Goal: Task Accomplishment & Management: Use online tool/utility

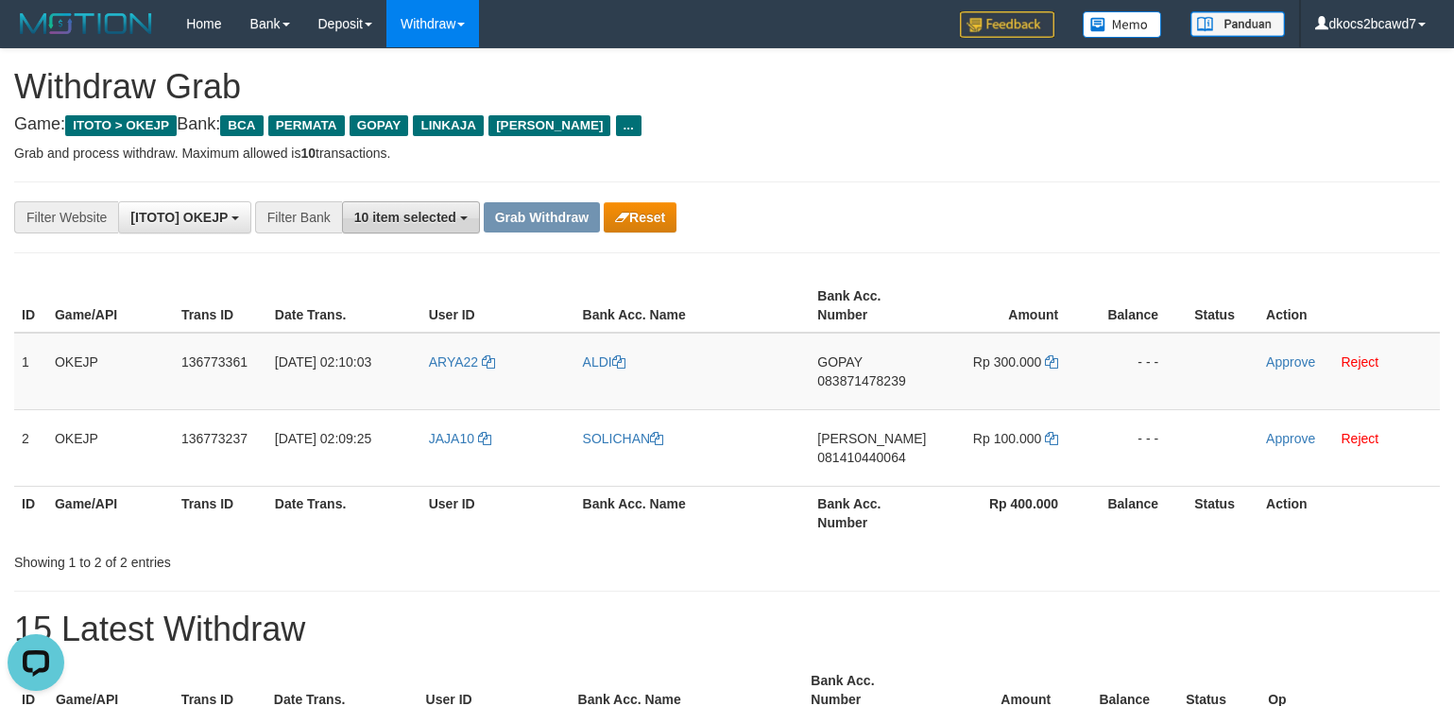
click at [442, 228] on button "10 item selected" at bounding box center [411, 217] width 138 height 32
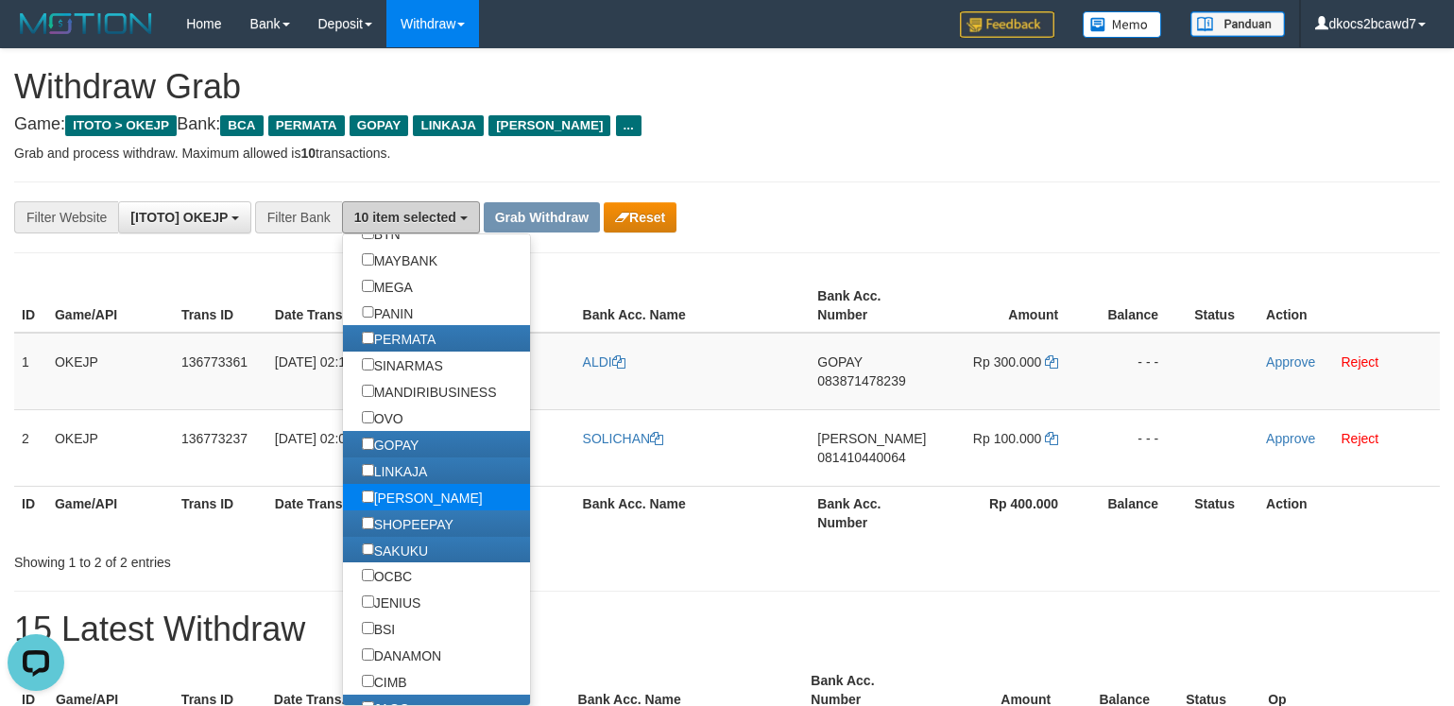
scroll to position [283, 0]
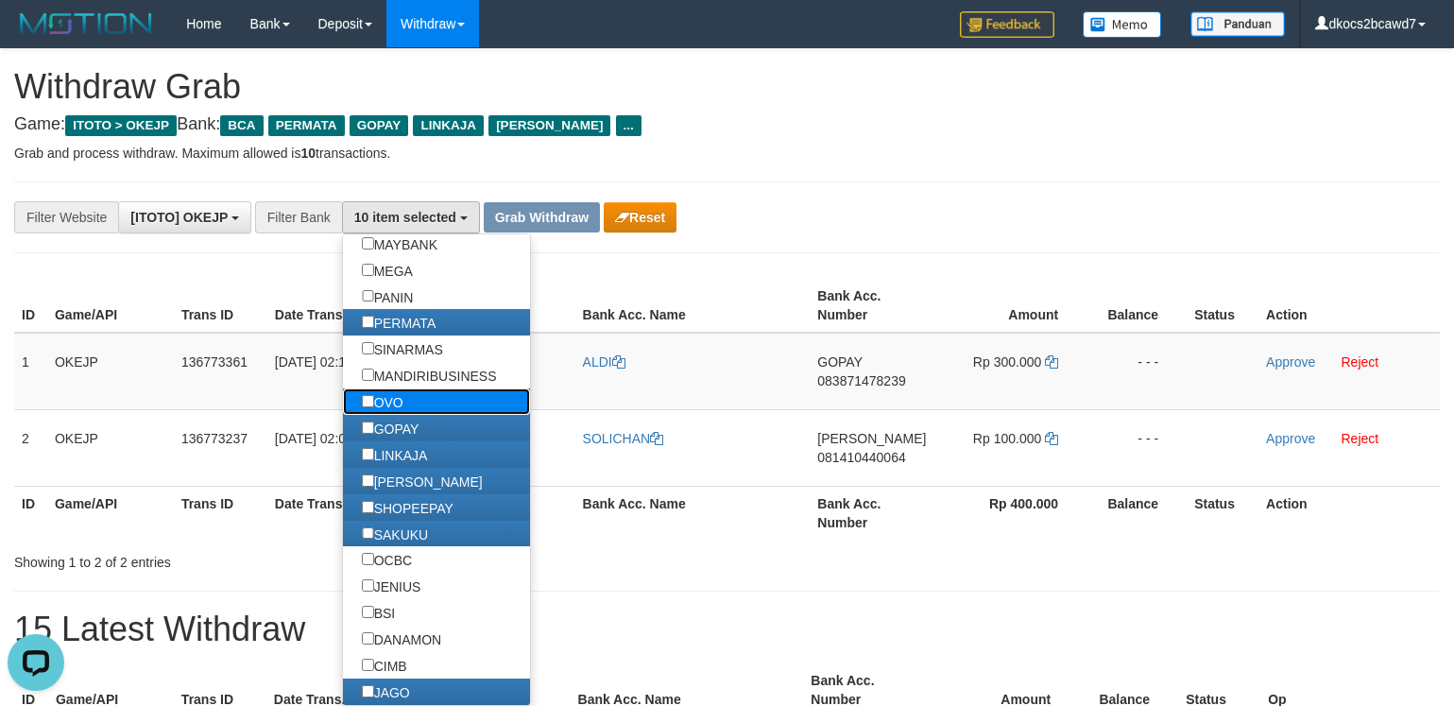
click at [422, 415] on label "OVO" at bounding box center [382, 401] width 79 height 26
click at [843, 198] on div "**********" at bounding box center [727, 217] width 1426 height 72
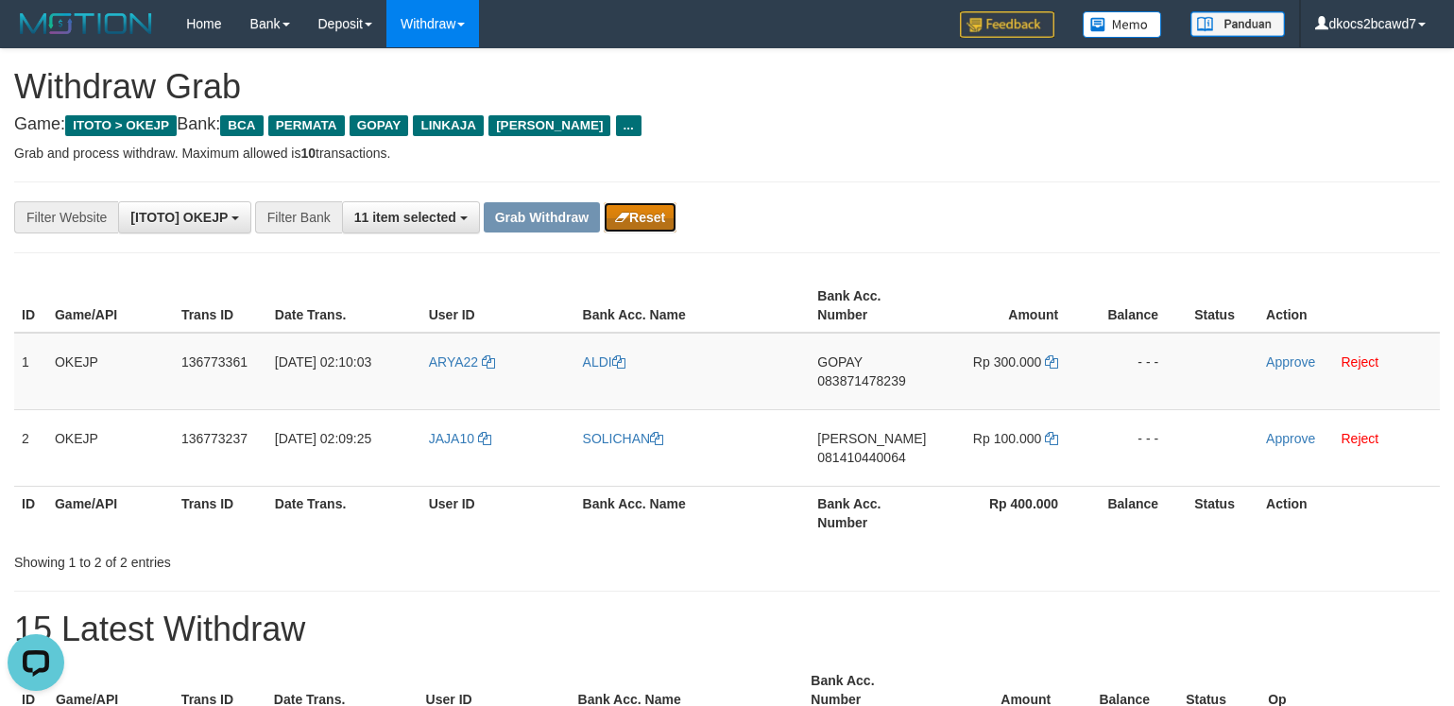
click at [635, 210] on button "Reset" at bounding box center [640, 217] width 73 height 30
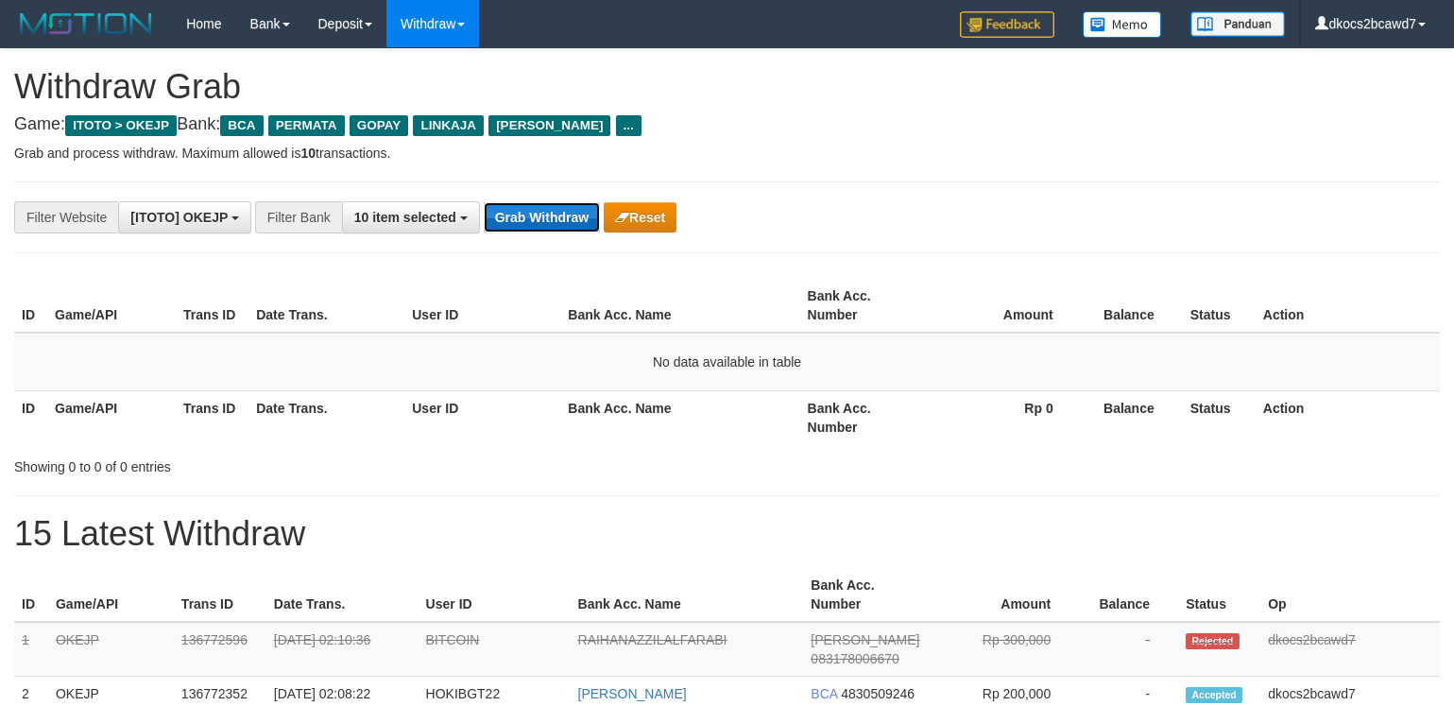
click at [544, 225] on button "Grab Withdraw" at bounding box center [542, 217] width 116 height 30
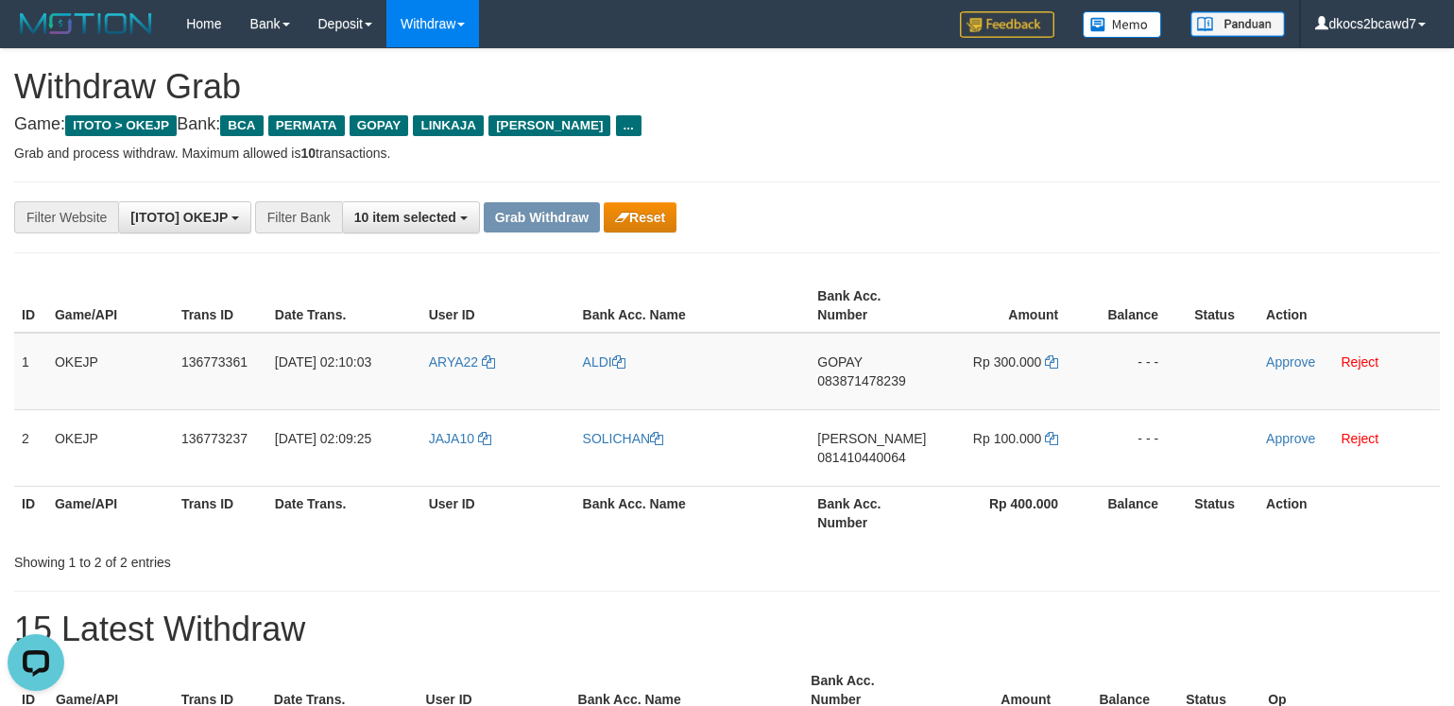
click at [962, 201] on div "**********" at bounding box center [606, 217] width 1212 height 32
click at [658, 232] on button "Reset" at bounding box center [640, 217] width 73 height 30
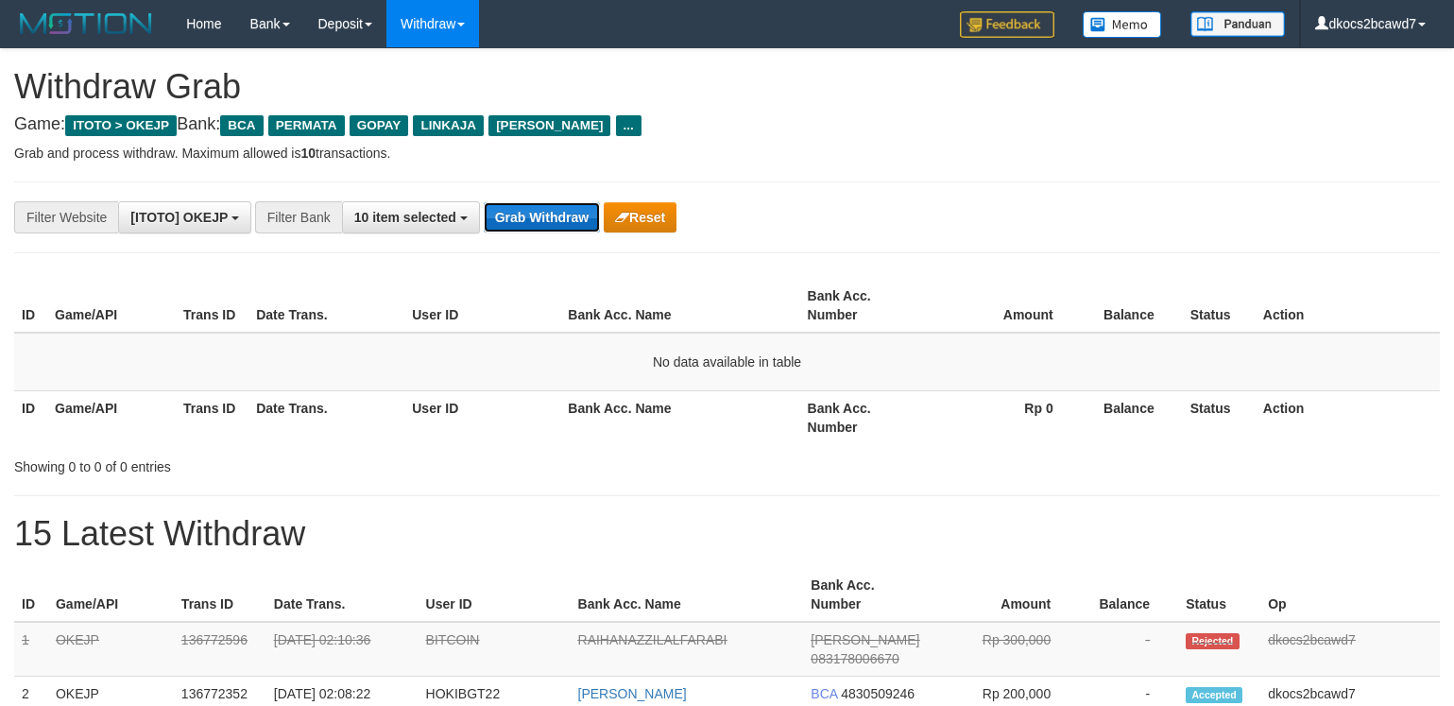
click at [548, 222] on button "Grab Withdraw" at bounding box center [542, 217] width 116 height 30
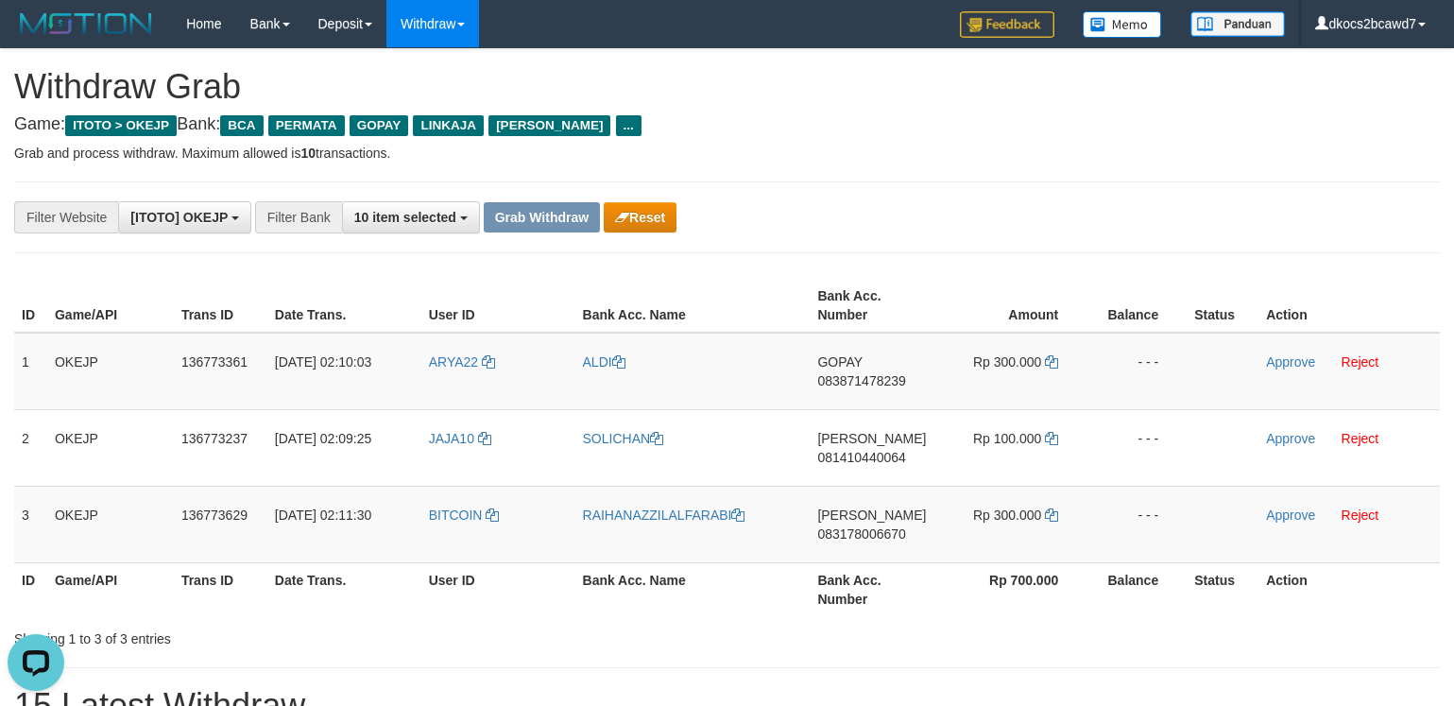
click at [811, 185] on div "**********" at bounding box center [727, 217] width 1426 height 72
click at [428, 222] on span "10 item selected" at bounding box center [405, 217] width 102 height 15
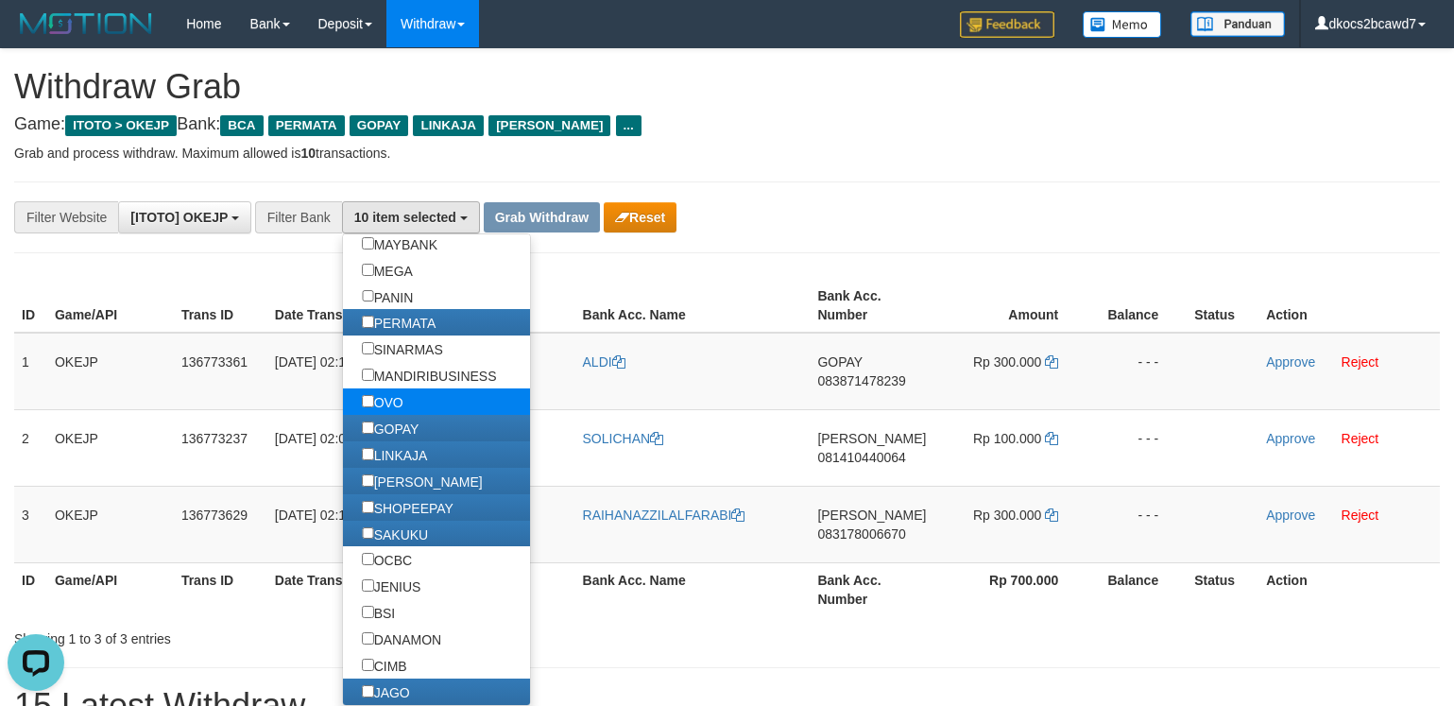
scroll to position [32, 0]
click at [882, 193] on div "**********" at bounding box center [727, 217] width 1426 height 72
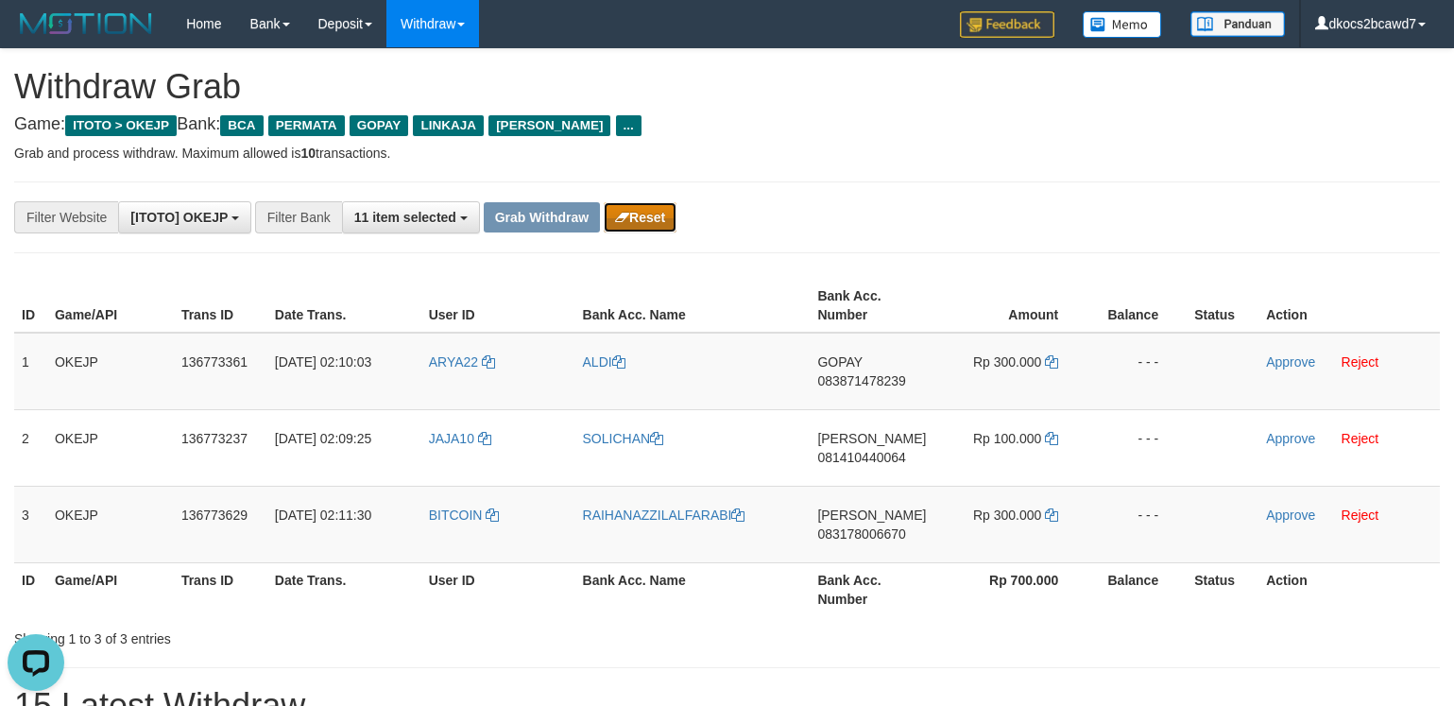
click at [658, 216] on button "Reset" at bounding box center [640, 217] width 73 height 30
click at [435, 222] on span "10 item selected" at bounding box center [405, 217] width 102 height 15
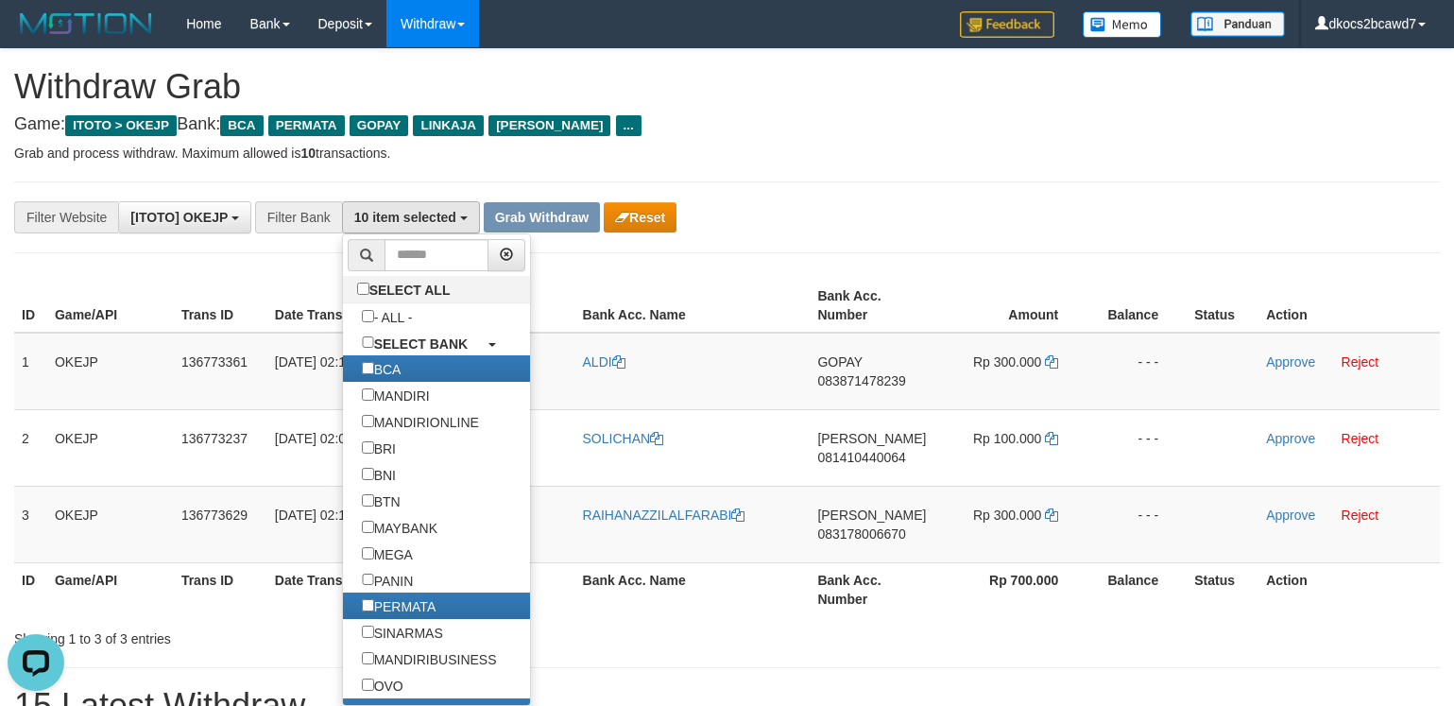
click at [792, 156] on p "Grab and process withdraw. Maximum allowed is 10 transactions." at bounding box center [727, 153] width 1426 height 19
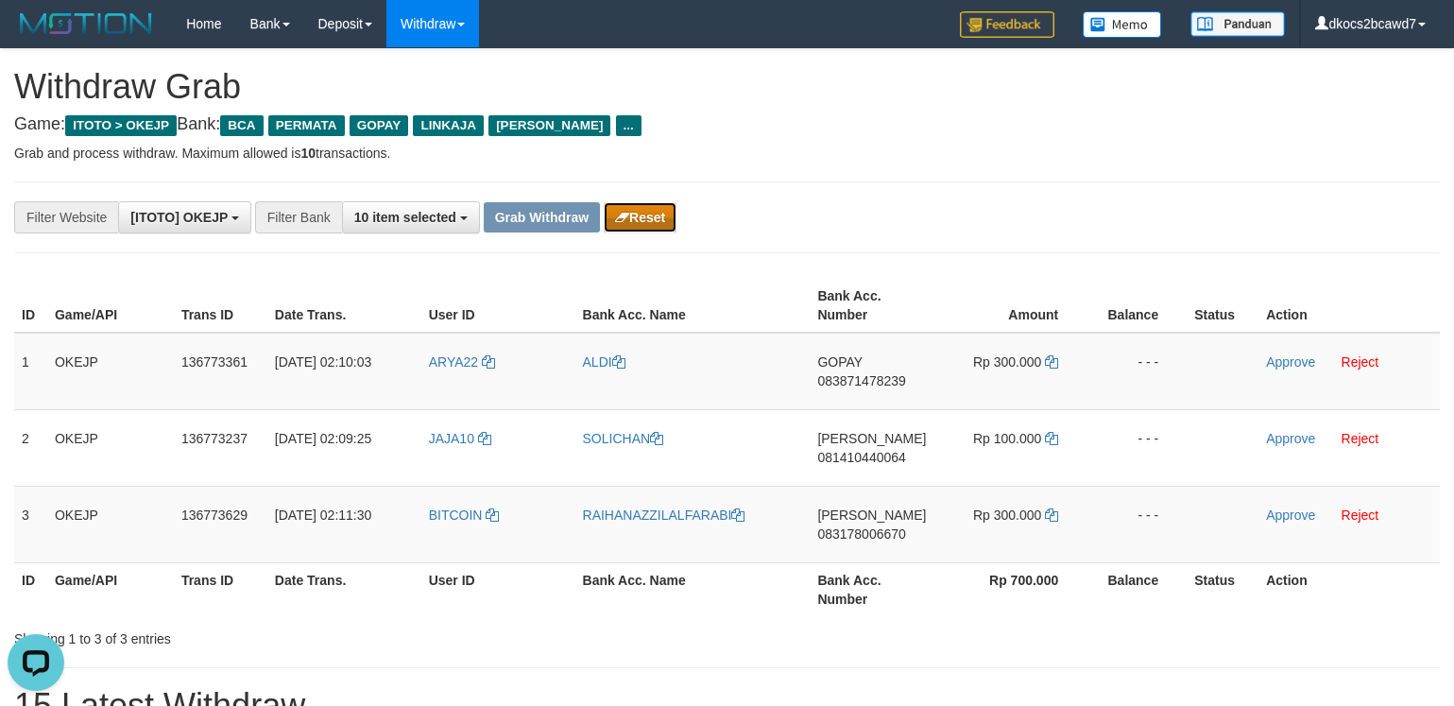
click at [638, 213] on button "Reset" at bounding box center [640, 217] width 73 height 30
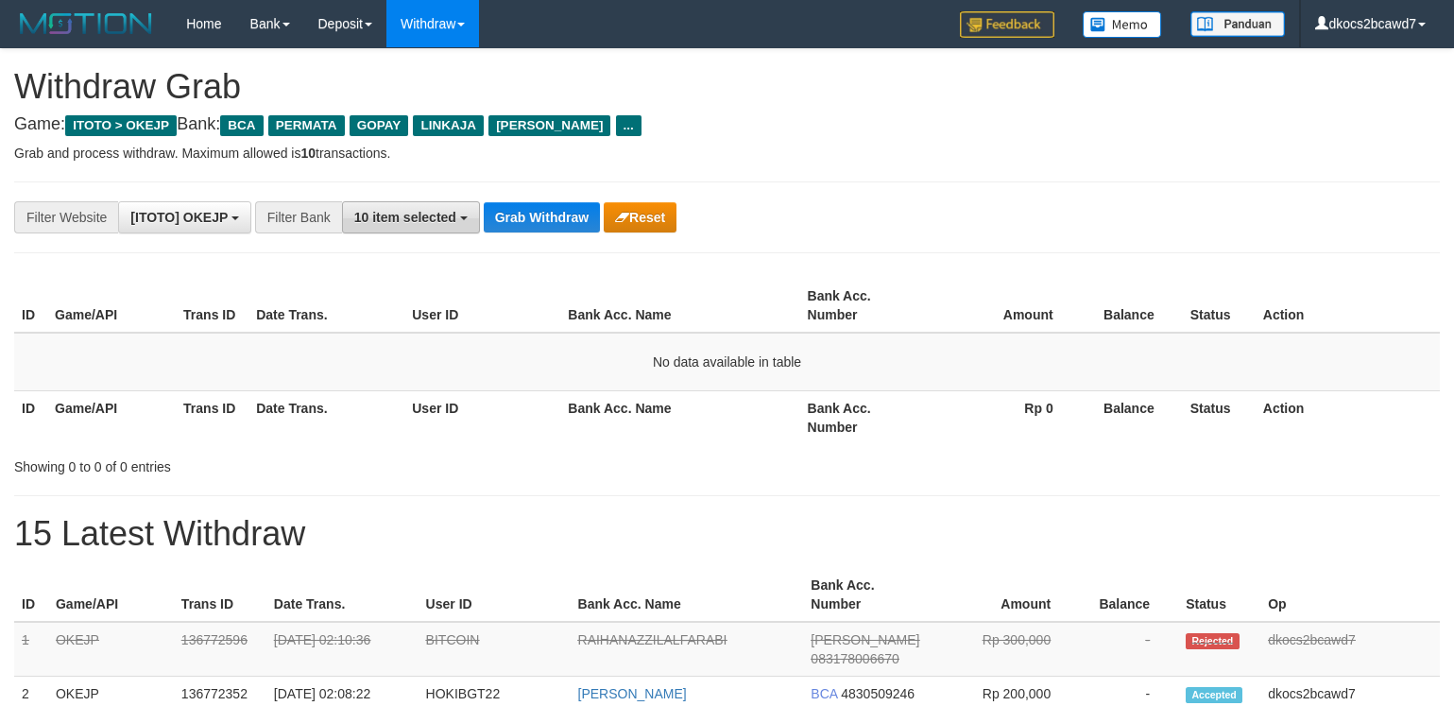
click at [400, 228] on button "10 item selected" at bounding box center [411, 217] width 138 height 32
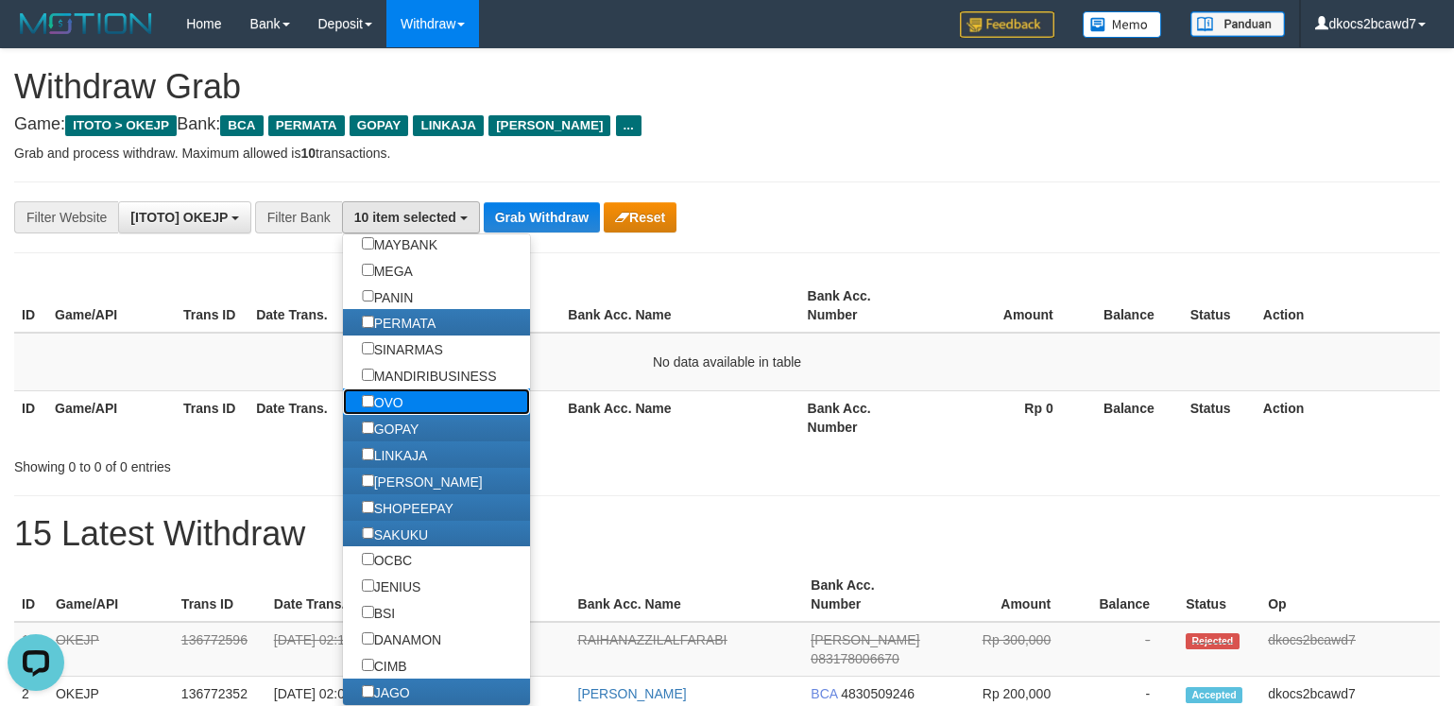
click at [386, 415] on label "OVO" at bounding box center [382, 401] width 79 height 26
click at [867, 194] on div "**********" at bounding box center [727, 217] width 1426 height 72
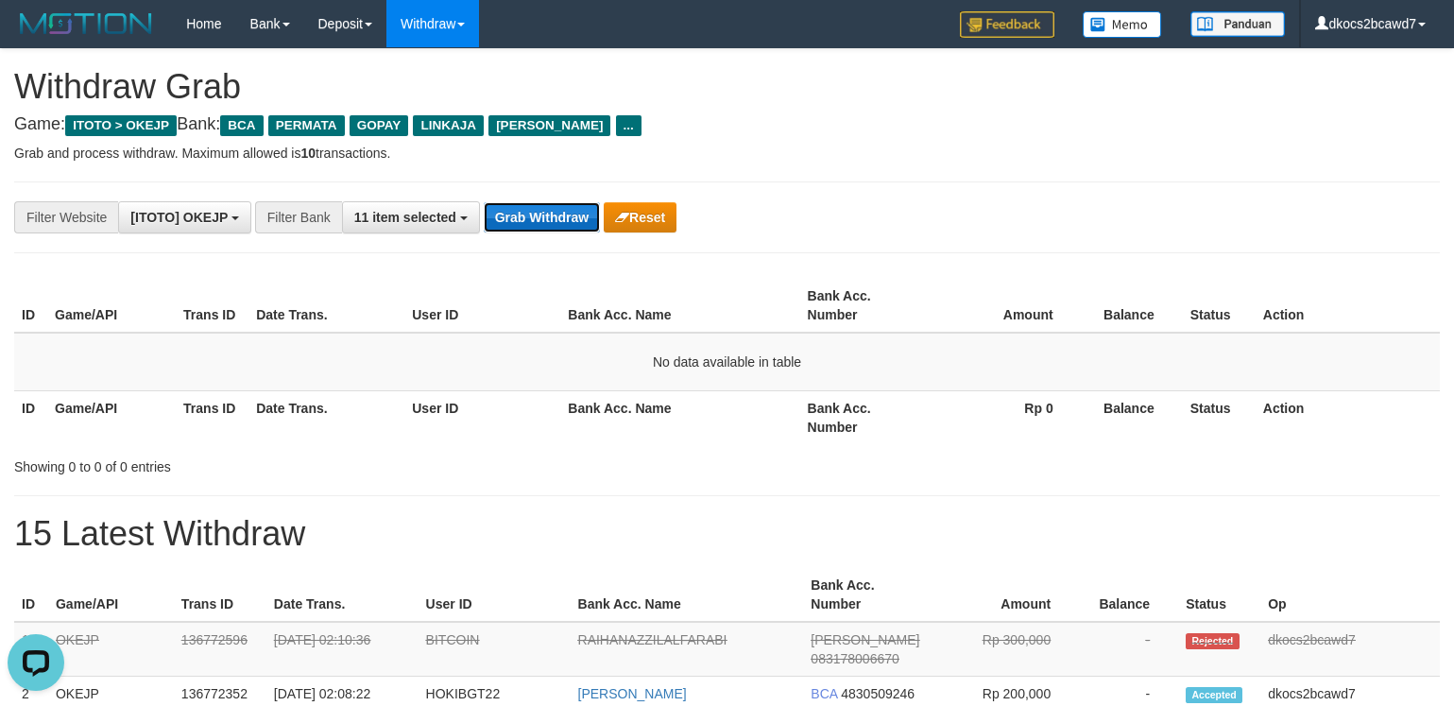
click at [520, 215] on button "Grab Withdraw" at bounding box center [542, 217] width 116 height 30
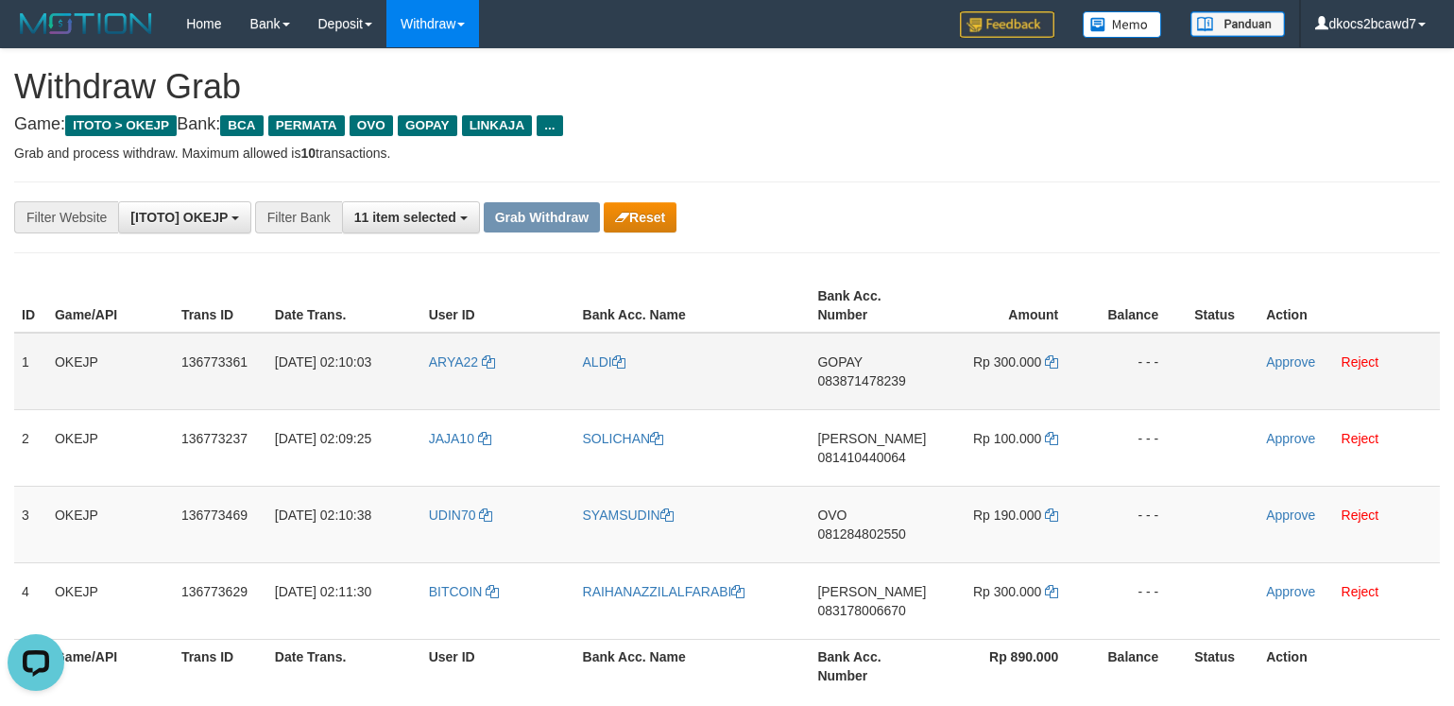
click at [452, 385] on td "ARYA22" at bounding box center [498, 371] width 154 height 77
copy span "ARYA22"
click at [604, 361] on link "ALDI" at bounding box center [604, 361] width 43 height 15
copy span "ARYA22"
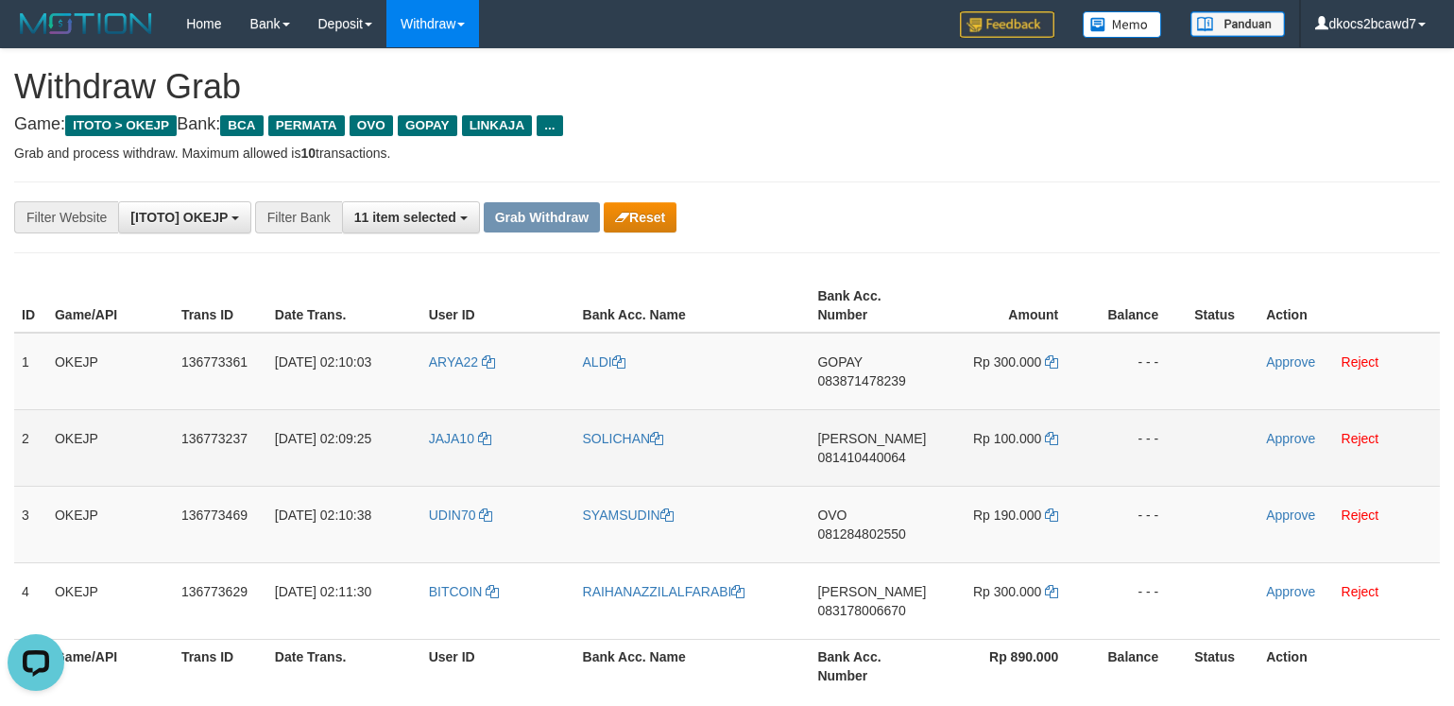
click at [446, 463] on td "JAJA10" at bounding box center [498, 447] width 154 height 77
copy link "JAJA10"
click at [465, 454] on td "JAJA10" at bounding box center [498, 447] width 154 height 77
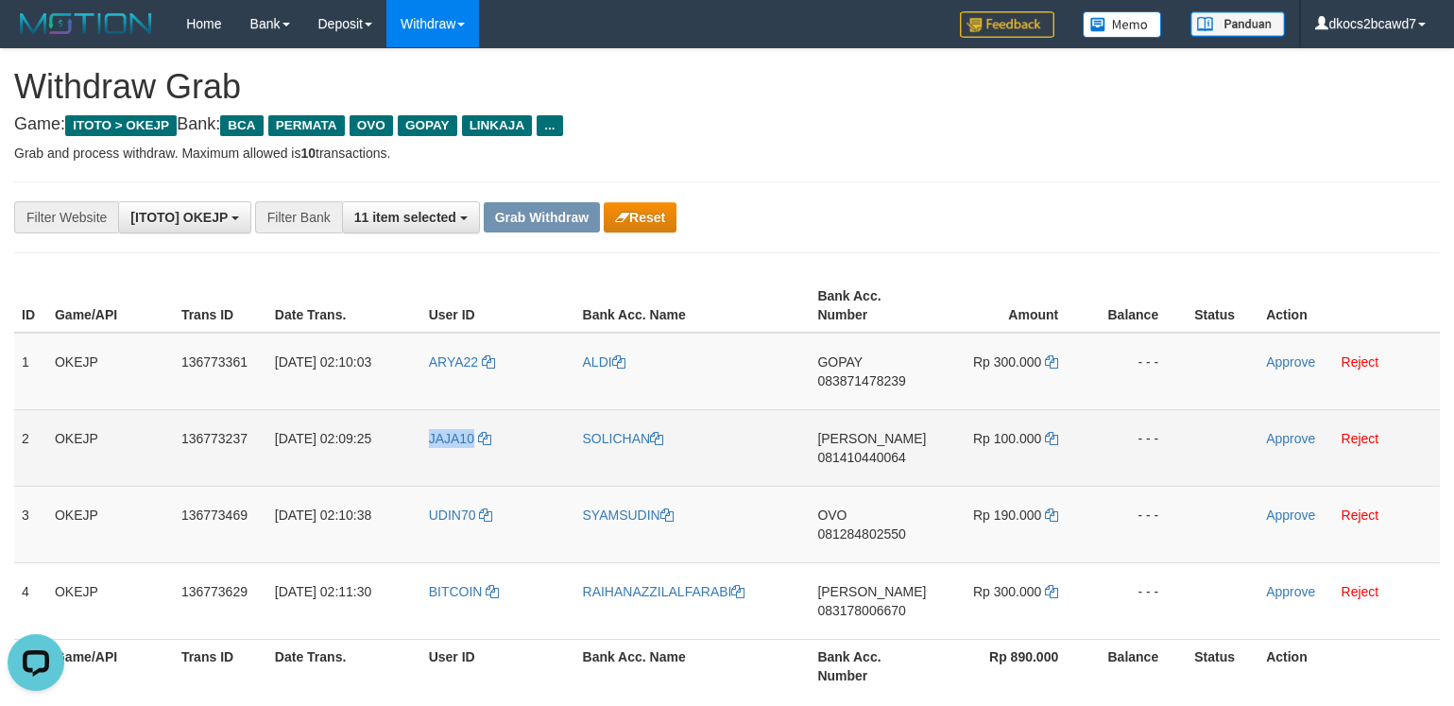
copy span "JAJA10"
click at [622, 446] on td "SOLICHAN" at bounding box center [692, 447] width 235 height 77
click at [622, 439] on link "SOLICHAN" at bounding box center [623, 438] width 81 height 15
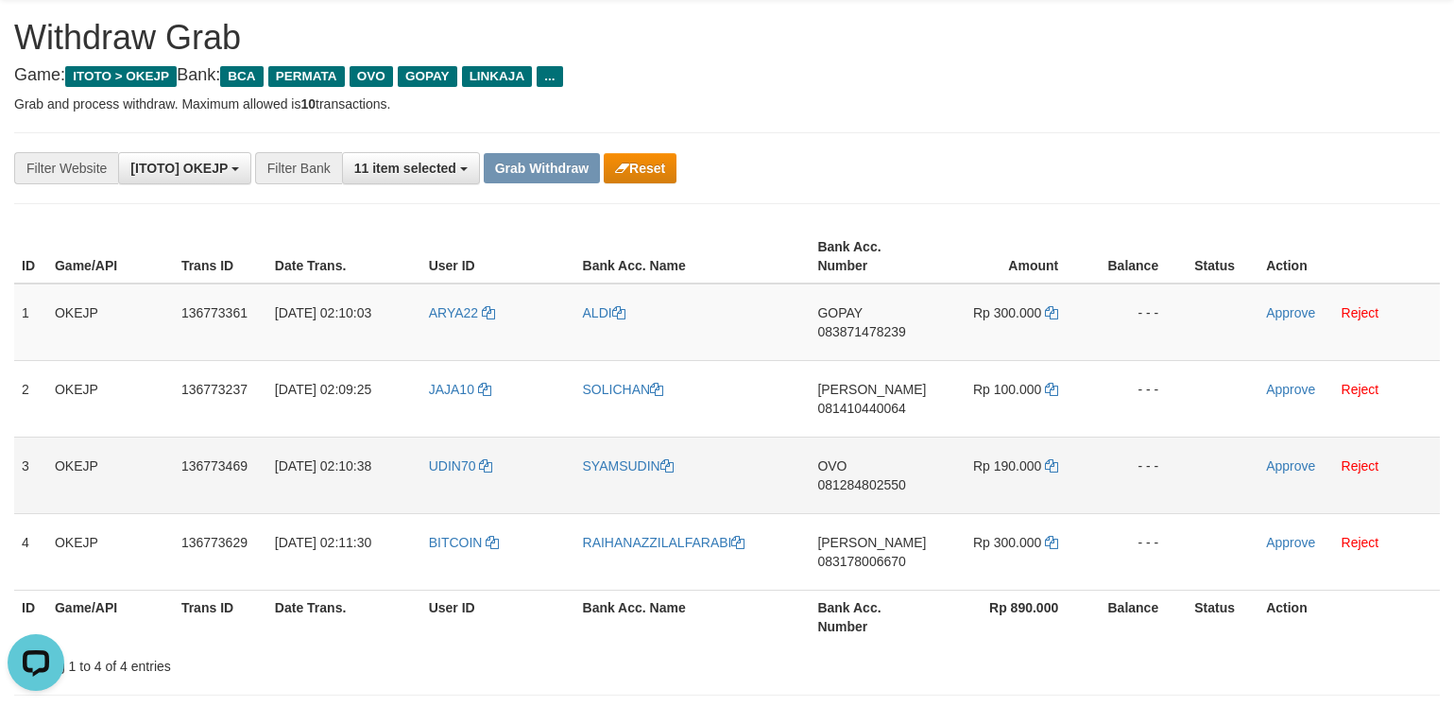
scroll to position [142, 0]
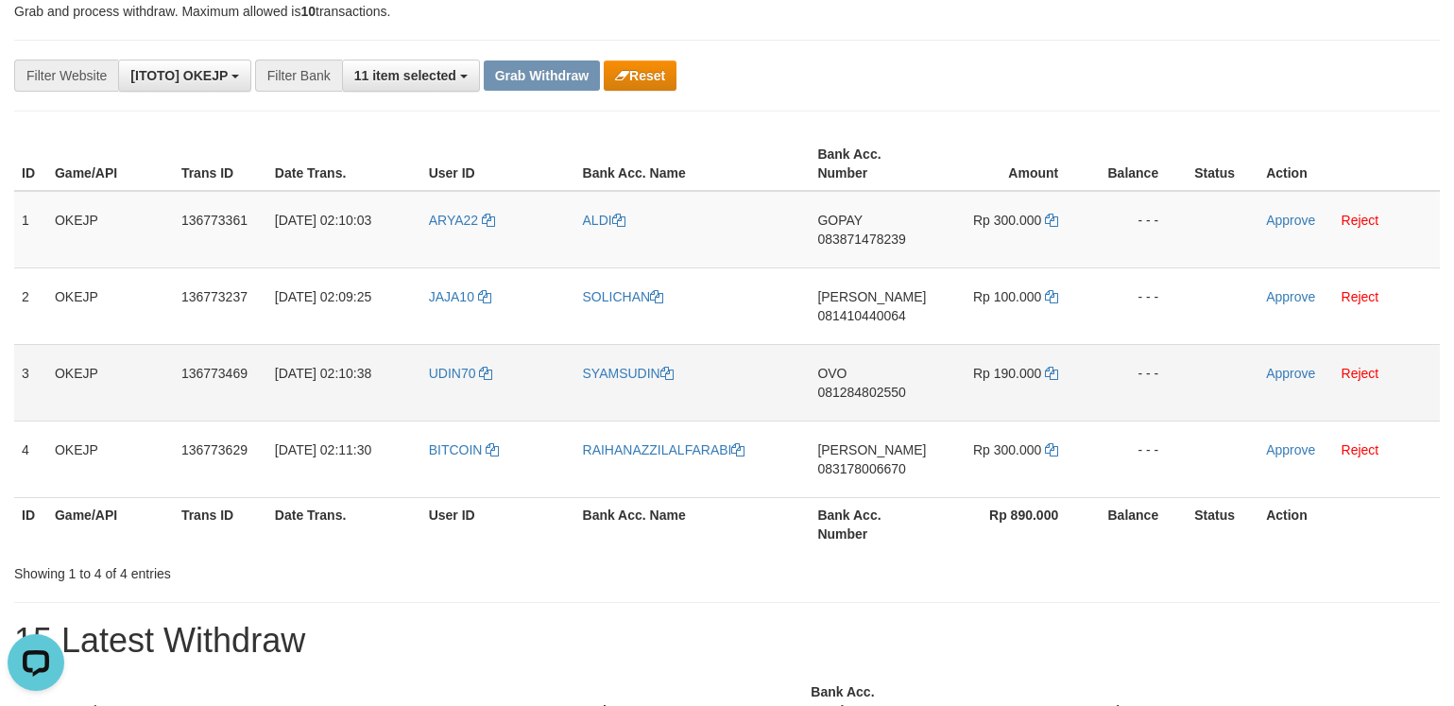
click at [439, 389] on td "UDIN70" at bounding box center [498, 382] width 154 height 77
copy span "UDIN70"
click at [605, 378] on link "SYAMSUDIN" at bounding box center [628, 373] width 91 height 15
copy span "UDIN70"
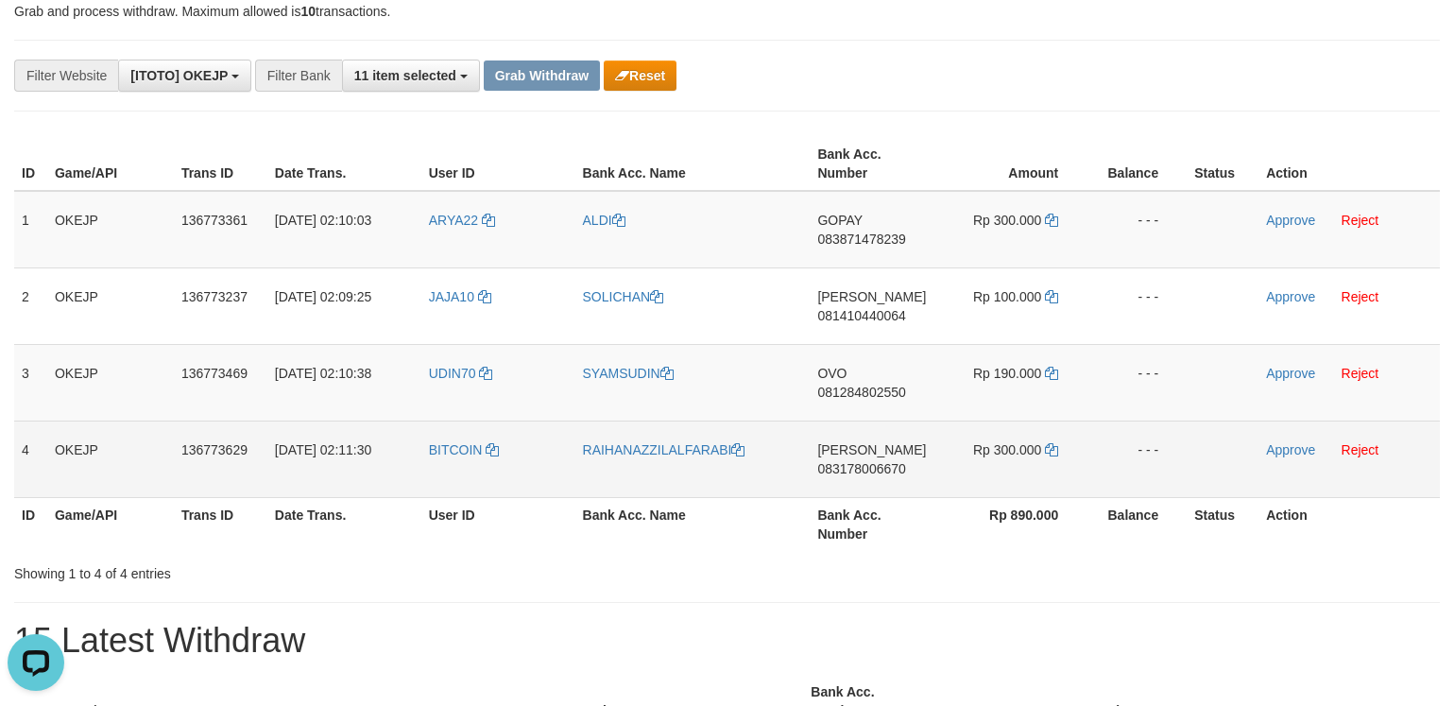
click at [446, 471] on td "BITCOIN" at bounding box center [498, 458] width 154 height 77
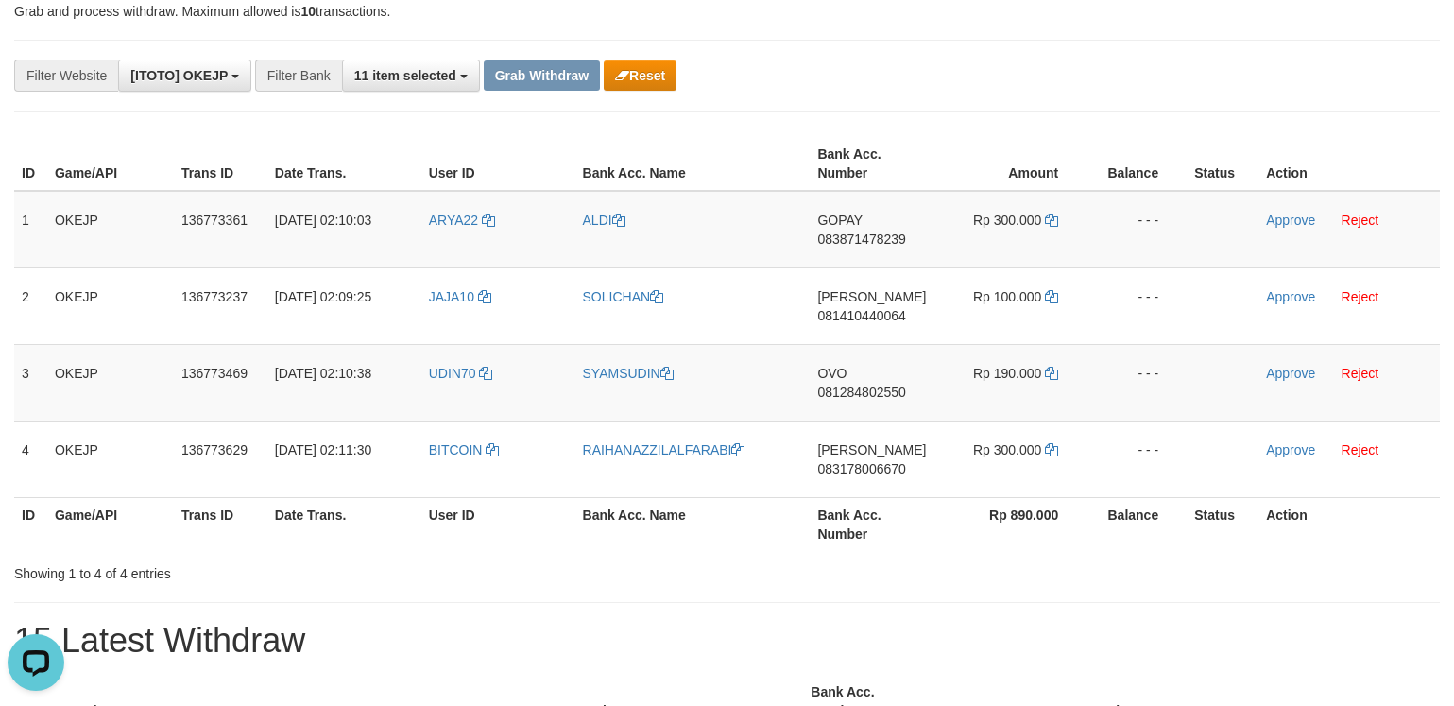
click at [1346, 108] on div "**********" at bounding box center [727, 76] width 1426 height 72
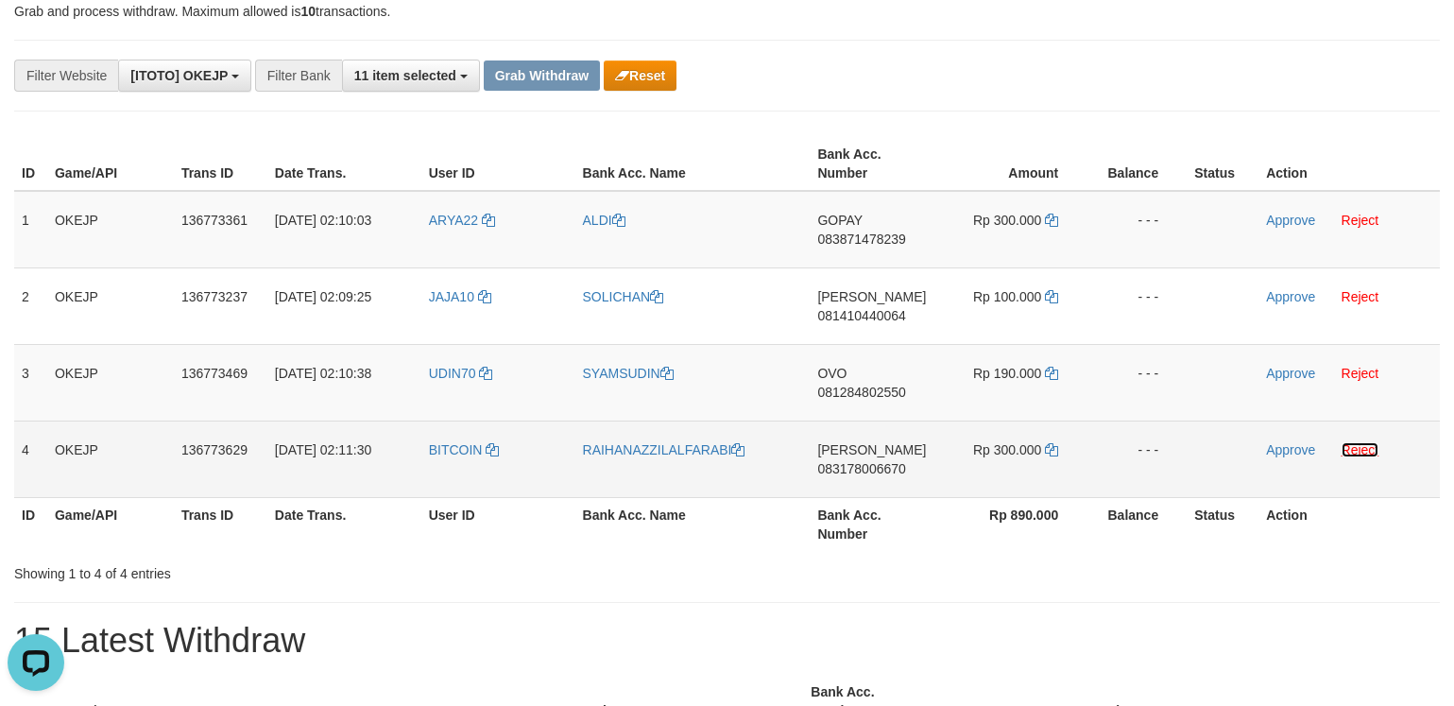
click at [1356, 451] on link "Reject" at bounding box center [1360, 449] width 38 height 15
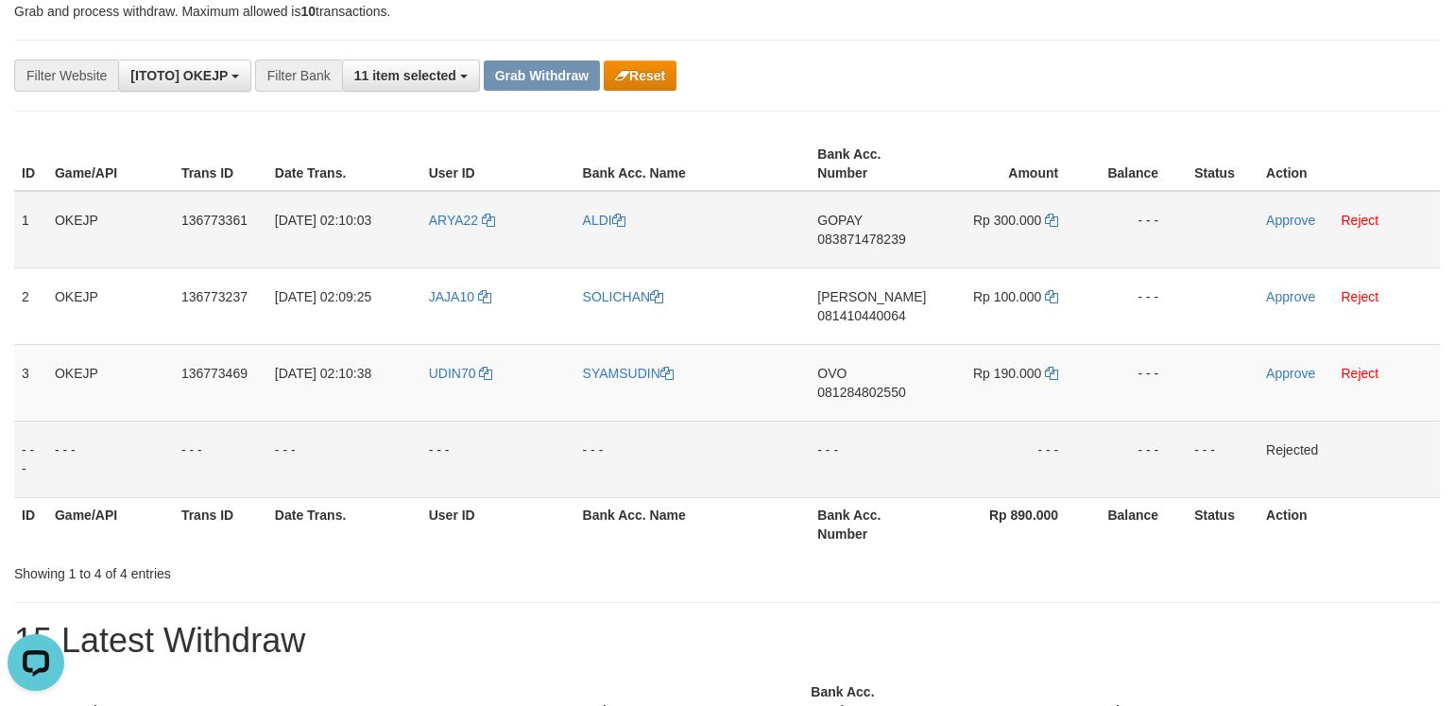
click at [881, 247] on td "GOPAY 083871478239" at bounding box center [873, 229] width 127 height 77
copy span "083871478239"
click at [1027, 239] on td "Rp 300.000" at bounding box center [1011, 229] width 150 height 77
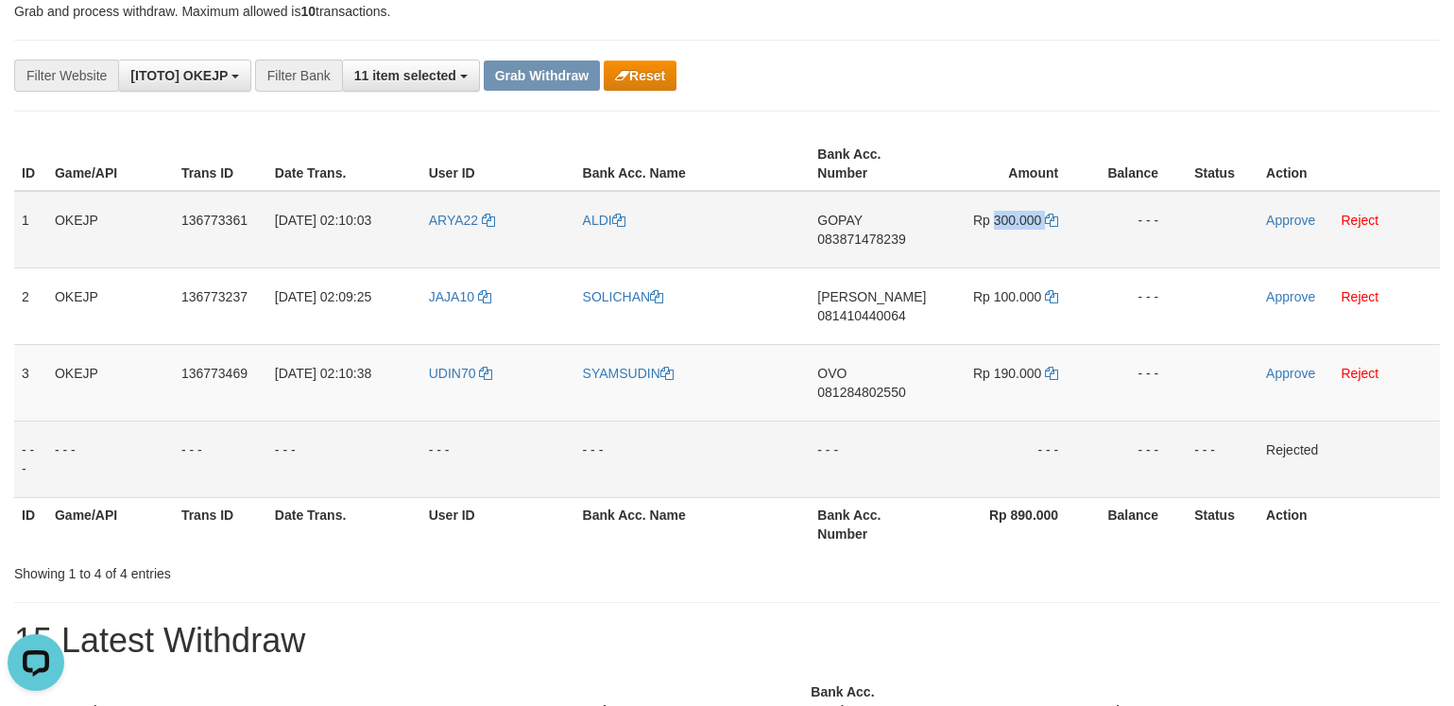
copy td "300.000"
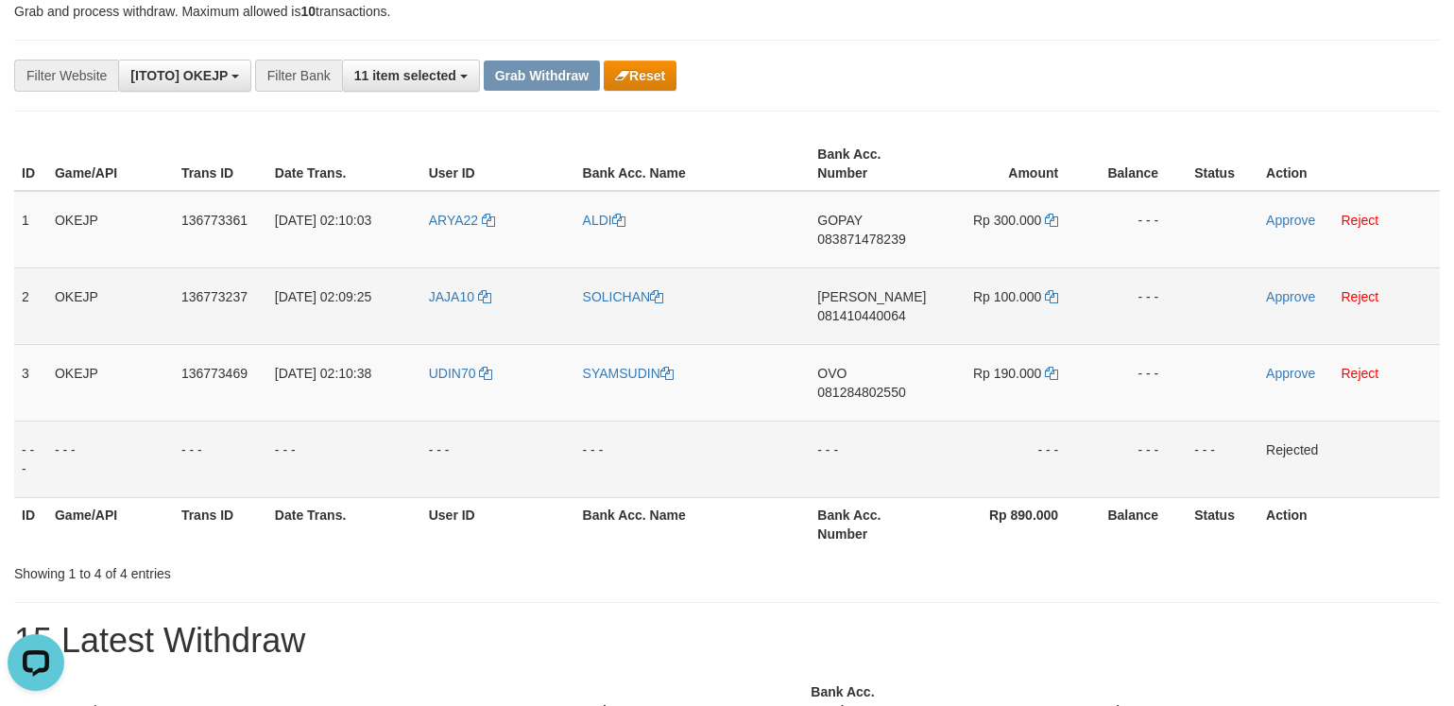
click at [896, 337] on td "DANA 081410440064" at bounding box center [873, 305] width 127 height 77
copy span "081410440064"
click at [1029, 326] on td "Rp 100.000" at bounding box center [1011, 305] width 150 height 77
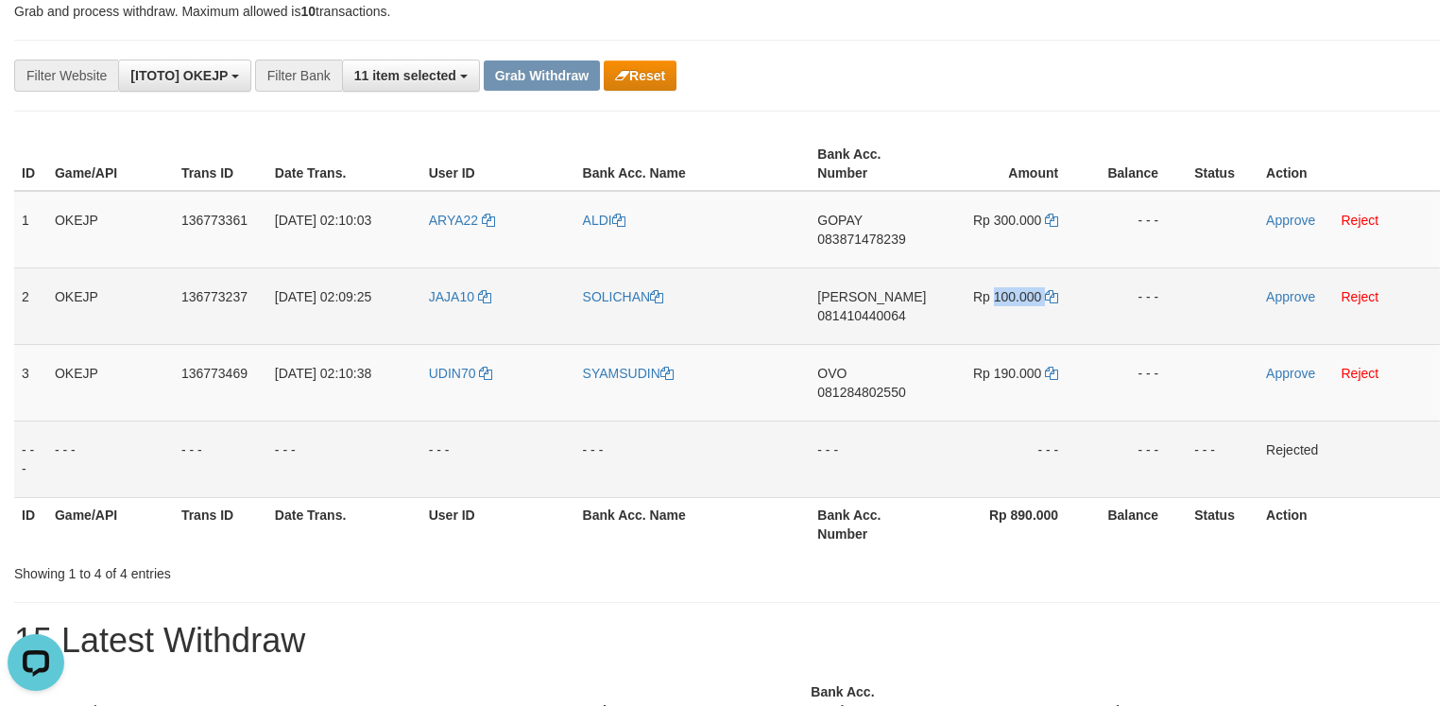
copy td "100.000"
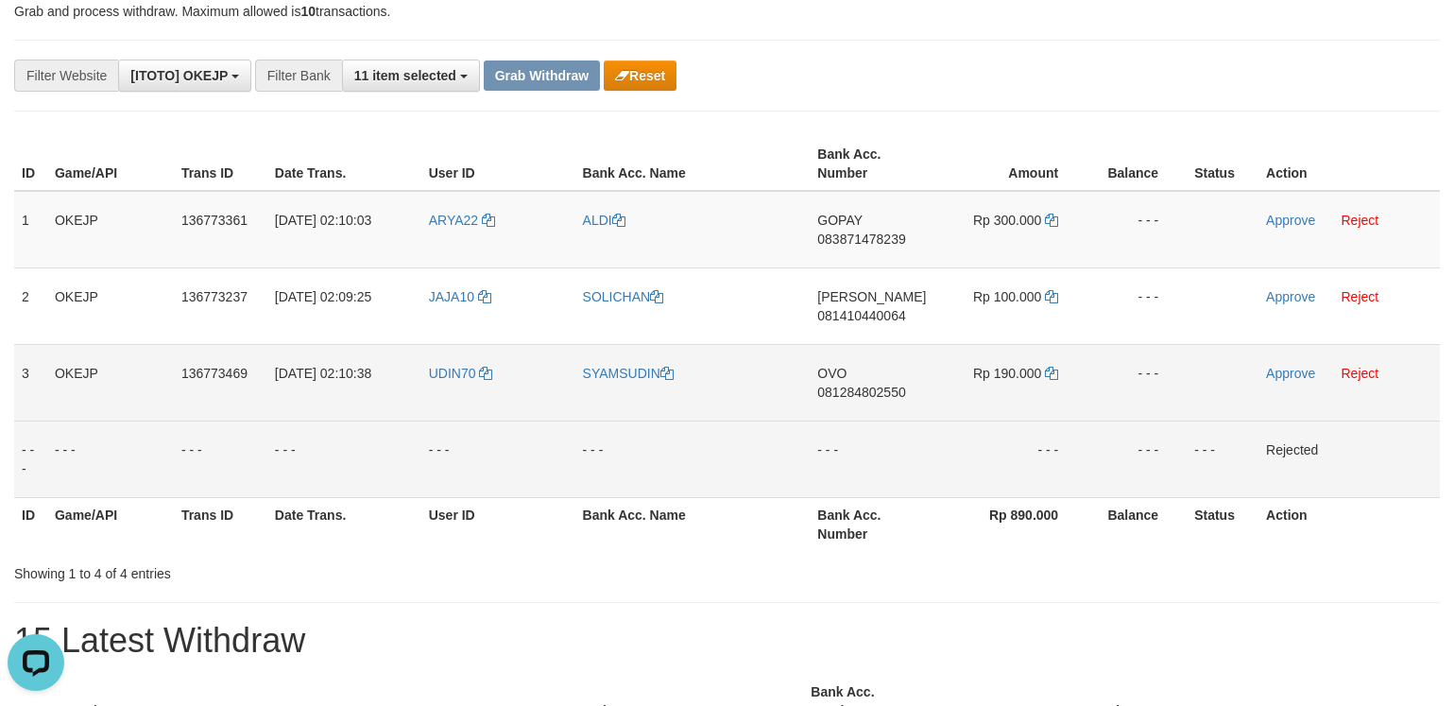
click at [862, 412] on td "OVO 081284802550" at bounding box center [873, 382] width 127 height 77
click at [868, 412] on td "OVO 081284802550" at bounding box center [873, 382] width 127 height 77
click at [1013, 400] on td "Rp 190.000" at bounding box center [1011, 382] width 150 height 77
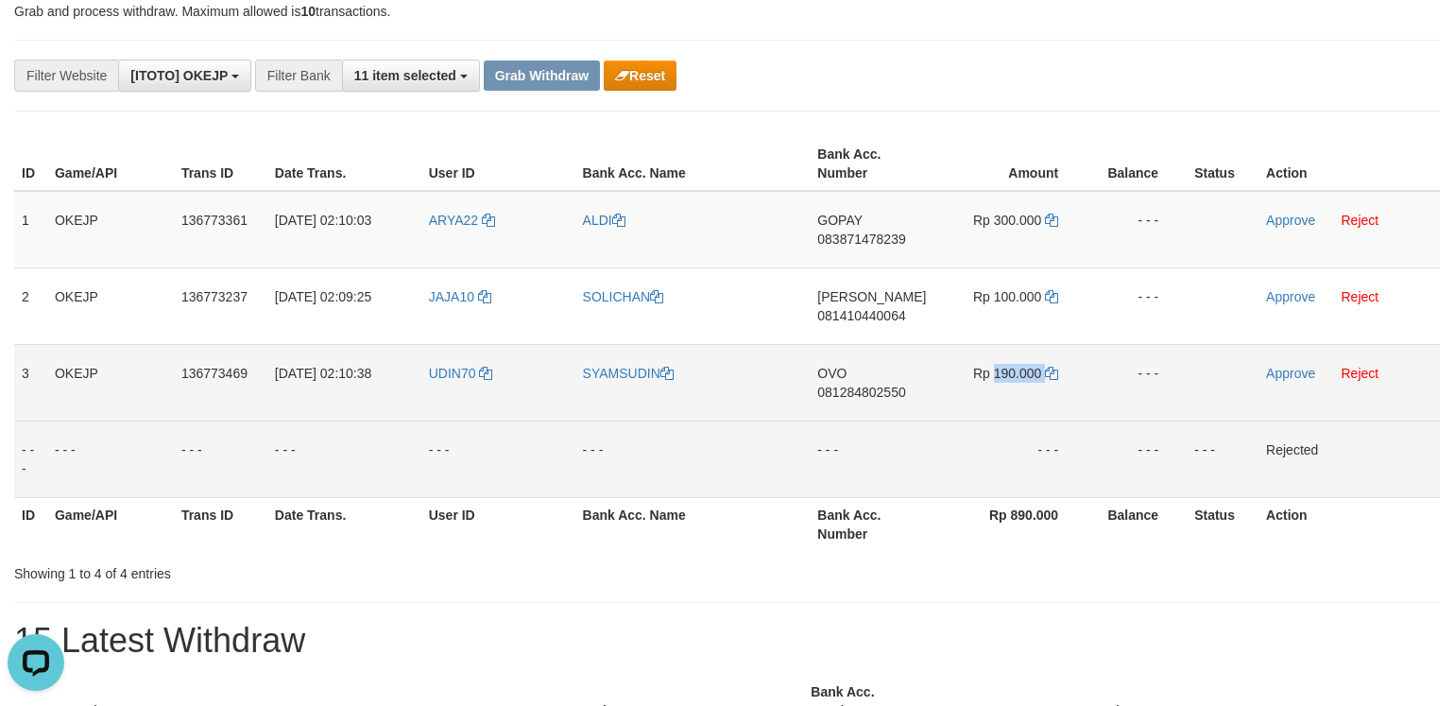
click at [1013, 400] on td "Rp 190.000" at bounding box center [1011, 382] width 150 height 77
click at [1276, 225] on link "Approve" at bounding box center [1290, 220] width 49 height 15
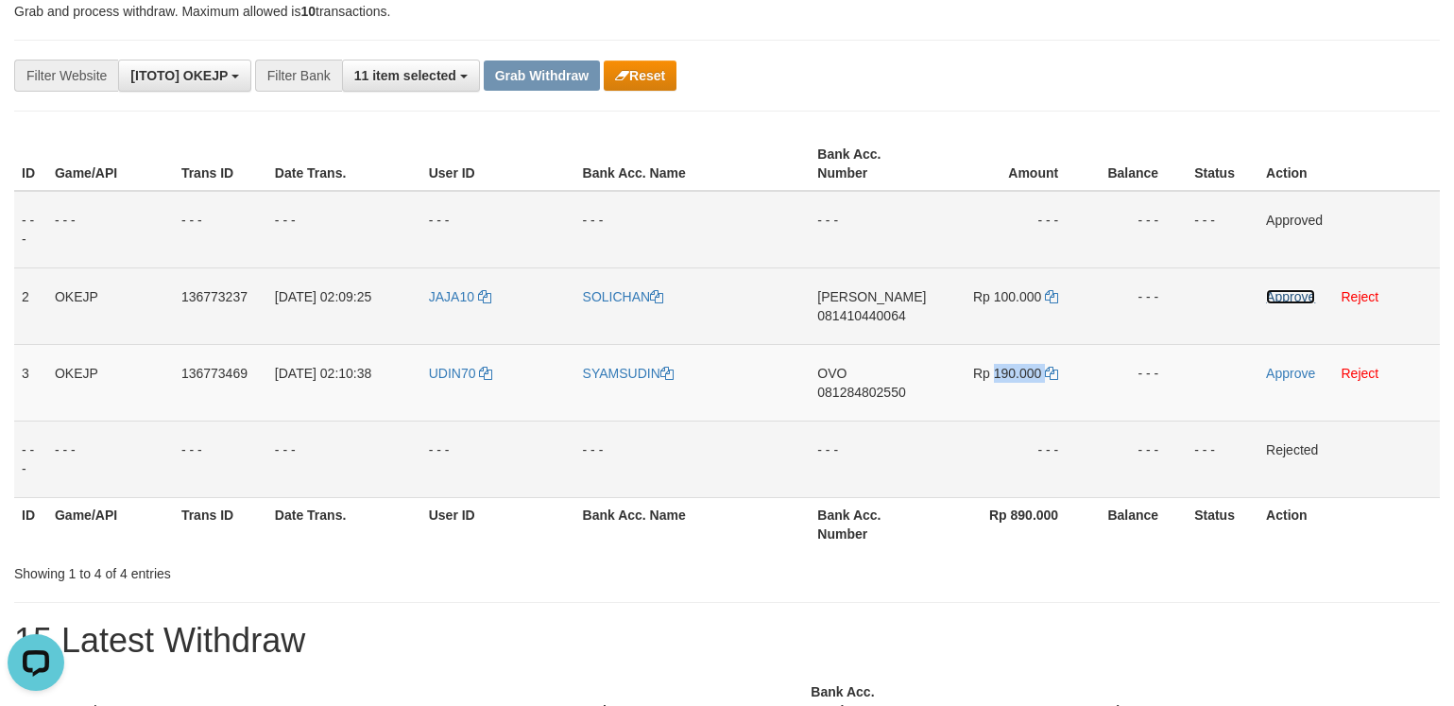
click at [1296, 299] on link "Approve" at bounding box center [1290, 296] width 49 height 15
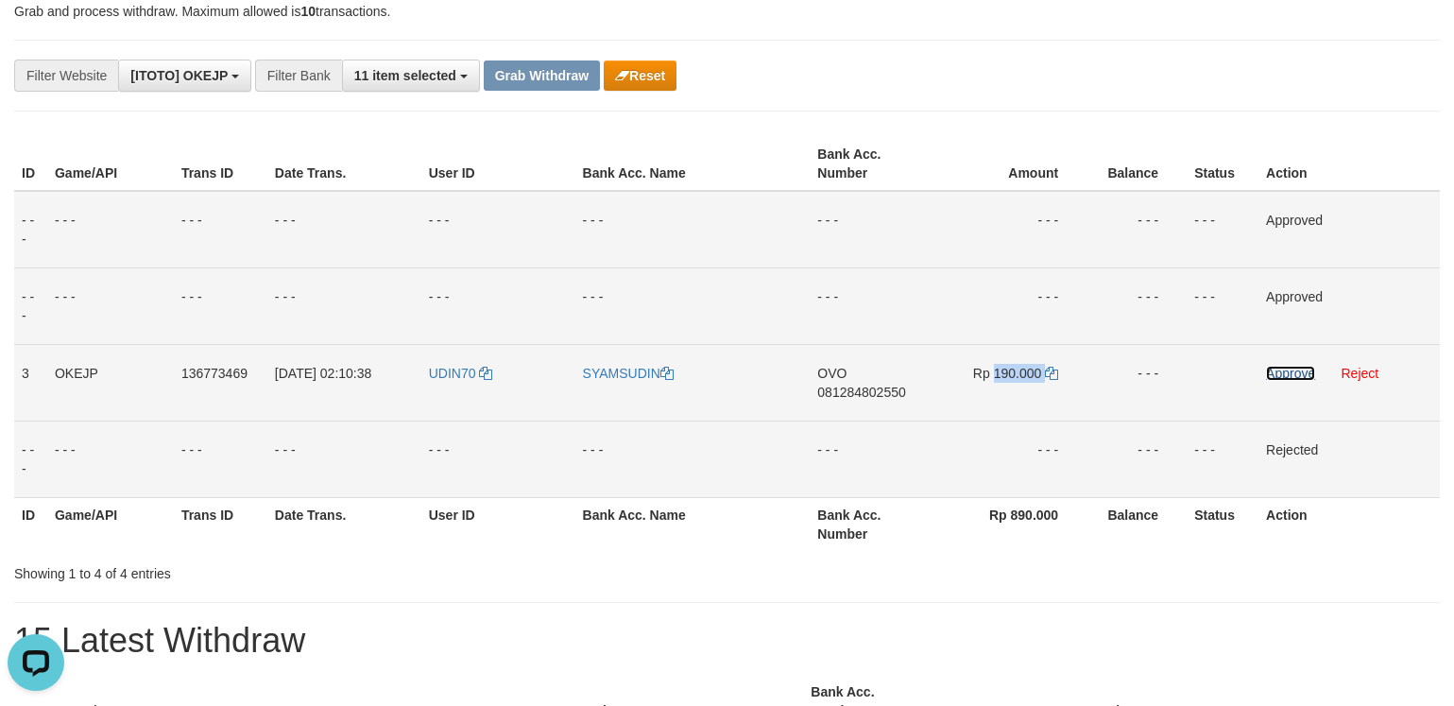
click at [1292, 375] on link "Approve" at bounding box center [1290, 373] width 49 height 15
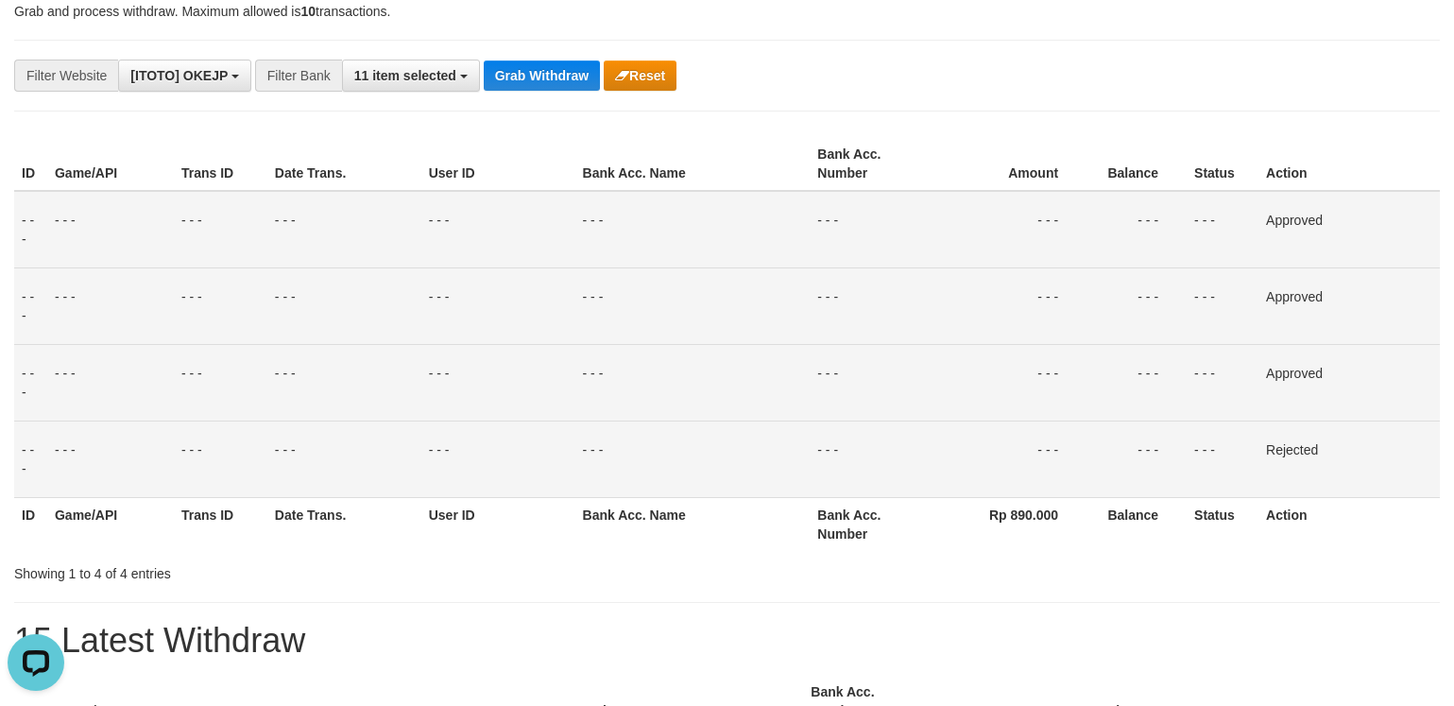
click at [1109, 91] on div "**********" at bounding box center [606, 76] width 1212 height 32
click at [554, 77] on button "Grab Withdraw" at bounding box center [542, 75] width 116 height 30
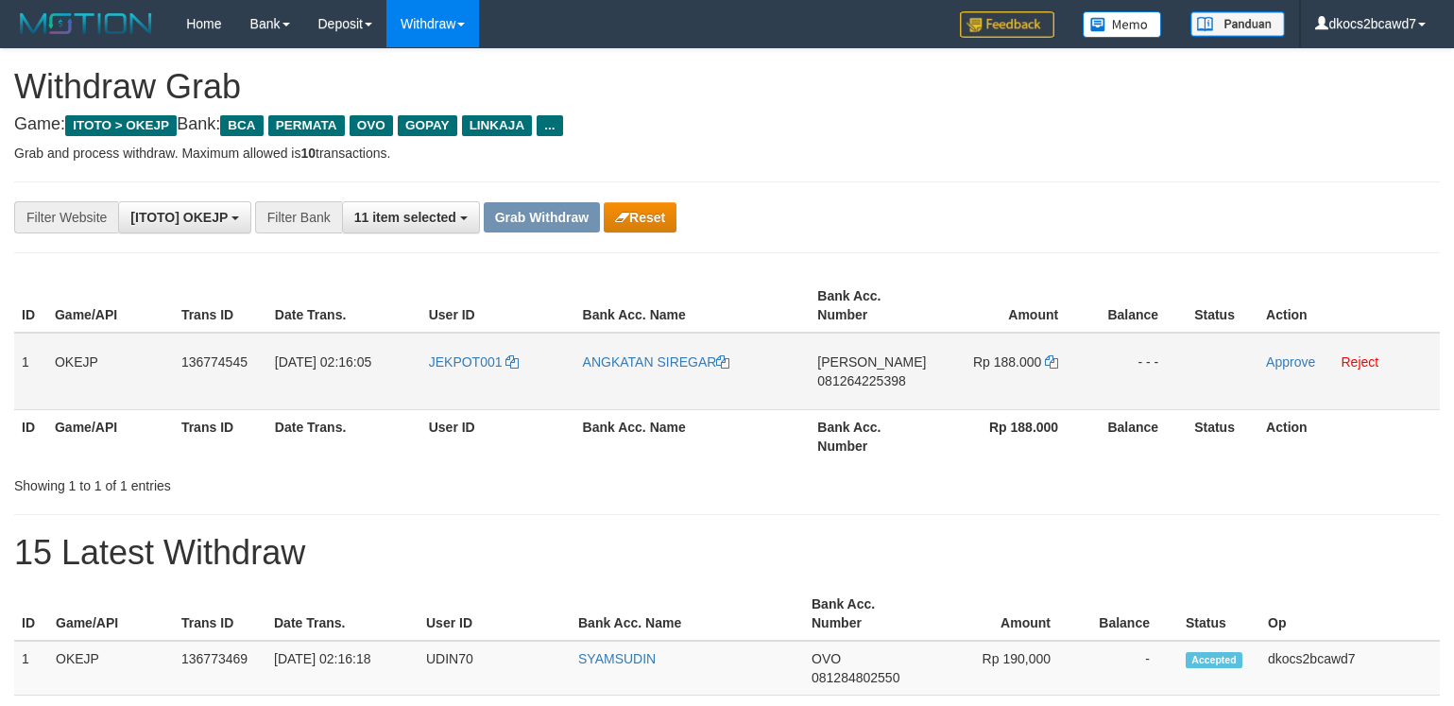
click at [482, 386] on td "JEKPOT001" at bounding box center [498, 371] width 154 height 77
copy link "JEKPOT001"
click at [632, 368] on link "ANGKATAN SIREGAR" at bounding box center [656, 361] width 147 height 15
copy link "JEKPOT001"
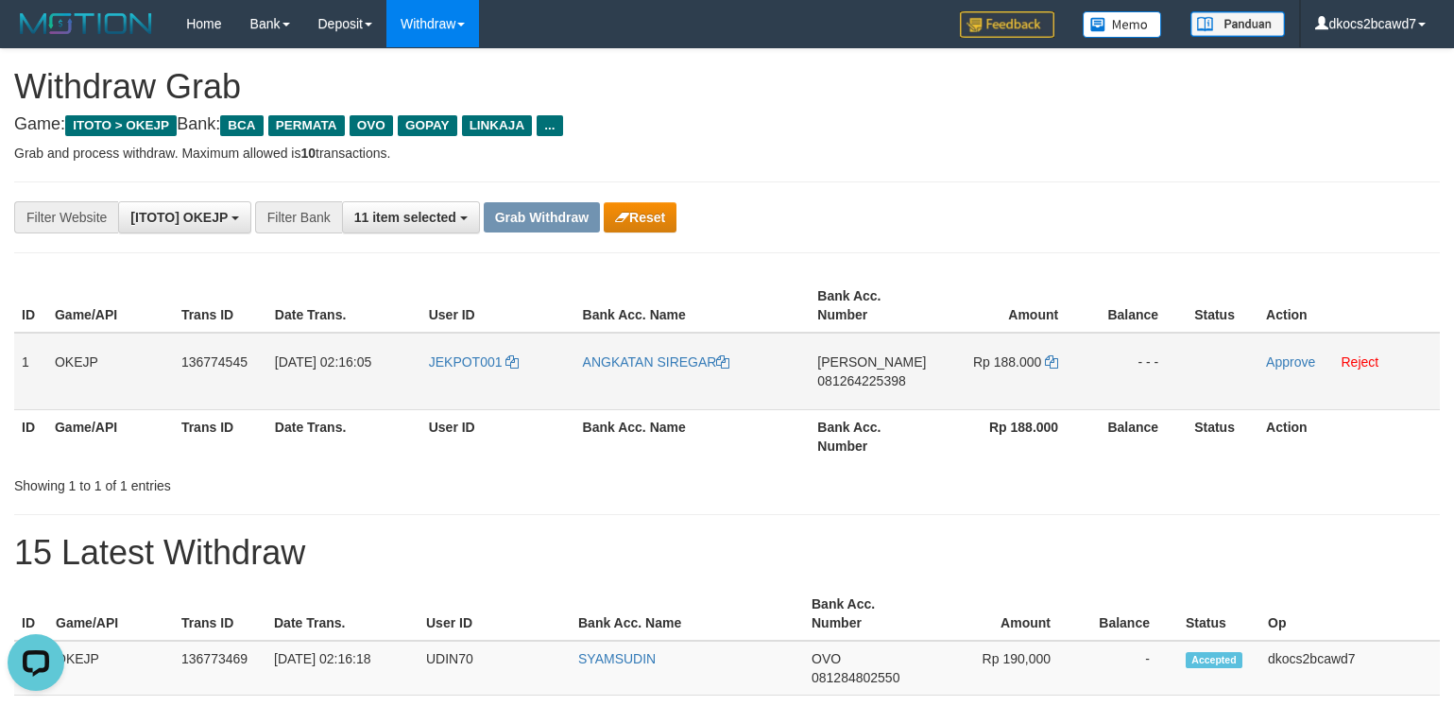
click at [904, 402] on td "[PERSON_NAME] 081264225398" at bounding box center [873, 371] width 127 height 77
click at [904, 402] on td "DANA 081264225398" at bounding box center [873, 371] width 127 height 77
click at [882, 397] on td "DANA 081264225398" at bounding box center [873, 371] width 127 height 77
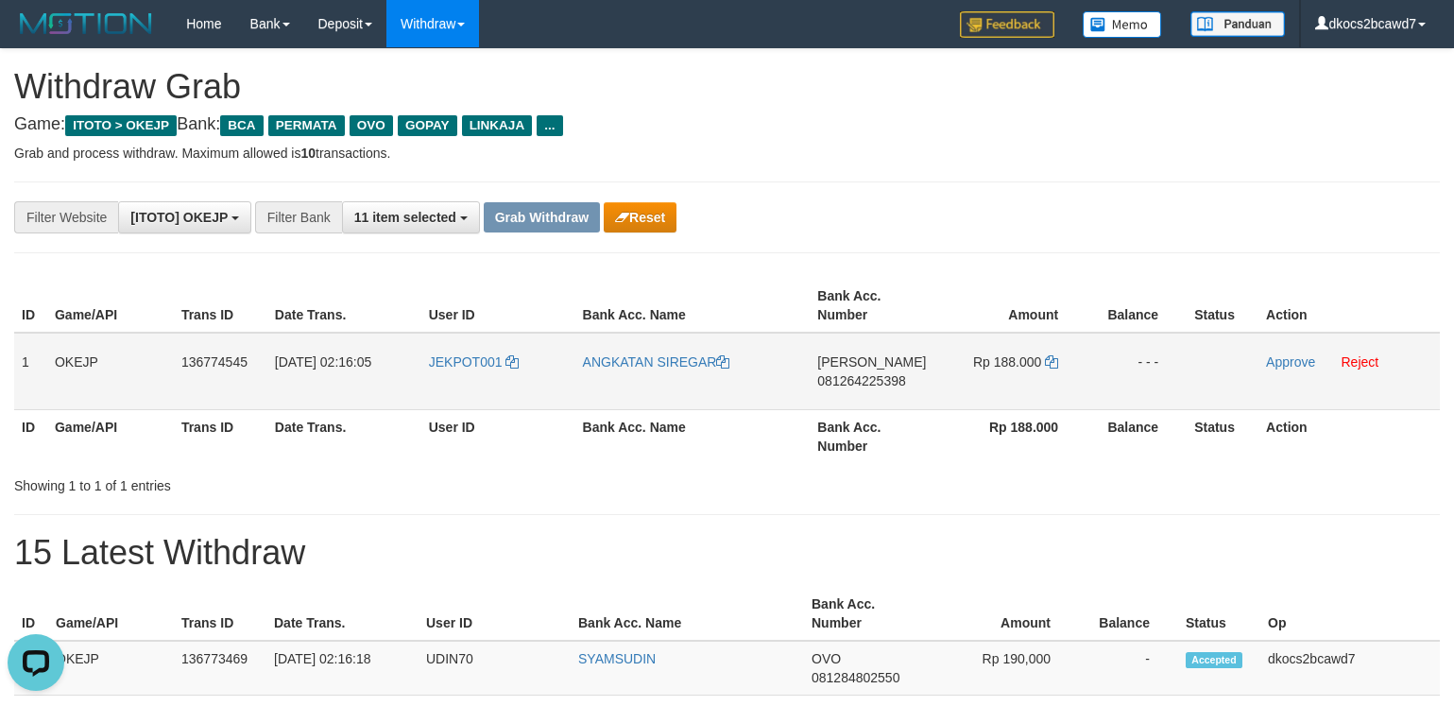
click at [1015, 383] on td "Rp 188.000" at bounding box center [1011, 371] width 150 height 77
copy td "188.000"
click at [1287, 366] on link "Approve" at bounding box center [1290, 361] width 49 height 15
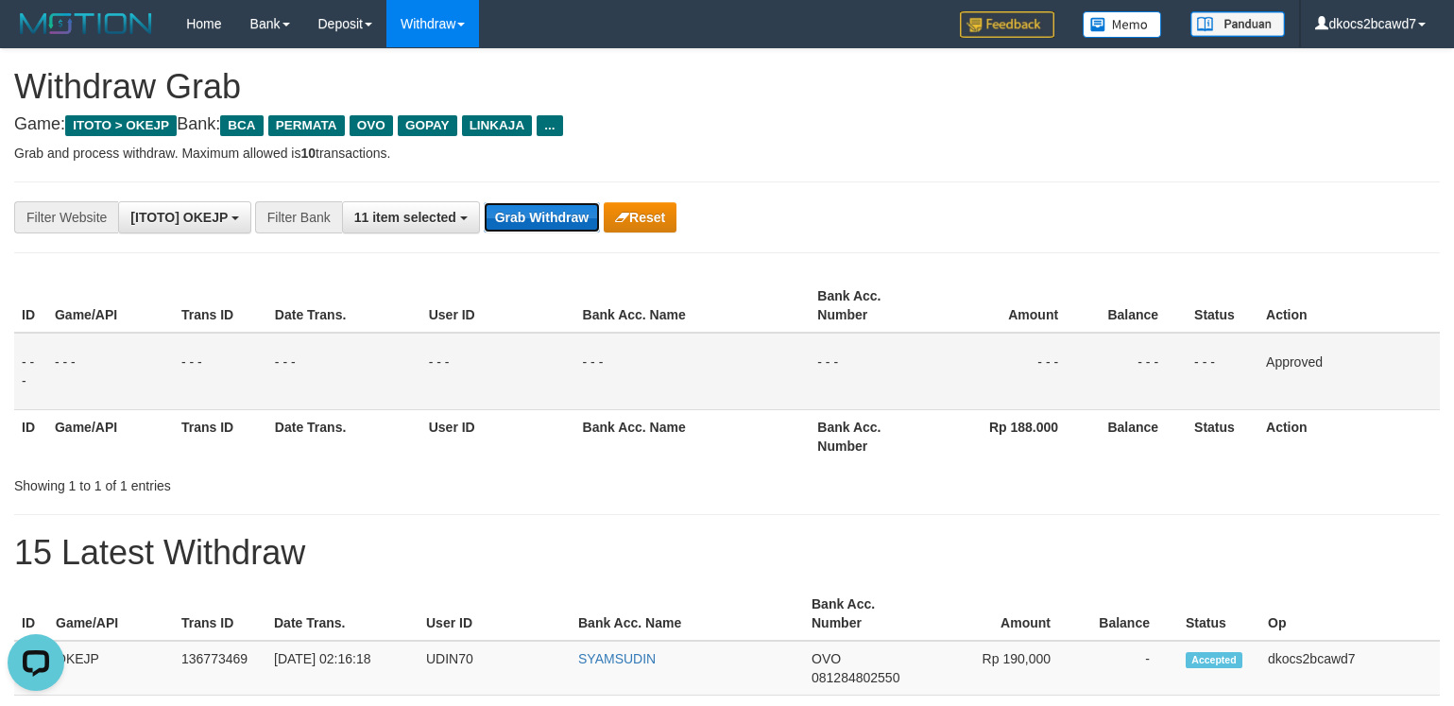
click at [534, 225] on button "Grab Withdraw" at bounding box center [542, 217] width 116 height 30
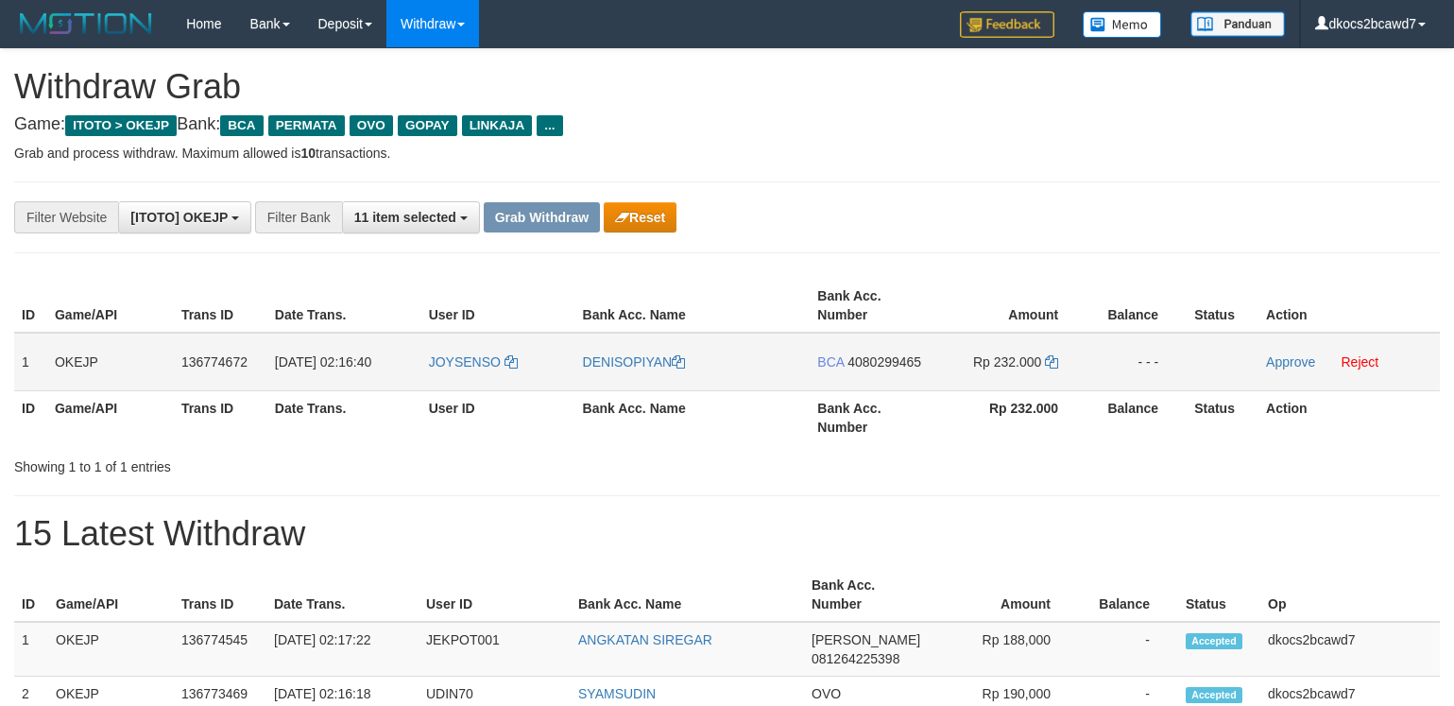
click at [454, 371] on td "JOYSENSO" at bounding box center [498, 362] width 154 height 59
copy span "JOYSENSO"
click at [627, 367] on link "DENISOPIYAN" at bounding box center [634, 361] width 103 height 15
copy span "JOYSENSO"
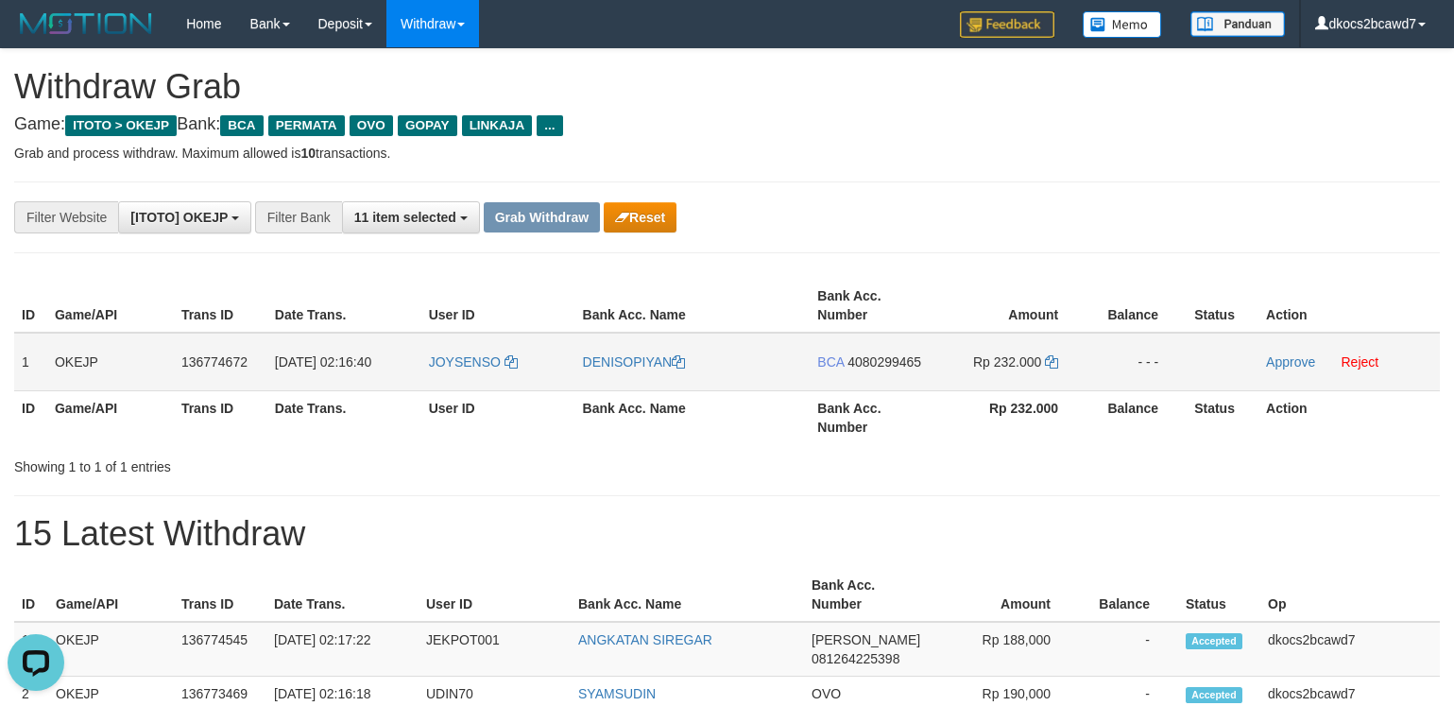
click at [891, 384] on td "BCA 4080299465" at bounding box center [873, 362] width 127 height 59
copy span "4080299465"
click at [1020, 378] on td "Rp 232.000" at bounding box center [1011, 362] width 150 height 59
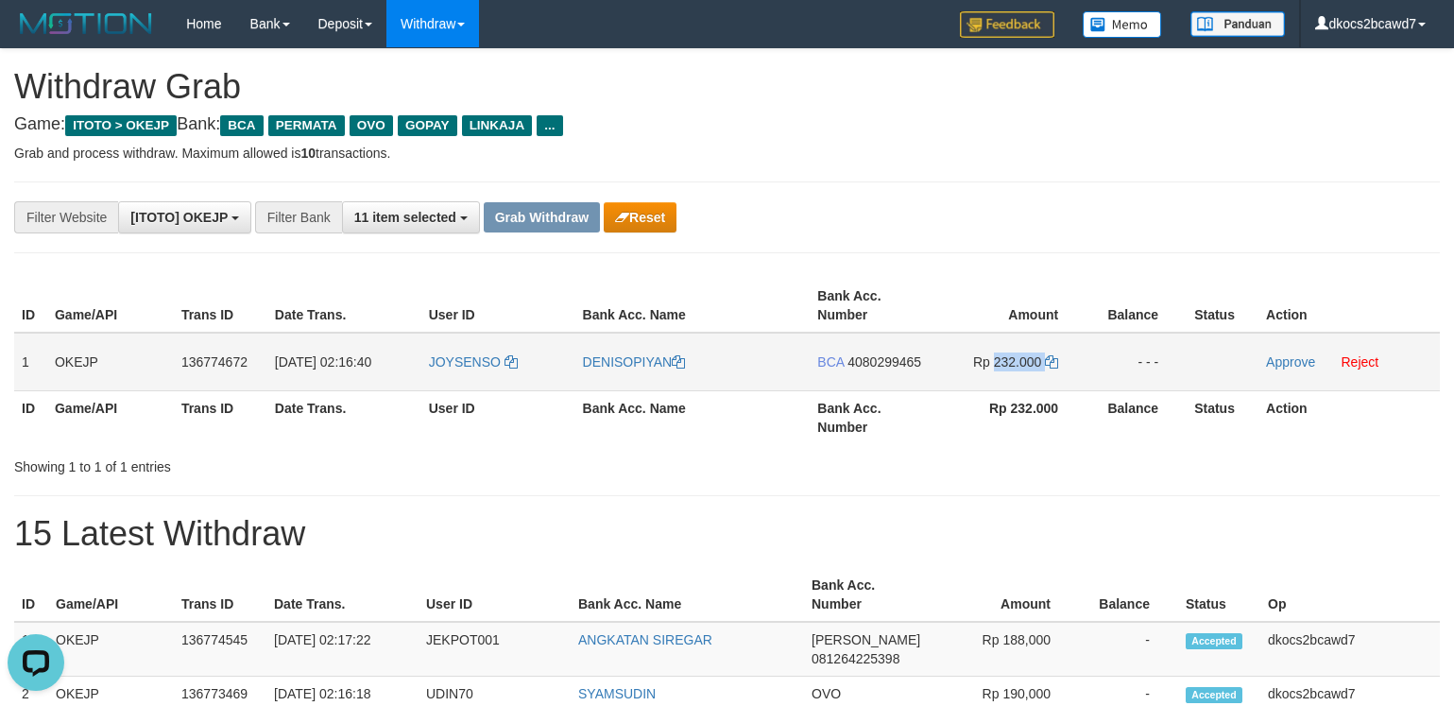
copy td "232.000"
click at [1057, 367] on icon at bounding box center [1051, 361] width 13 height 13
click at [1057, 358] on icon at bounding box center [1051, 361] width 13 height 13
click at [1296, 366] on link "Approve" at bounding box center [1290, 361] width 49 height 15
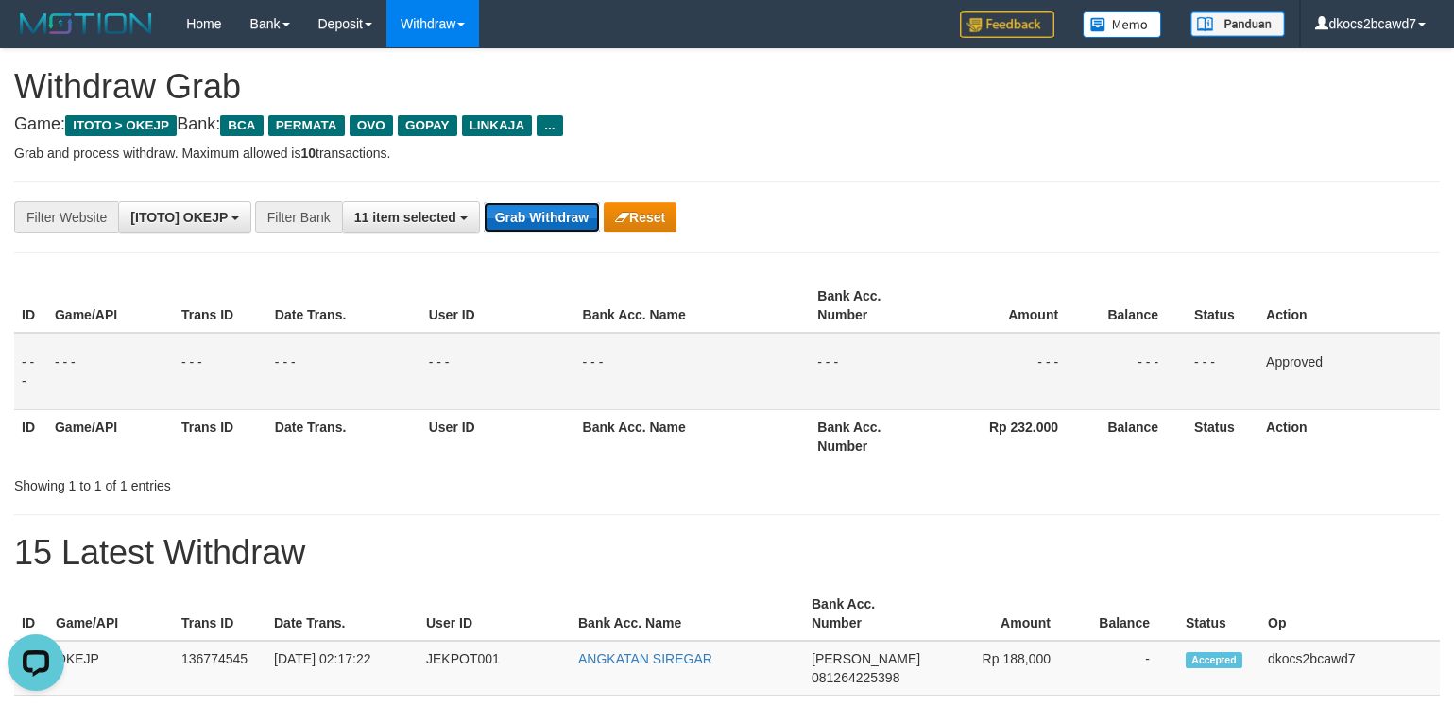
click at [510, 213] on button "Grab Withdraw" at bounding box center [542, 217] width 116 height 30
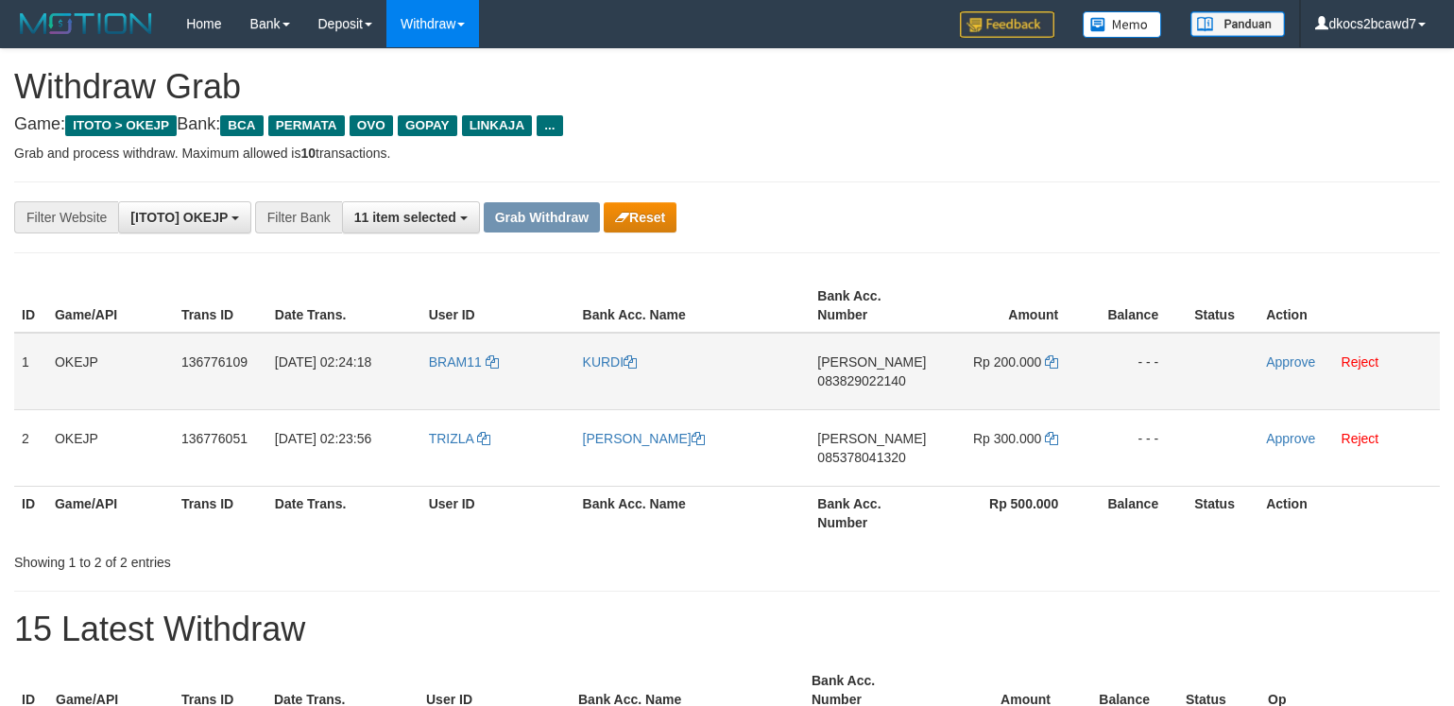
click at [459, 381] on td "BRAM11" at bounding box center [498, 371] width 154 height 77
copy link "BRAM11"
click at [590, 367] on link "KURDI" at bounding box center [610, 361] width 55 height 15
copy link "BRAM11"
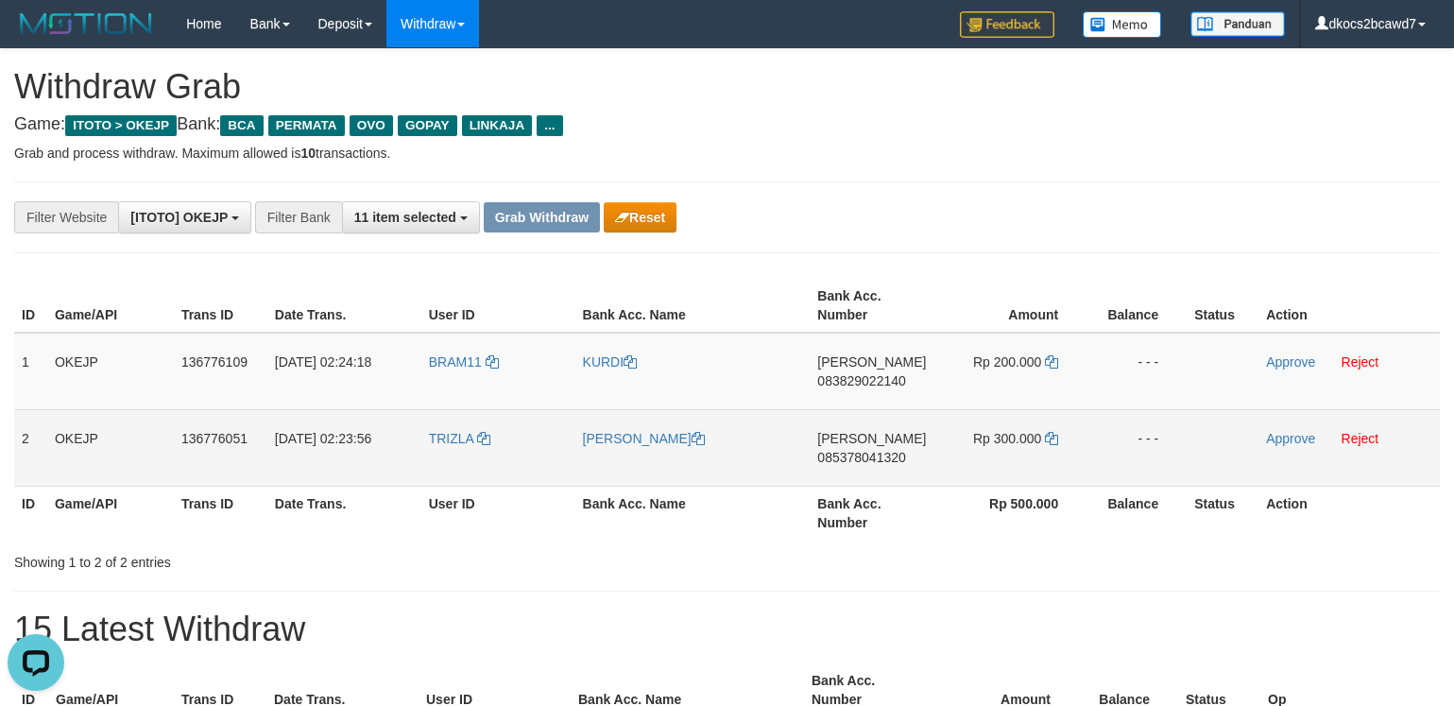
click at [449, 453] on td "TRIZLA" at bounding box center [498, 447] width 154 height 77
copy span "TRIZLA"
click at [644, 443] on link "[PERSON_NAME]" at bounding box center [644, 438] width 122 height 15
copy span "TRIZLA"
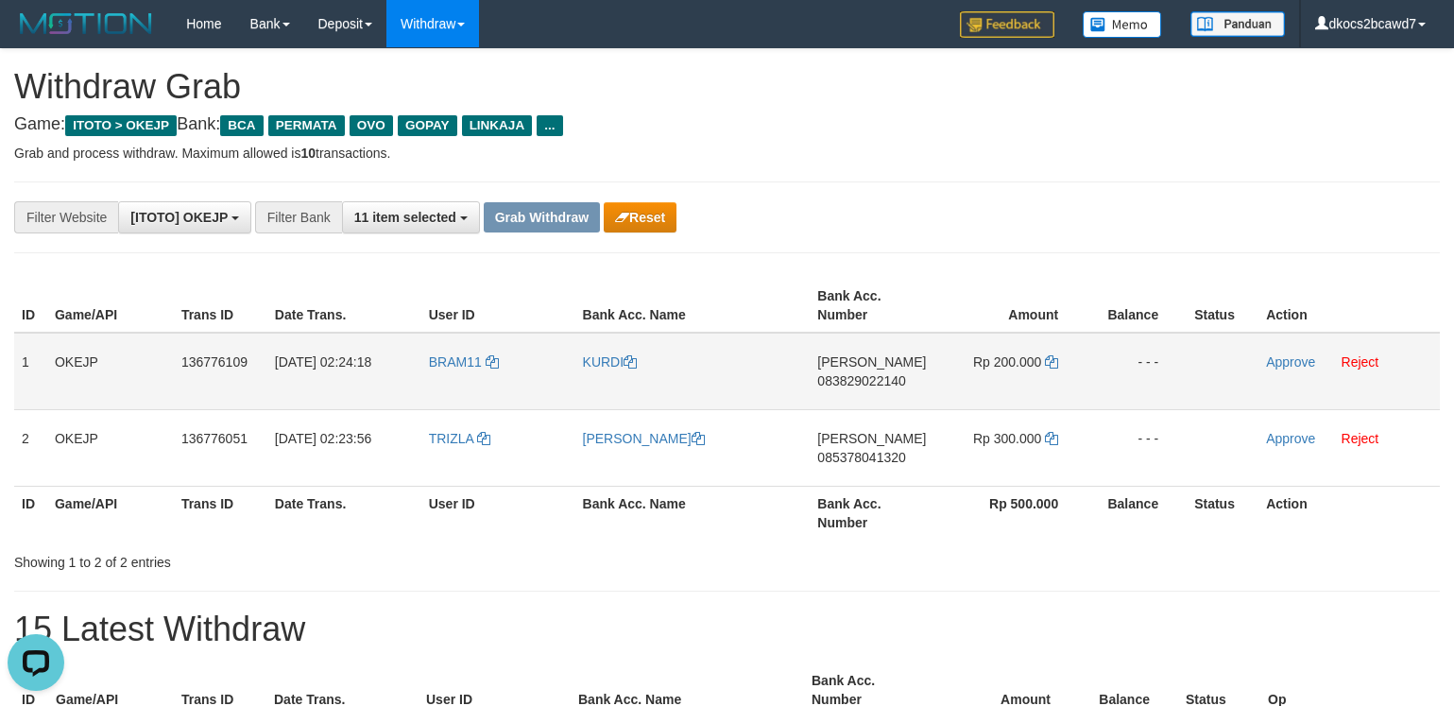
click at [868, 395] on td "[PERSON_NAME] 083829022140" at bounding box center [873, 371] width 127 height 77
copy span "083829022140"
click at [1023, 384] on td "Rp 200.000" at bounding box center [1011, 371] width 150 height 77
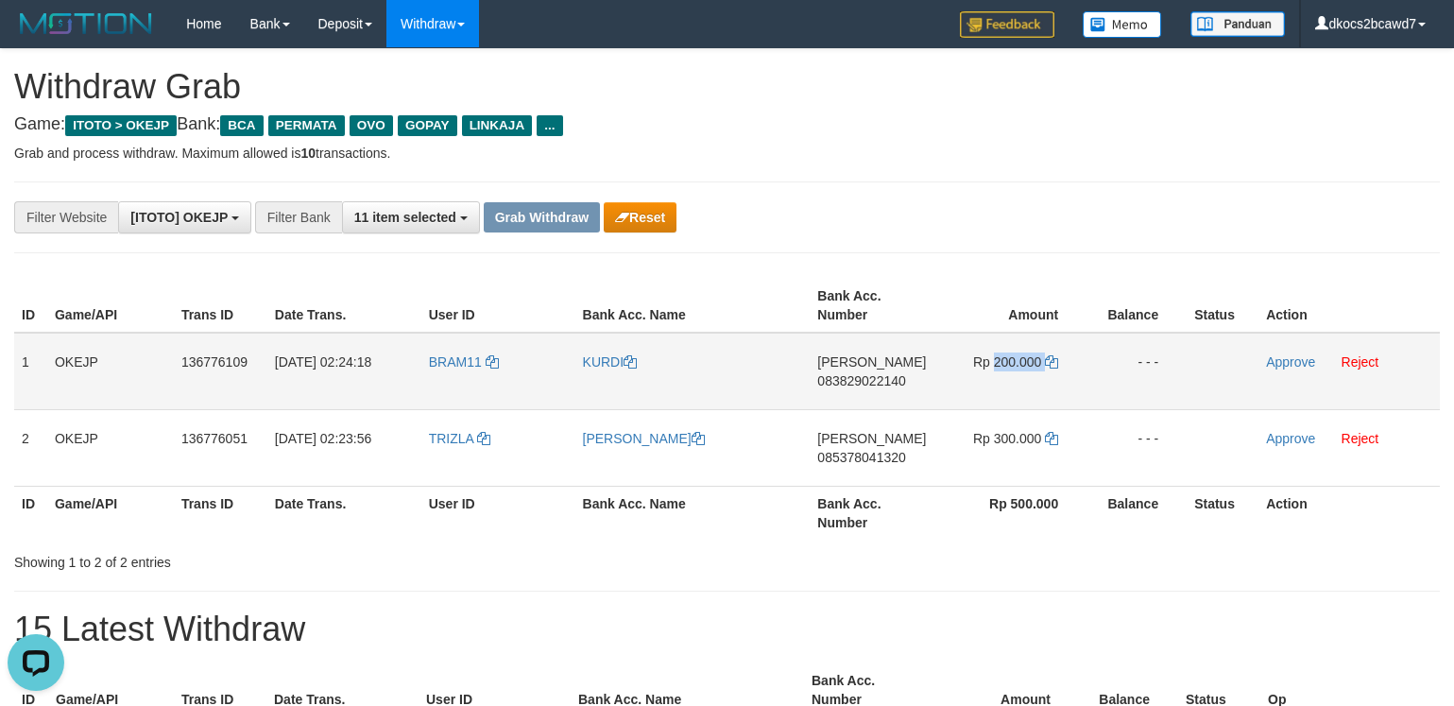
copy td "200.000"
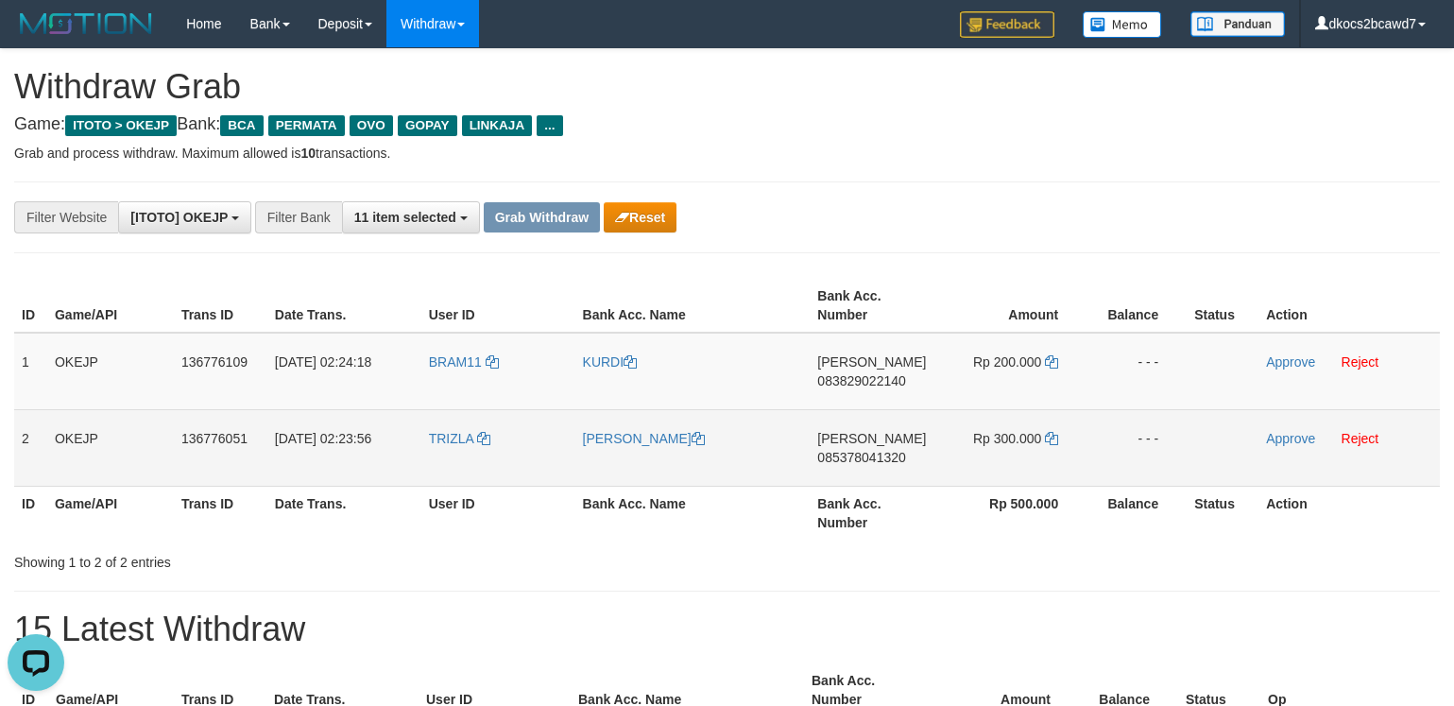
click at [884, 477] on td "DANA 085378041320" at bounding box center [873, 447] width 127 height 77
copy span "085378041320"
click at [1009, 457] on td "Rp 300.000" at bounding box center [1011, 447] width 150 height 77
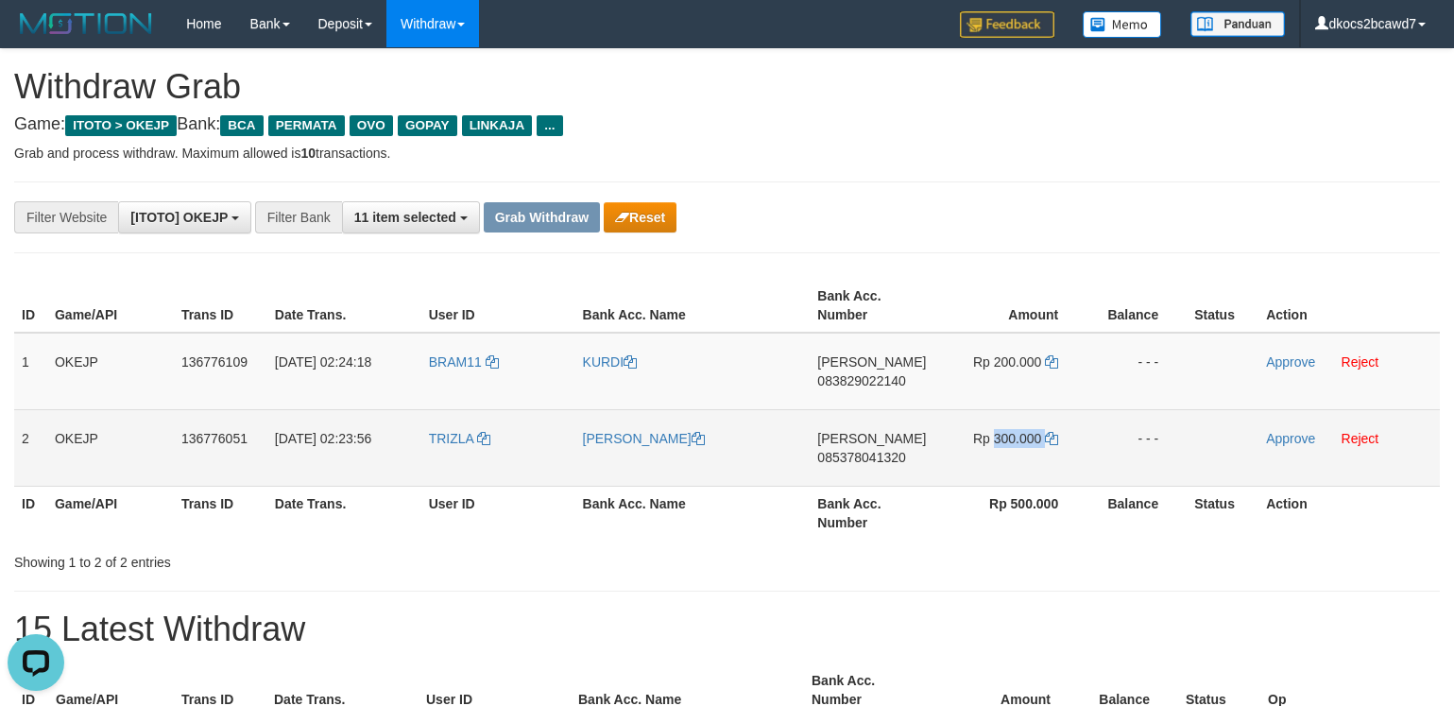
copy td "300.000"
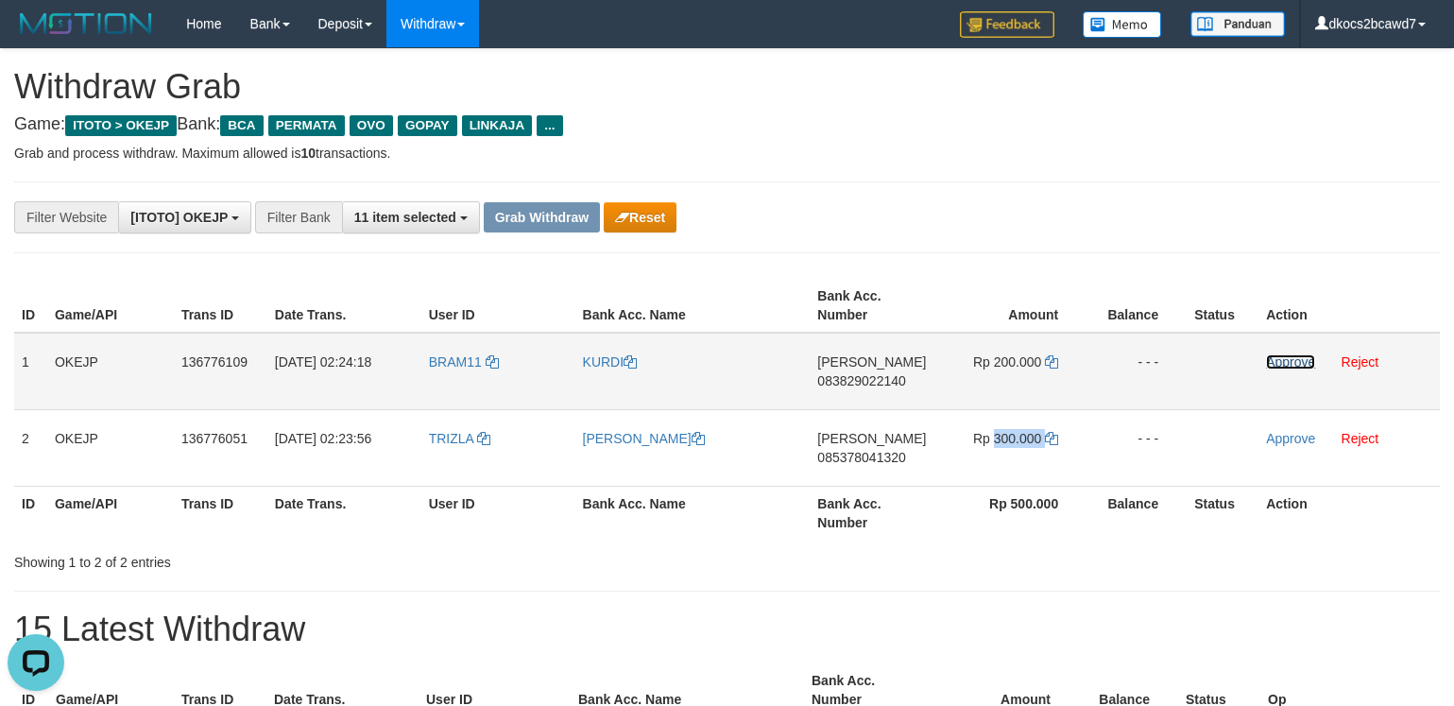
drag, startPoint x: 1289, startPoint y: 367, endPoint x: 1273, endPoint y: 409, distance: 45.4
click at [1289, 367] on link "Approve" at bounding box center [1290, 361] width 49 height 15
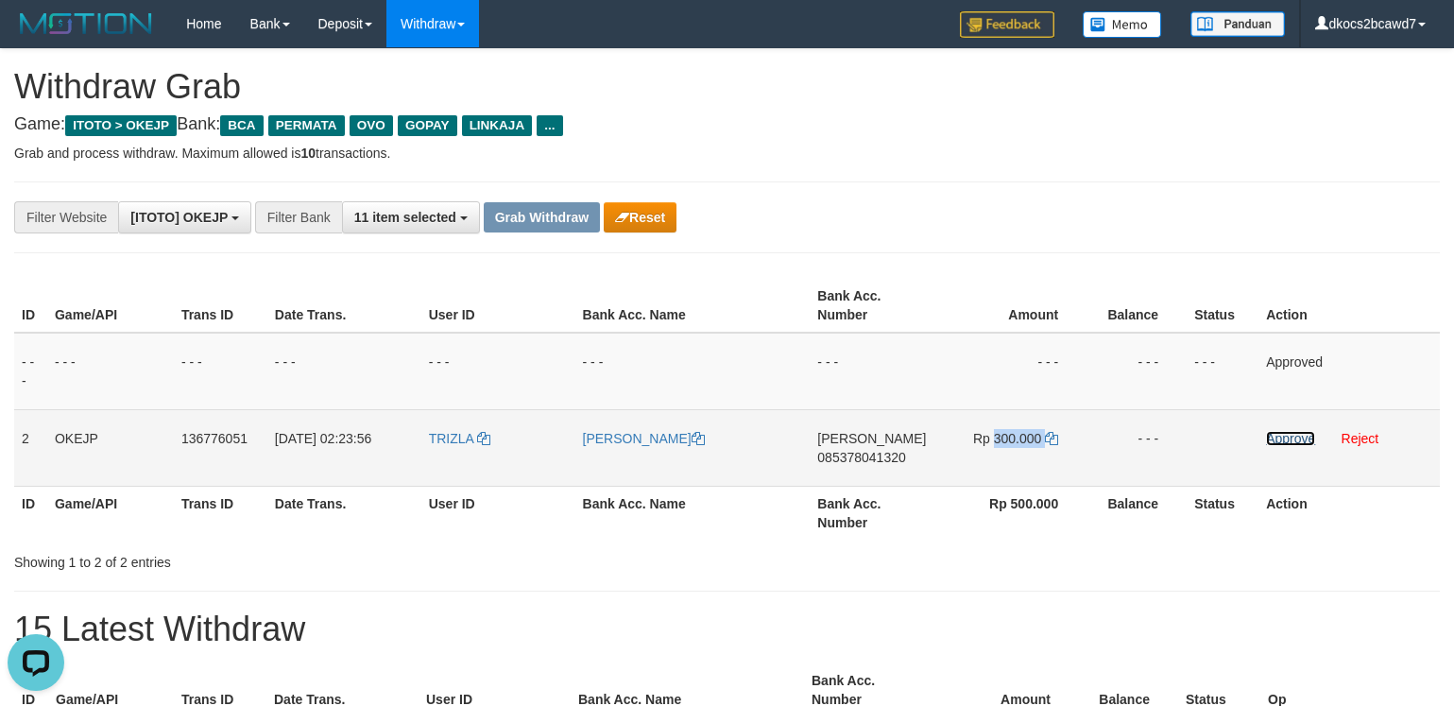
click at [1285, 436] on link "Approve" at bounding box center [1290, 438] width 49 height 15
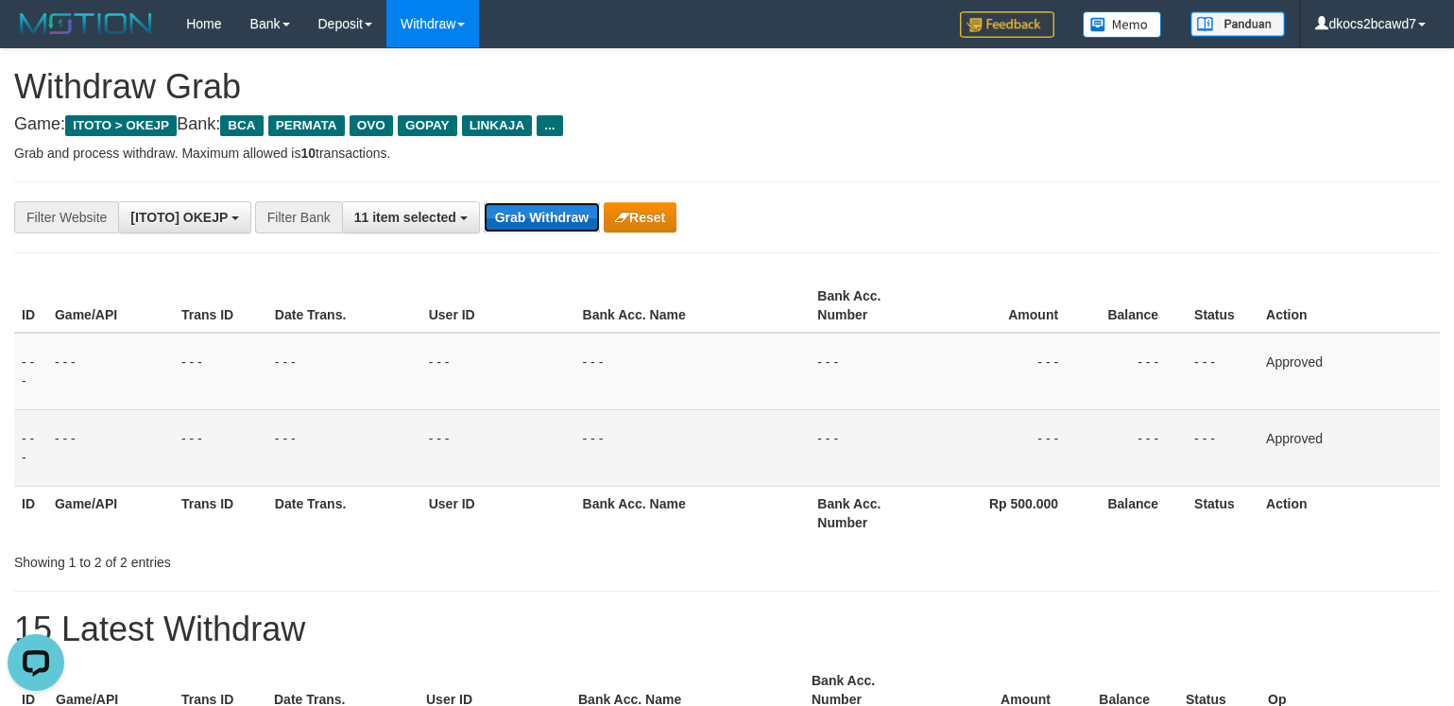
click at [516, 221] on button "Grab Withdraw" at bounding box center [542, 217] width 116 height 30
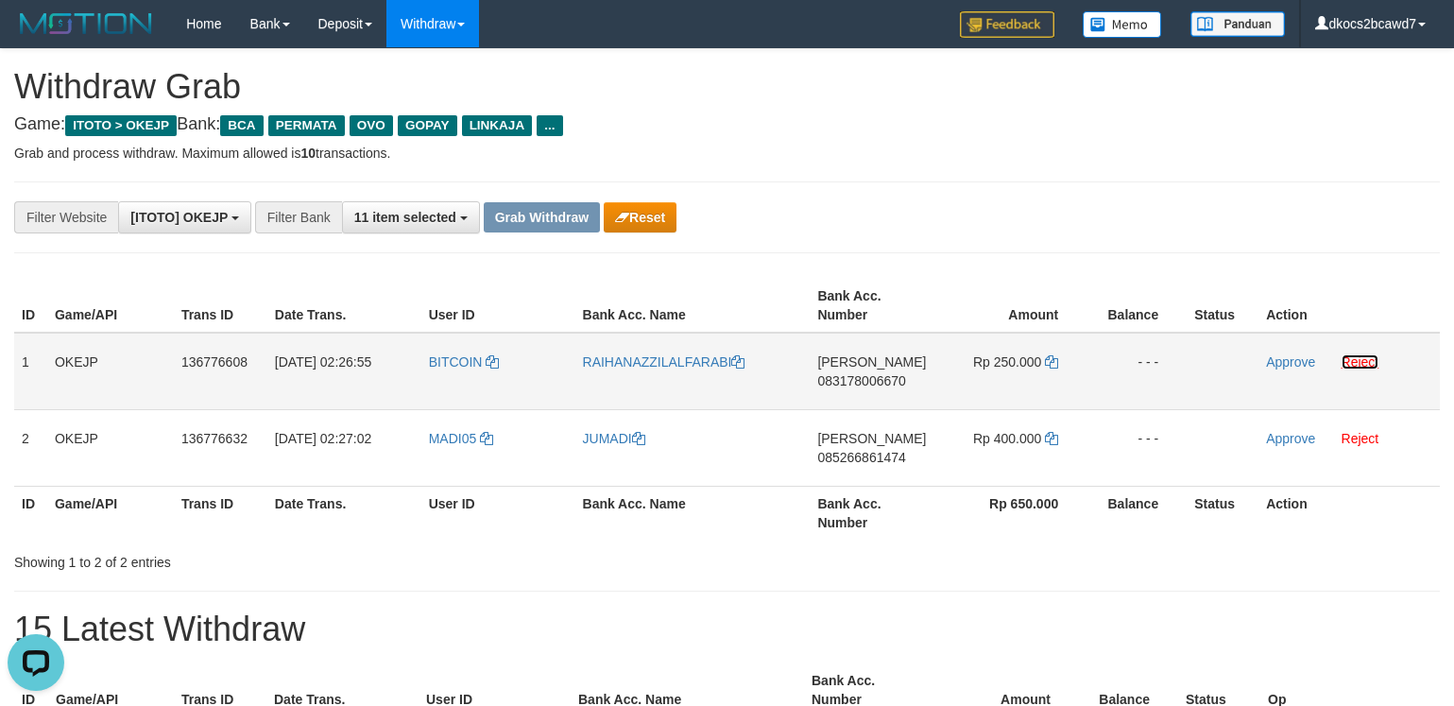
click at [1369, 358] on link "Reject" at bounding box center [1360, 361] width 38 height 15
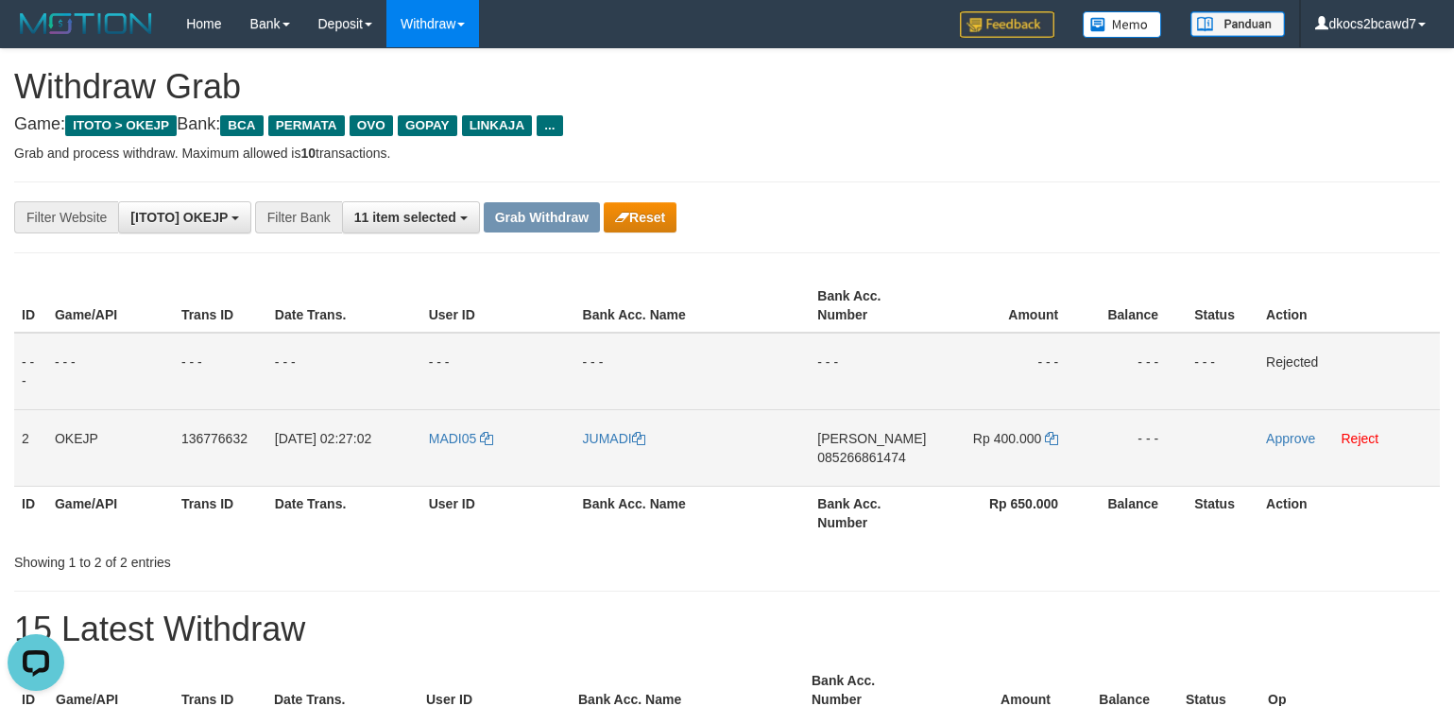
click at [446, 456] on td "MADI05" at bounding box center [498, 447] width 154 height 77
copy link "MADI05"
click at [612, 436] on link "JUMADI" at bounding box center [614, 438] width 62 height 15
copy link "MADI05"
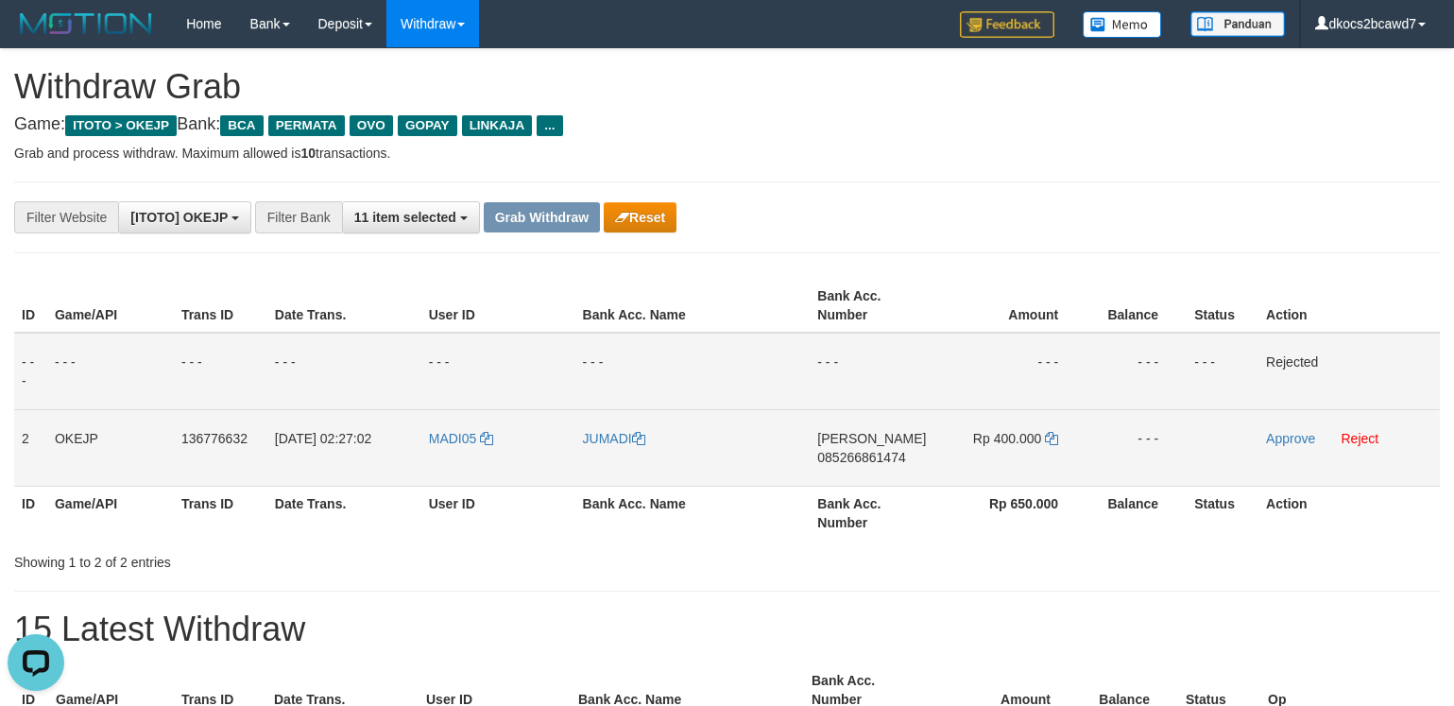
click at [877, 479] on td "DANA 085266861474" at bounding box center [873, 447] width 127 height 77
copy span "085266861474"
click at [1016, 457] on td "Rp 400.000" at bounding box center [1011, 447] width 150 height 77
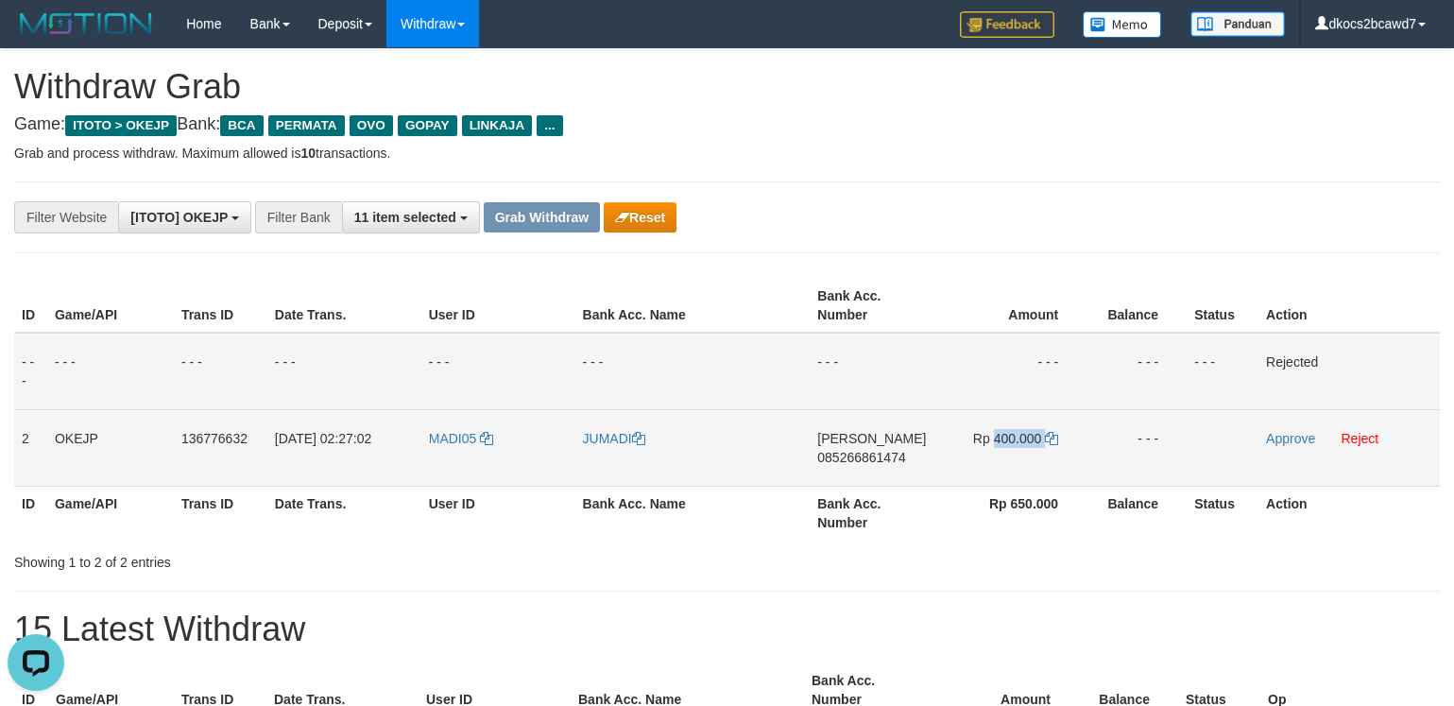
copy td "400.000"
click at [1293, 435] on link "Approve" at bounding box center [1290, 438] width 49 height 15
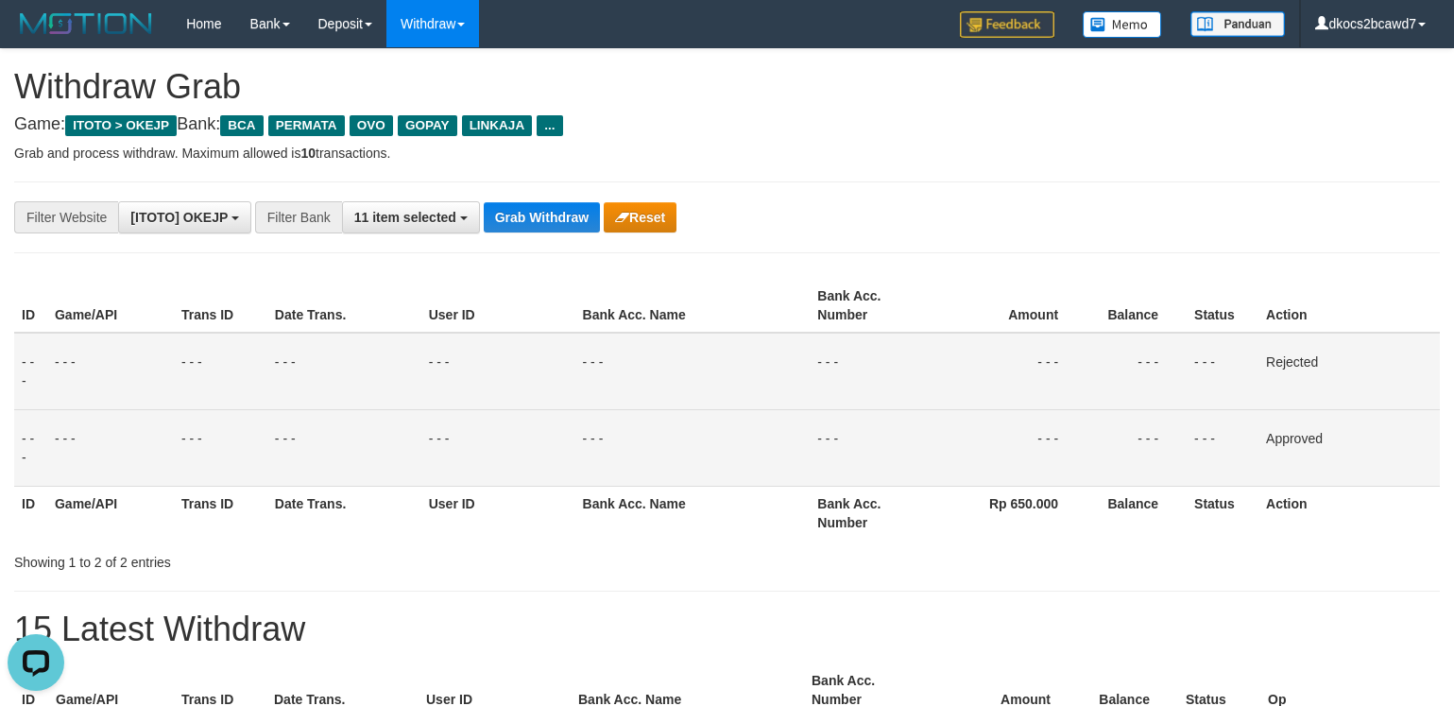
click at [1007, 162] on p "Grab and process withdraw. Maximum allowed is 10 transactions." at bounding box center [727, 153] width 1426 height 19
click at [661, 213] on button "Reset" at bounding box center [640, 217] width 73 height 30
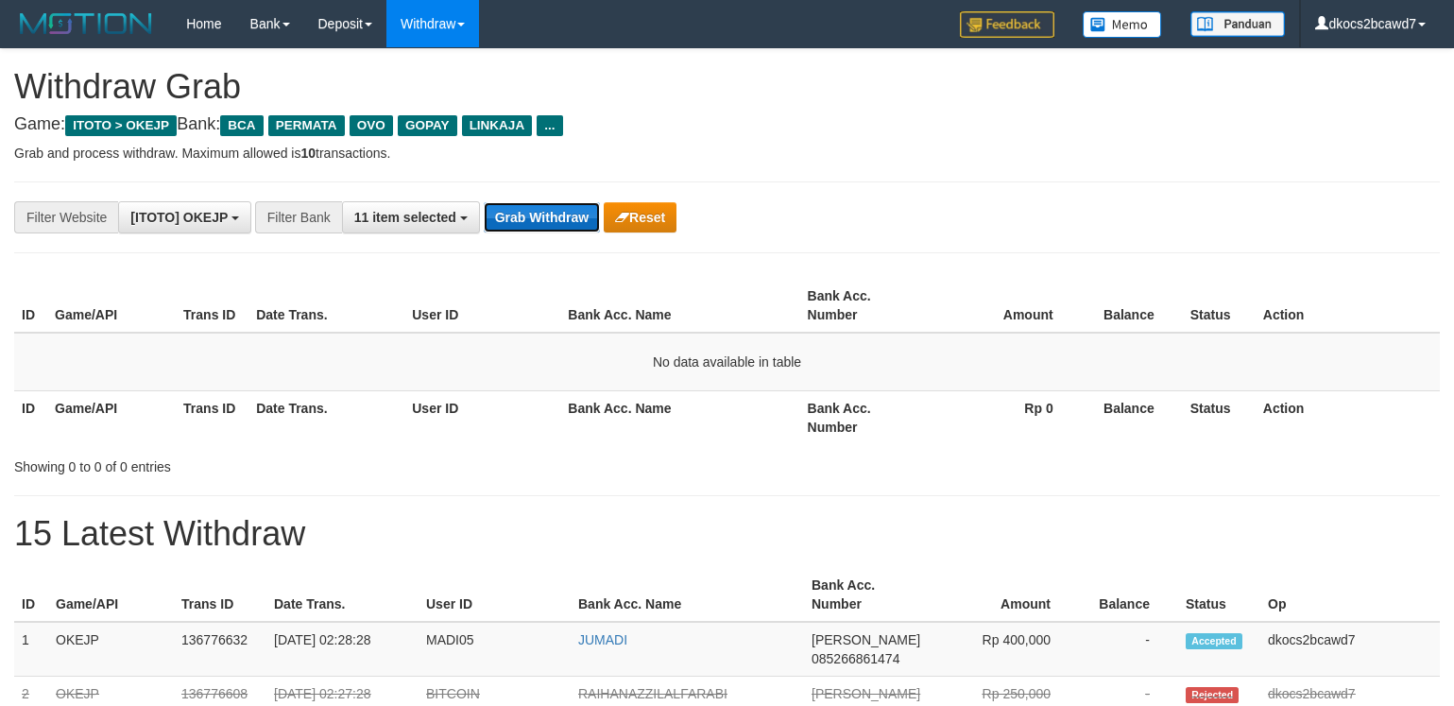
click at [565, 216] on button "Grab Withdraw" at bounding box center [542, 217] width 116 height 30
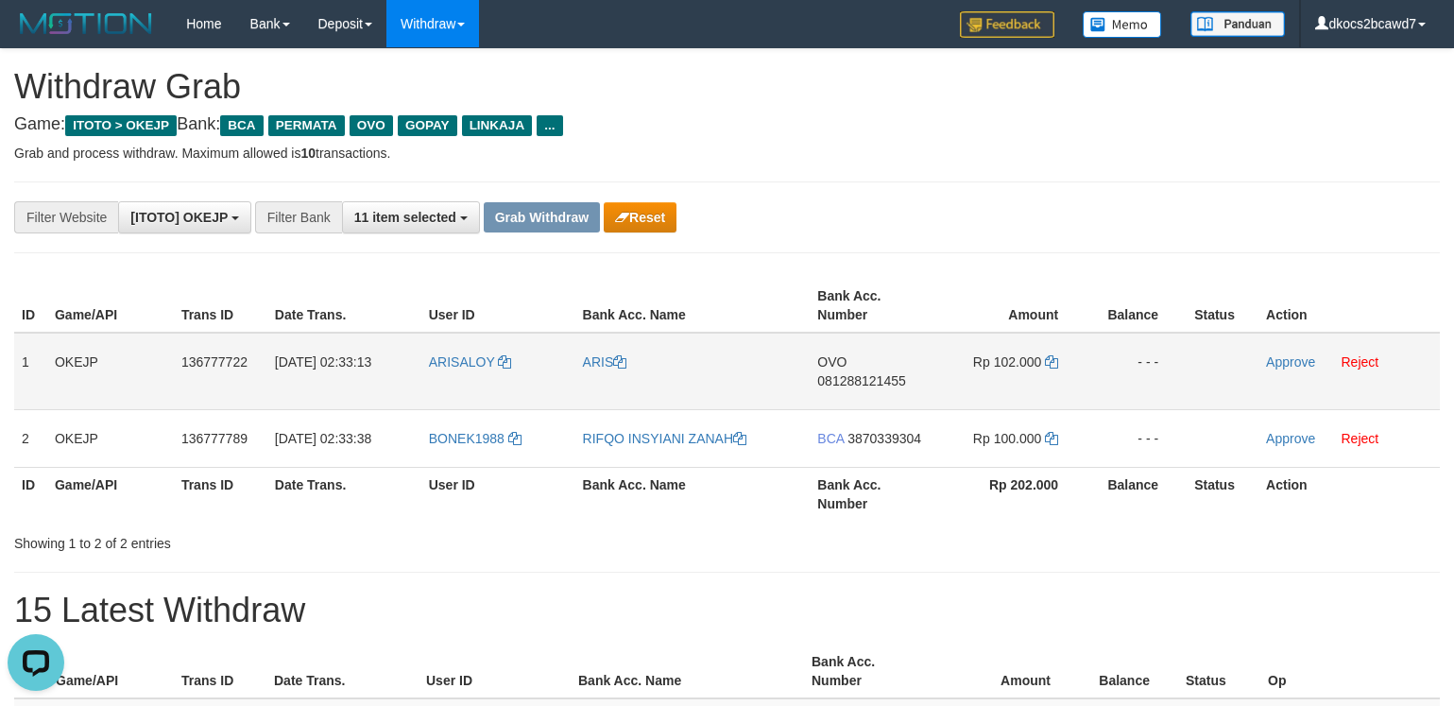
click at [477, 380] on td "ARISALOY" at bounding box center [498, 371] width 154 height 77
copy link "ARISALOY"
click at [595, 364] on link "ARIS" at bounding box center [605, 361] width 44 height 15
copy link "ARISALOY"
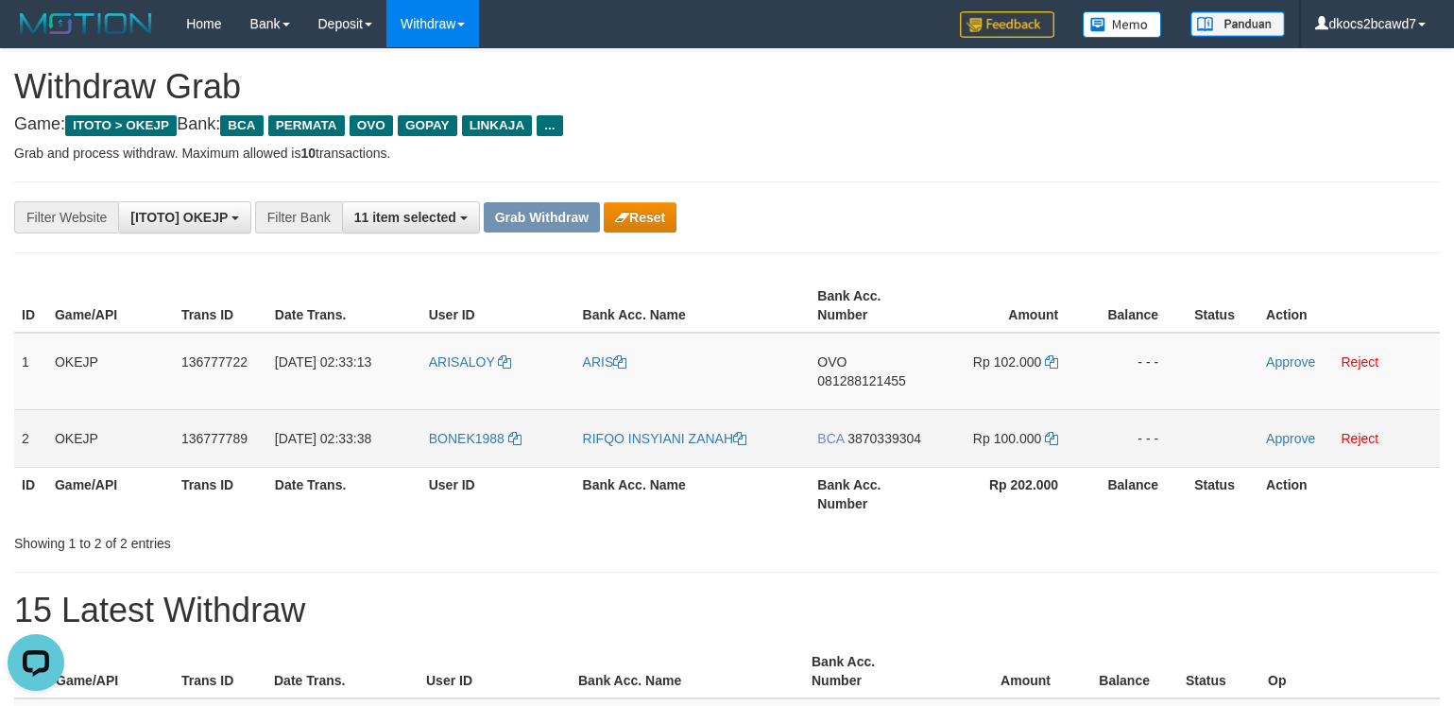
click at [468, 453] on td "BONEK1988" at bounding box center [498, 438] width 154 height 58
copy span "BONEK1988"
click at [692, 442] on link "RIFQO INSYIANI ZANAH" at bounding box center [664, 438] width 163 height 15
copy span "BONEK1988"
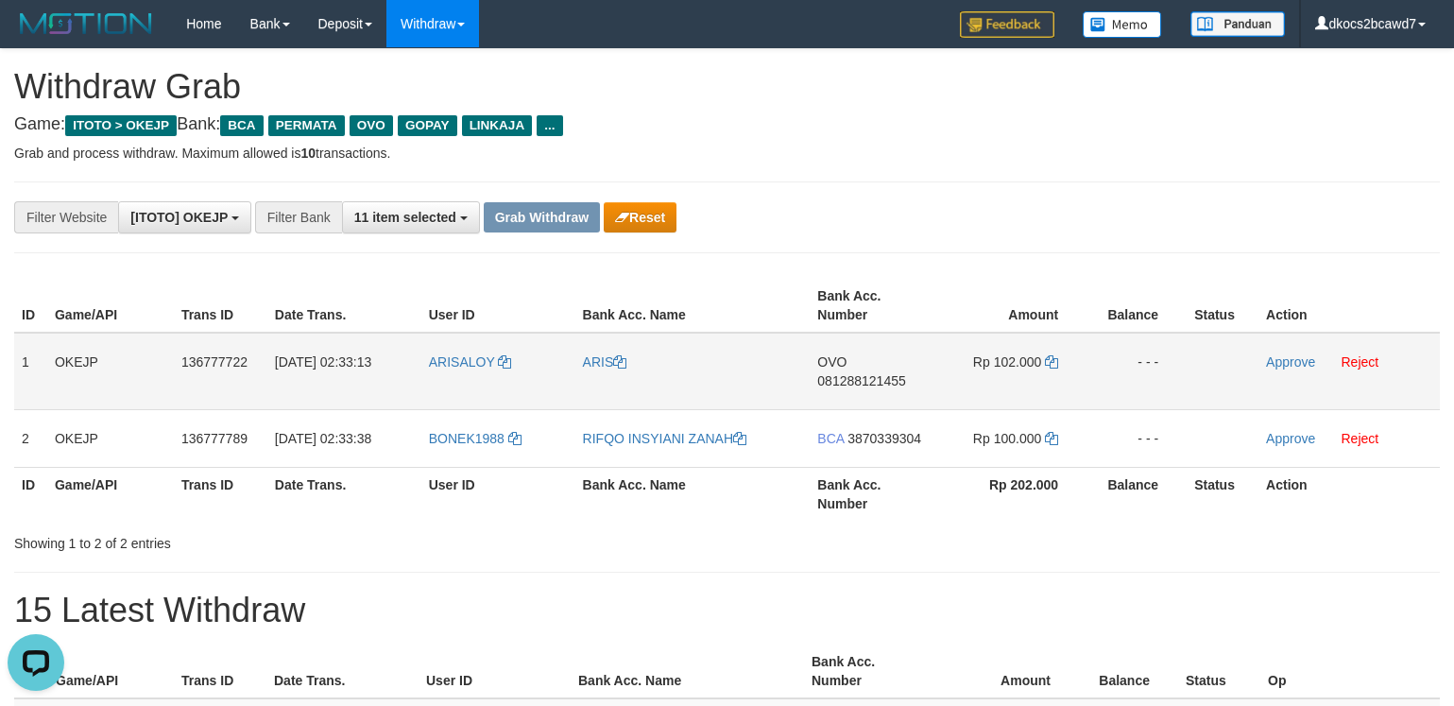
click at [877, 391] on td "OVO 081288121455" at bounding box center [873, 371] width 127 height 77
copy span "081288121455"
click at [1010, 381] on td "Rp 102.000" at bounding box center [1011, 371] width 150 height 77
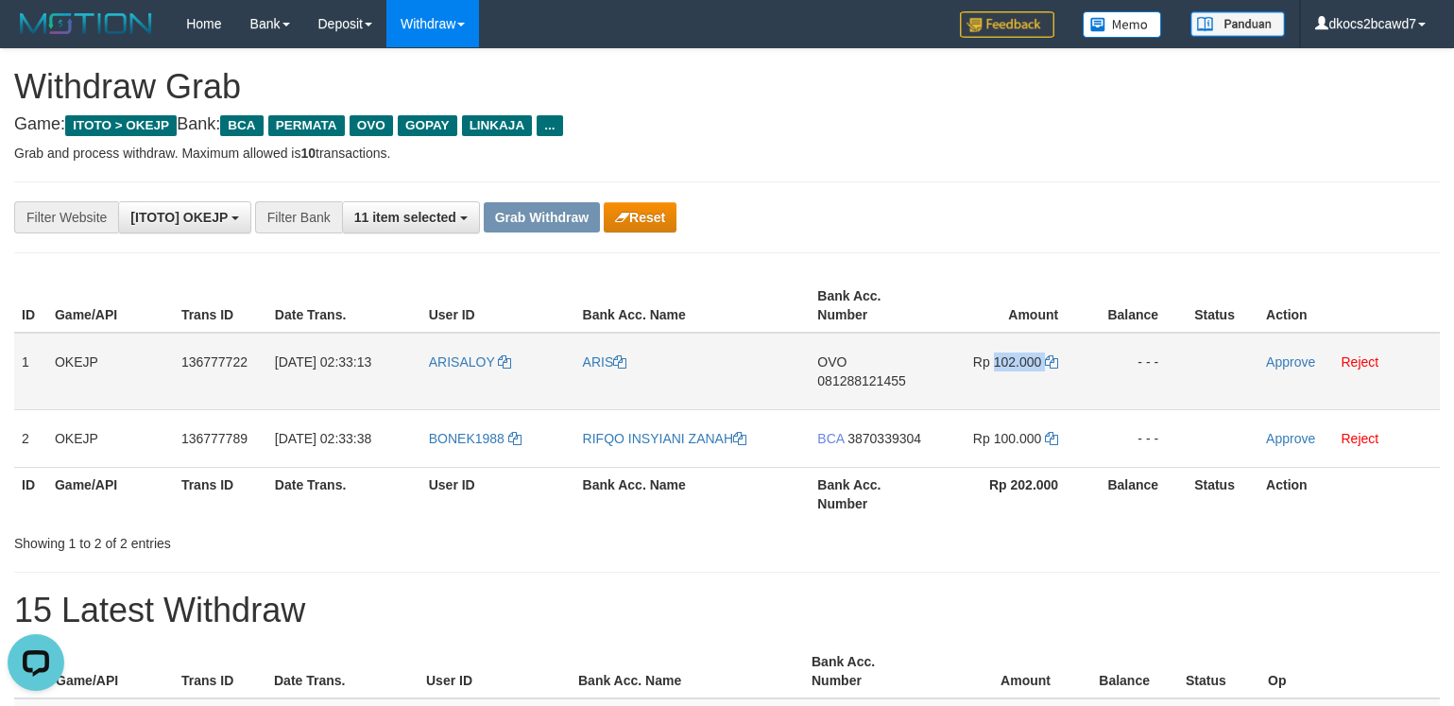
copy td "102.000"
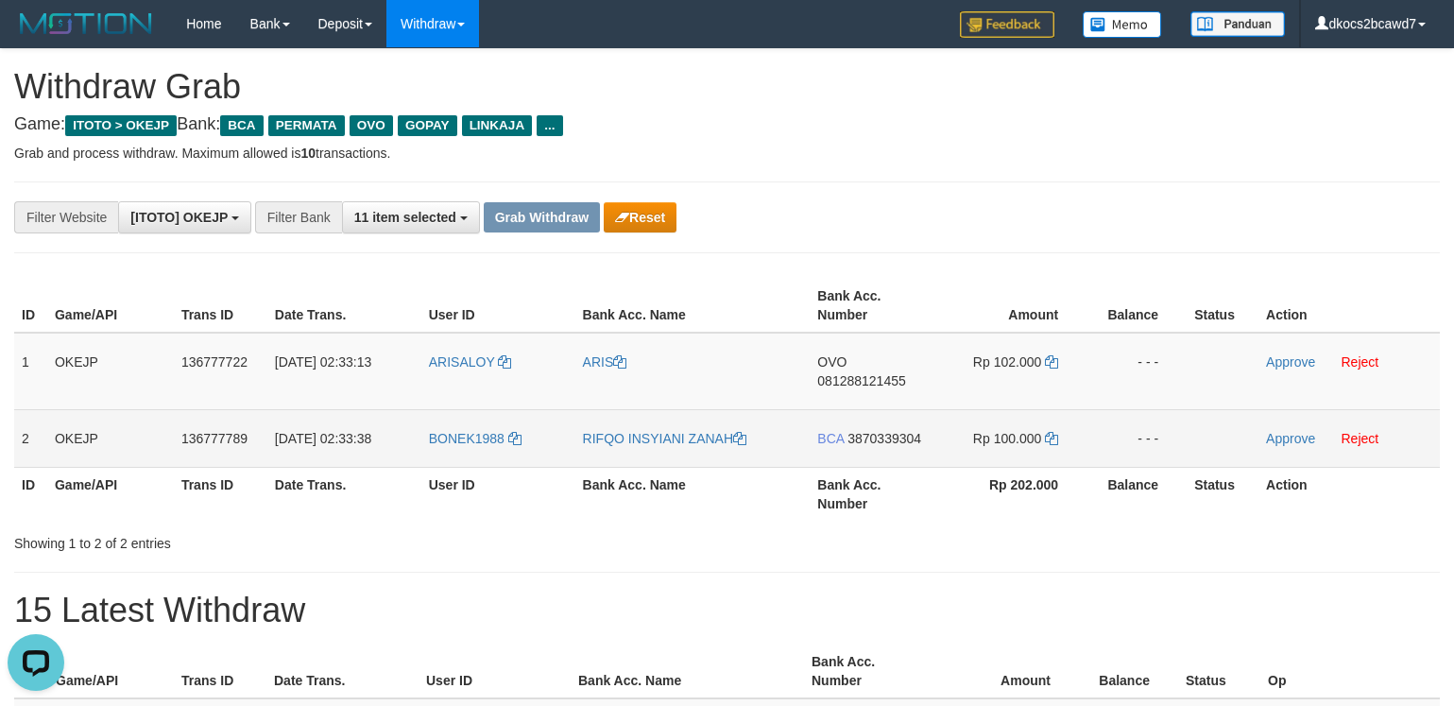
click at [899, 456] on td "BCA 3870339304" at bounding box center [873, 438] width 127 height 58
copy span "3870339304"
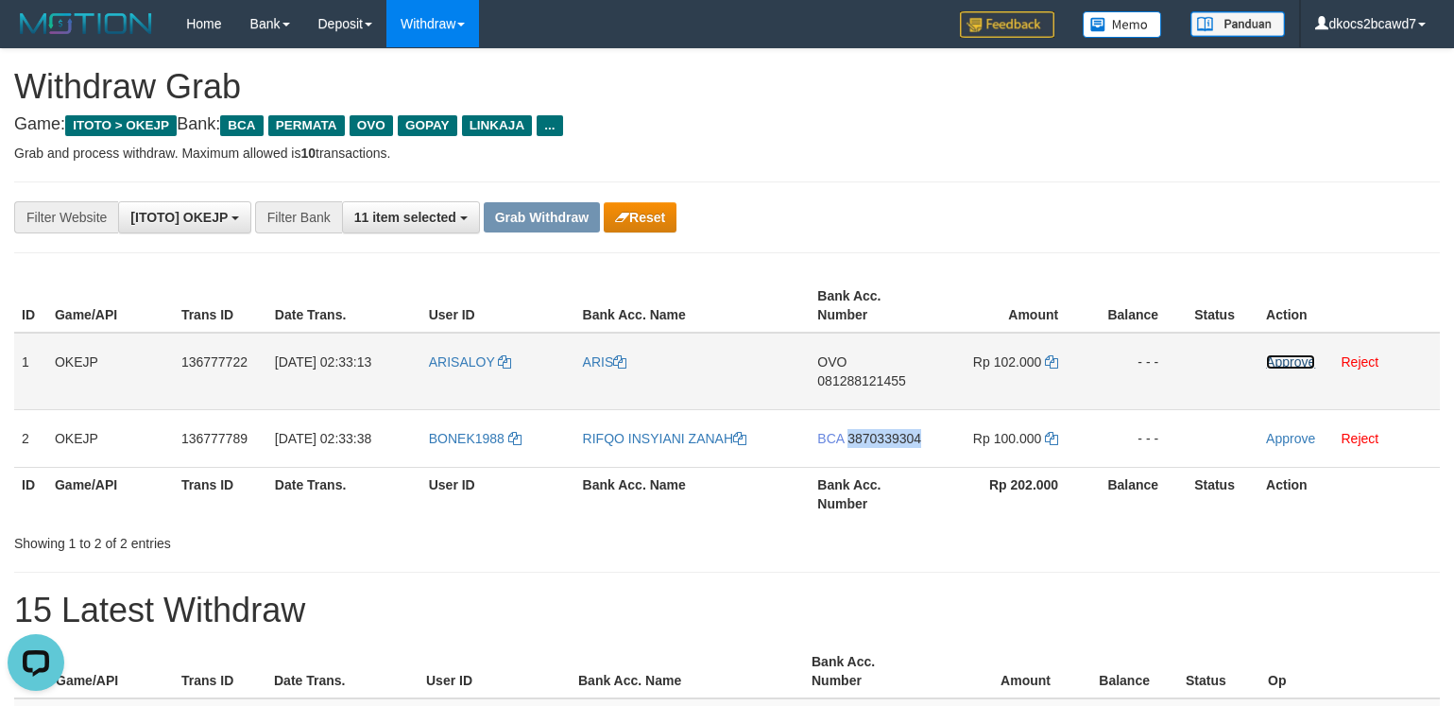
click at [1279, 355] on link "Approve" at bounding box center [1290, 361] width 49 height 15
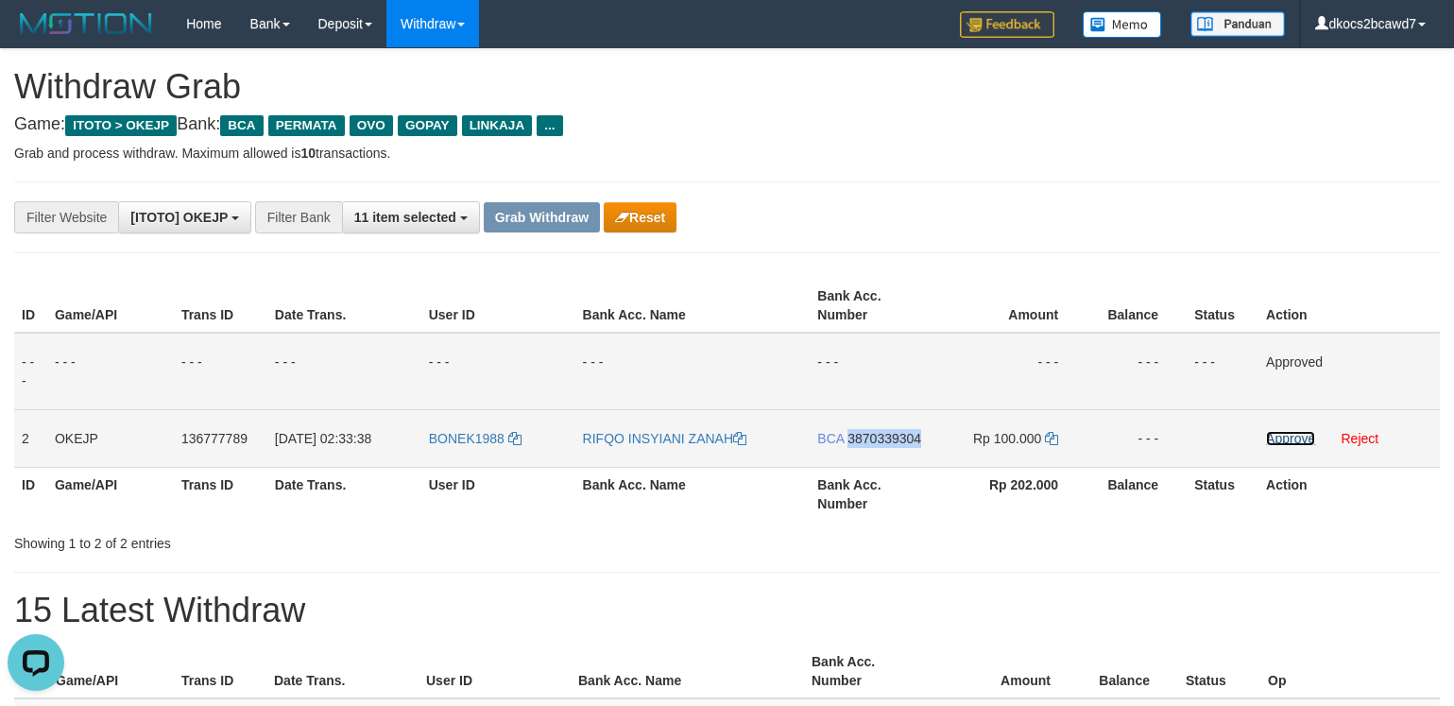
click at [1298, 437] on link "Approve" at bounding box center [1290, 438] width 49 height 15
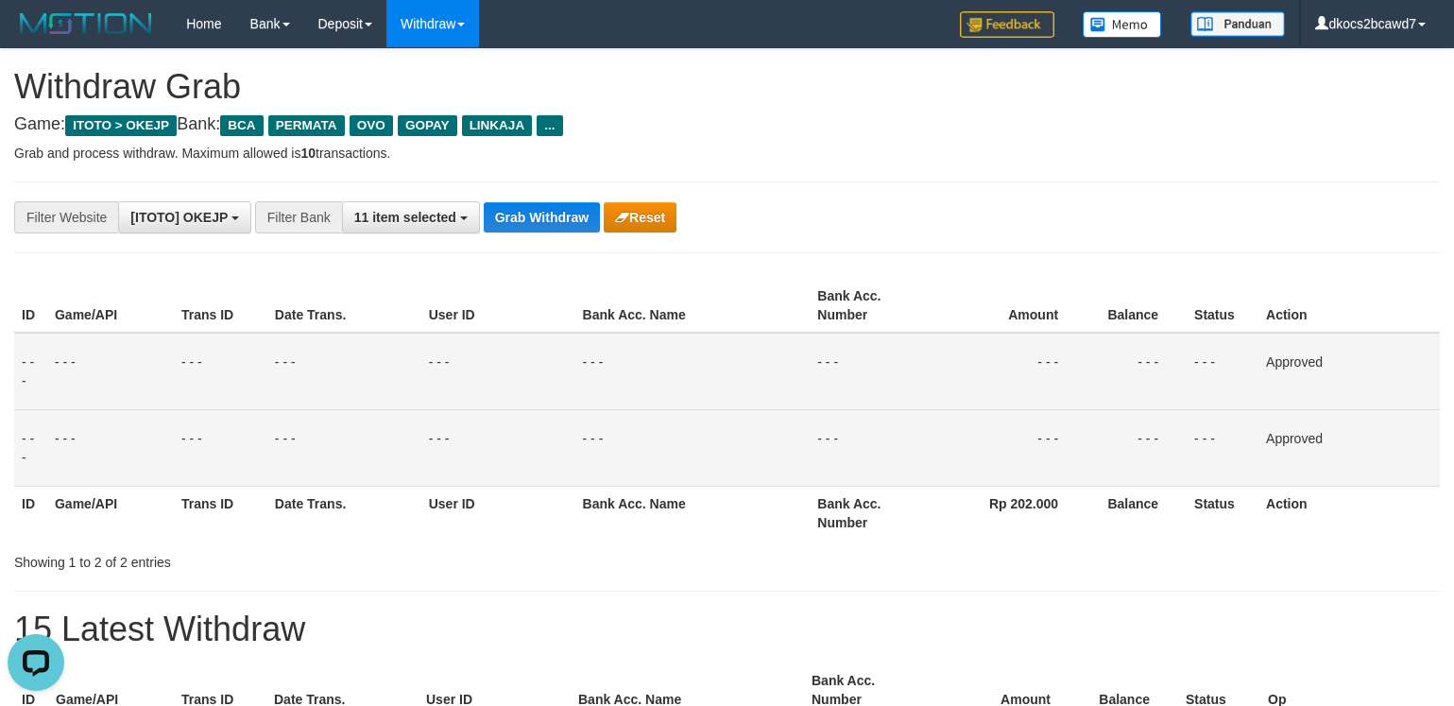
click at [1055, 218] on div "**********" at bounding box center [606, 217] width 1212 height 32
click at [531, 219] on button "Grab Withdraw" at bounding box center [542, 217] width 116 height 30
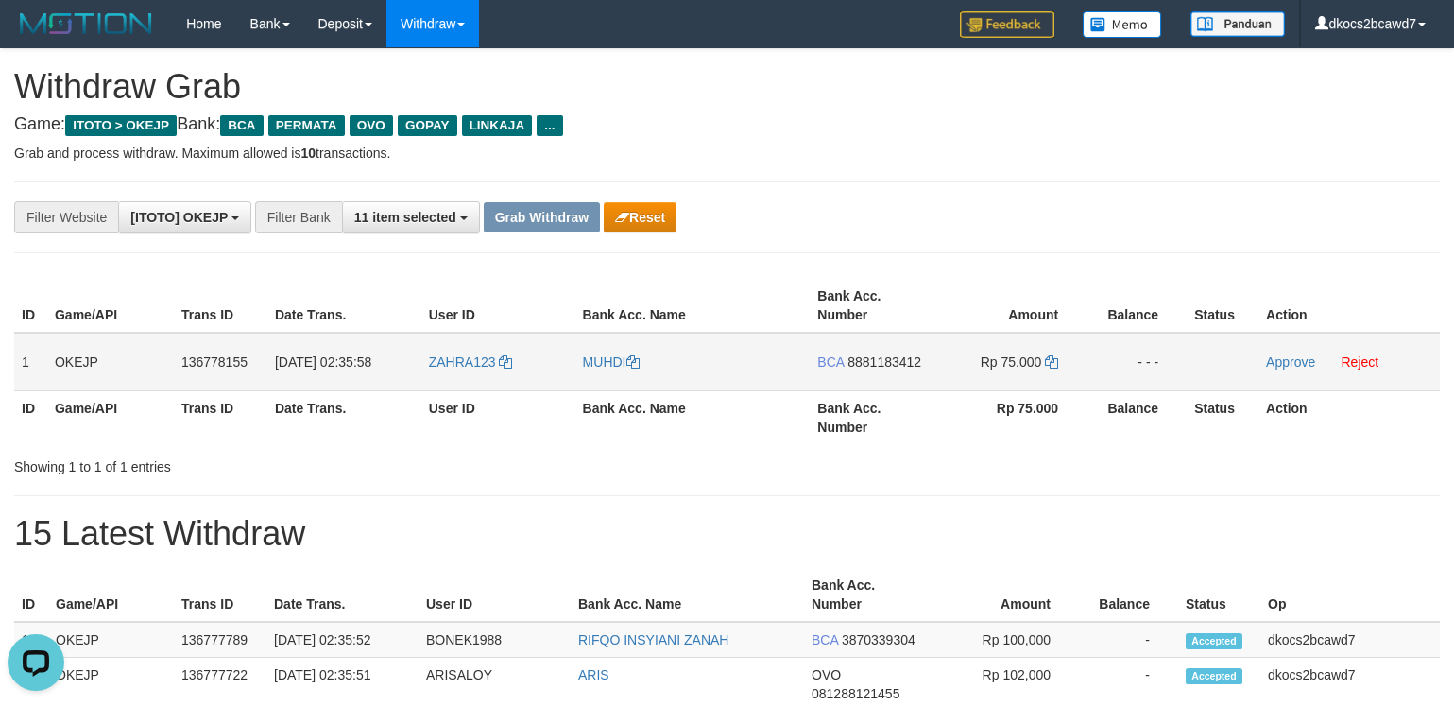
click at [459, 380] on td "ZAHRA123" at bounding box center [498, 362] width 154 height 59
copy link "ZAHRA123"
click at [593, 367] on link "MUHDI" at bounding box center [611, 361] width 57 height 15
copy link "ZAHRA123"
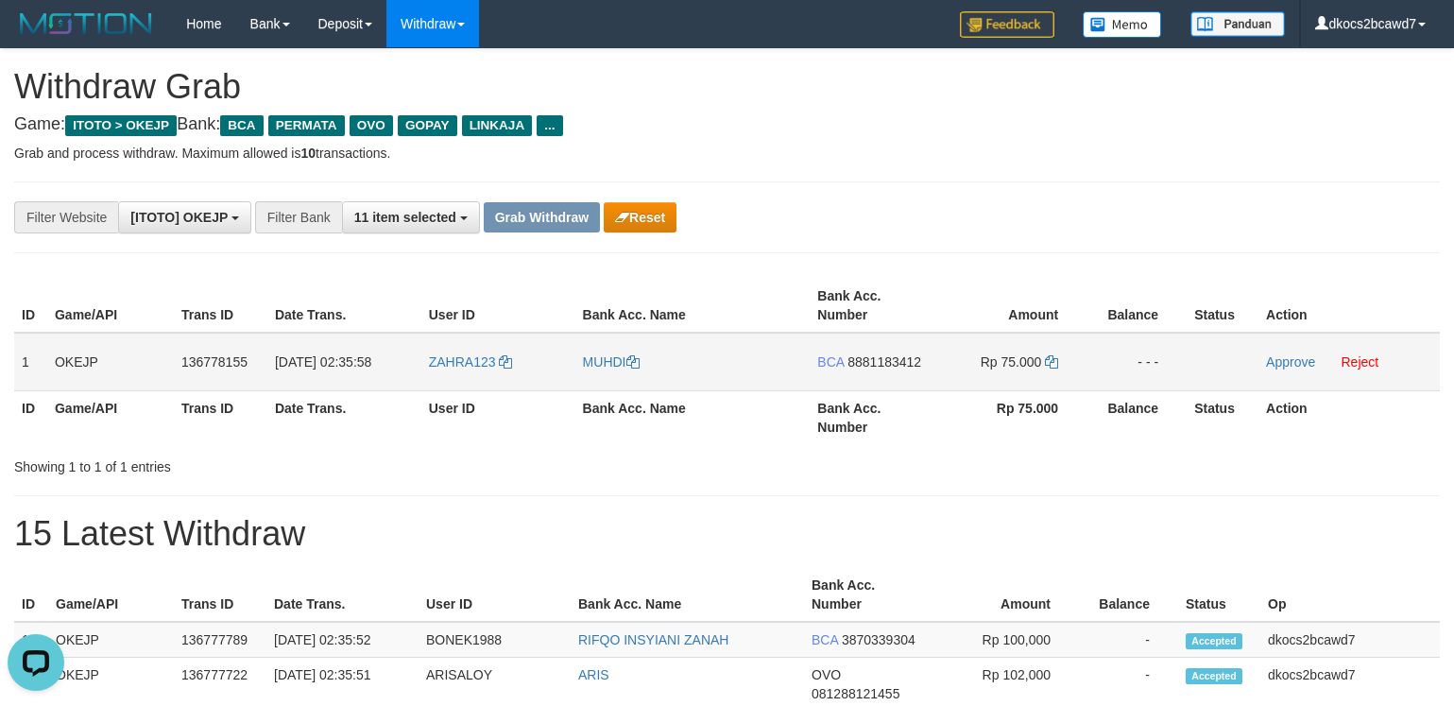
click at [887, 377] on td "BCA 8881183412" at bounding box center [873, 362] width 127 height 59
click at [893, 380] on td "BCA 8881183412" at bounding box center [873, 362] width 127 height 59
click at [1054, 363] on icon at bounding box center [1051, 361] width 13 height 13
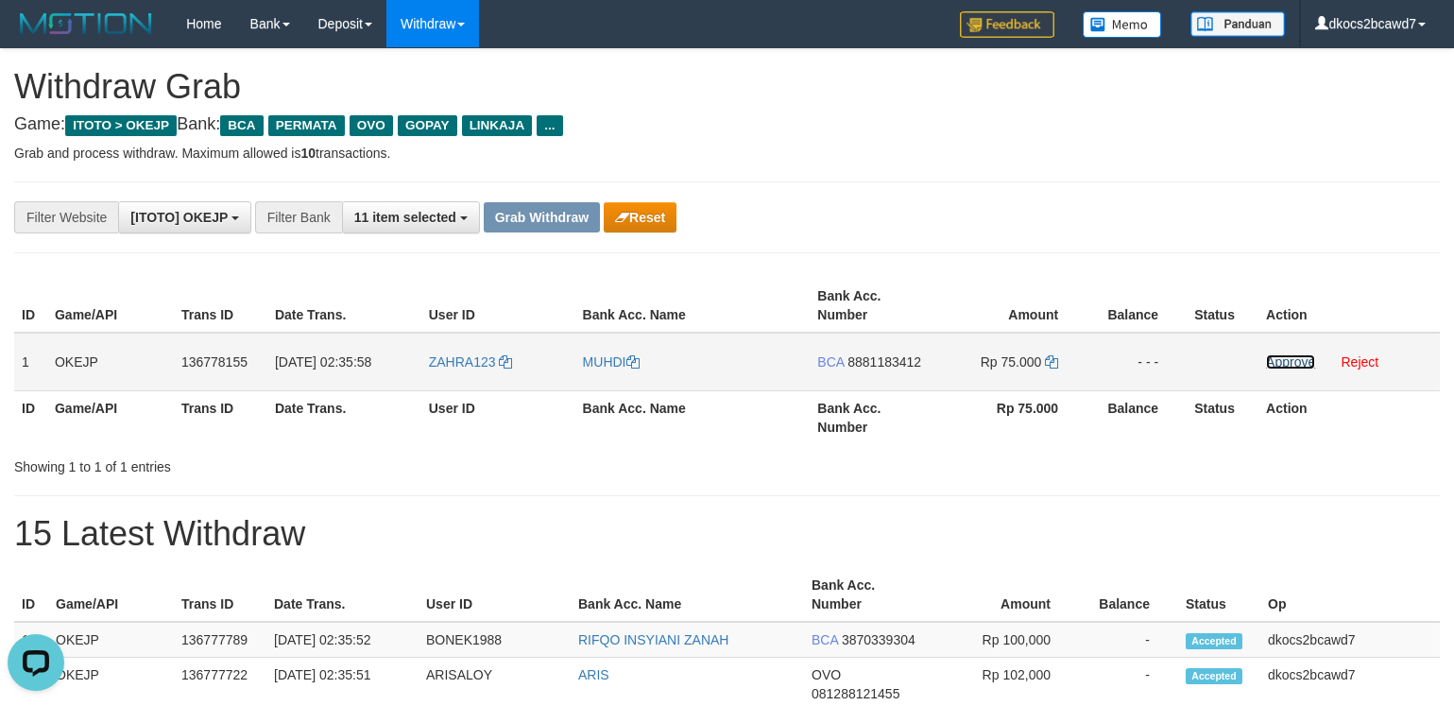
click at [1298, 361] on link "Approve" at bounding box center [1290, 361] width 49 height 15
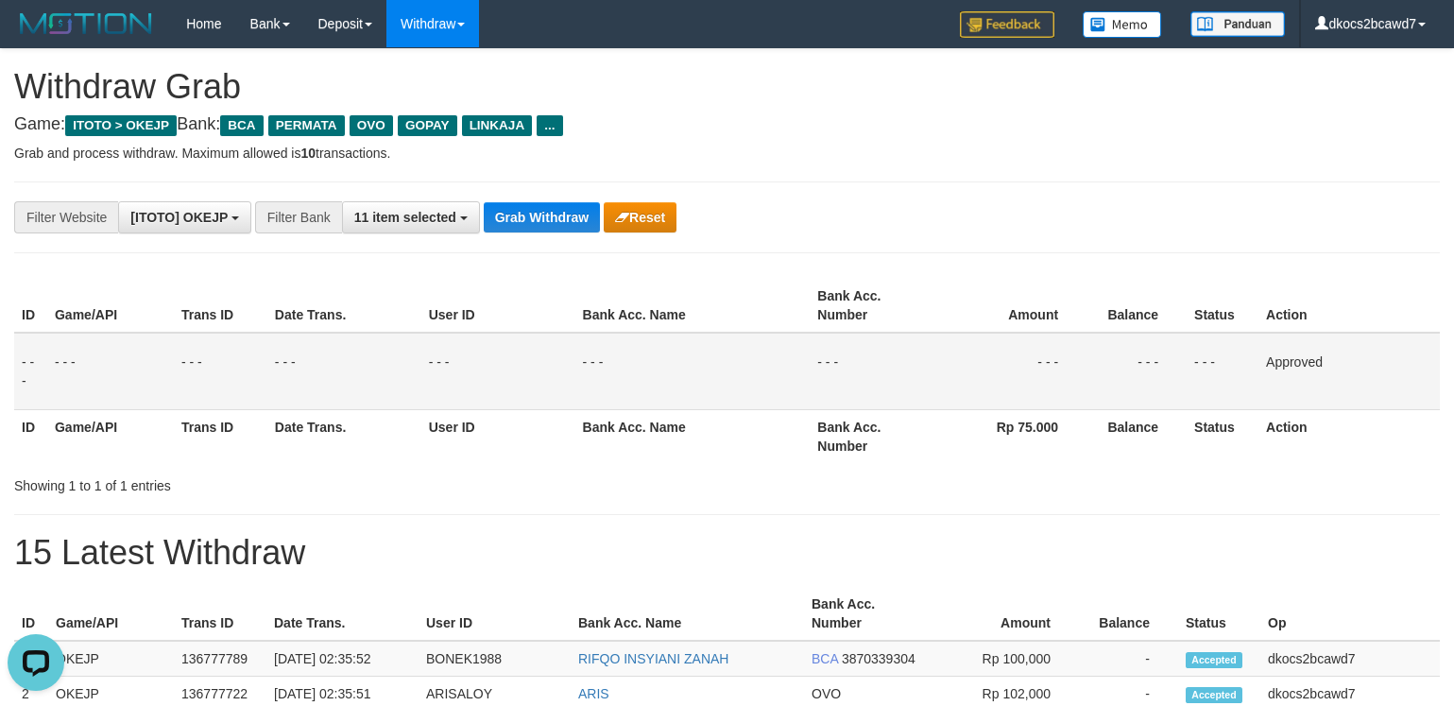
click at [525, 213] on button "Grab Withdraw" at bounding box center [542, 217] width 116 height 30
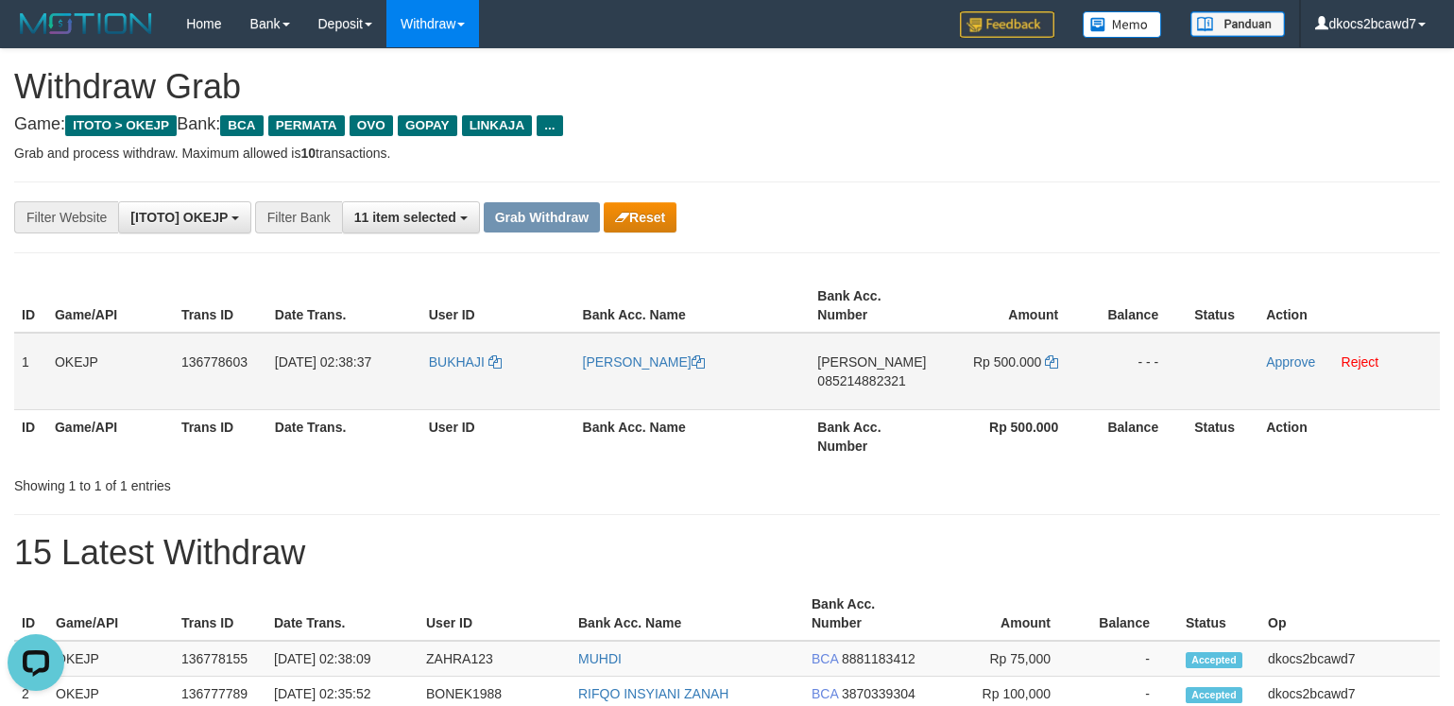
click at [463, 380] on td "BUKHAJI" at bounding box center [498, 371] width 154 height 77
copy span "BUKHAJI"
click at [630, 367] on link "[PERSON_NAME]" at bounding box center [644, 361] width 122 height 15
copy span "BUKHAJI"
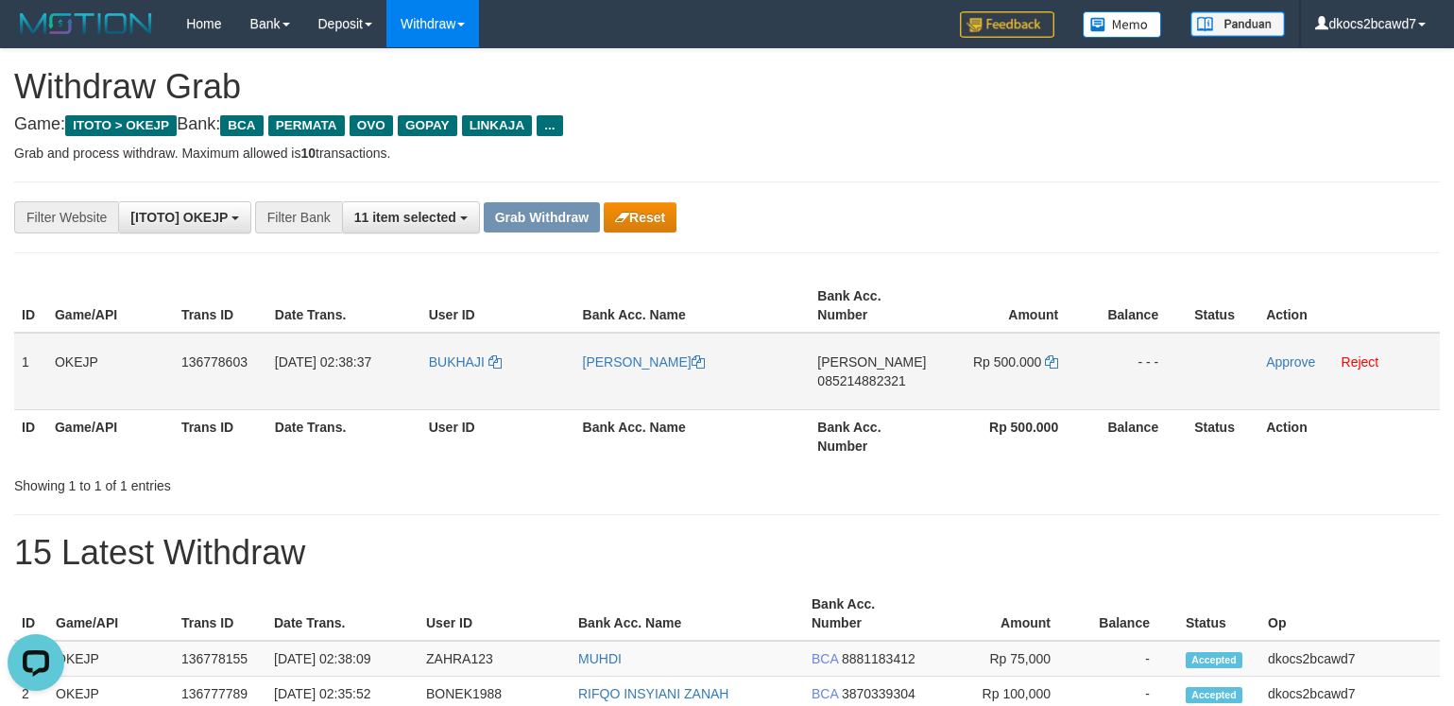
click at [873, 400] on td "[PERSON_NAME] 085214882321" at bounding box center [873, 371] width 127 height 77
copy span "085214882321"
click at [1024, 381] on td "Rp 500.000" at bounding box center [1011, 371] width 150 height 77
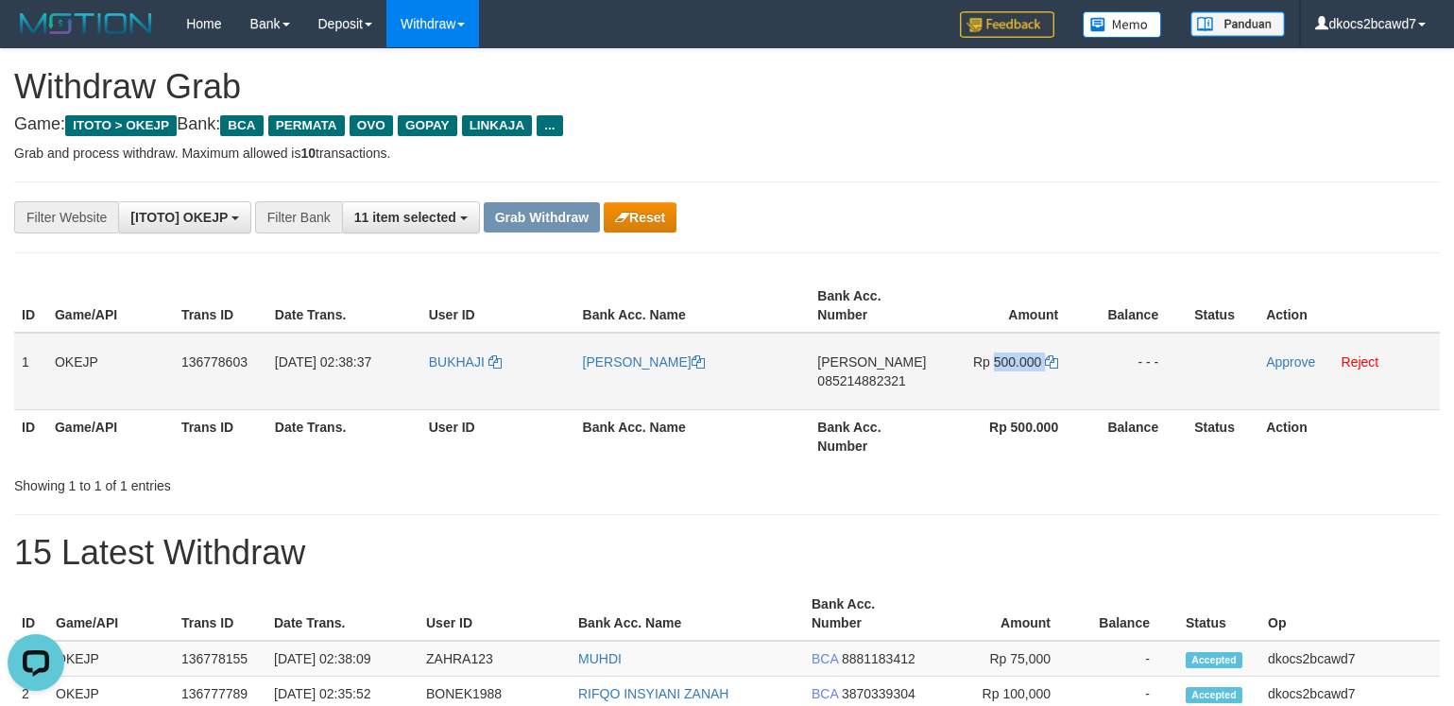
copy td "500.000"
click at [1295, 357] on link "Approve" at bounding box center [1290, 361] width 49 height 15
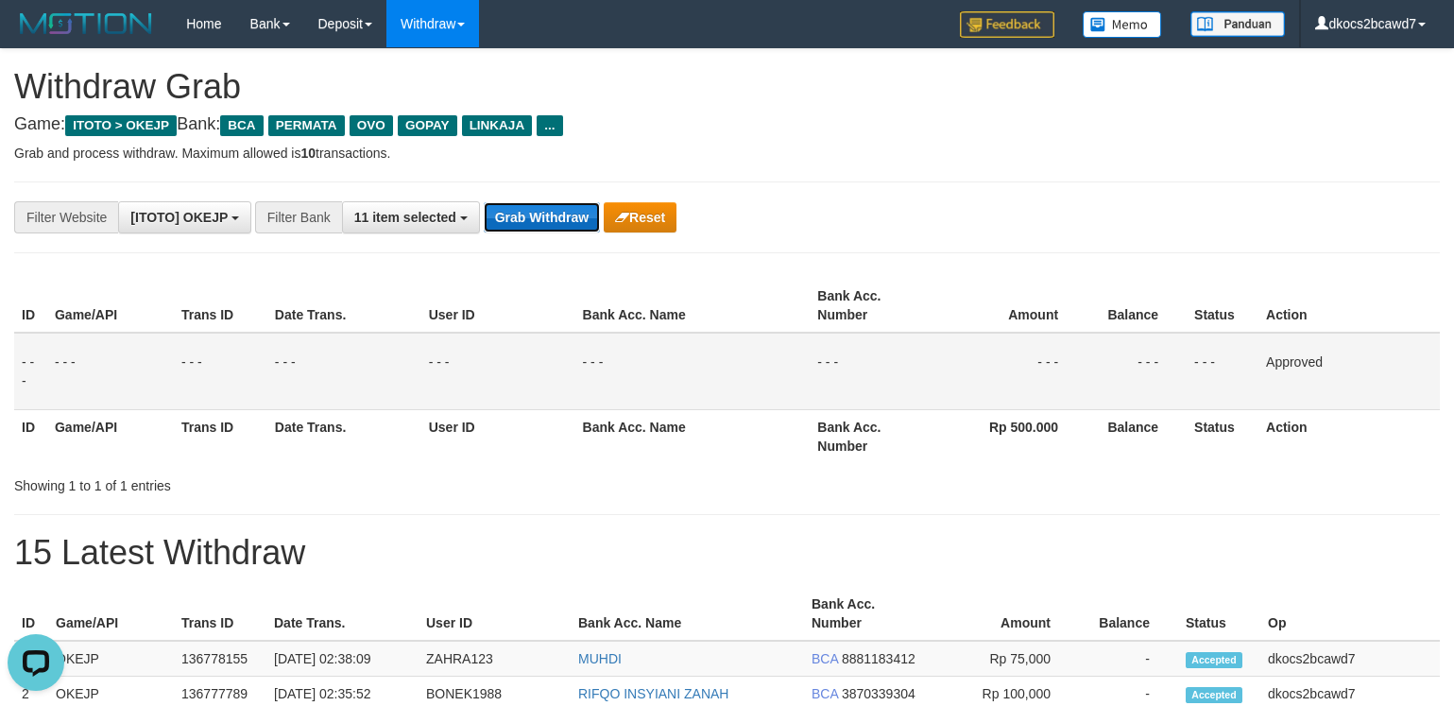
click at [516, 213] on button "Grab Withdraw" at bounding box center [542, 217] width 116 height 30
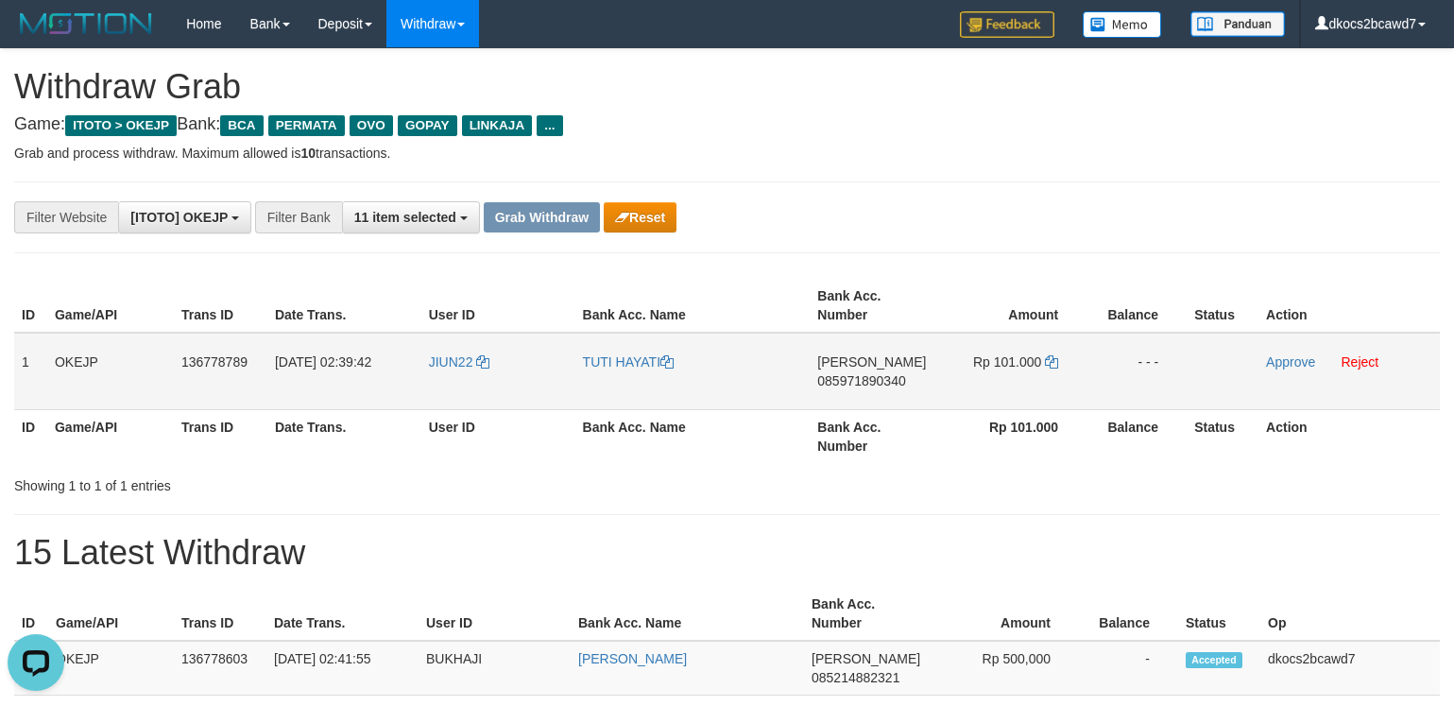
click at [449, 381] on td "JIUN22" at bounding box center [498, 371] width 154 height 77
copy link "JIUN22"
click at [612, 361] on link "TUTI HAYATI" at bounding box center [628, 361] width 91 height 15
copy link "JIUN22"
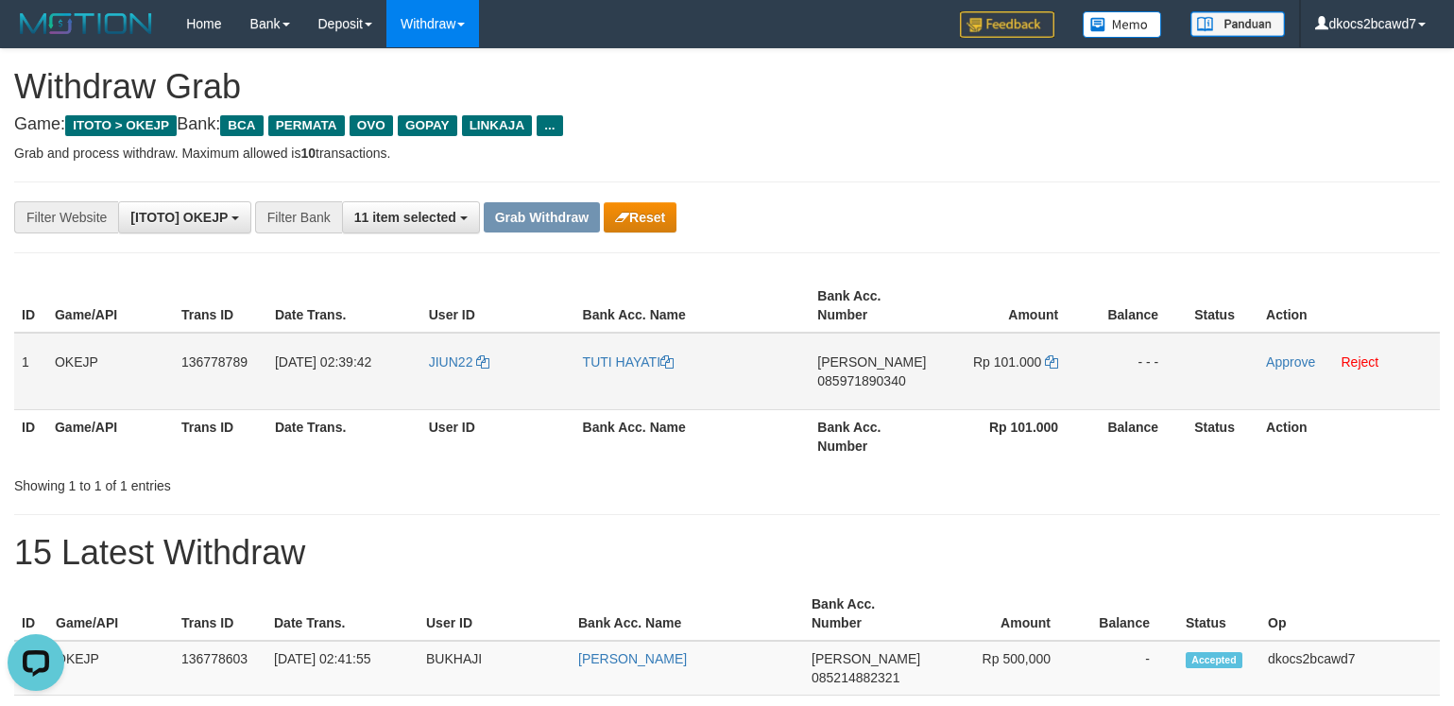
click at [854, 394] on td "DANA 085971890340" at bounding box center [873, 371] width 127 height 77
copy span "085971890340"
click at [1023, 377] on td "Rp 101.000" at bounding box center [1011, 371] width 150 height 77
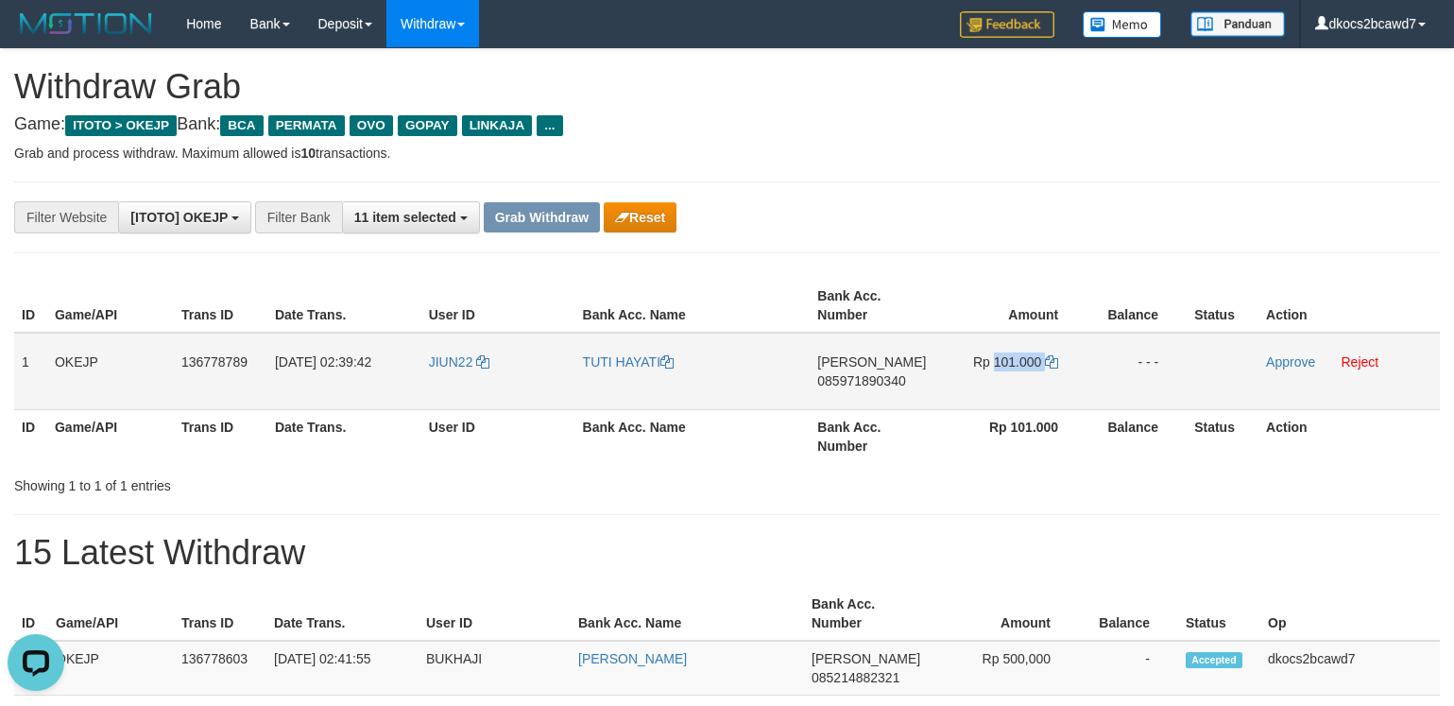
copy td "101.000"
click at [1295, 358] on link "Approve" at bounding box center [1290, 361] width 49 height 15
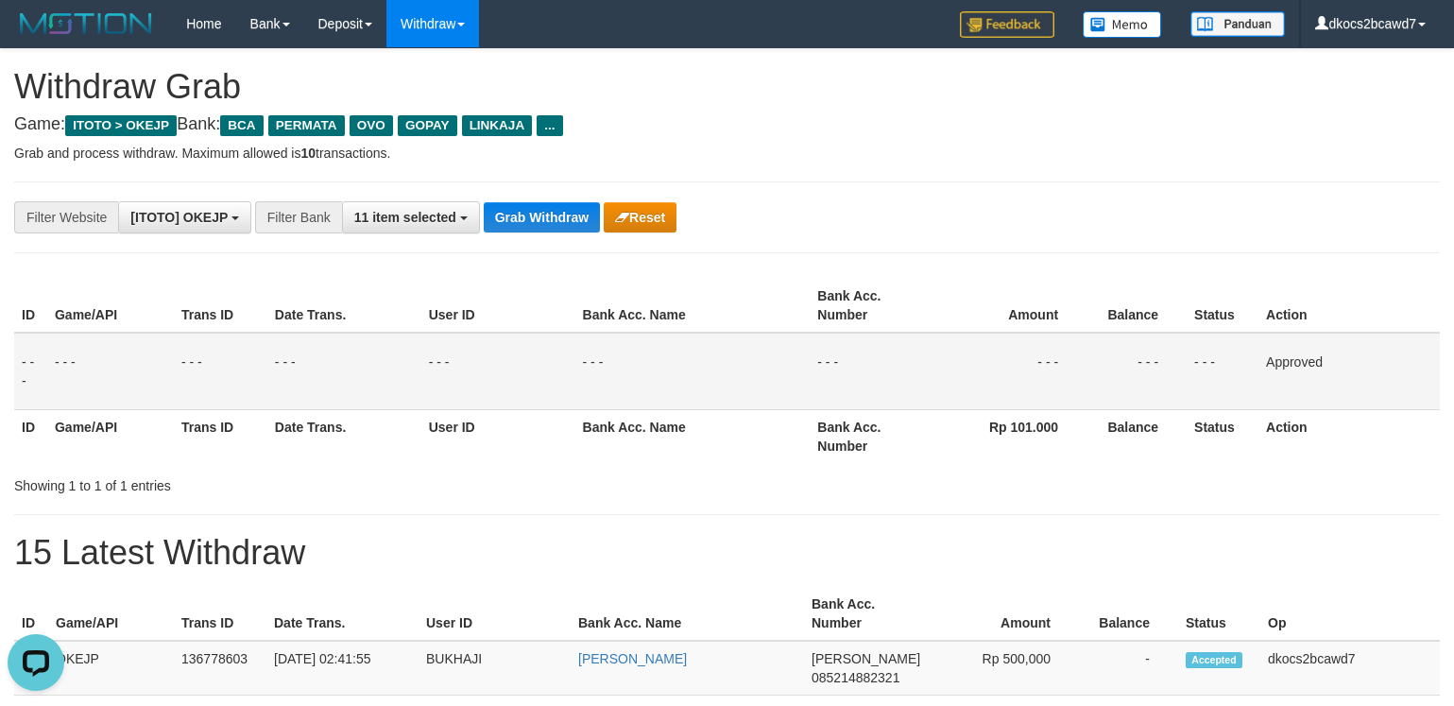
click at [1188, 216] on div "**********" at bounding box center [606, 217] width 1212 height 32
click at [531, 222] on button "Grab Withdraw" at bounding box center [542, 217] width 116 height 30
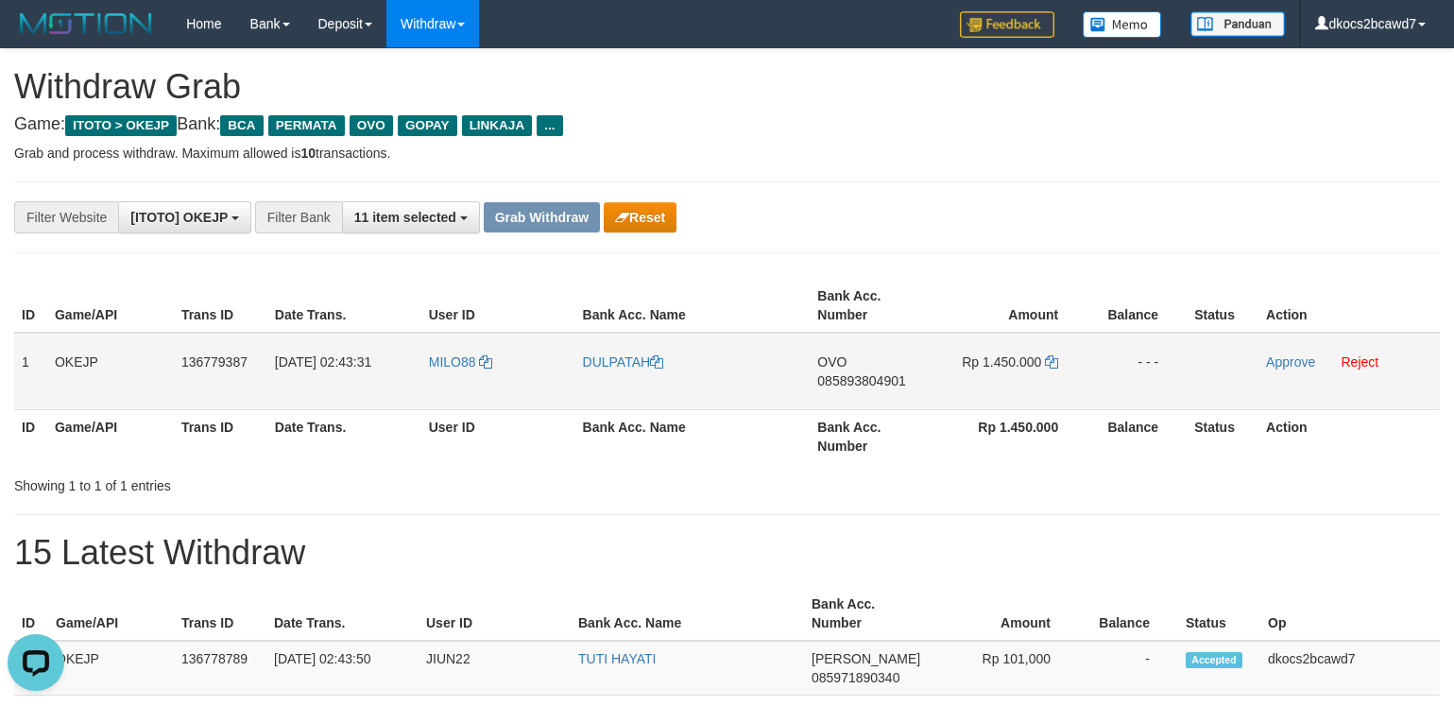
click at [448, 380] on td "MILO88" at bounding box center [498, 371] width 154 height 77
copy link "MILO88"
click at [609, 367] on link "DULPATAH" at bounding box center [623, 361] width 81 height 15
copy link "MILO88"
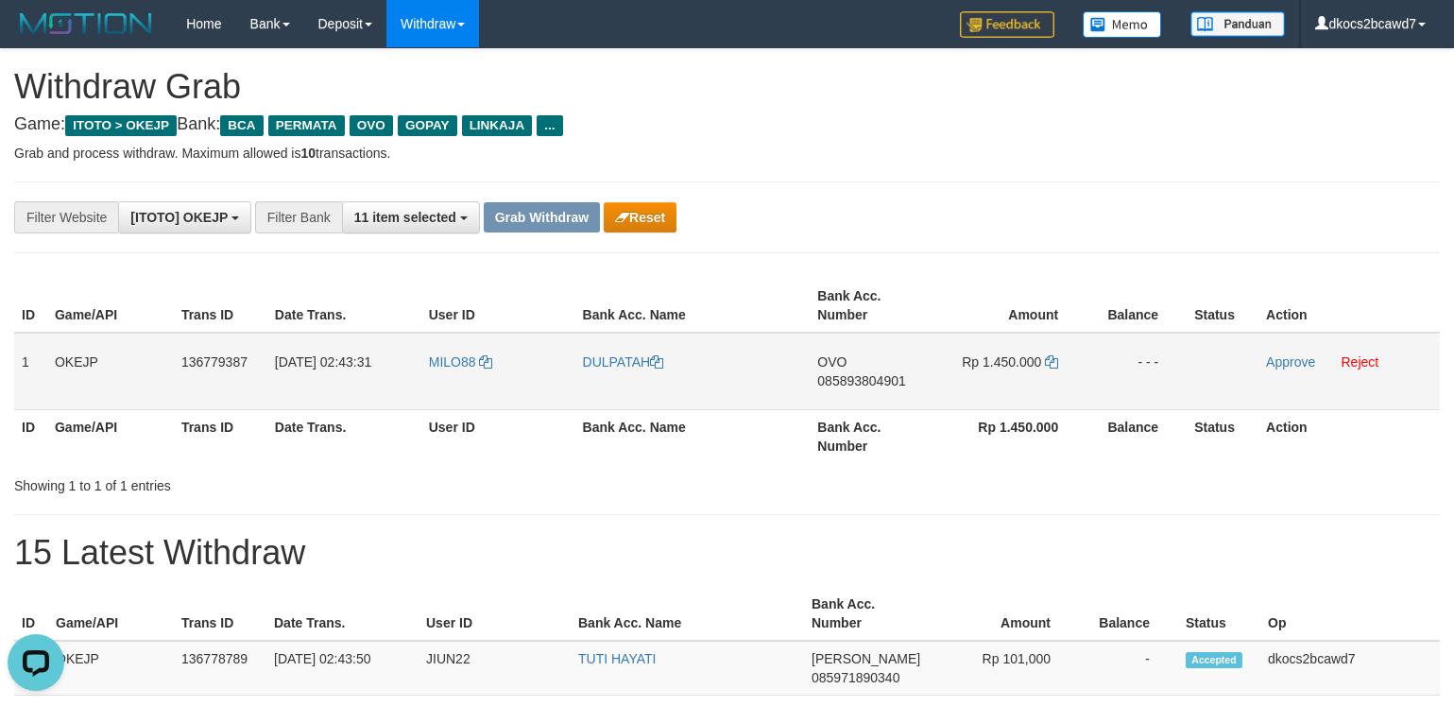
click at [897, 394] on td "OVO 085893804901" at bounding box center [873, 371] width 127 height 77
copy span "085893804901"
click at [1020, 378] on td "Rp 1.450.000" at bounding box center [1011, 371] width 150 height 77
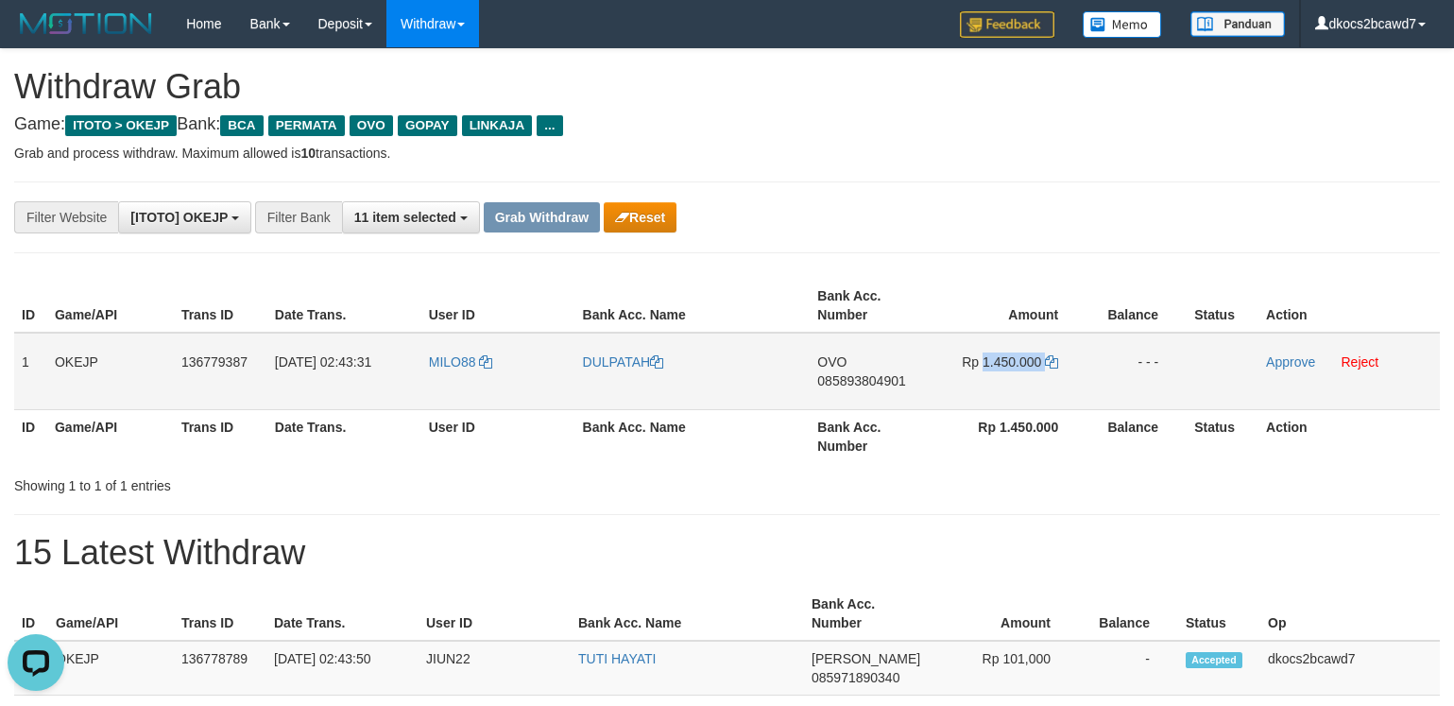
copy td "1.450.000"
click at [1292, 368] on link "Approve" at bounding box center [1290, 361] width 49 height 15
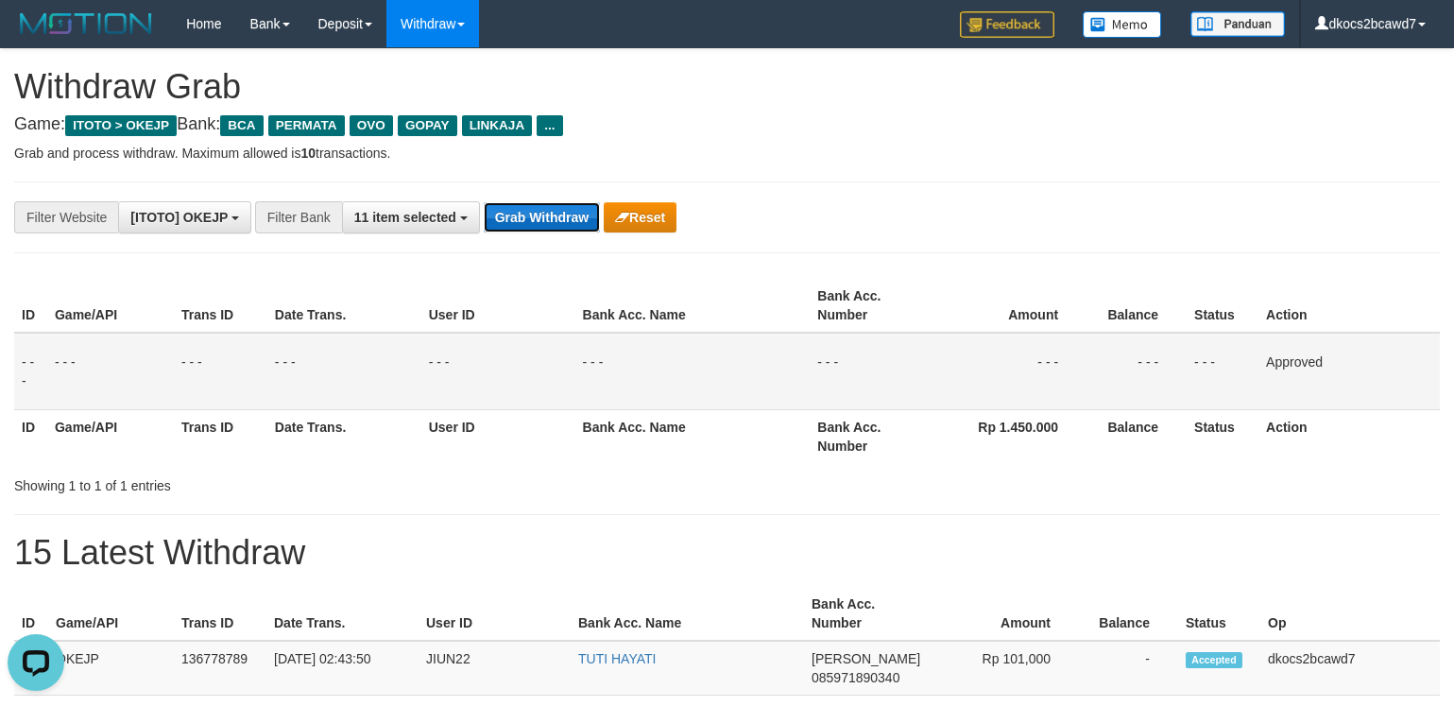
click at [531, 211] on button "Grab Withdraw" at bounding box center [542, 217] width 116 height 30
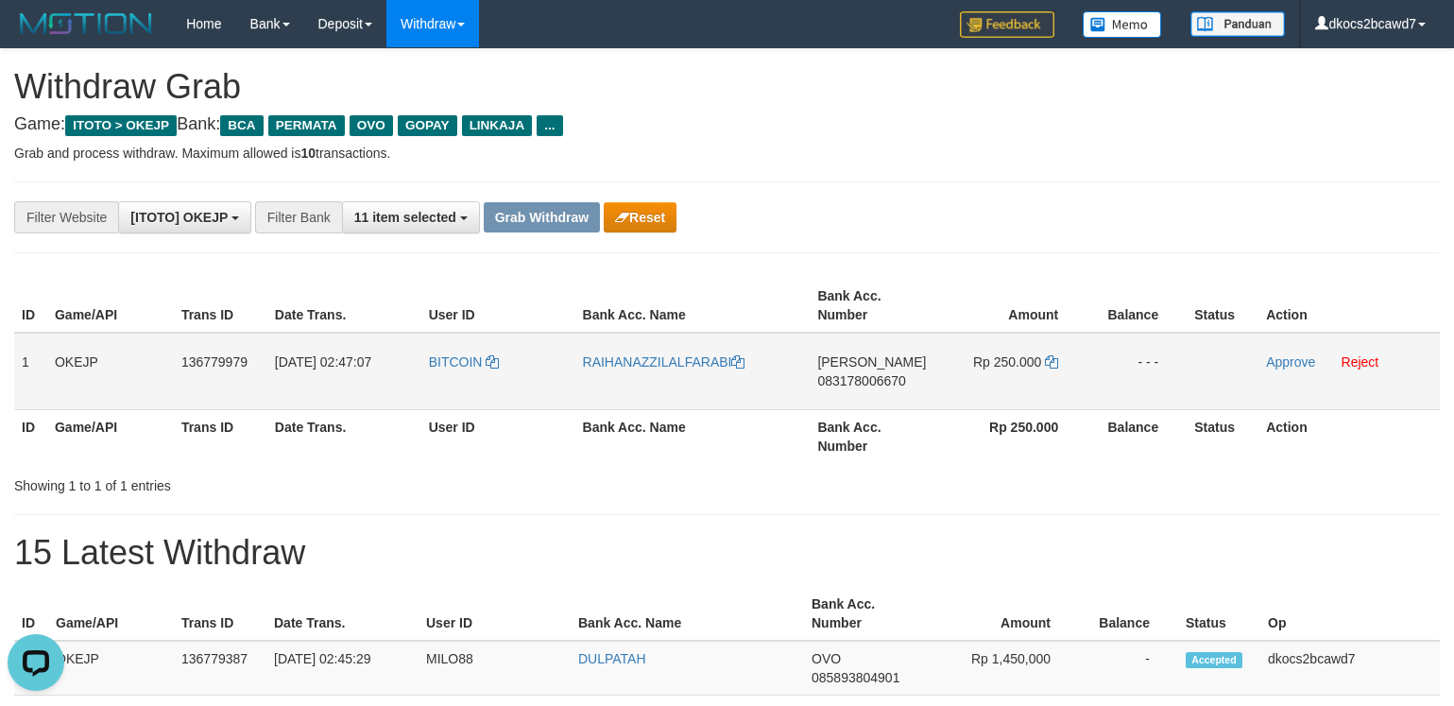
click at [457, 372] on td "BITCOIN" at bounding box center [498, 371] width 154 height 77
copy link "BITCOIN"
click at [460, 385] on td "BITCOIN" at bounding box center [498, 371] width 154 height 77
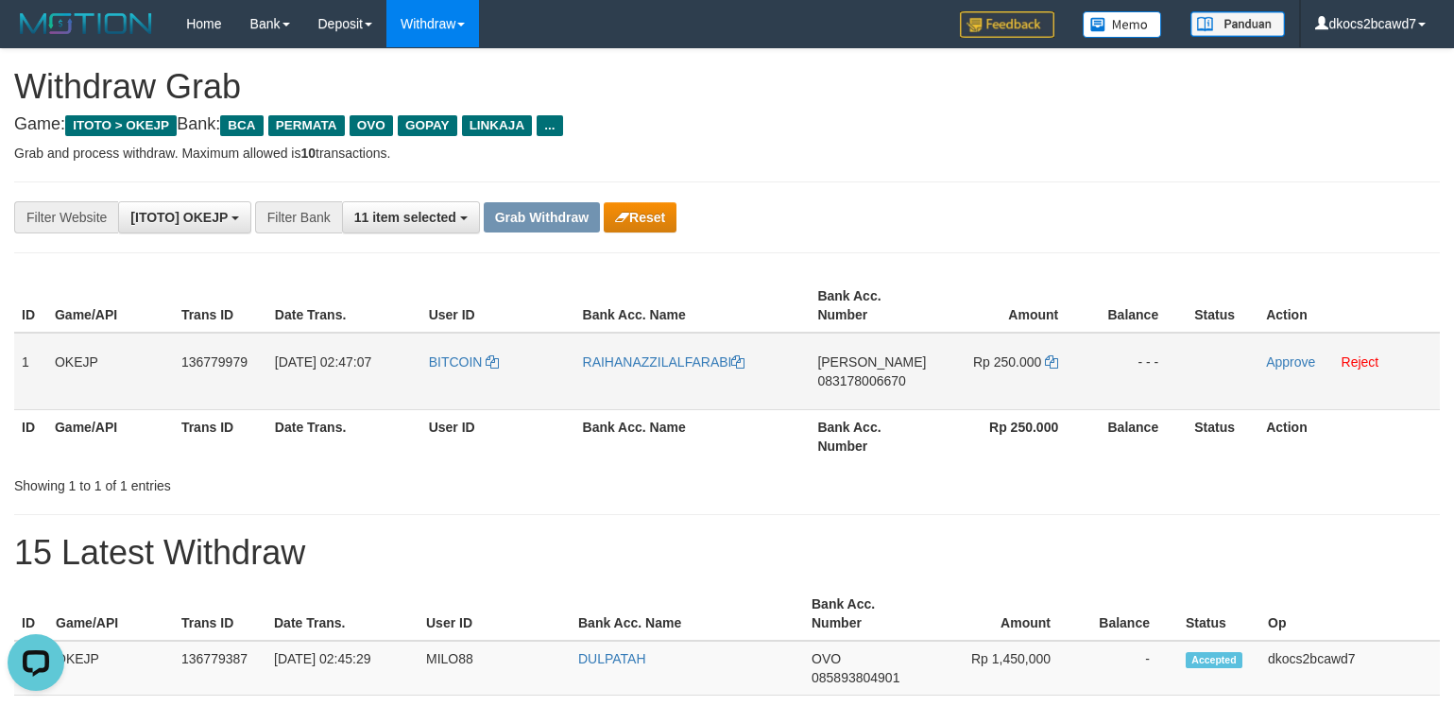
click at [670, 371] on td "RAIHANAZZILALFARABI" at bounding box center [692, 371] width 235 height 77
click at [667, 367] on link "RAIHANAZZILALFARABI" at bounding box center [664, 361] width 162 height 15
click at [857, 394] on td "DANA 083178006670" at bounding box center [873, 371] width 127 height 77
copy span "083178006670"
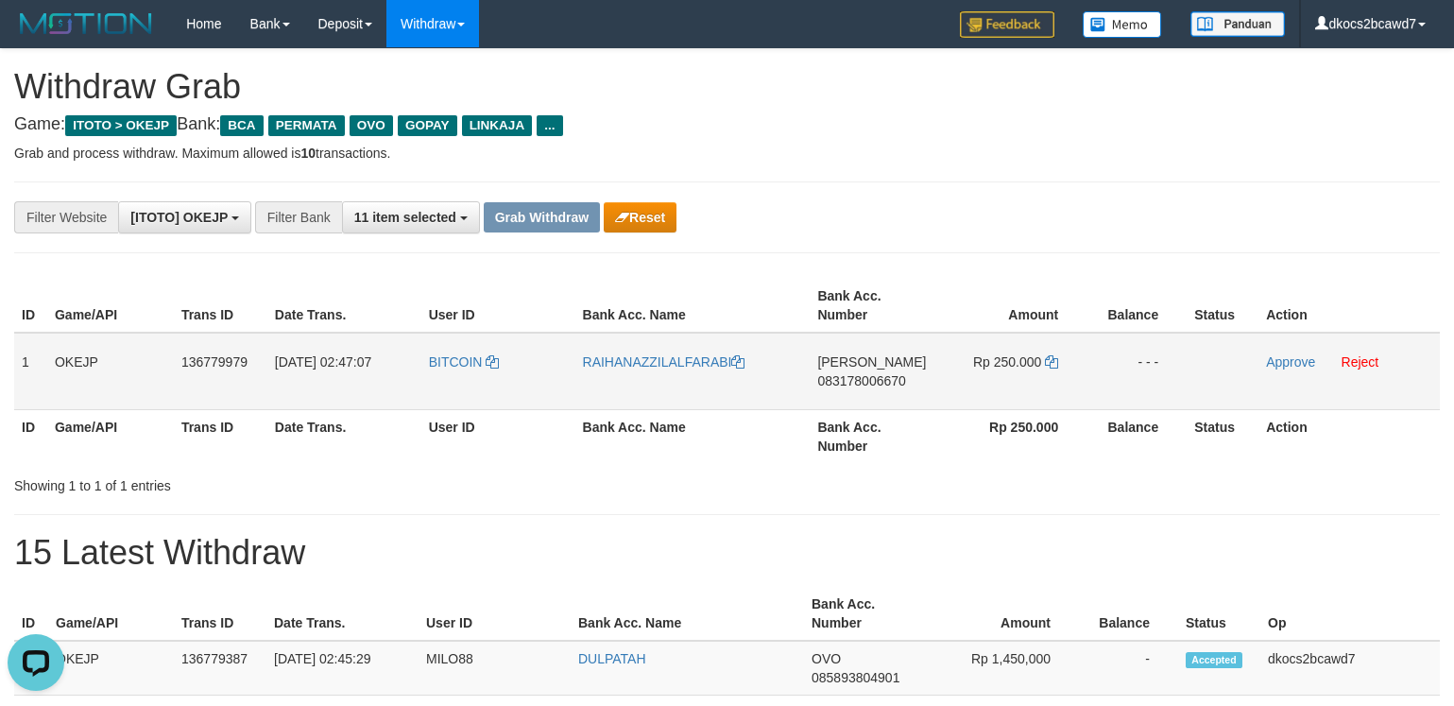
click at [1018, 381] on td "Rp 250.000" at bounding box center [1011, 371] width 150 height 77
copy td "250.000"
click at [1278, 366] on link "Approve" at bounding box center [1290, 361] width 49 height 15
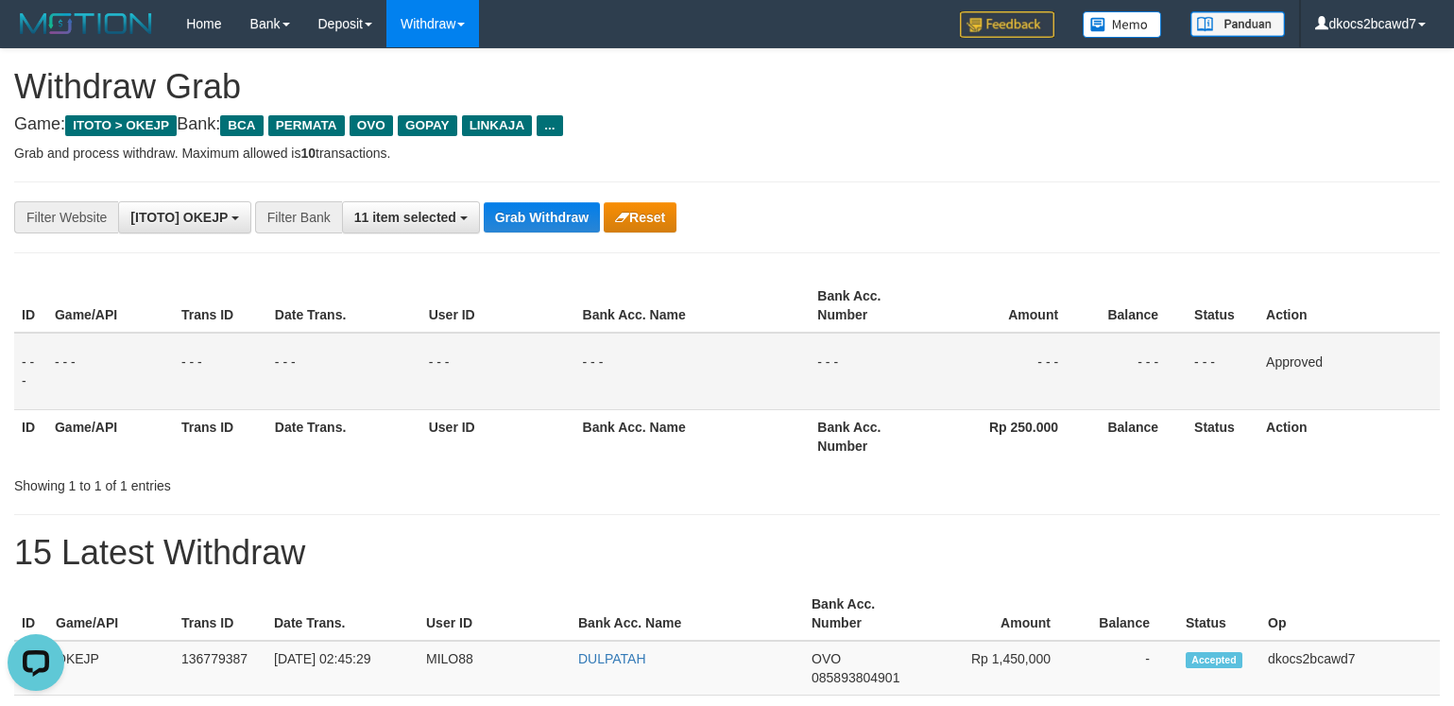
click at [1049, 128] on h4 "Game: ITOTO > OKEJP Bank: BCA PERMATA OVO GOPAY LINKAJA ..." at bounding box center [727, 124] width 1426 height 19
click at [544, 215] on button "Grab Withdraw" at bounding box center [542, 217] width 116 height 30
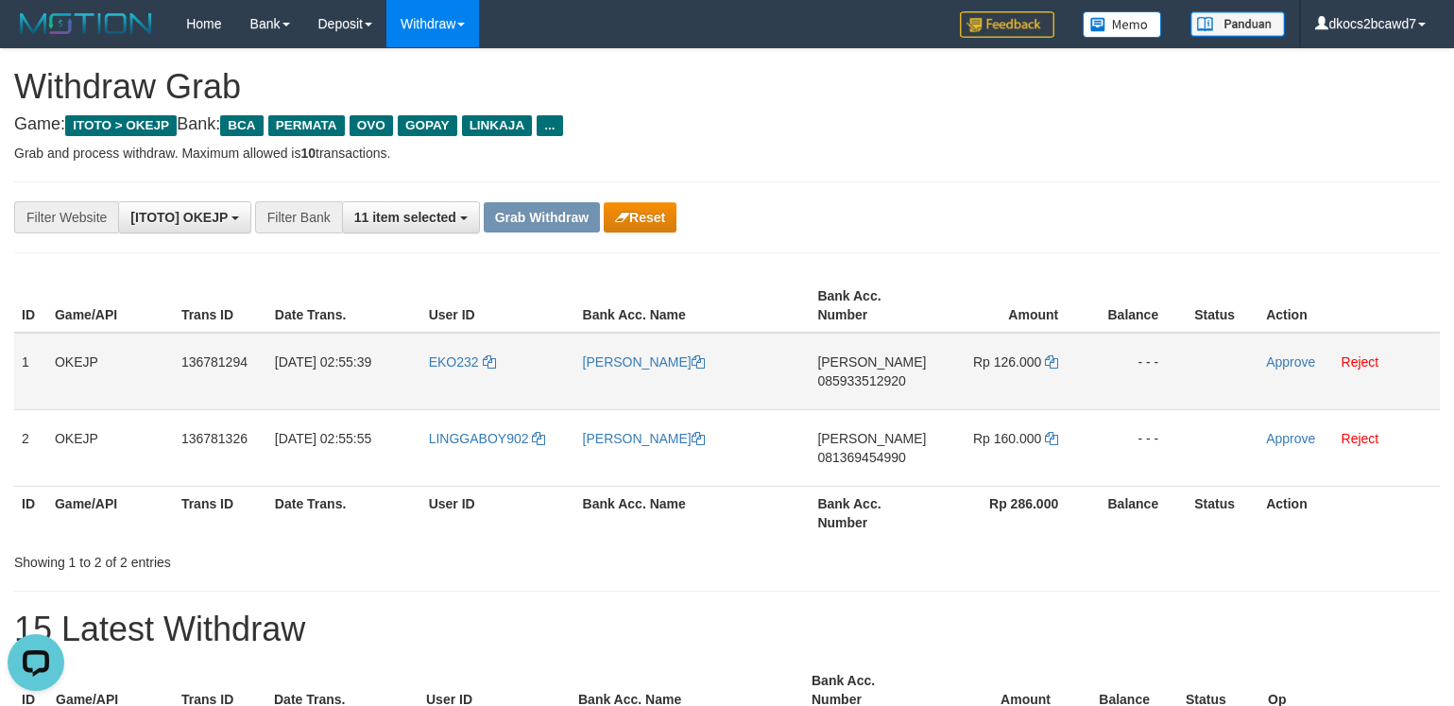
click at [448, 374] on td "EKO232" at bounding box center [498, 371] width 154 height 77
copy link "EKO232"
click at [457, 384] on td "EKO232" at bounding box center [498, 371] width 154 height 77
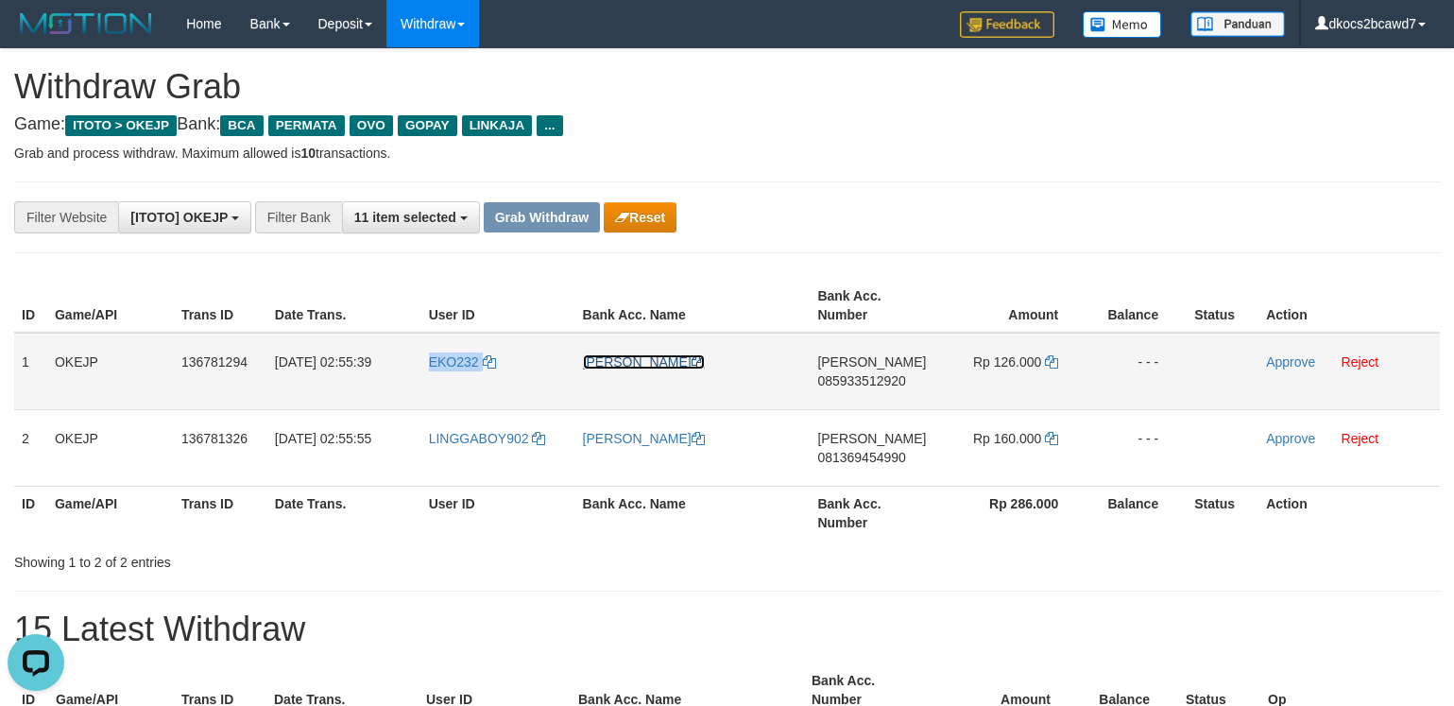
click at [629, 364] on link "[PERSON_NAME]" at bounding box center [644, 361] width 122 height 15
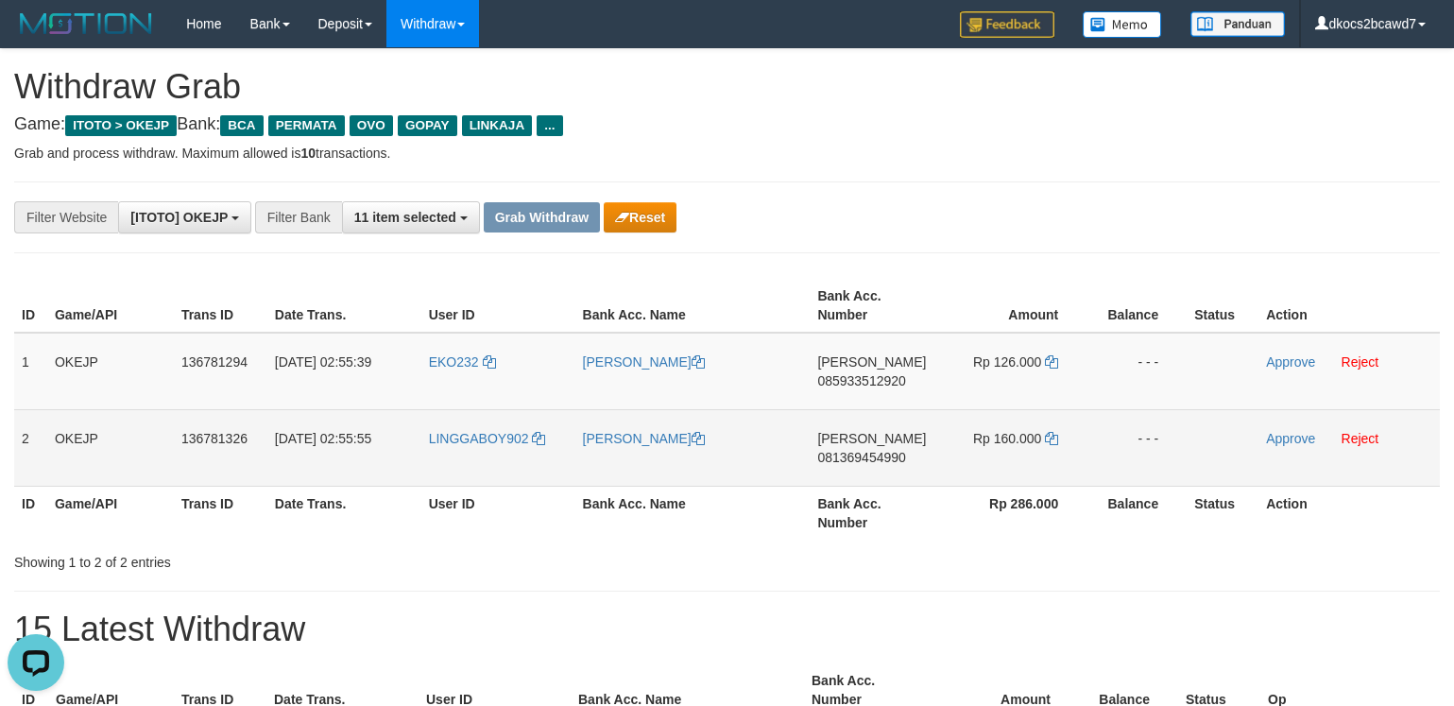
click at [479, 454] on td "LINGGABOY902" at bounding box center [498, 447] width 154 height 77
copy span "LINGGABOY902"
click at [596, 442] on link "[PERSON_NAME]" at bounding box center [644, 438] width 122 height 15
copy span "LINGGABOY902"
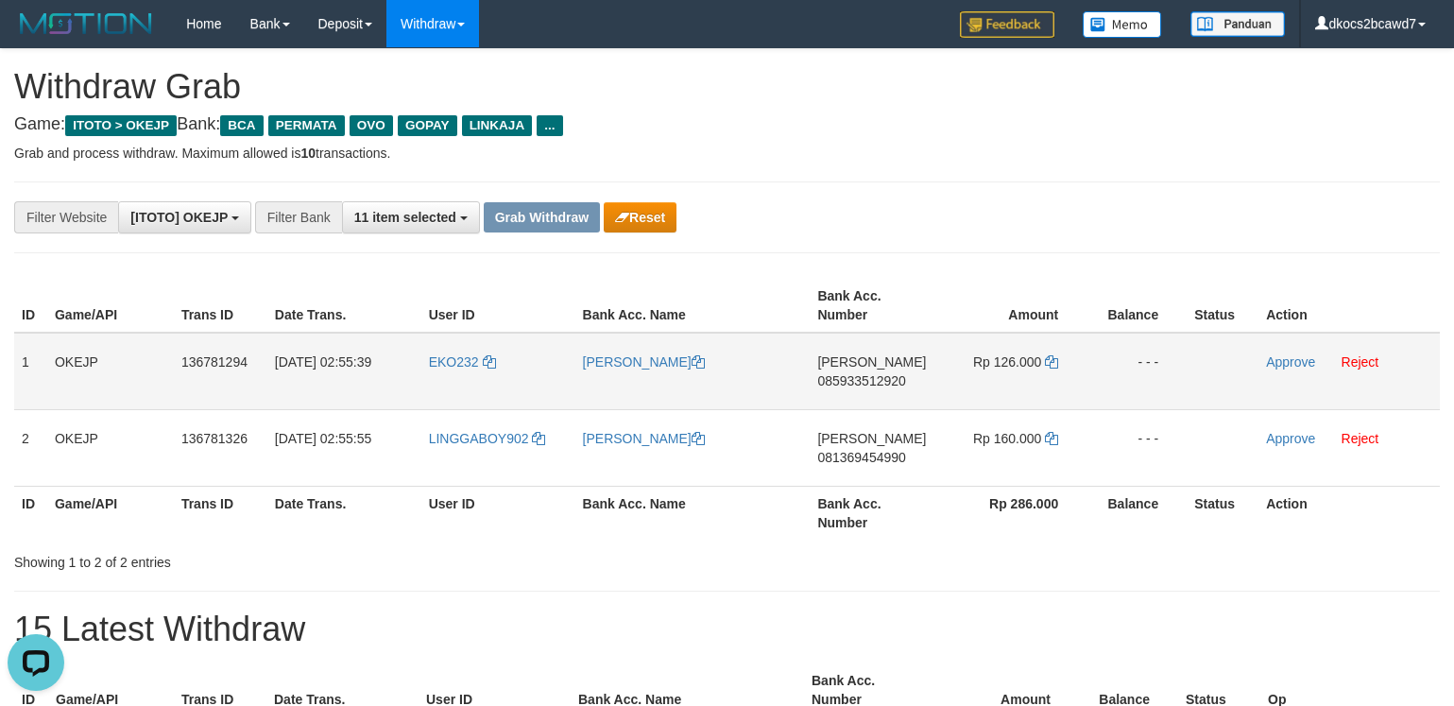
click at [859, 397] on td "DANA 085933512920" at bounding box center [873, 371] width 127 height 77
copy span "085933512920"
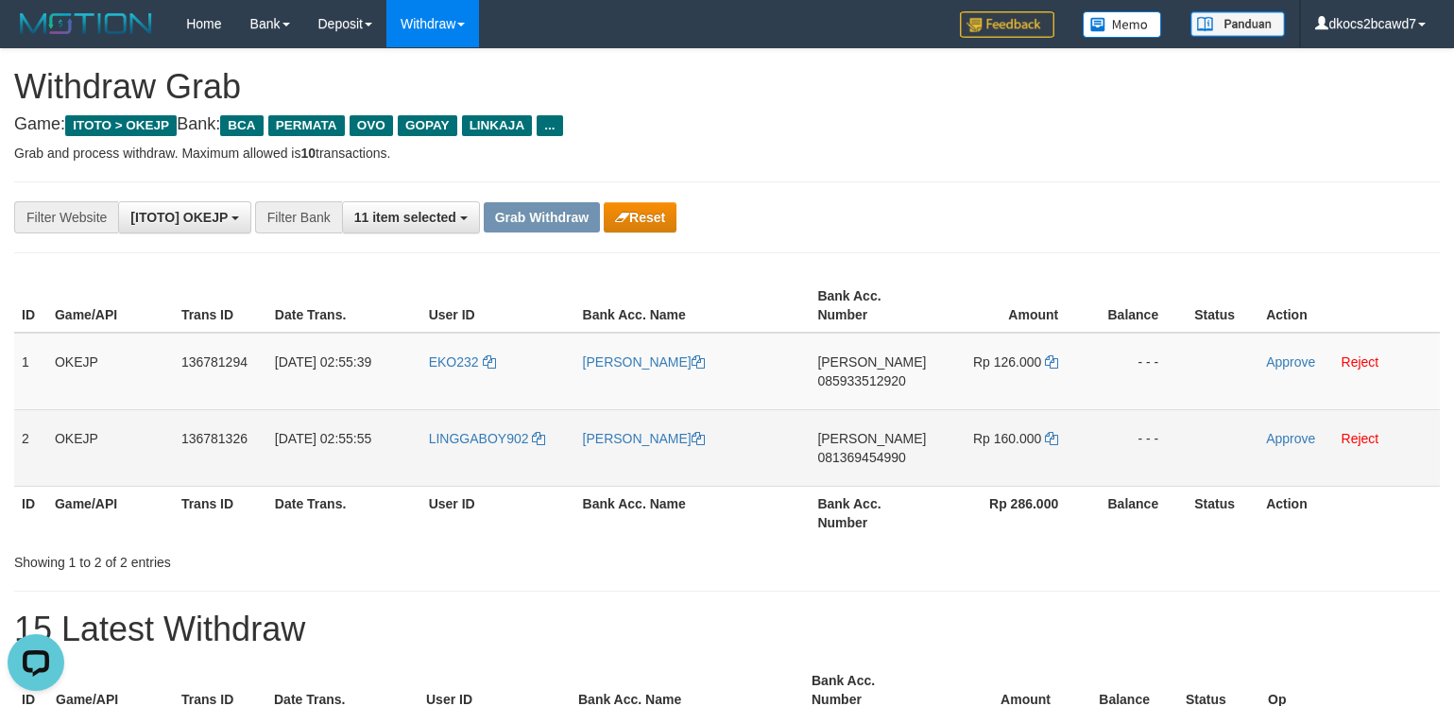
click at [862, 473] on td "DANA 081369454990" at bounding box center [873, 447] width 127 height 77
copy span "081369454990"
click at [1027, 462] on td "Rp 160.000" at bounding box center [1011, 447] width 150 height 77
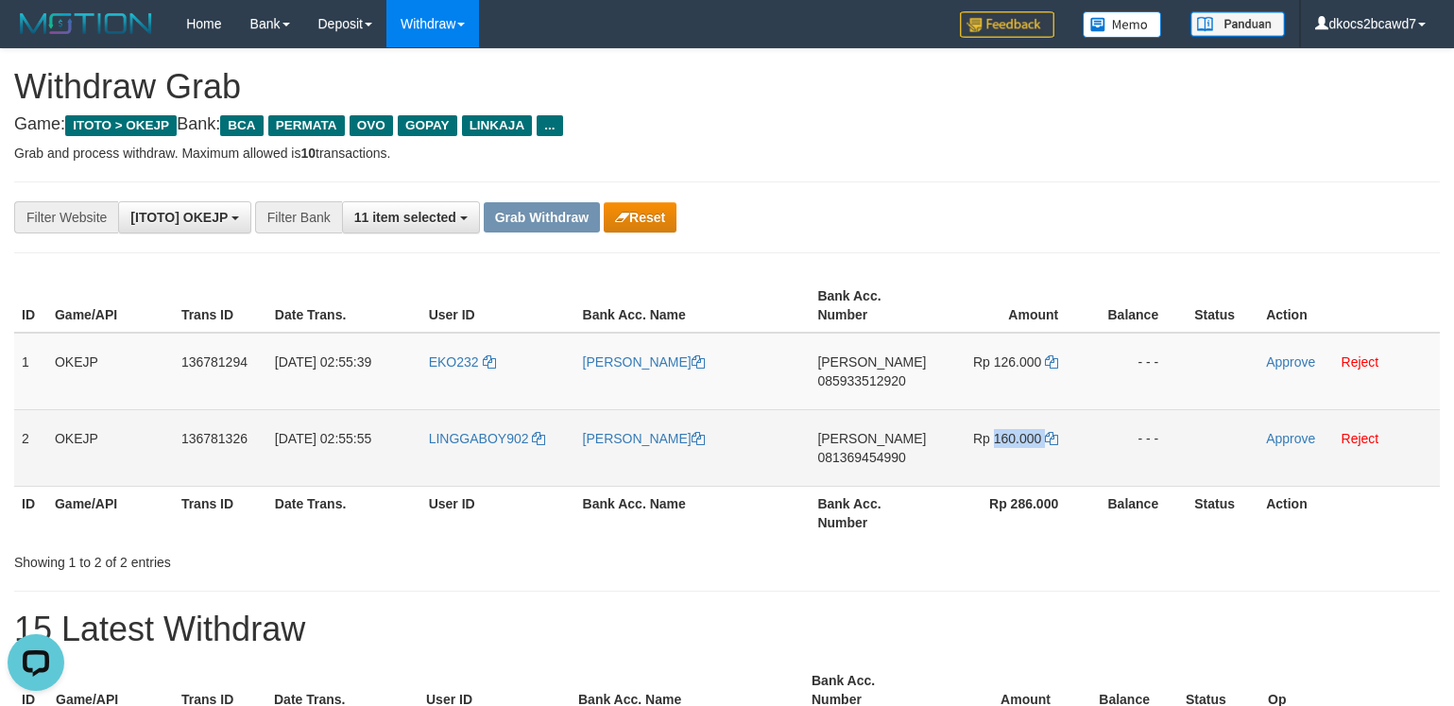
copy td "160.000"
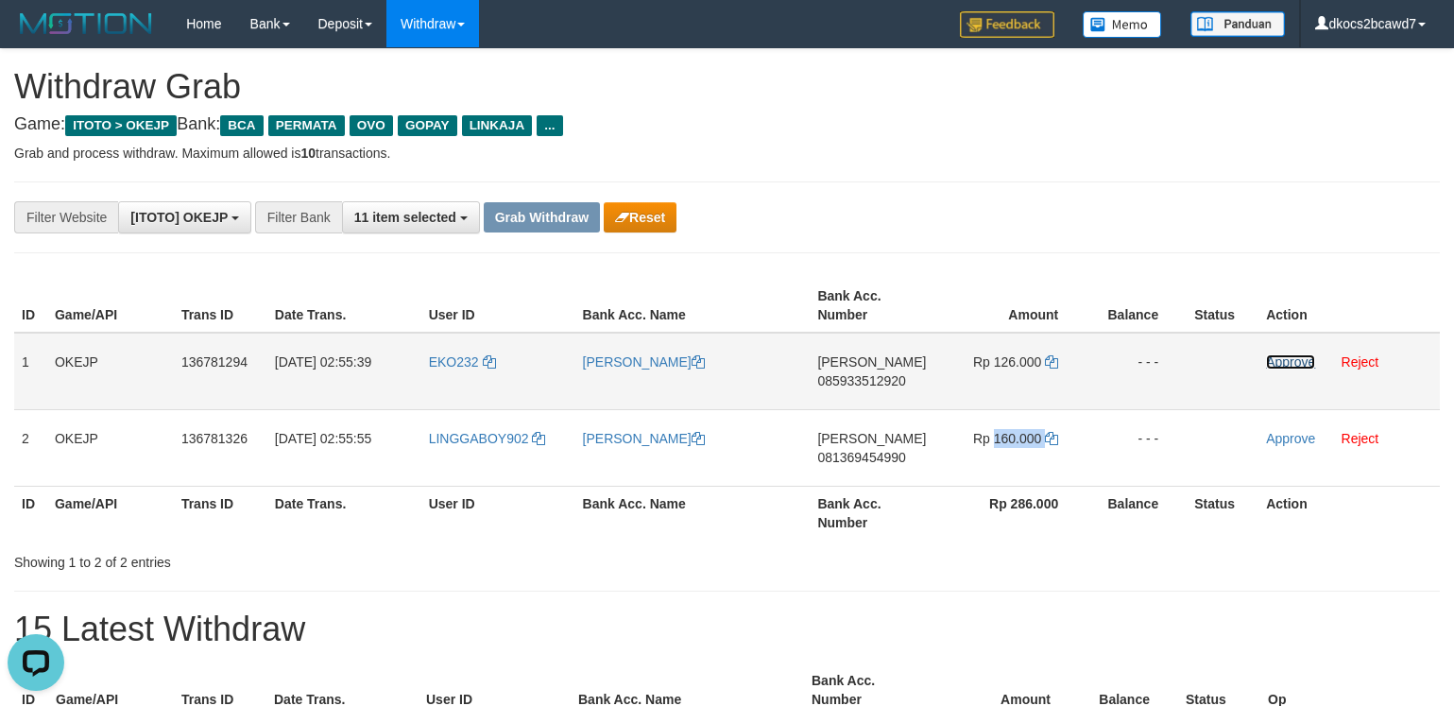
click at [1290, 367] on link "Approve" at bounding box center [1290, 361] width 49 height 15
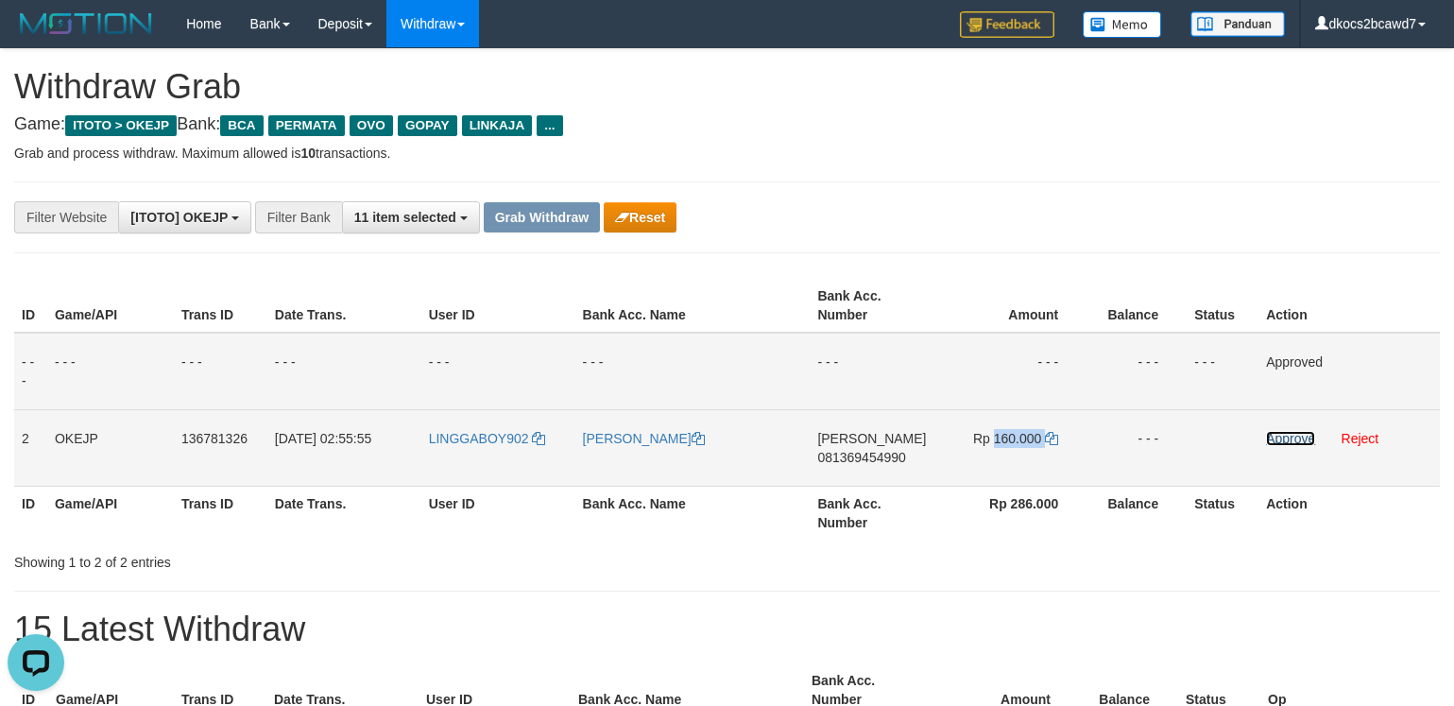
click at [1282, 437] on link "Approve" at bounding box center [1290, 438] width 49 height 15
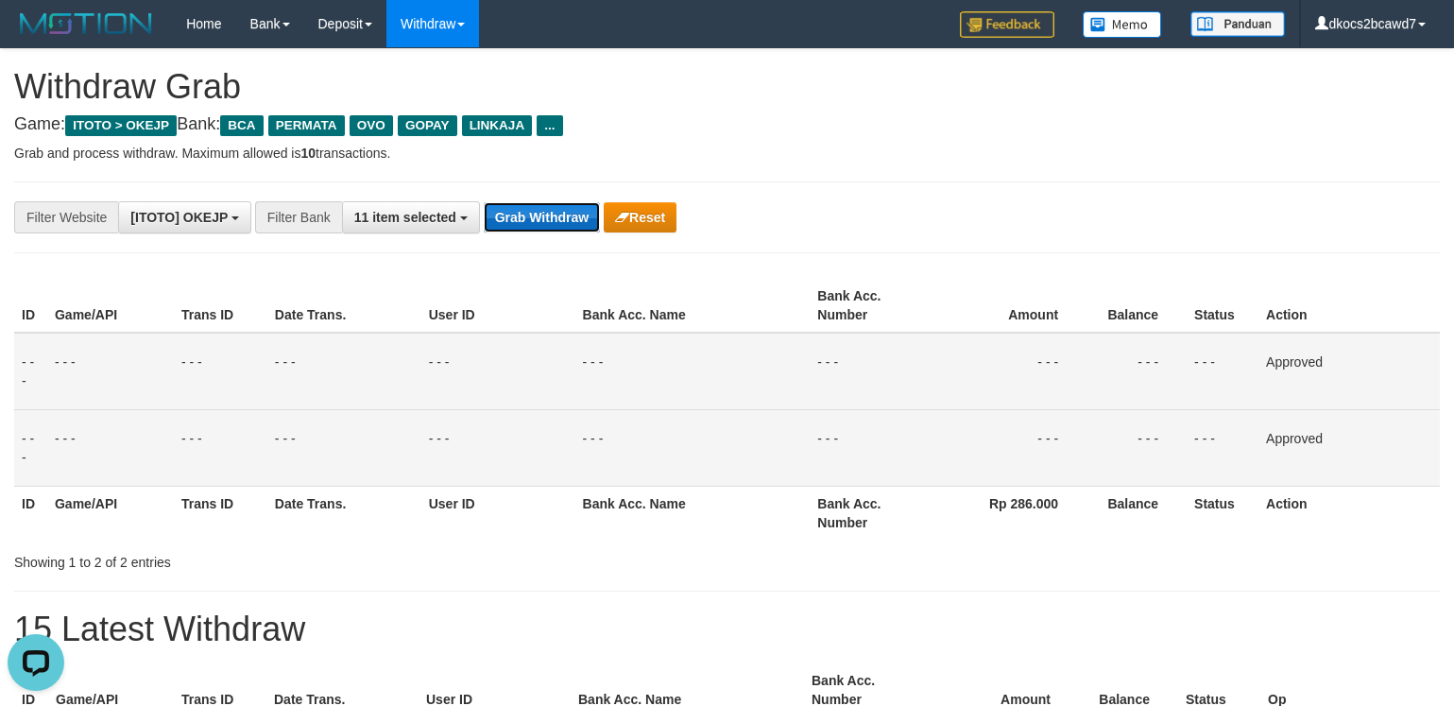
click at [570, 211] on button "Grab Withdraw" at bounding box center [542, 217] width 116 height 30
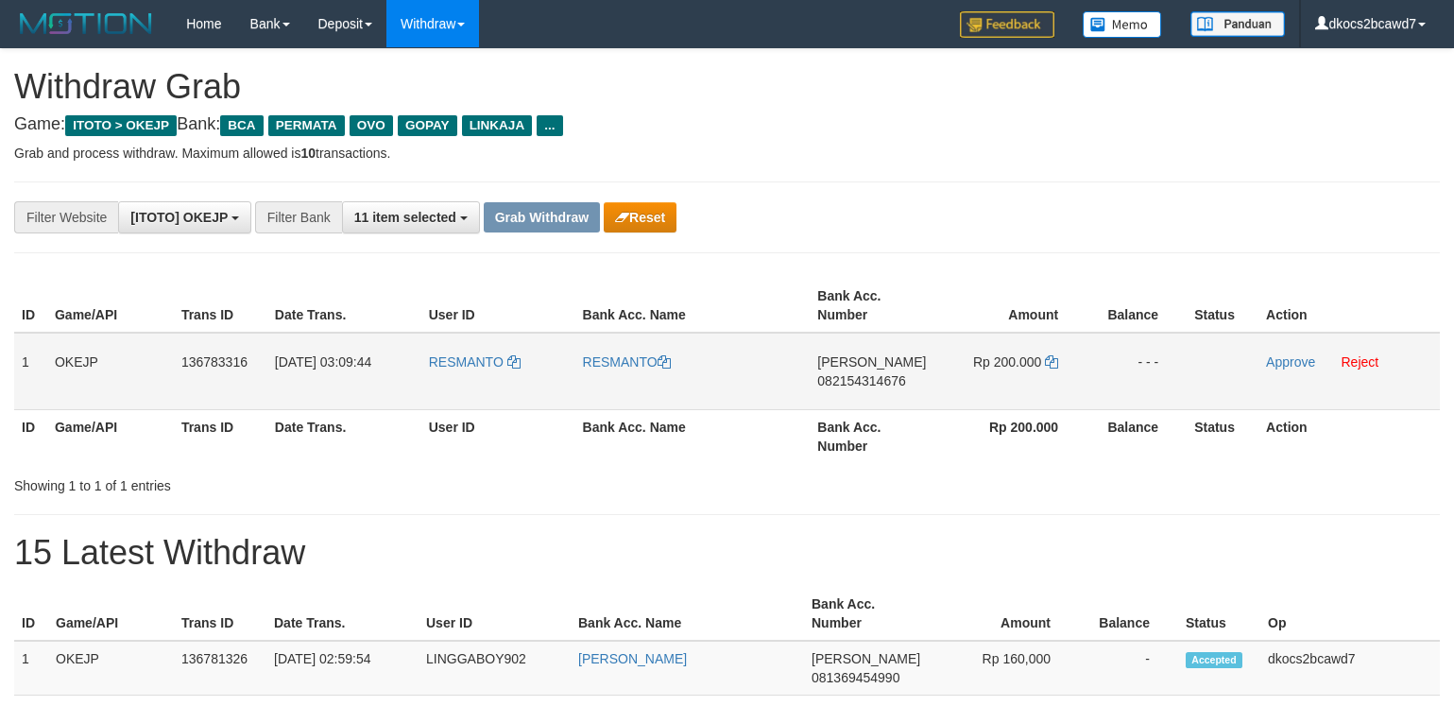
click at [468, 381] on td "RESMANTO" at bounding box center [498, 371] width 154 height 77
copy link "RESMANTO"
click at [622, 358] on link "RESMANTO" at bounding box center [627, 361] width 88 height 15
copy link "RESMANTO"
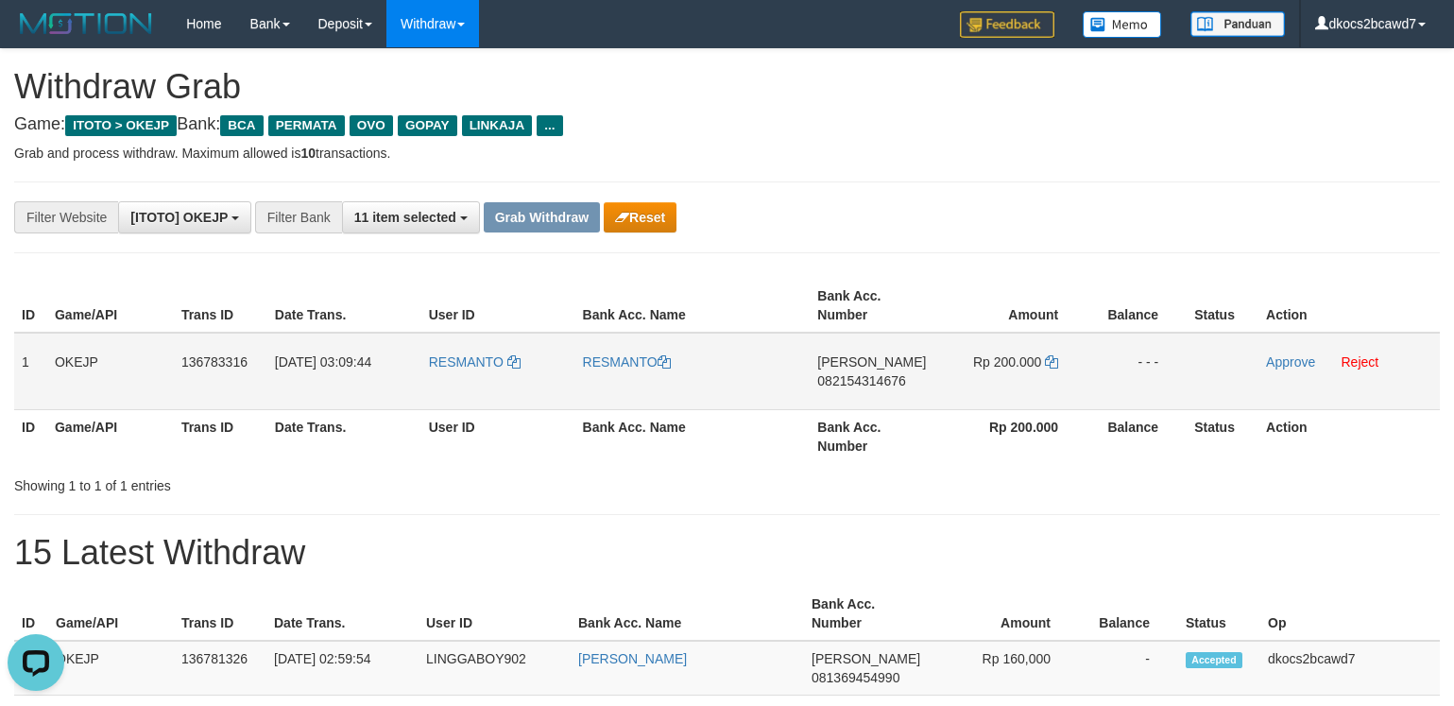
click at [876, 389] on td "[PERSON_NAME] 082154314676" at bounding box center [873, 371] width 127 height 77
click at [877, 391] on td "[PERSON_NAME] 082154314676" at bounding box center [873, 371] width 127 height 77
copy span "082154314676"
click at [1015, 383] on td "Rp 200.000" at bounding box center [1011, 371] width 150 height 77
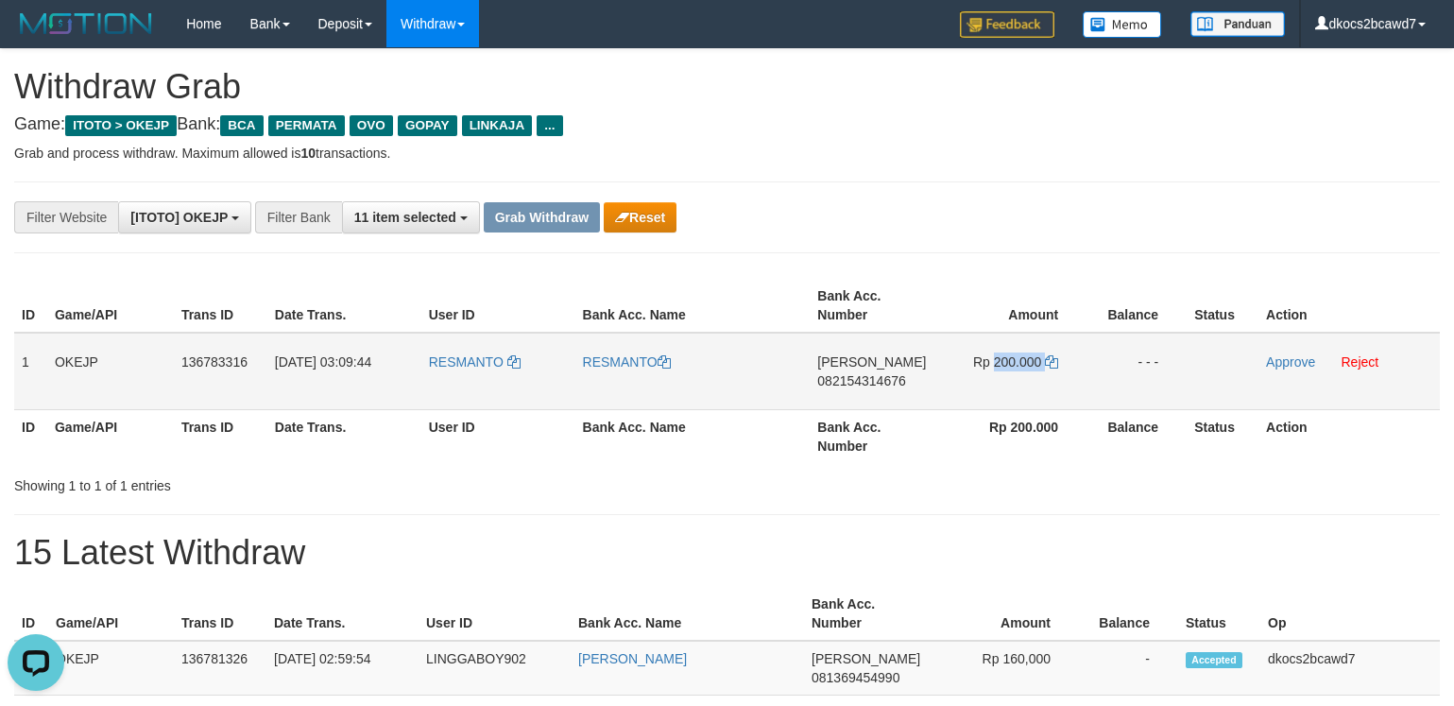
click at [1015, 383] on td "Rp 200.000" at bounding box center [1011, 371] width 150 height 77
copy td "200.000"
click at [1302, 357] on link "Approve" at bounding box center [1290, 361] width 49 height 15
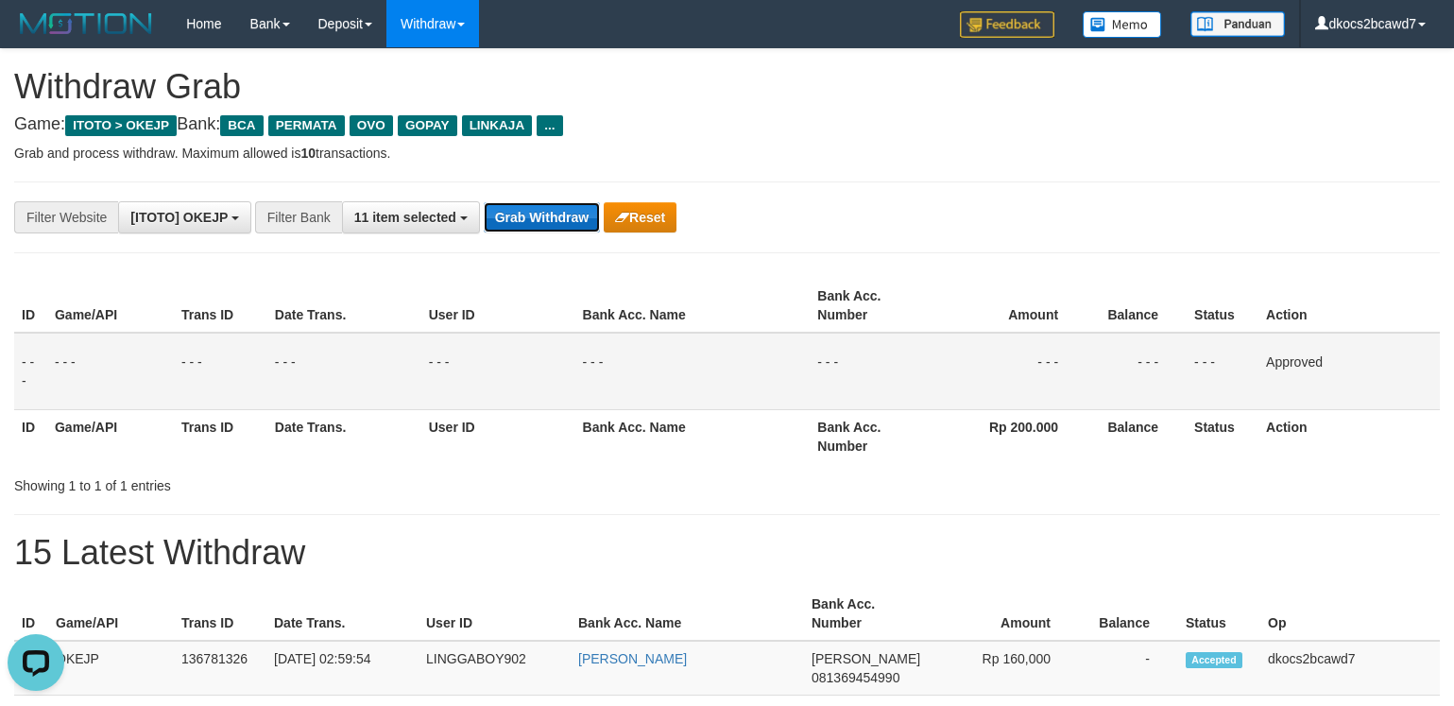
click at [530, 211] on button "Grab Withdraw" at bounding box center [542, 217] width 116 height 30
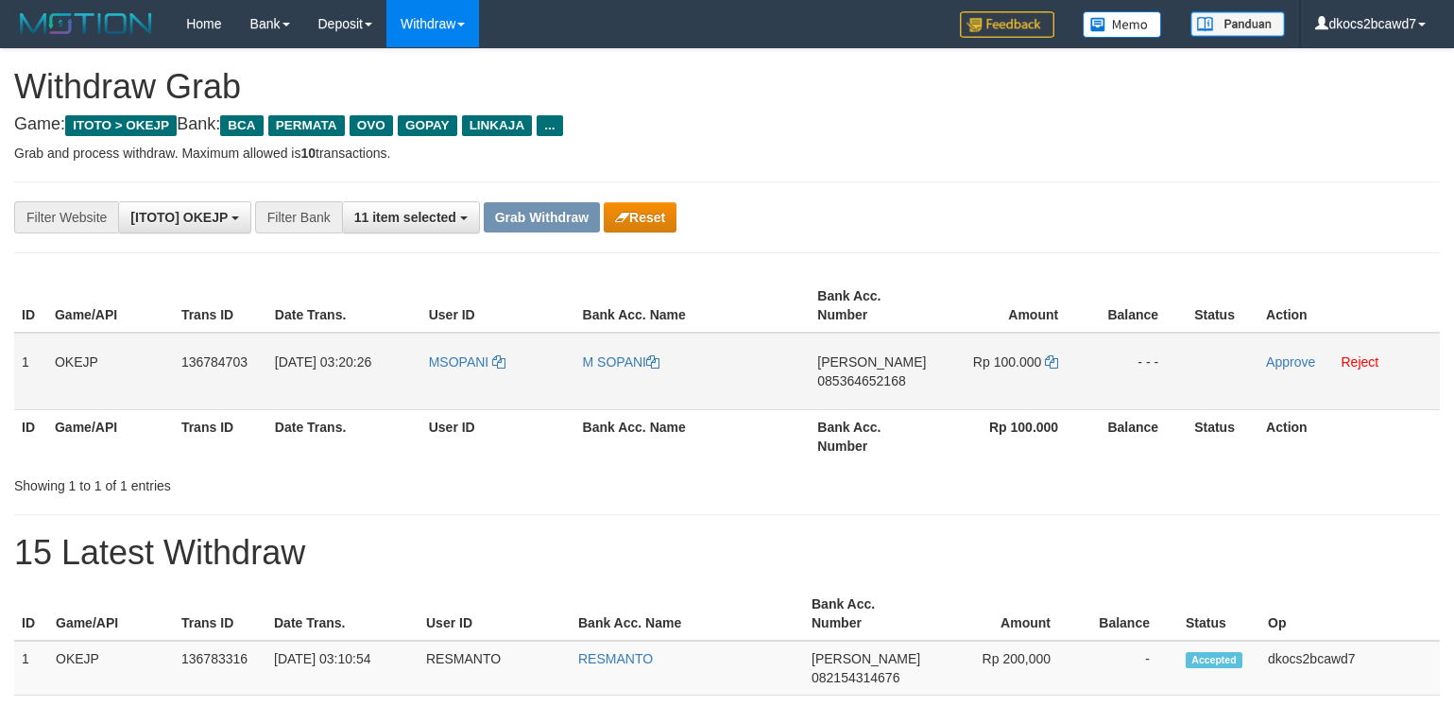
click at [448, 374] on td "MSOPANI" at bounding box center [498, 371] width 154 height 77
copy link "MSOPANI"
click at [612, 364] on link "M SOPANI" at bounding box center [621, 361] width 77 height 15
copy link "MSOPANI"
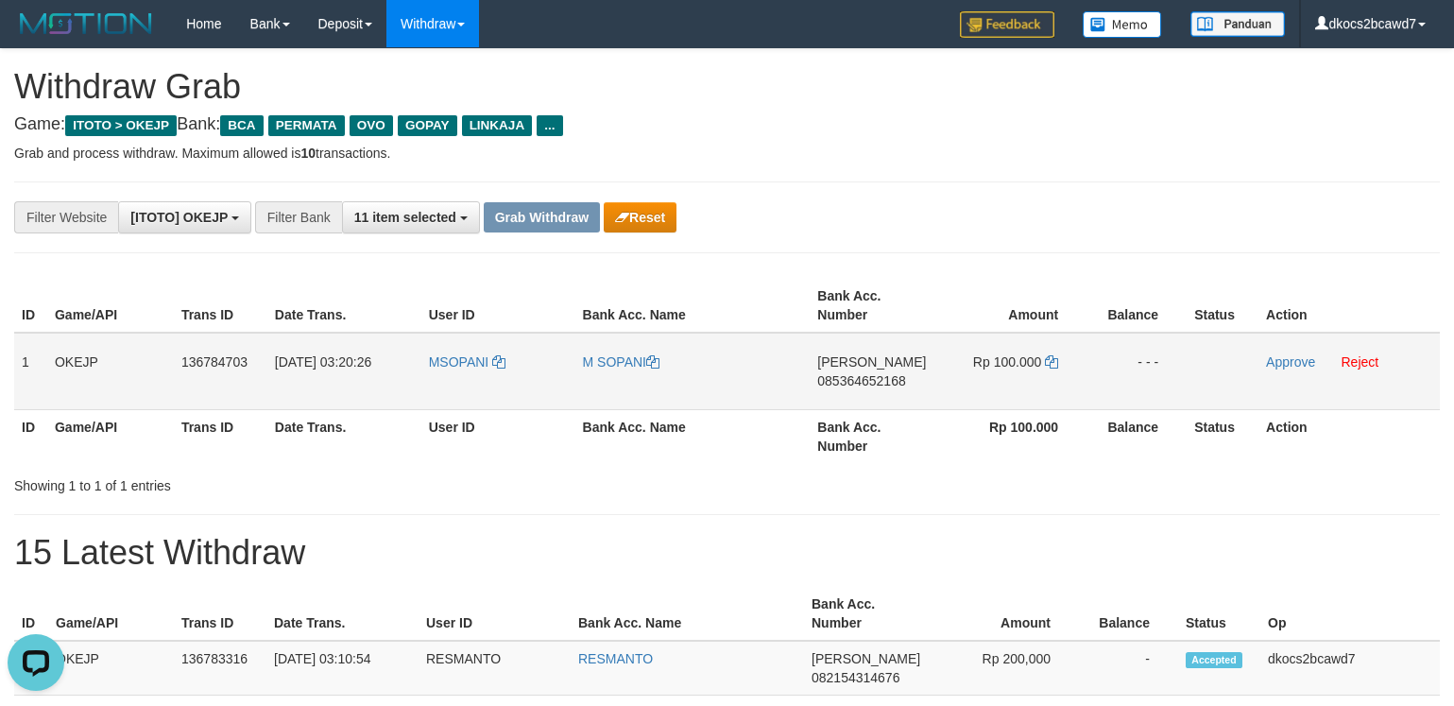
click at [894, 398] on td "[PERSON_NAME] 085364652168" at bounding box center [873, 371] width 127 height 77
copy span "085364652168"
click at [1012, 385] on td "Rp 100.000" at bounding box center [1011, 371] width 150 height 77
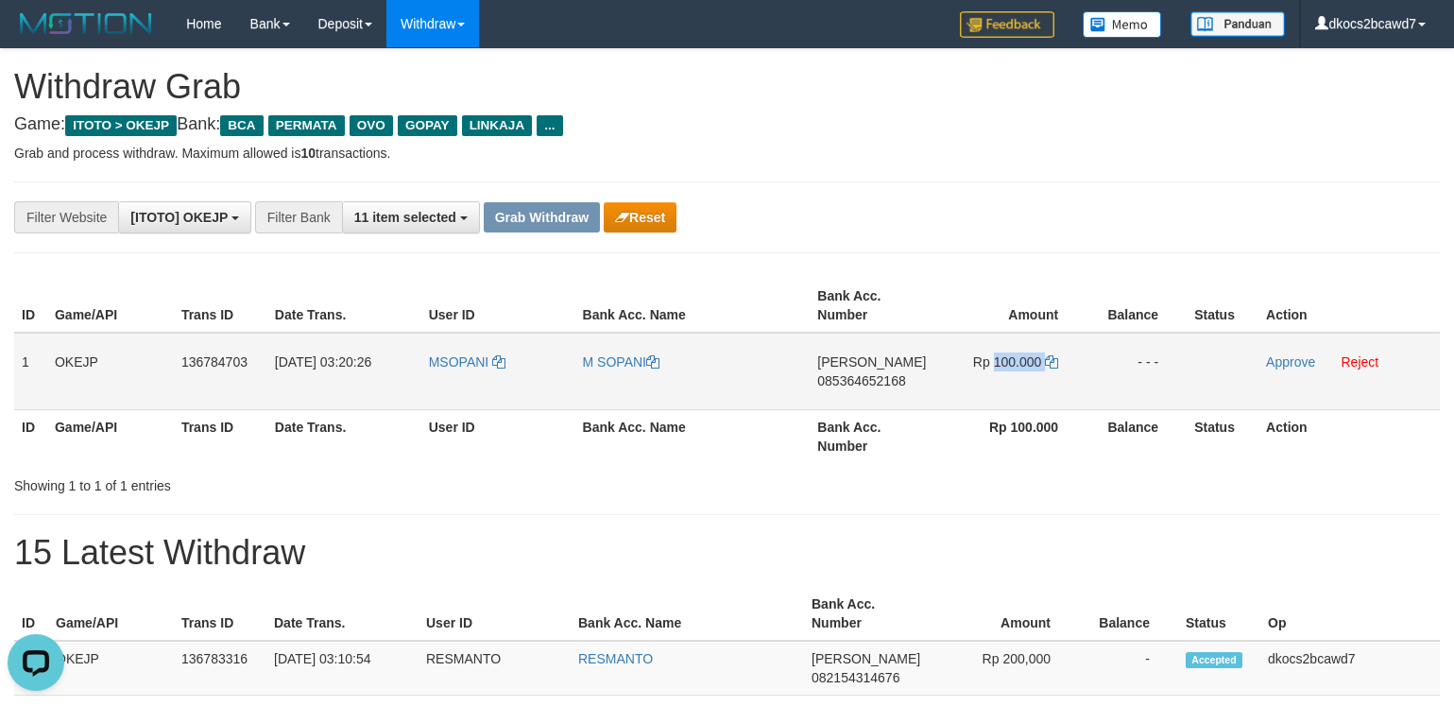
copy td "100.000"
click at [1281, 361] on link "Approve" at bounding box center [1290, 361] width 49 height 15
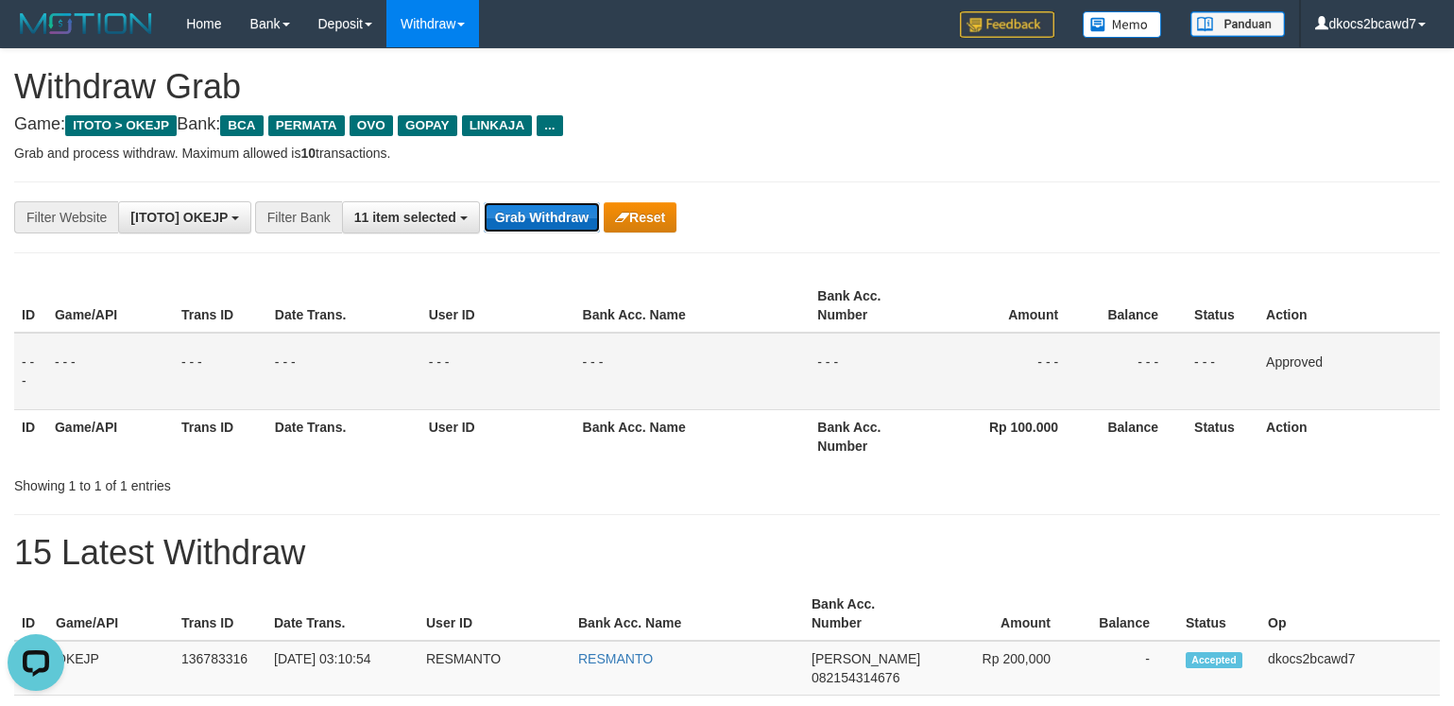
click at [525, 219] on button "Grab Withdraw" at bounding box center [542, 217] width 116 height 30
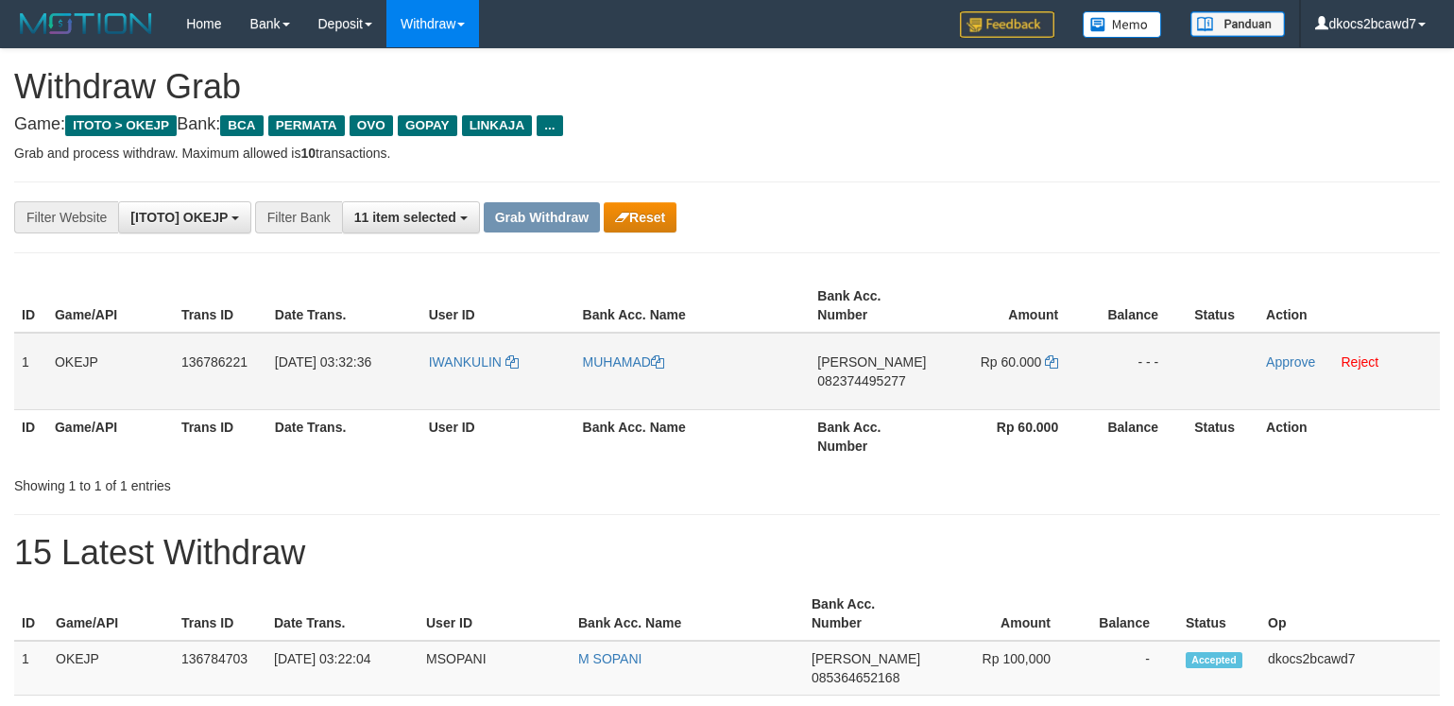
click at [465, 386] on td "IWANKULIN" at bounding box center [498, 371] width 154 height 77
copy link "IWANKULIN"
click at [881, 394] on td "[PERSON_NAME] 082374495277" at bounding box center [873, 371] width 127 height 77
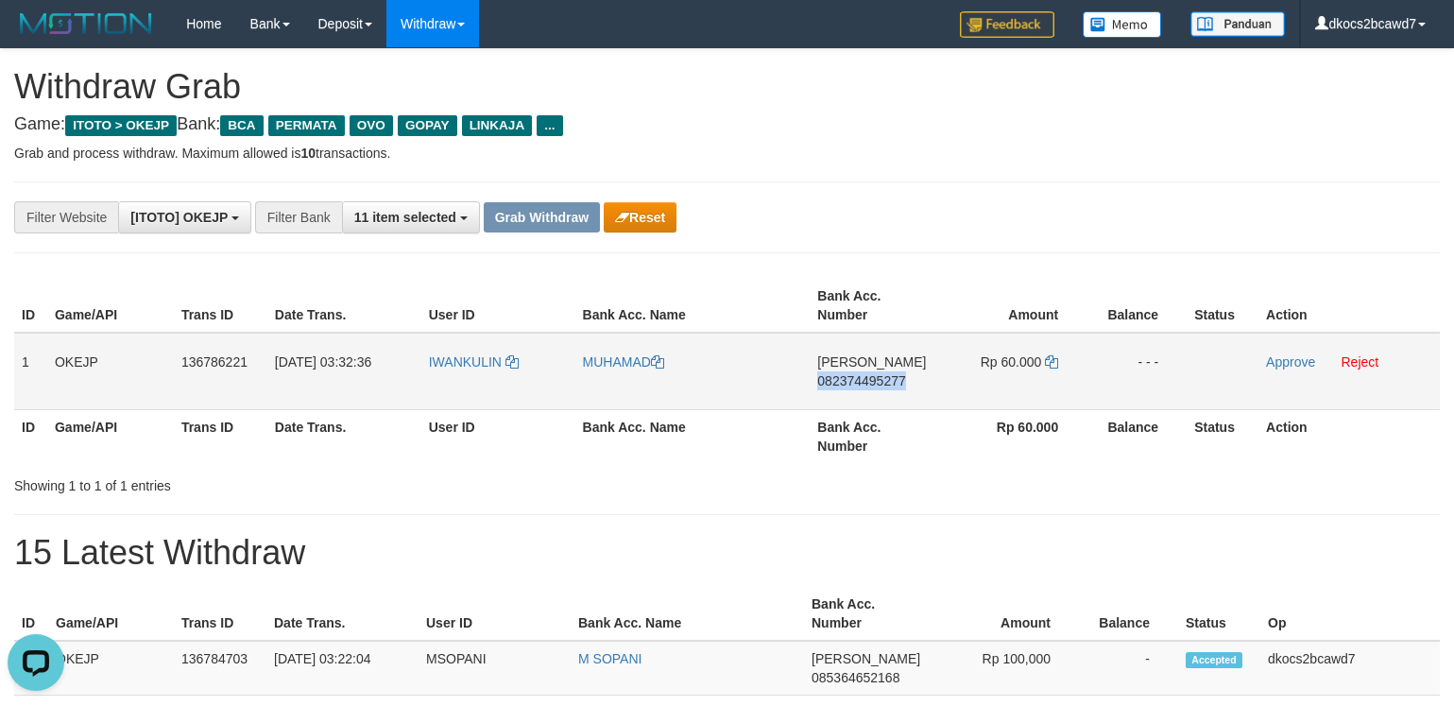
copy span "082374495277"
click at [1023, 378] on td "Rp 60.000" at bounding box center [1011, 371] width 150 height 77
copy td "60.000"
click at [465, 378] on td "IWANKULIN" at bounding box center [498, 371] width 154 height 77
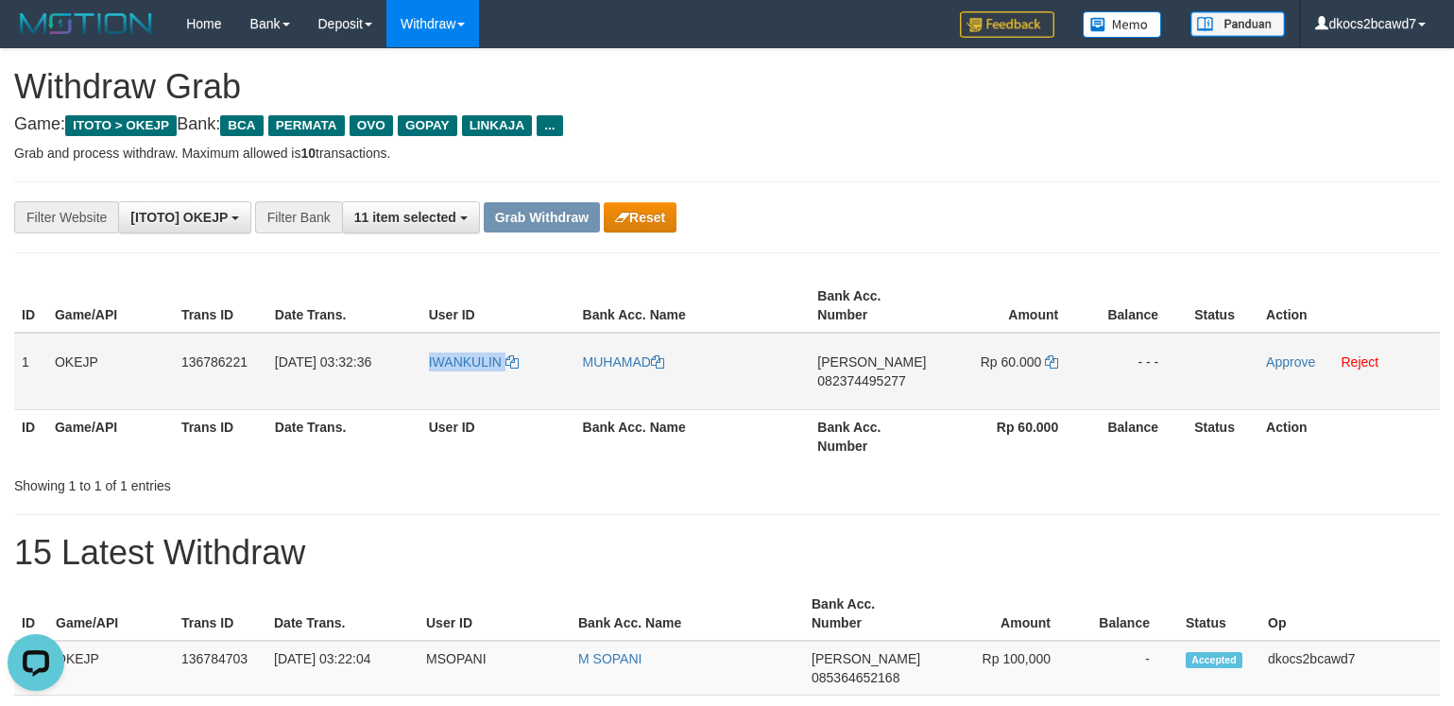
click at [465, 378] on td "IWANKULIN" at bounding box center [498, 371] width 154 height 77
copy link "IWANKULIN"
click at [626, 364] on link "MUHAMAD" at bounding box center [623, 361] width 81 height 15
copy link "IWANKULIN"
click at [1292, 361] on link "Approve" at bounding box center [1290, 361] width 49 height 15
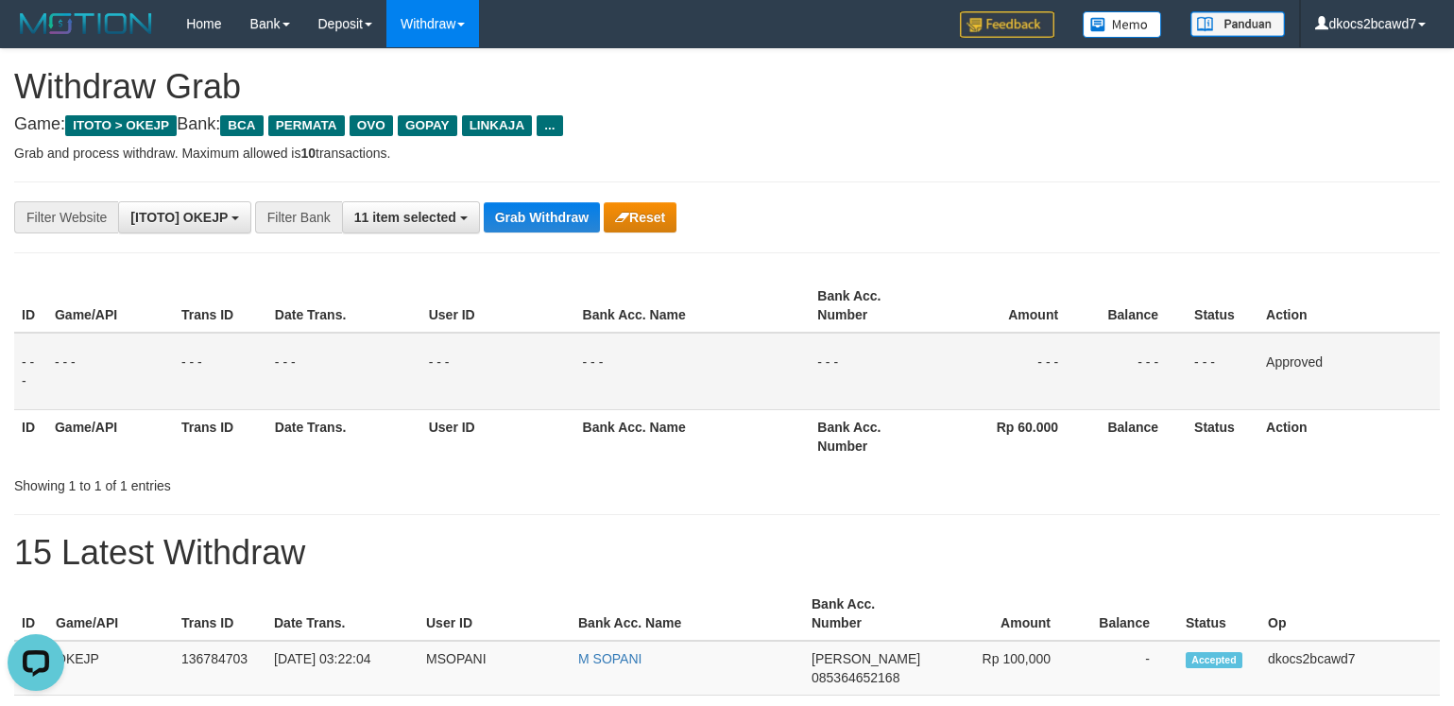
drag, startPoint x: 1032, startPoint y: 193, endPoint x: 1018, endPoint y: 198, distance: 14.4
click at [1032, 193] on div "**********" at bounding box center [727, 217] width 1426 height 72
click at [531, 225] on button "Grab Withdraw" at bounding box center [542, 217] width 116 height 30
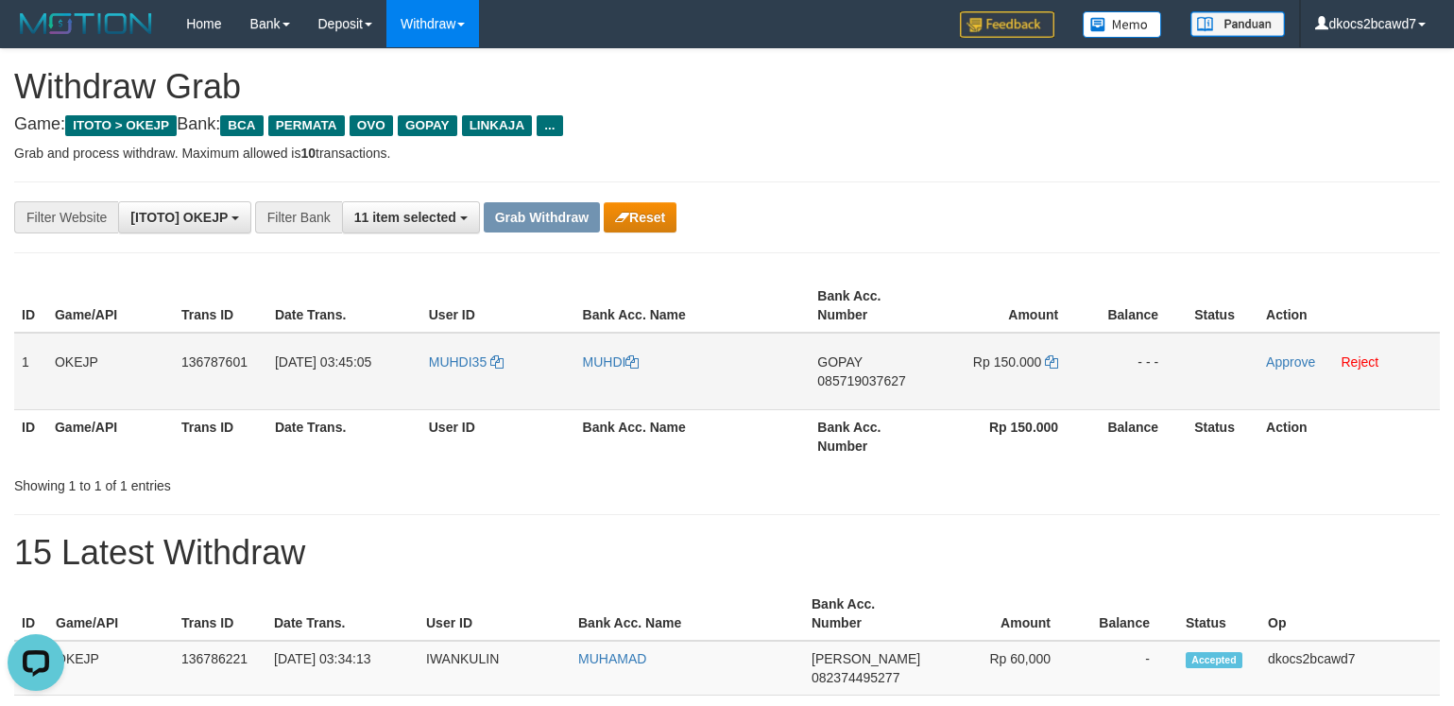
click at [479, 383] on td "MUHDI35" at bounding box center [498, 371] width 154 height 77
copy link "MUHDI35"
click at [596, 363] on link "MUHDI" at bounding box center [611, 361] width 57 height 15
copy link "MUHDI35"
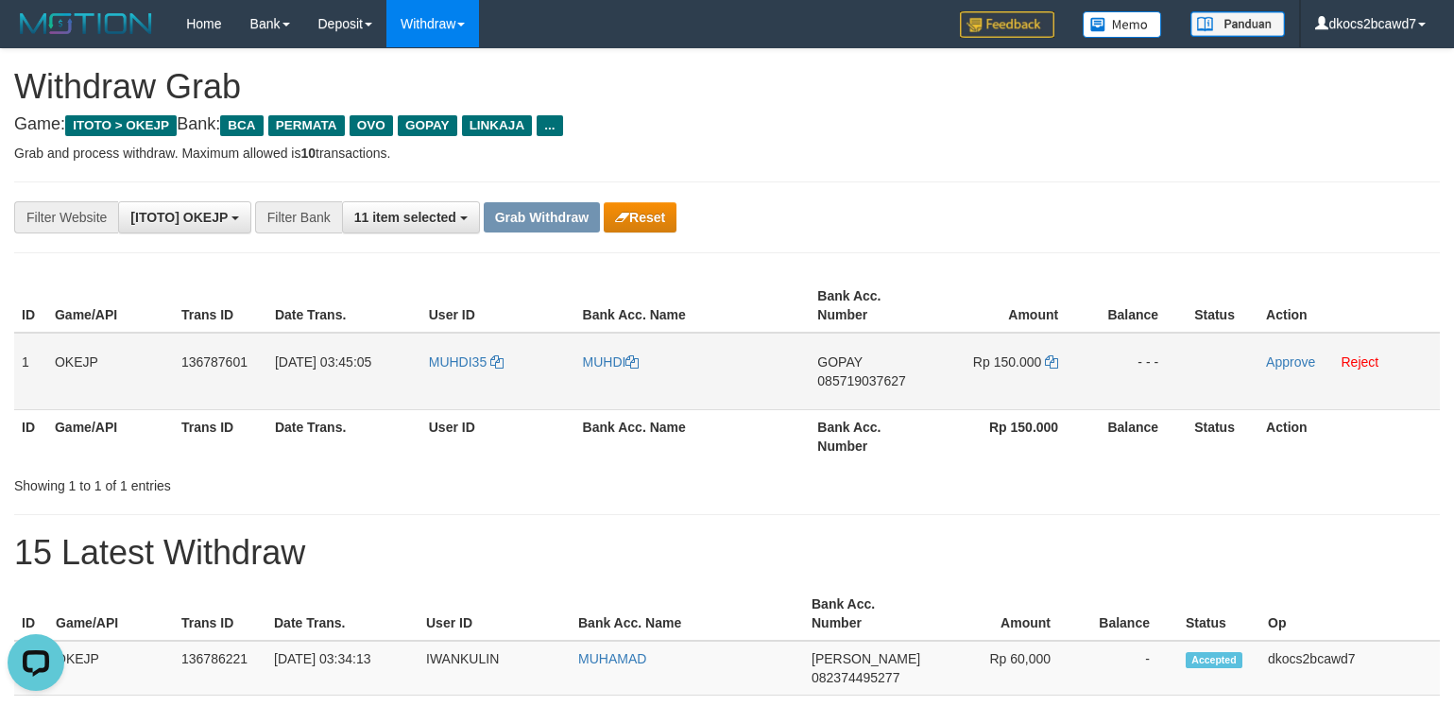
click at [880, 402] on td "GOPAY 085719037627" at bounding box center [873, 371] width 127 height 77
copy span "085719037627"
click at [1015, 385] on td "Rp 150.000" at bounding box center [1011, 371] width 150 height 77
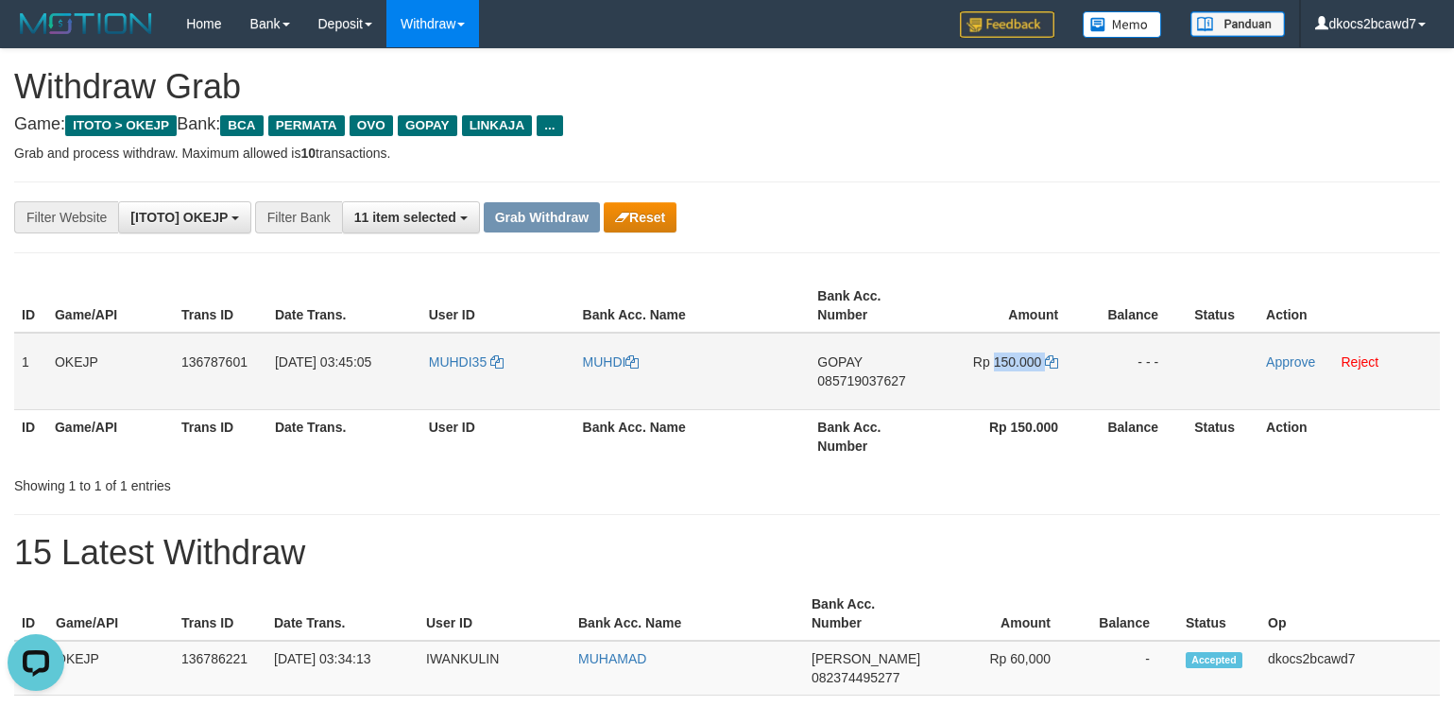
copy td "150.000"
click at [1279, 360] on link "Approve" at bounding box center [1290, 361] width 49 height 15
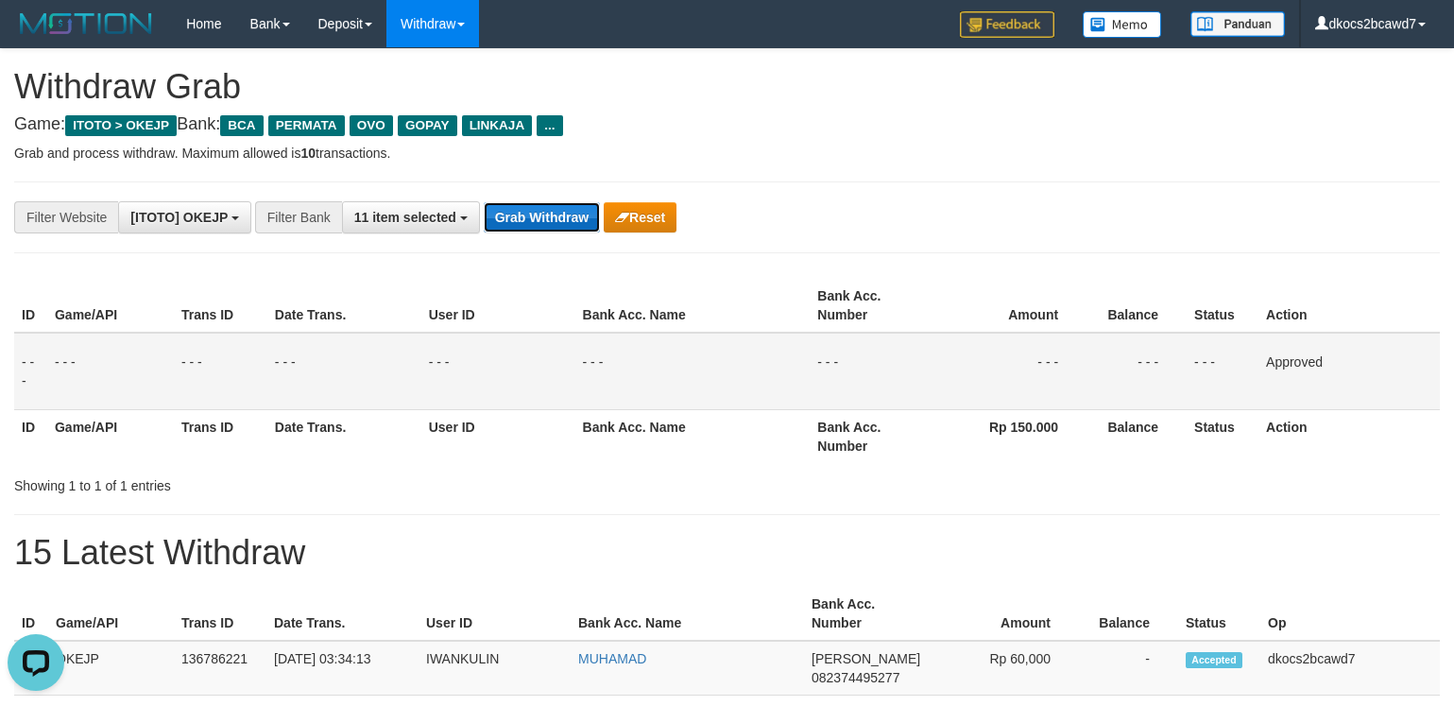
click at [519, 215] on button "Grab Withdraw" at bounding box center [542, 217] width 116 height 30
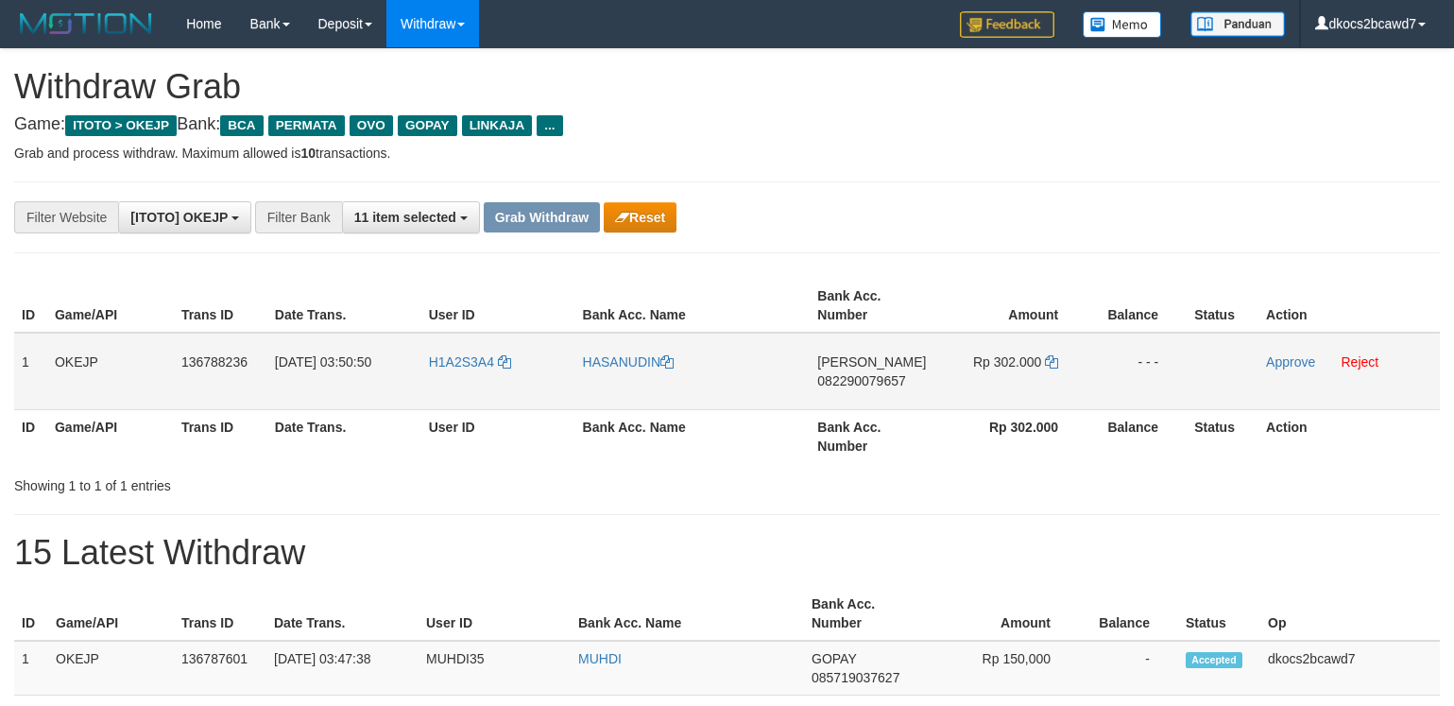
click at [462, 381] on td "H1A2S3A4" at bounding box center [498, 371] width 154 height 77
copy link "H1A2S3A4"
click at [610, 367] on link "HASANUDIN" at bounding box center [628, 361] width 91 height 15
copy link "H1A2S3A4"
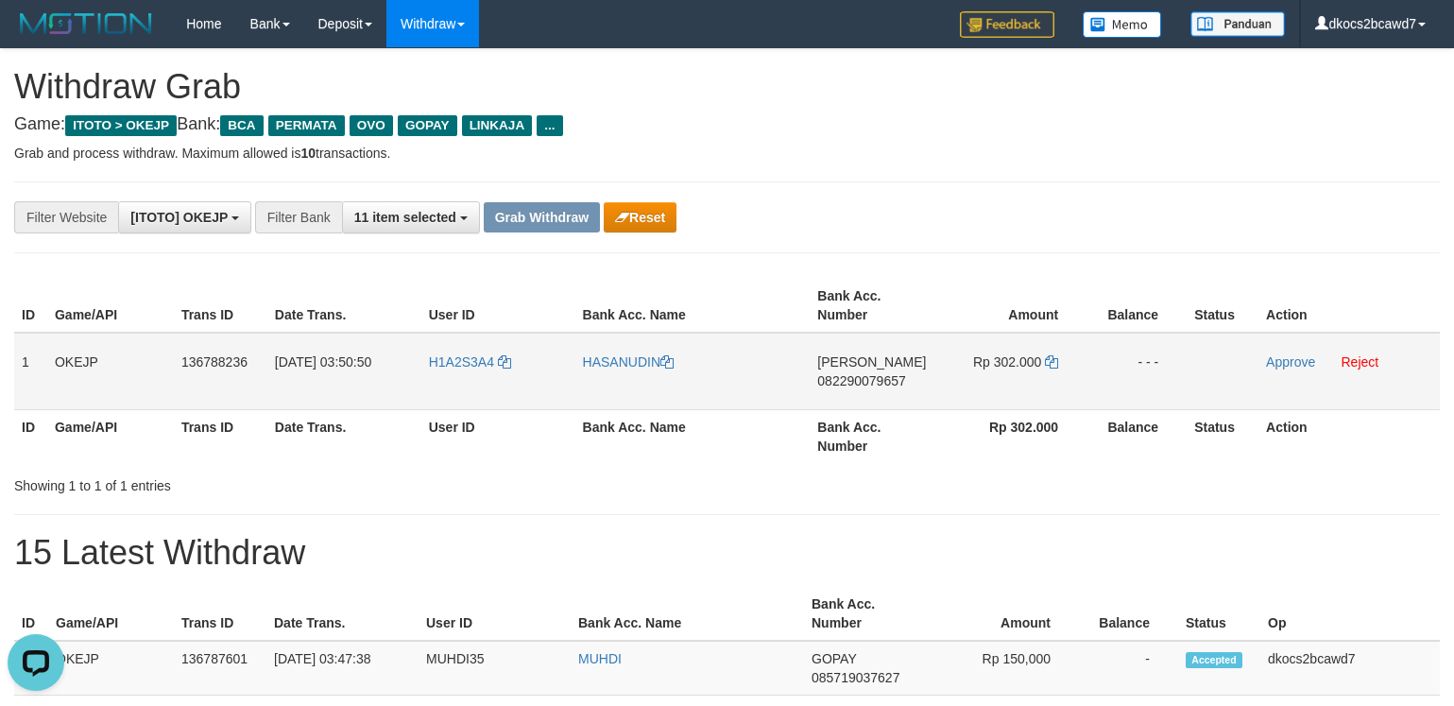
click at [871, 383] on span "082290079657" at bounding box center [861, 380] width 88 height 15
click at [887, 395] on td "DANA 082290079657" at bounding box center [873, 371] width 127 height 77
copy span "082290079657"
click at [1020, 383] on td "Rp 302.000" at bounding box center [1011, 371] width 150 height 77
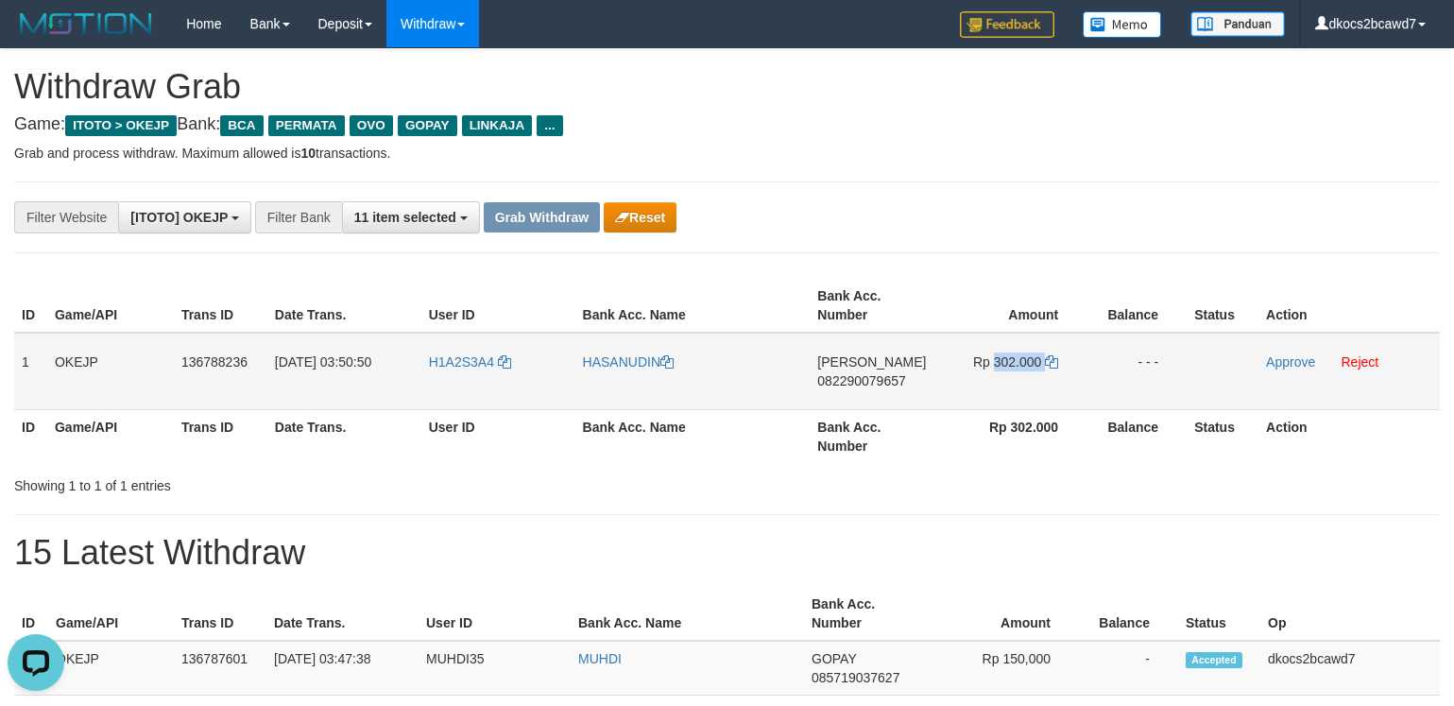
click at [1020, 383] on td "Rp 302.000" at bounding box center [1011, 371] width 150 height 77
copy td "302.000"
click at [1295, 355] on link "Approve" at bounding box center [1290, 361] width 49 height 15
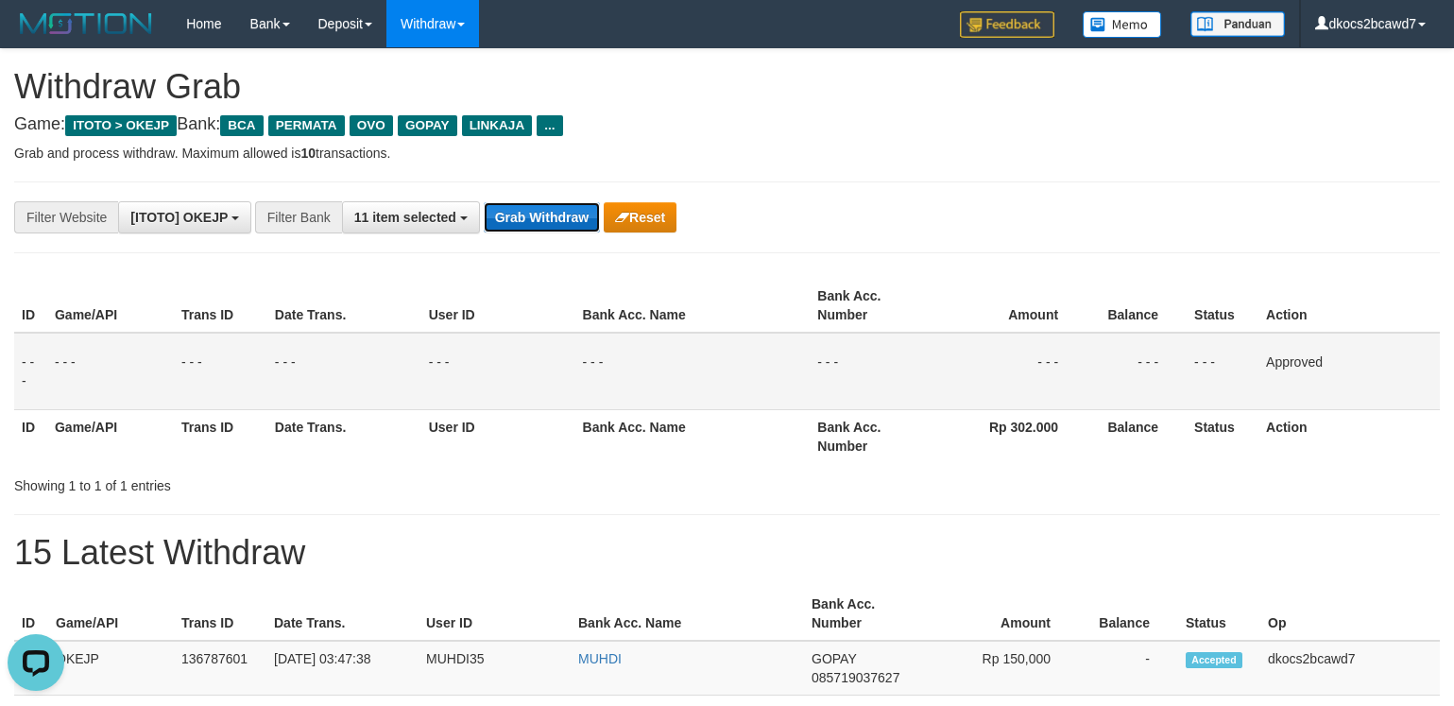
click at [545, 221] on button "Grab Withdraw" at bounding box center [542, 217] width 116 height 30
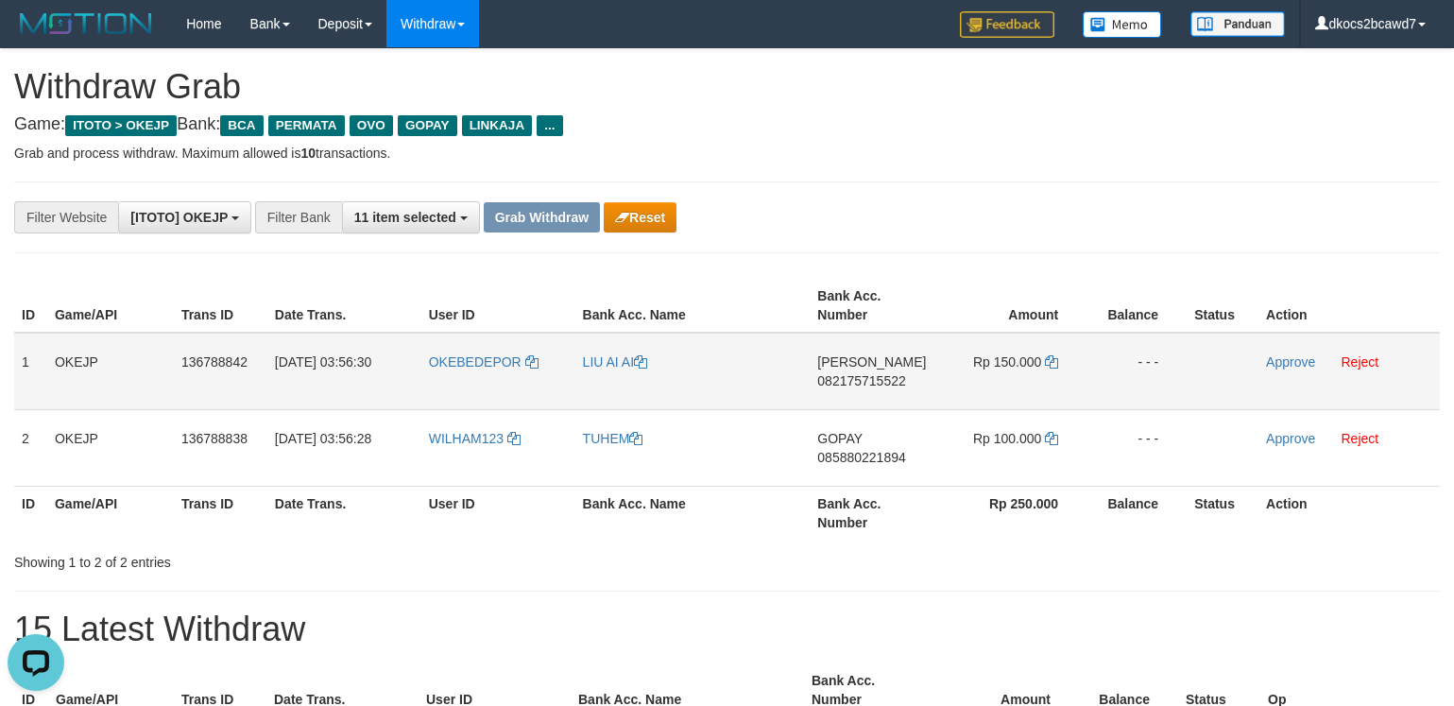
click at [473, 378] on td "OKEBEDEPOR" at bounding box center [498, 371] width 154 height 77
copy link "OKEBEDEPOR"
click at [605, 363] on link "LIU AI AI" at bounding box center [615, 361] width 64 height 15
copy link "OKEBEDEPOR"
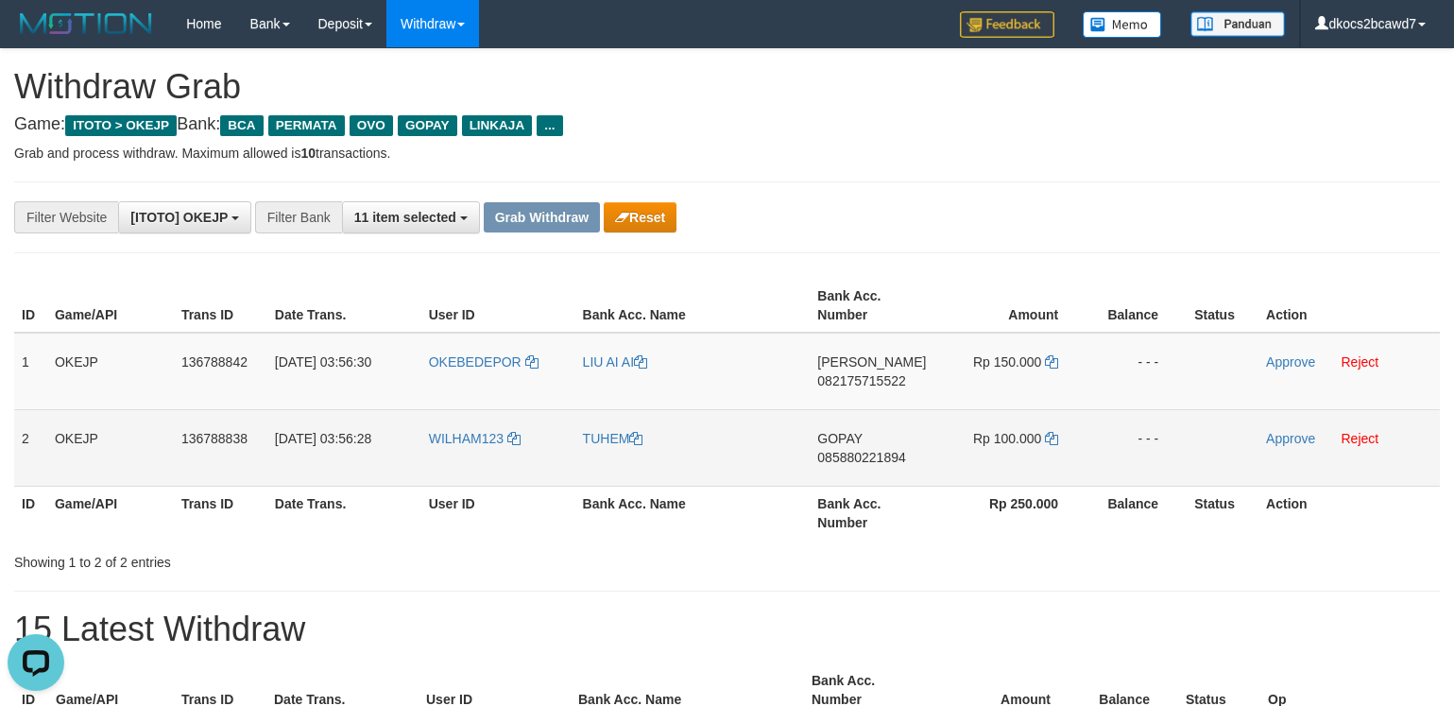
click at [471, 453] on td "WILHAM123" at bounding box center [498, 447] width 154 height 77
copy span "WILHAM123"
click at [592, 443] on link "TUHEM" at bounding box center [613, 438] width 60 height 15
copy span "WILHAM123"
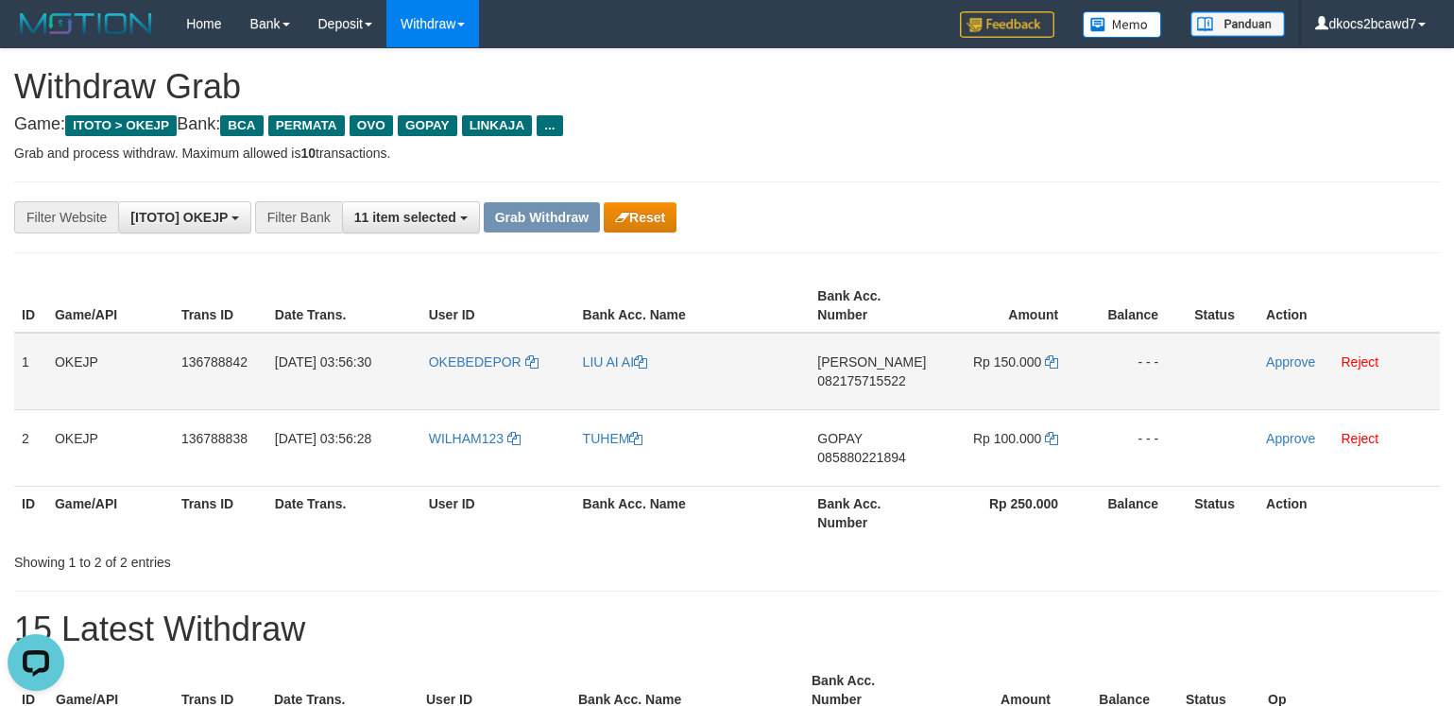
click at [899, 402] on td "[PERSON_NAME] 082175715522" at bounding box center [873, 371] width 127 height 77
copy span "082175715522"
click at [1020, 381] on td "Rp 150.000" at bounding box center [1011, 371] width 150 height 77
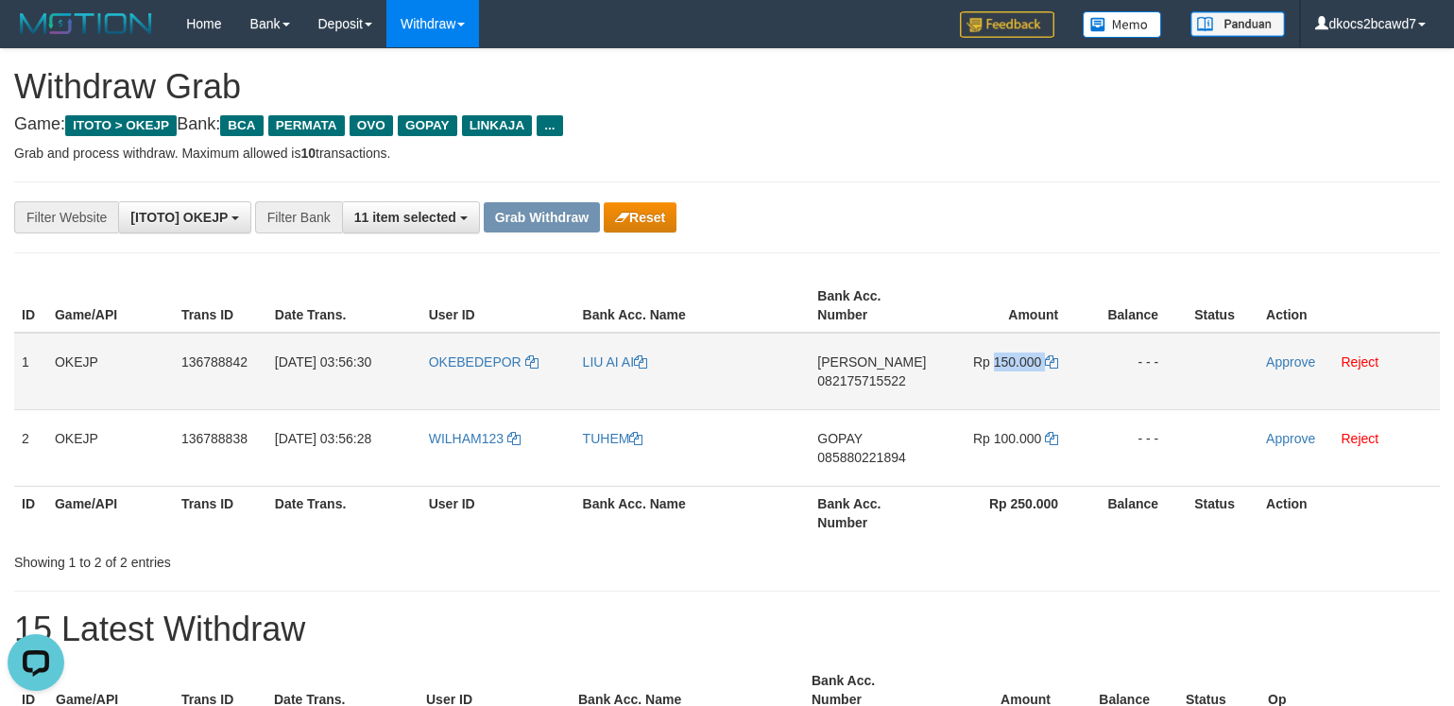
copy td "150.000"
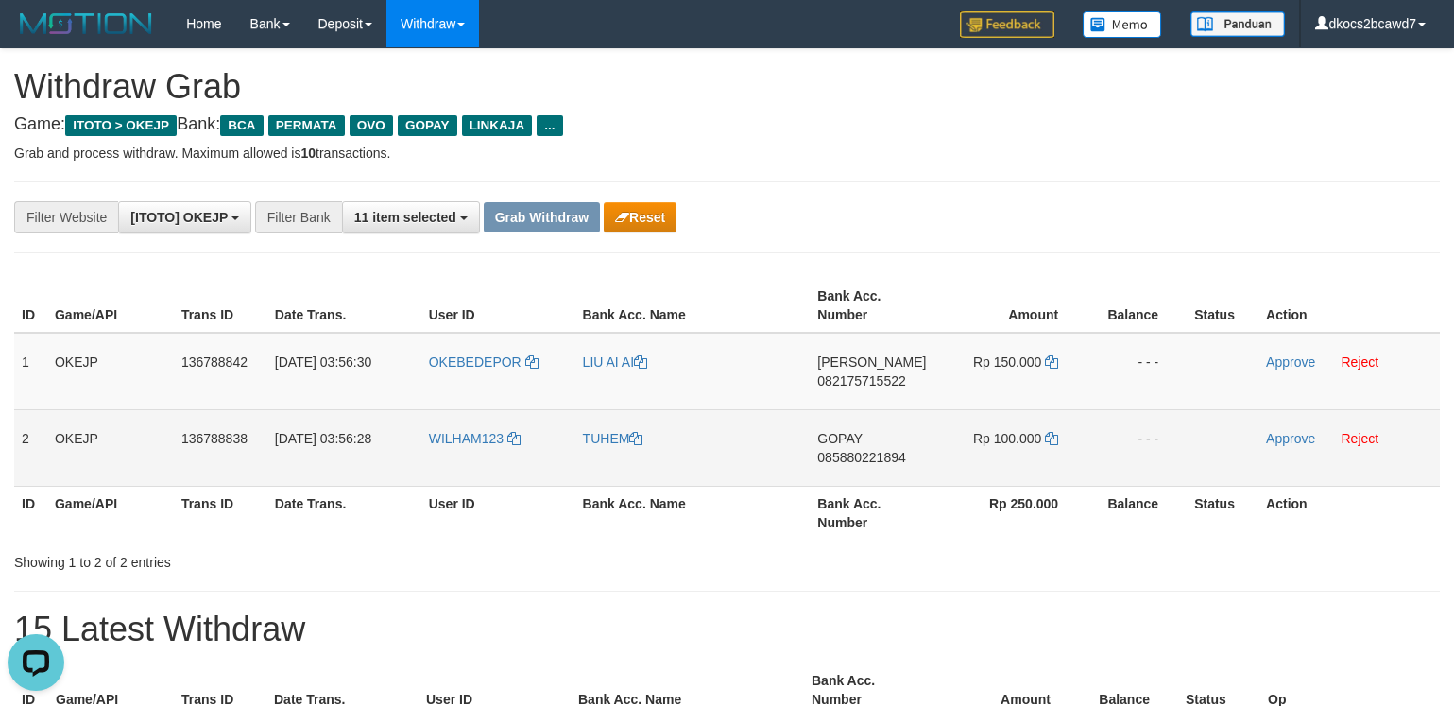
click at [879, 473] on td "GOPAY 085880221894" at bounding box center [873, 447] width 127 height 77
copy span "085880221894"
click at [1027, 452] on td "Rp 100.000" at bounding box center [1011, 447] width 150 height 77
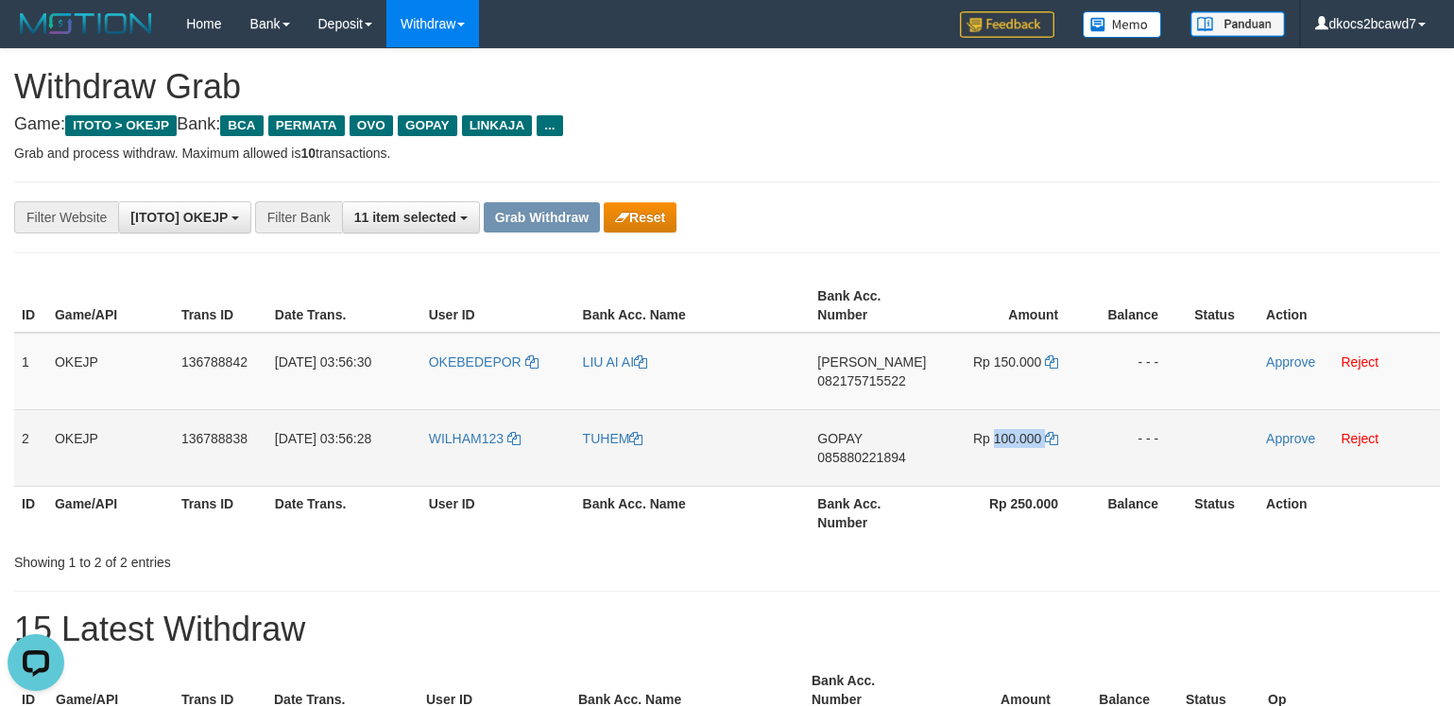
copy td "100.000"
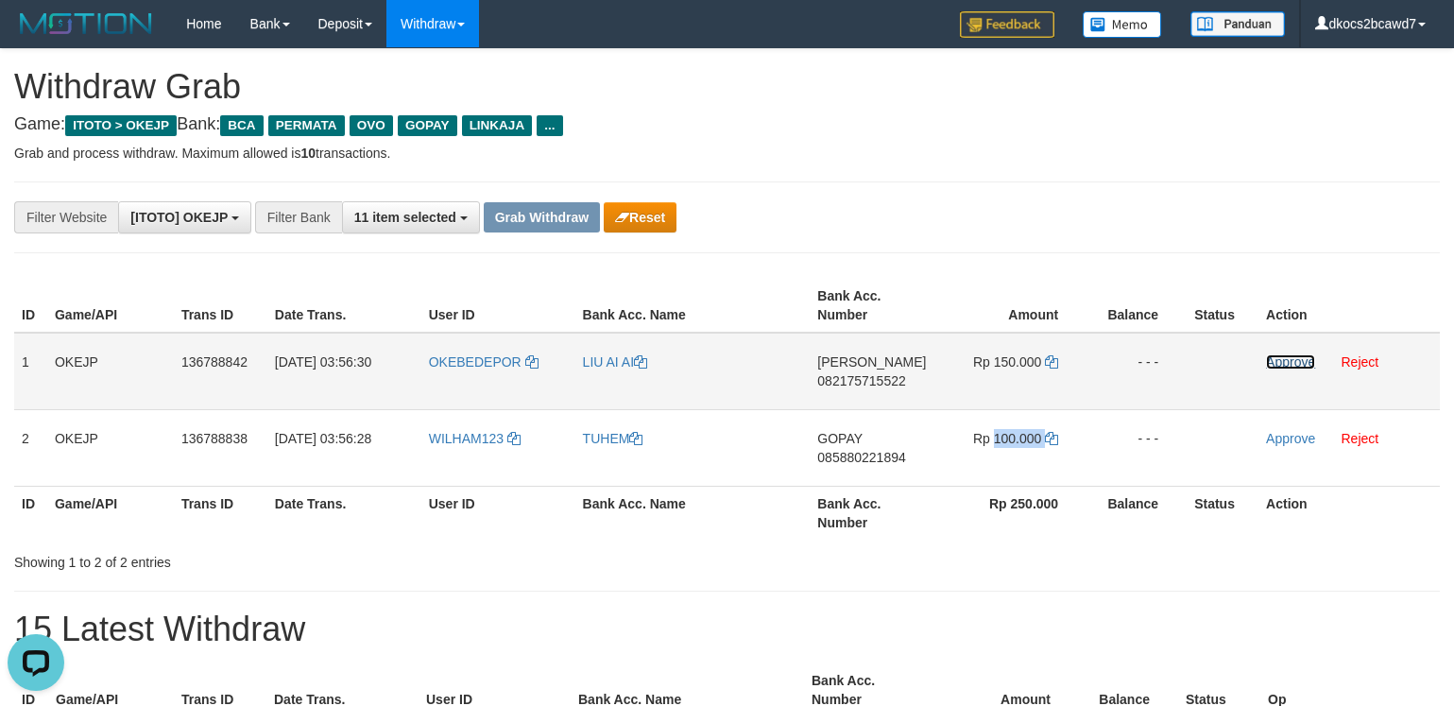
click at [1281, 364] on link "Approve" at bounding box center [1290, 361] width 49 height 15
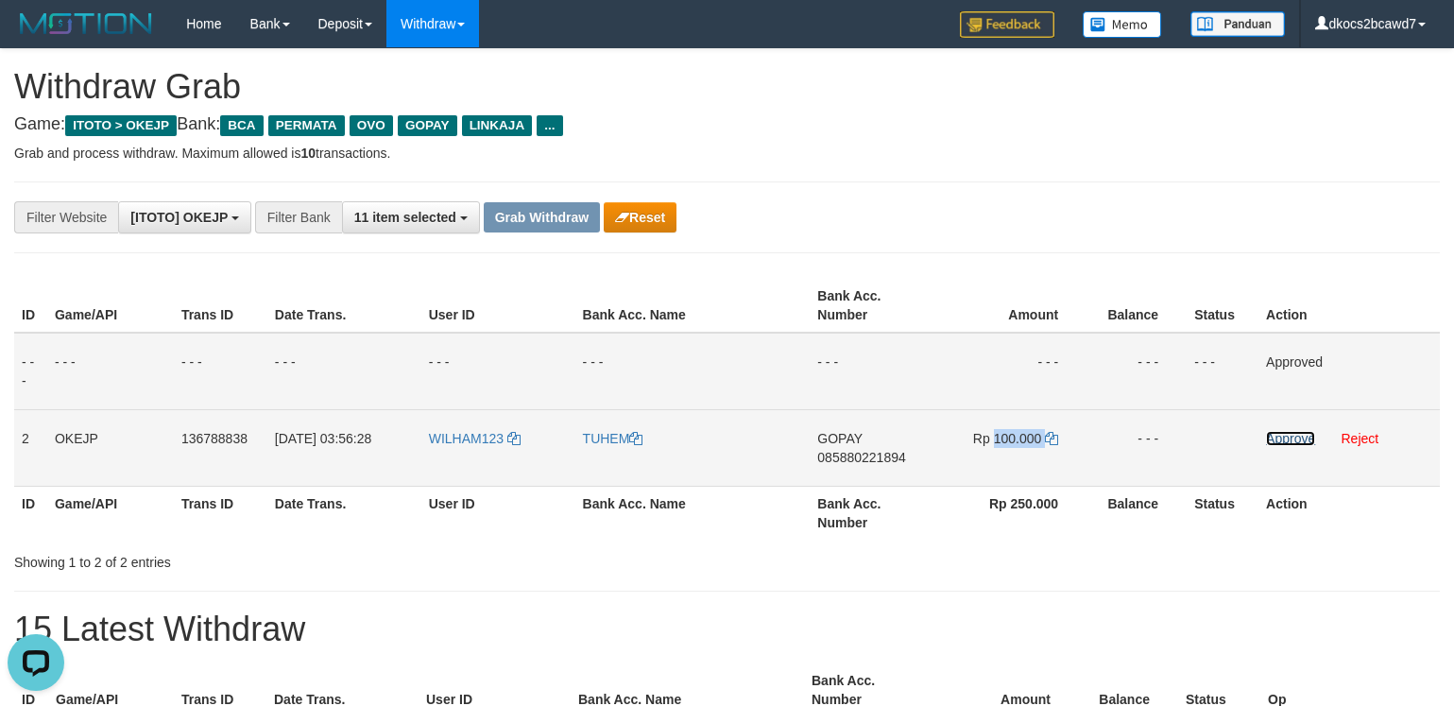
click at [1288, 435] on link "Approve" at bounding box center [1290, 438] width 49 height 15
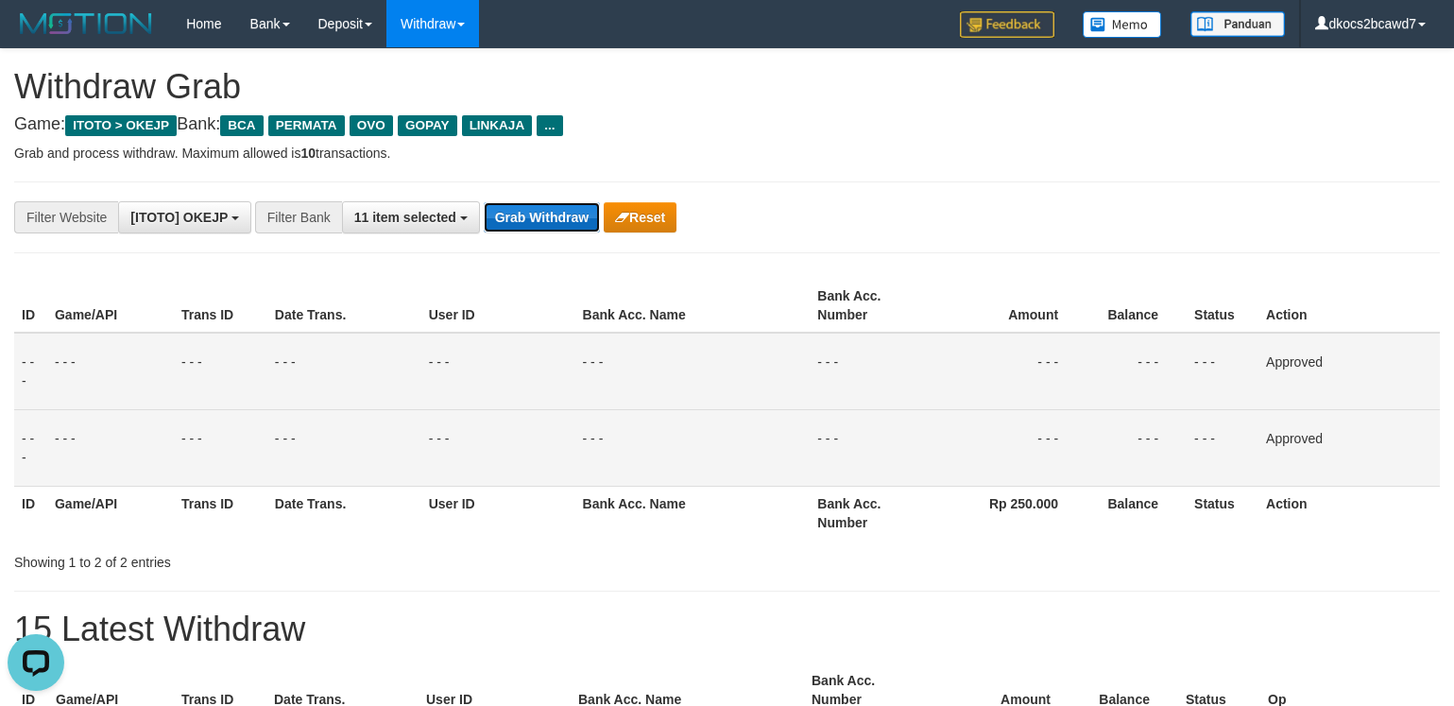
click at [539, 215] on button "Grab Withdraw" at bounding box center [542, 217] width 116 height 30
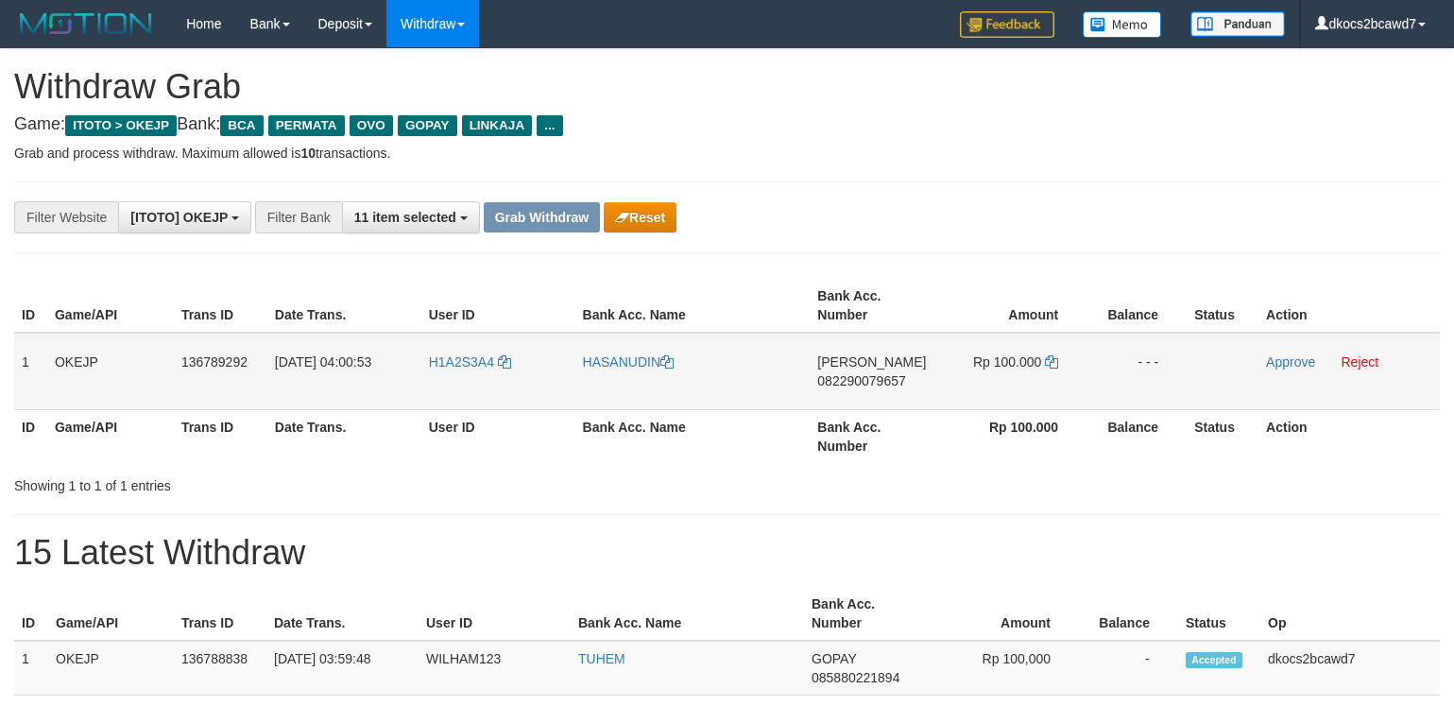
click at [462, 383] on td "H1A2S3A4" at bounding box center [498, 371] width 154 height 77
copy link "H1A2S3A4"
click at [615, 367] on link "HASANUDIN" at bounding box center [628, 361] width 91 height 15
copy link "H1A2S3A4"
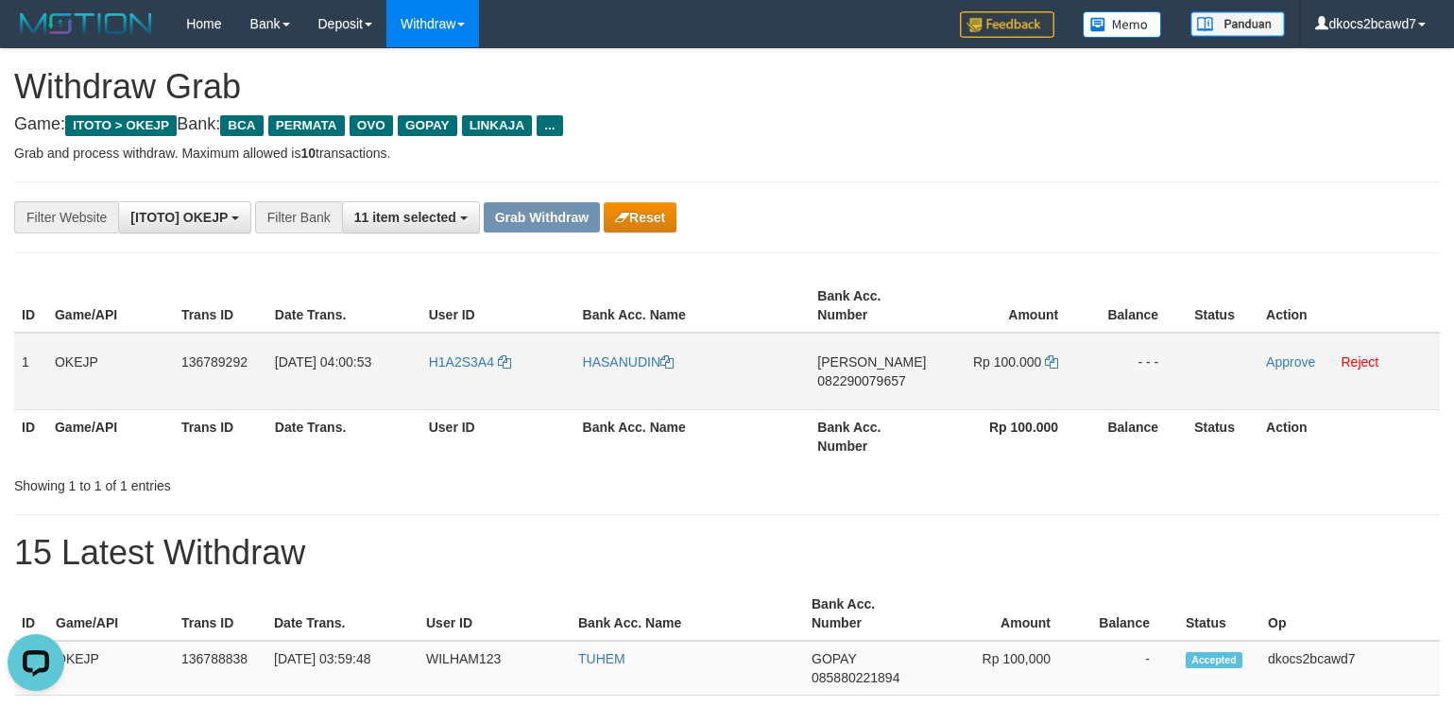
click at [857, 397] on td "DANA 082290079657" at bounding box center [873, 371] width 127 height 77
copy span "082290079657"
click at [1017, 374] on td "Rp 100.000" at bounding box center [1011, 371] width 150 height 77
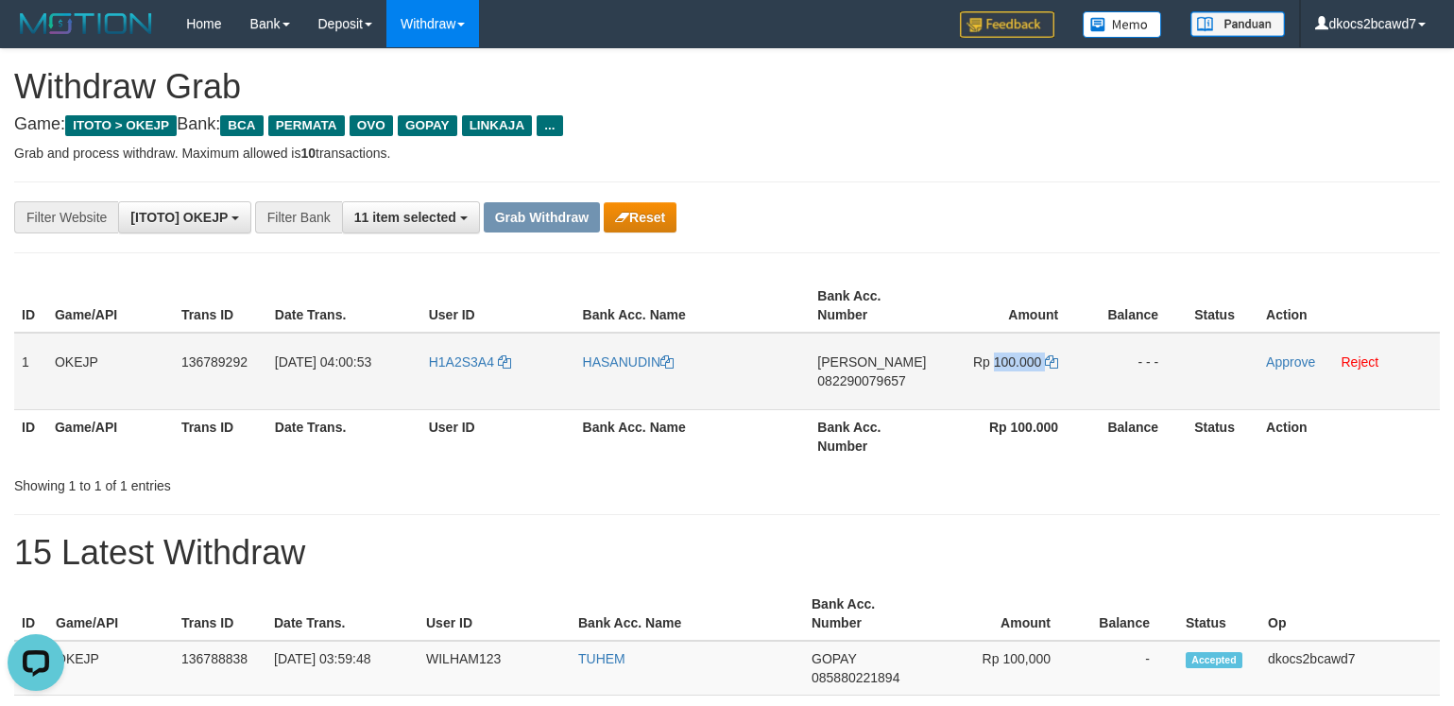
copy td "100.000"
click at [1278, 358] on link "Approve" at bounding box center [1290, 361] width 49 height 15
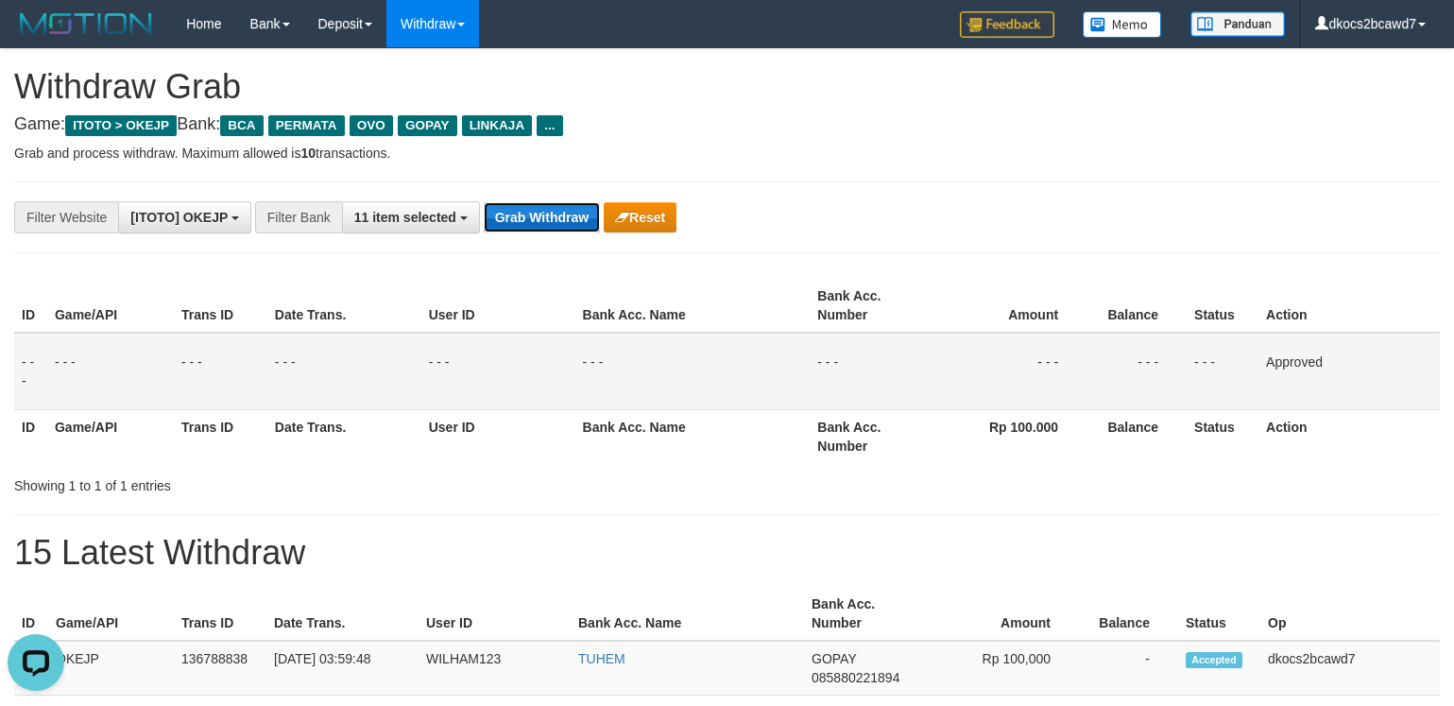
click at [541, 228] on button "Grab Withdraw" at bounding box center [542, 217] width 116 height 30
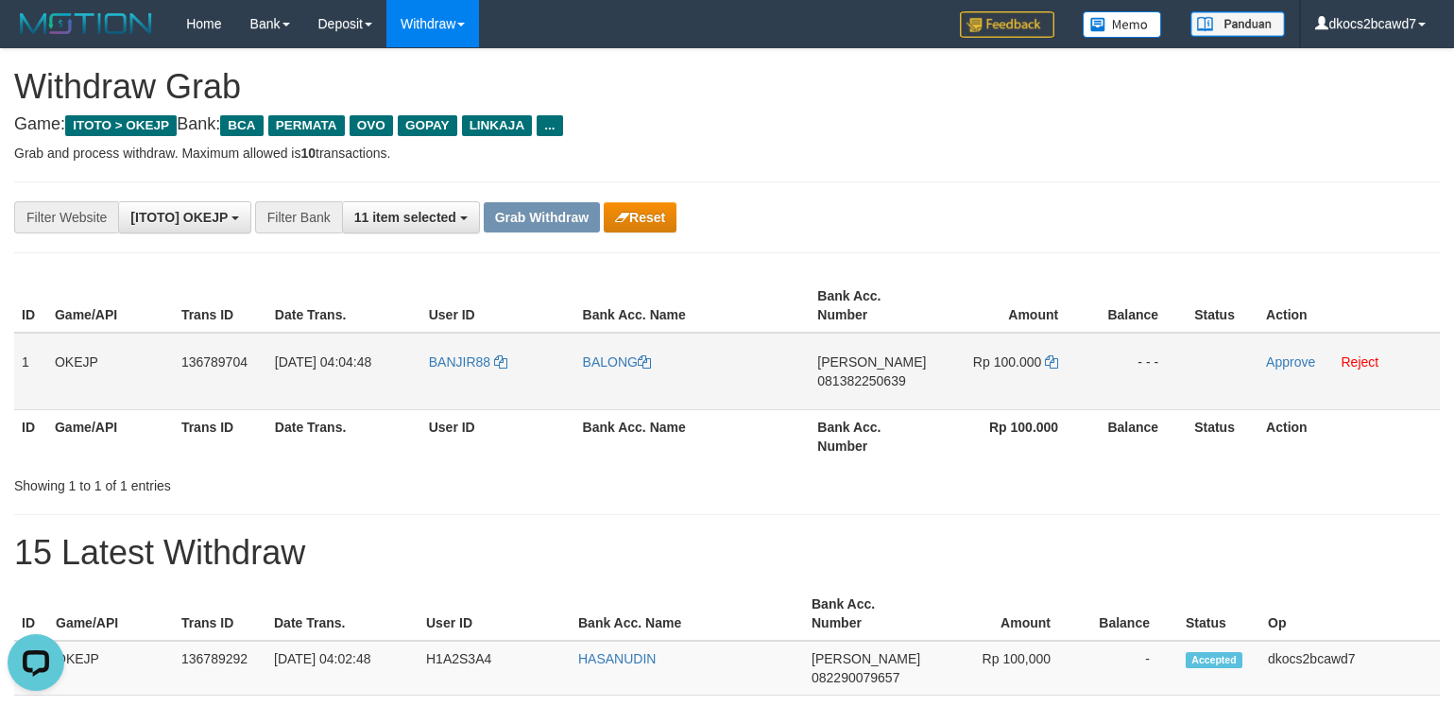
click at [459, 372] on td "BANJIR88" at bounding box center [498, 371] width 154 height 77
copy link "BANJIR88"
click at [601, 368] on link "BALONG" at bounding box center [617, 361] width 68 height 15
copy link "BANJIR88"
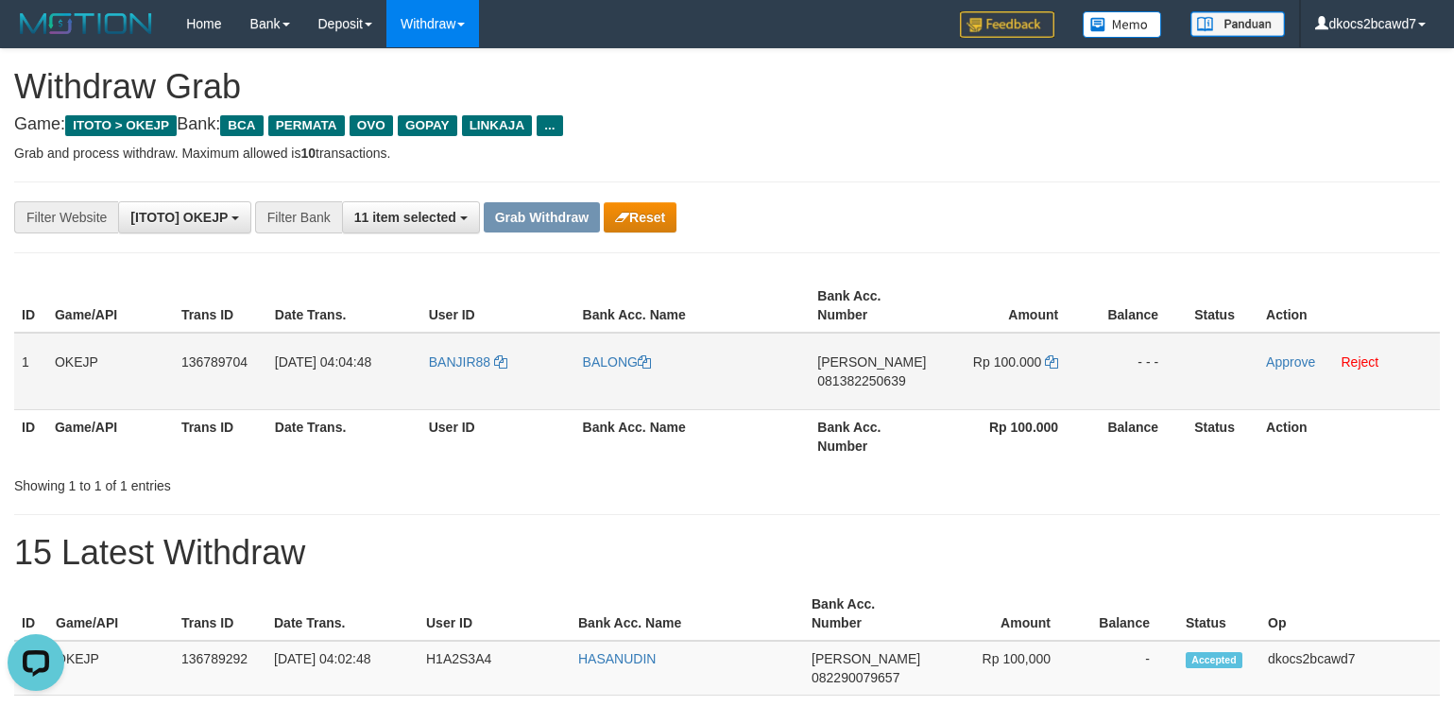
click at [891, 397] on td "[PERSON_NAME] 081382250639" at bounding box center [873, 371] width 127 height 77
copy span "081382250639"
click at [1021, 381] on td "Rp 100.000" at bounding box center [1011, 371] width 150 height 77
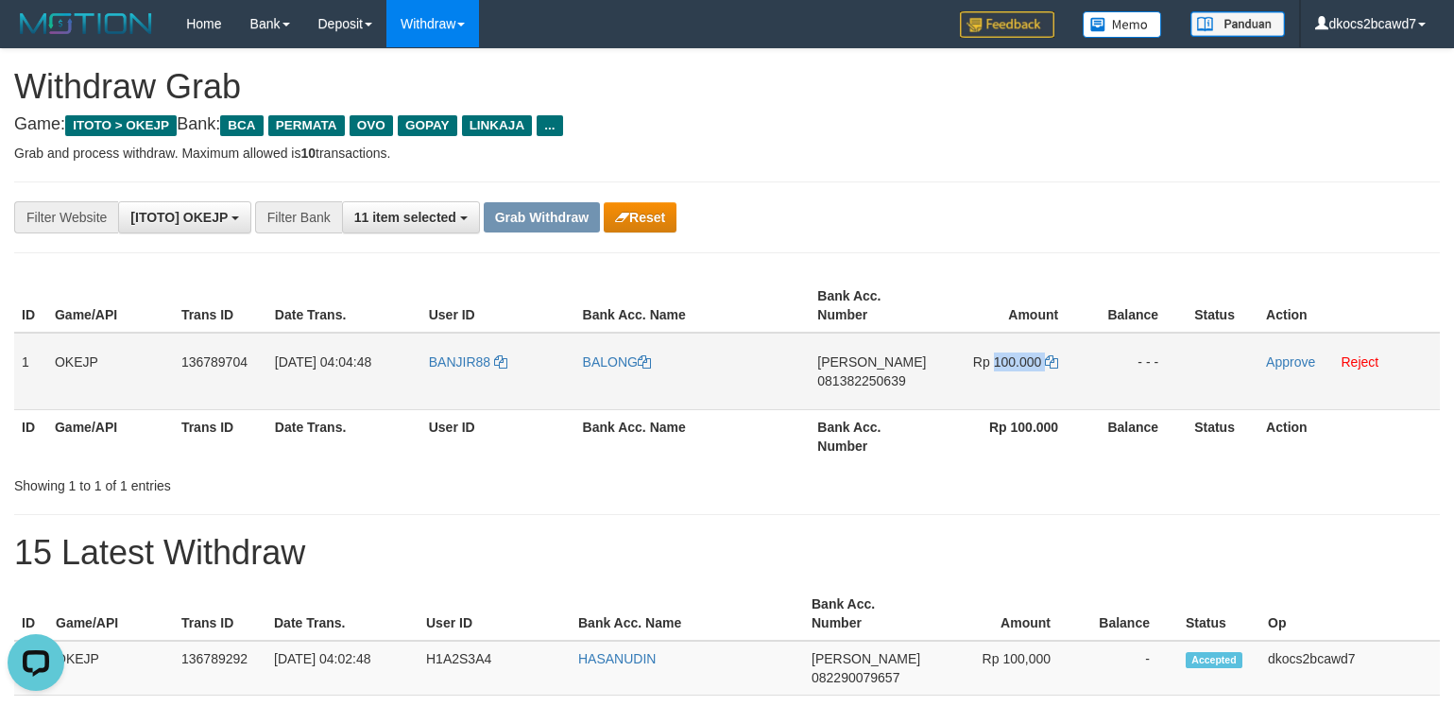
copy td "100.000"
click at [1289, 364] on link "Approve" at bounding box center [1290, 361] width 49 height 15
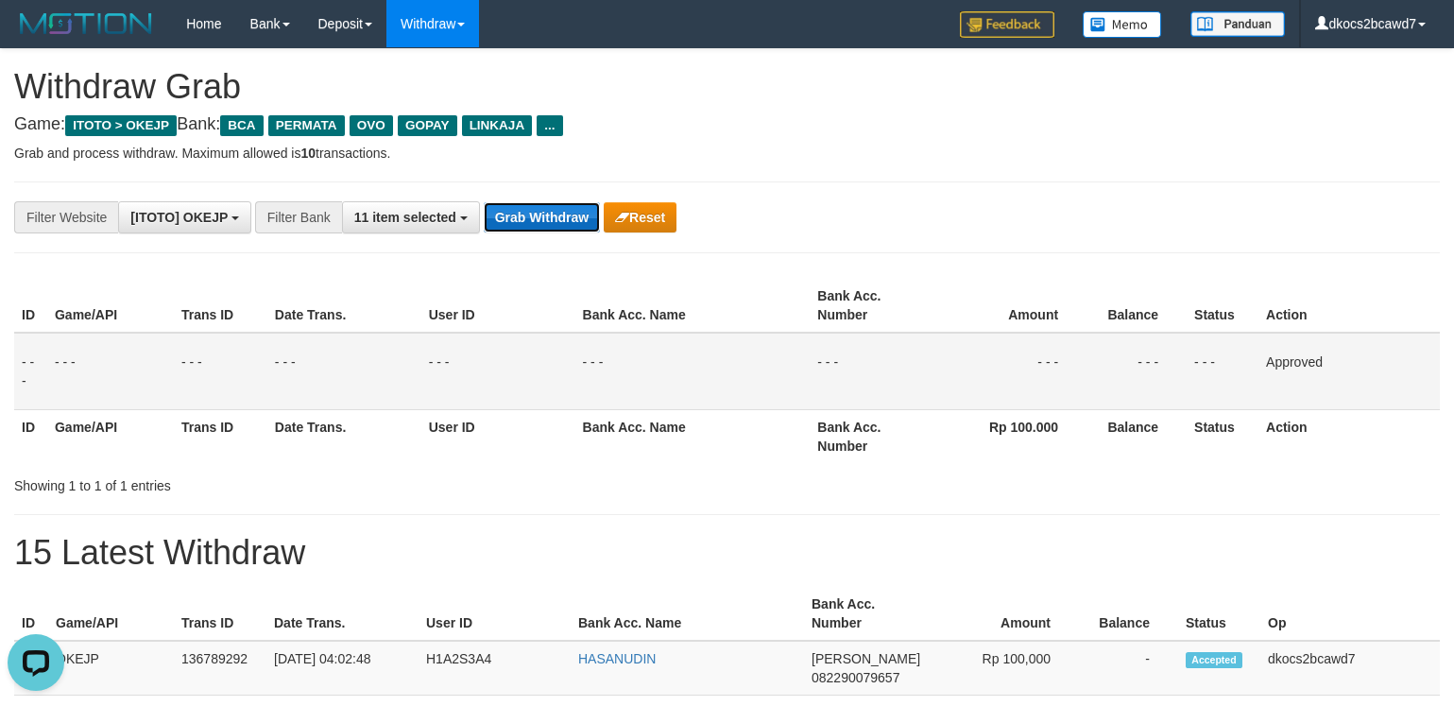
click at [544, 211] on button "Grab Withdraw" at bounding box center [542, 217] width 116 height 30
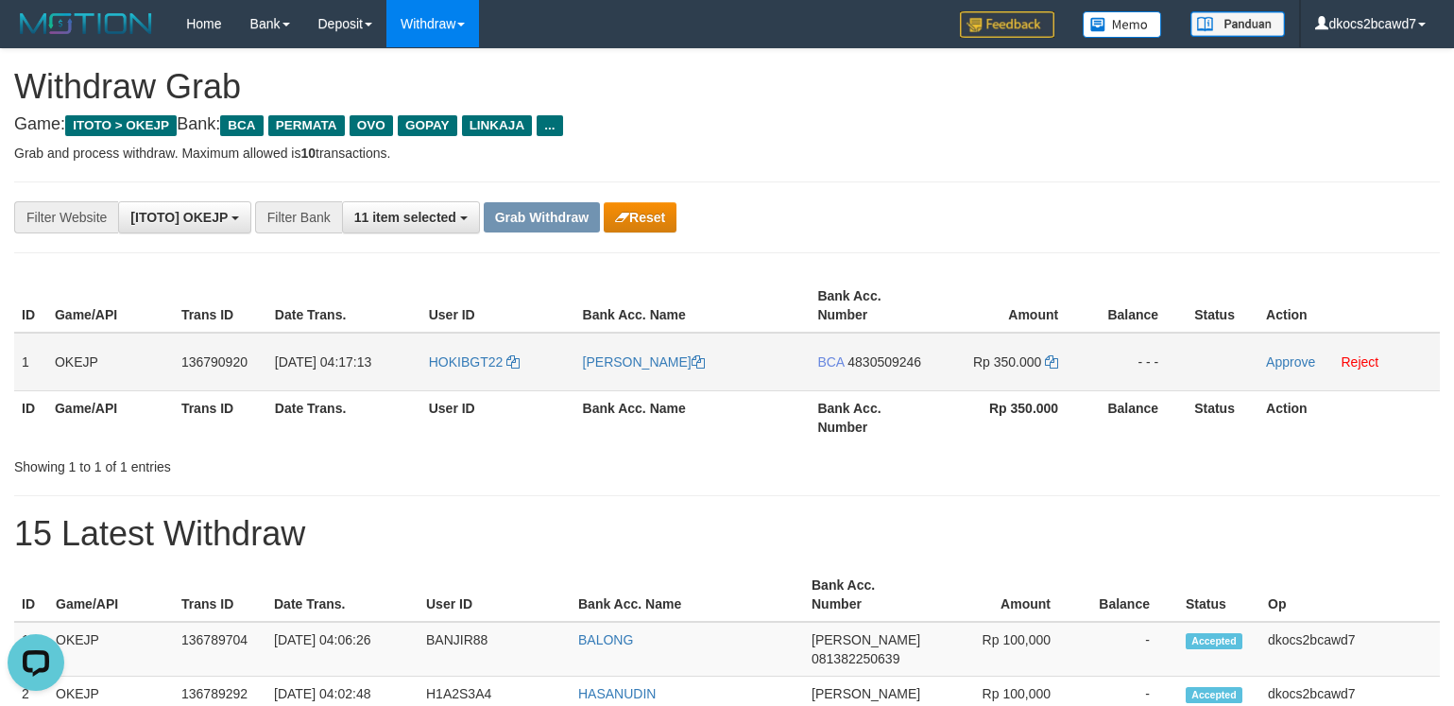
click at [468, 383] on td "HOKIBGT22" at bounding box center [498, 362] width 154 height 59
copy link "HOKIBGT22"
drag, startPoint x: 616, startPoint y: 360, endPoint x: 1454, endPoint y: 482, distance: 846.8
click at [618, 360] on link "[PERSON_NAME]" at bounding box center [644, 361] width 122 height 15
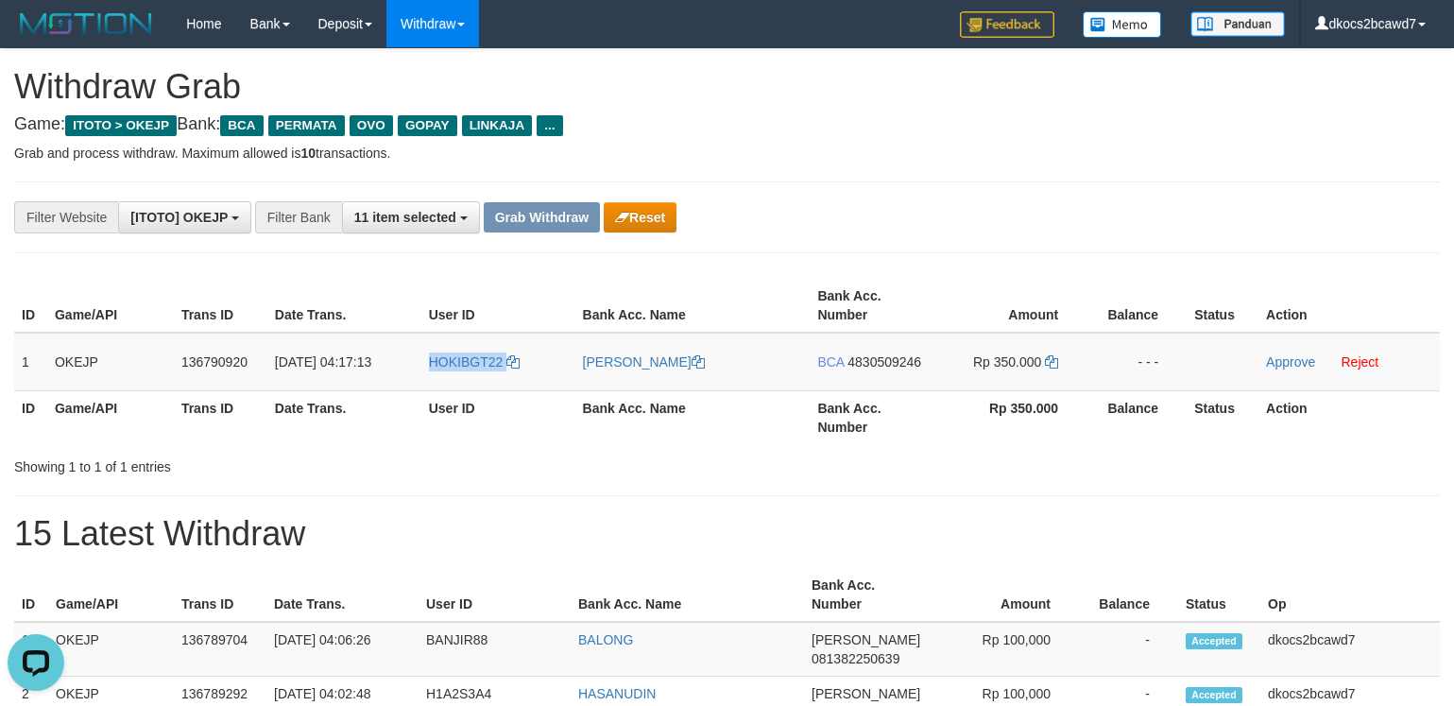
copy link "HOKIBGT22"
click at [650, 213] on button "Reset" at bounding box center [640, 217] width 73 height 30
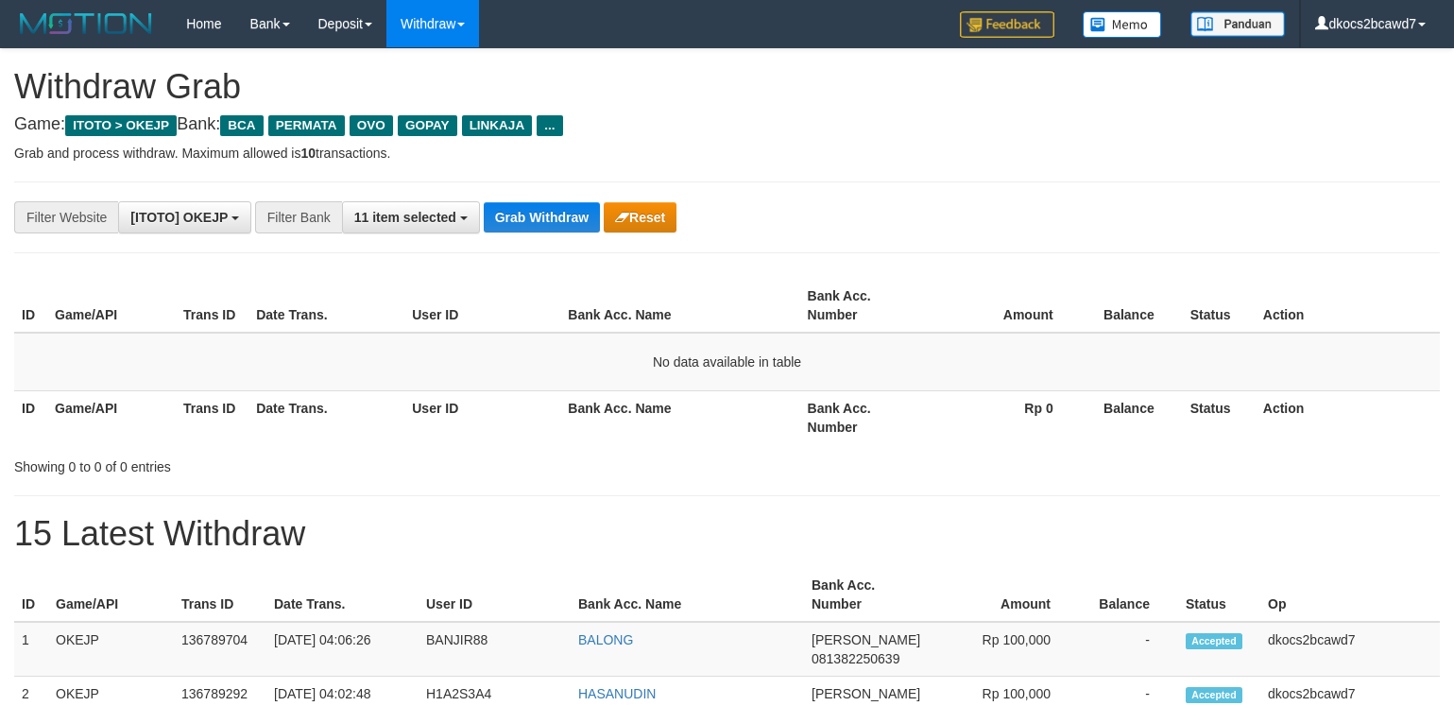
click at [536, 222] on button "Grab Withdraw" at bounding box center [542, 217] width 116 height 30
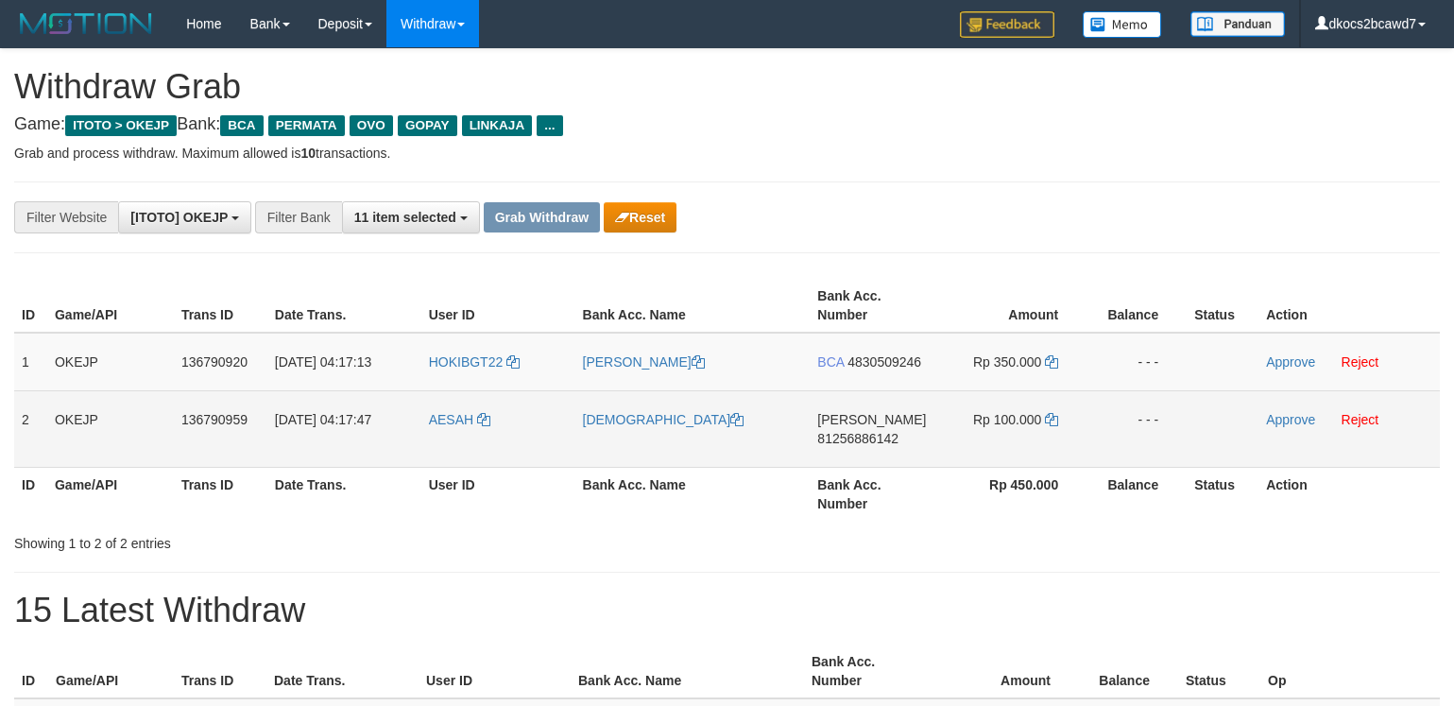
click at [440, 453] on td "AESAH" at bounding box center [498, 428] width 154 height 77
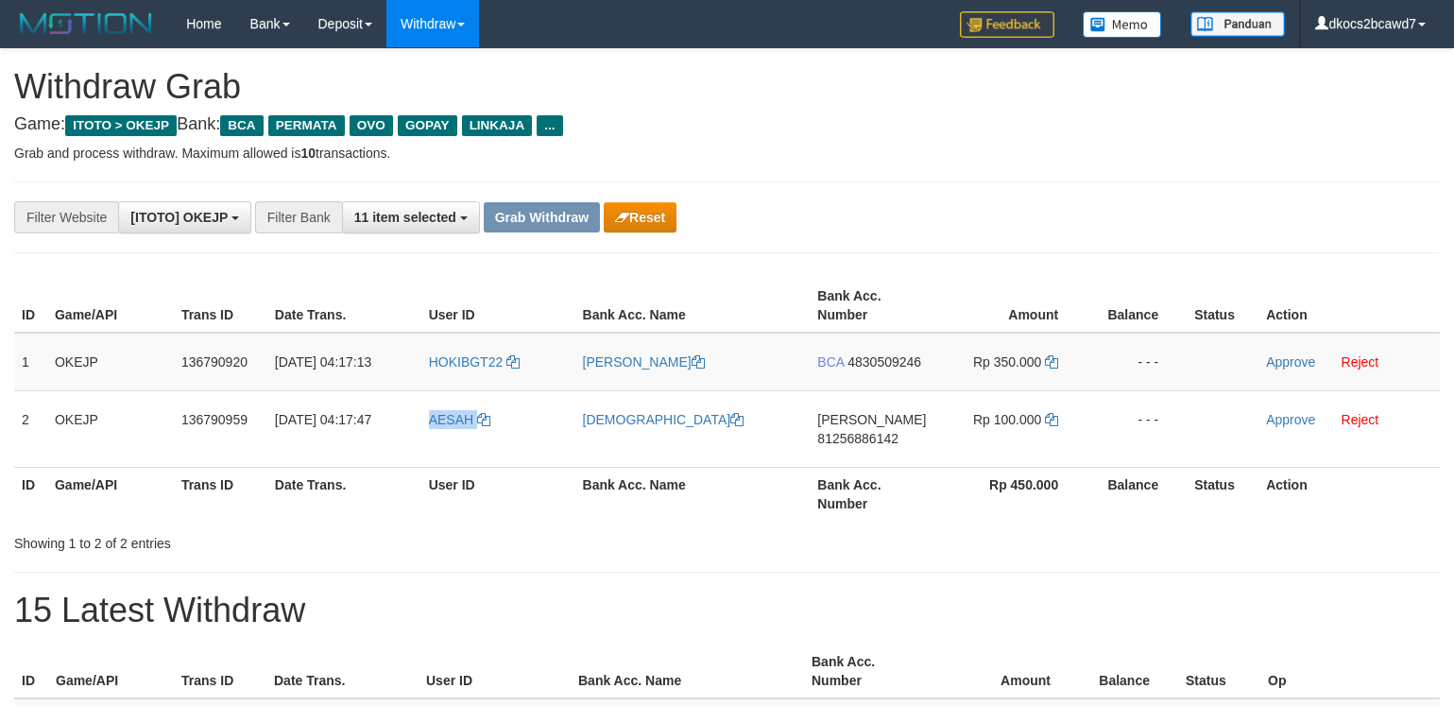
copy link "AESAH"
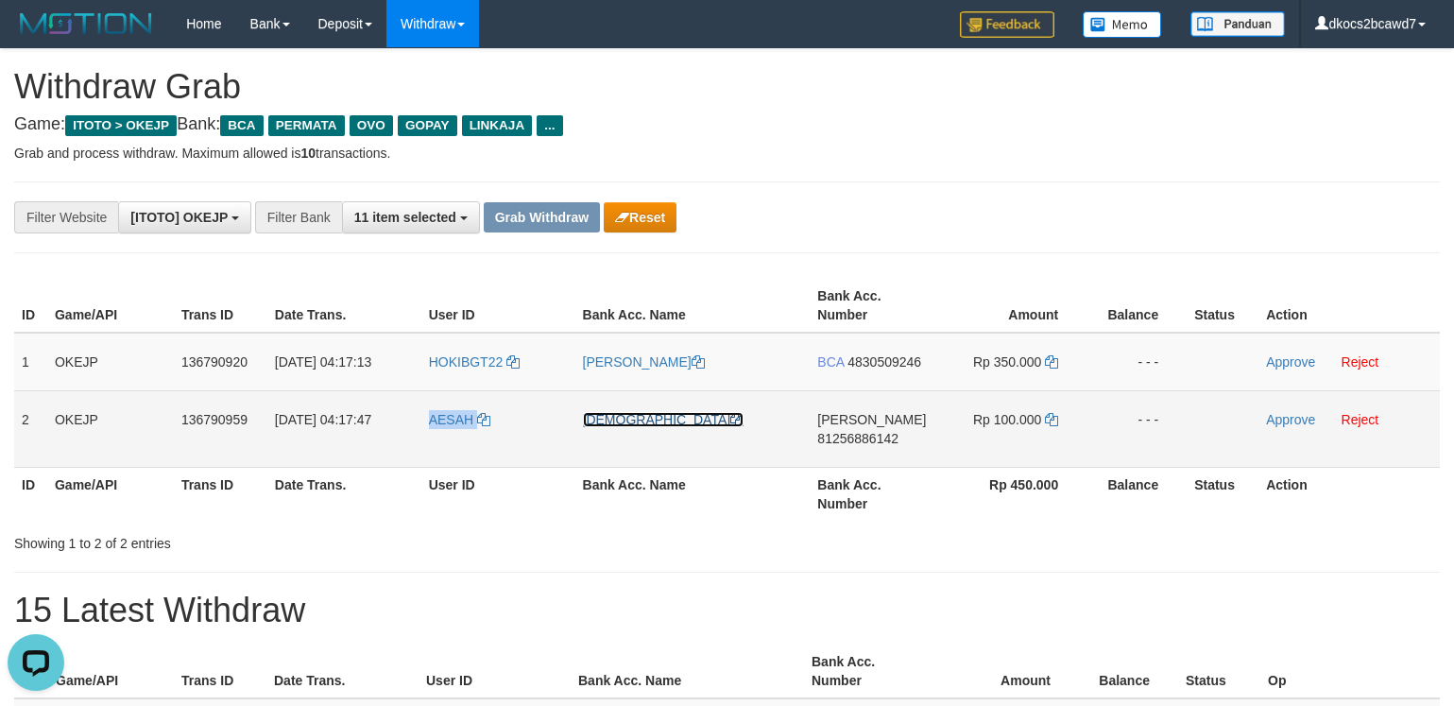
click at [592, 420] on link "[DEMOGRAPHIC_DATA]" at bounding box center [664, 419] width 162 height 15
copy link "AESAH"
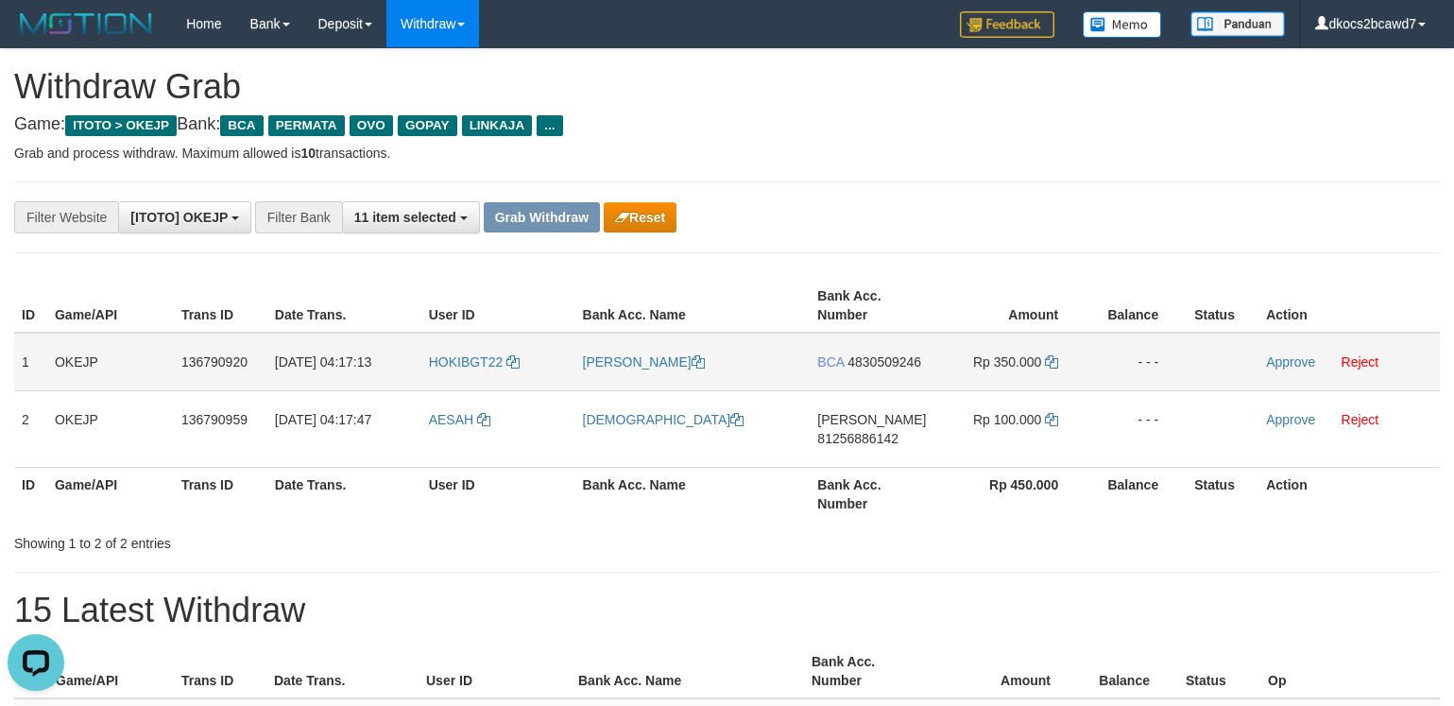
click at [899, 360] on span "4830509246" at bounding box center [884, 361] width 74 height 15
click at [1051, 361] on icon at bounding box center [1051, 361] width 13 height 13
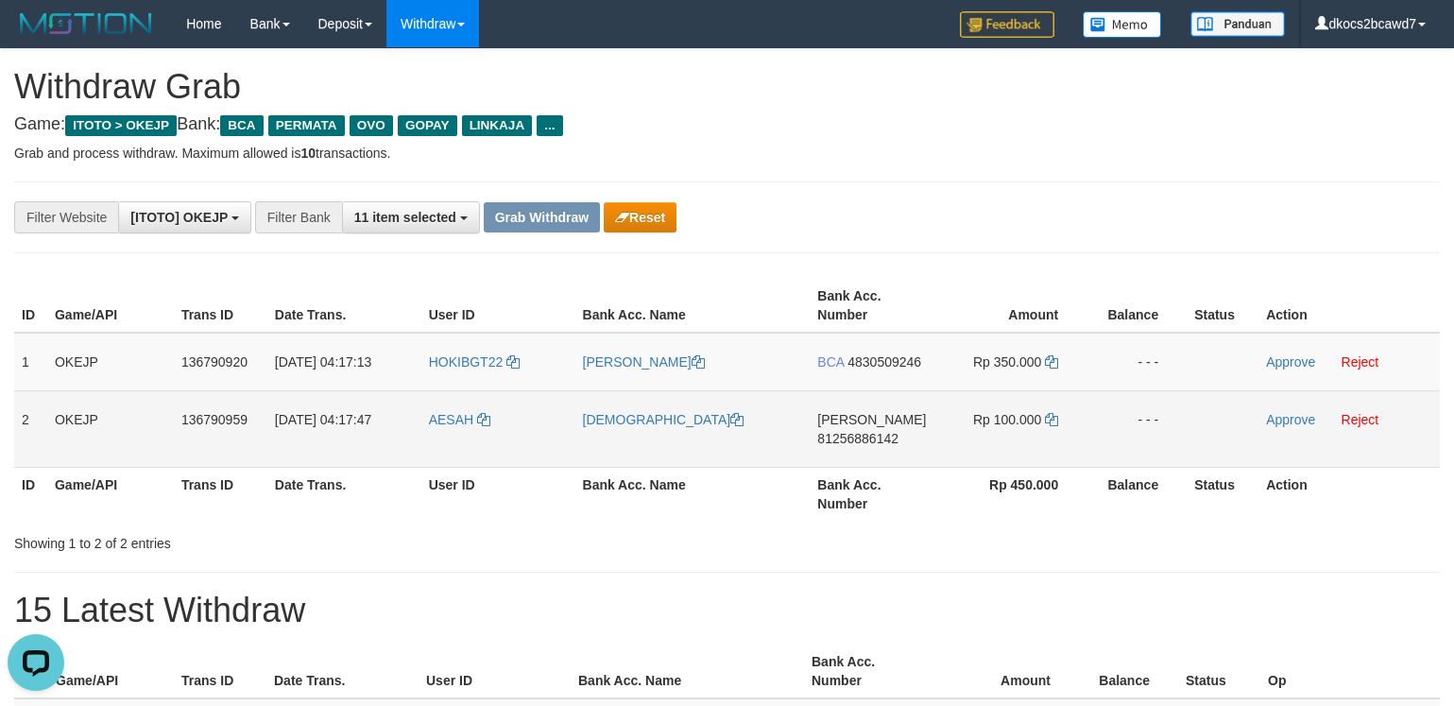
click at [876, 443] on span "81256886142" at bounding box center [857, 438] width 81 height 15
click at [876, 440] on span "81256886142" at bounding box center [857, 438] width 81 height 15
click at [1023, 417] on span "Rp 100.000" at bounding box center [1007, 419] width 68 height 15
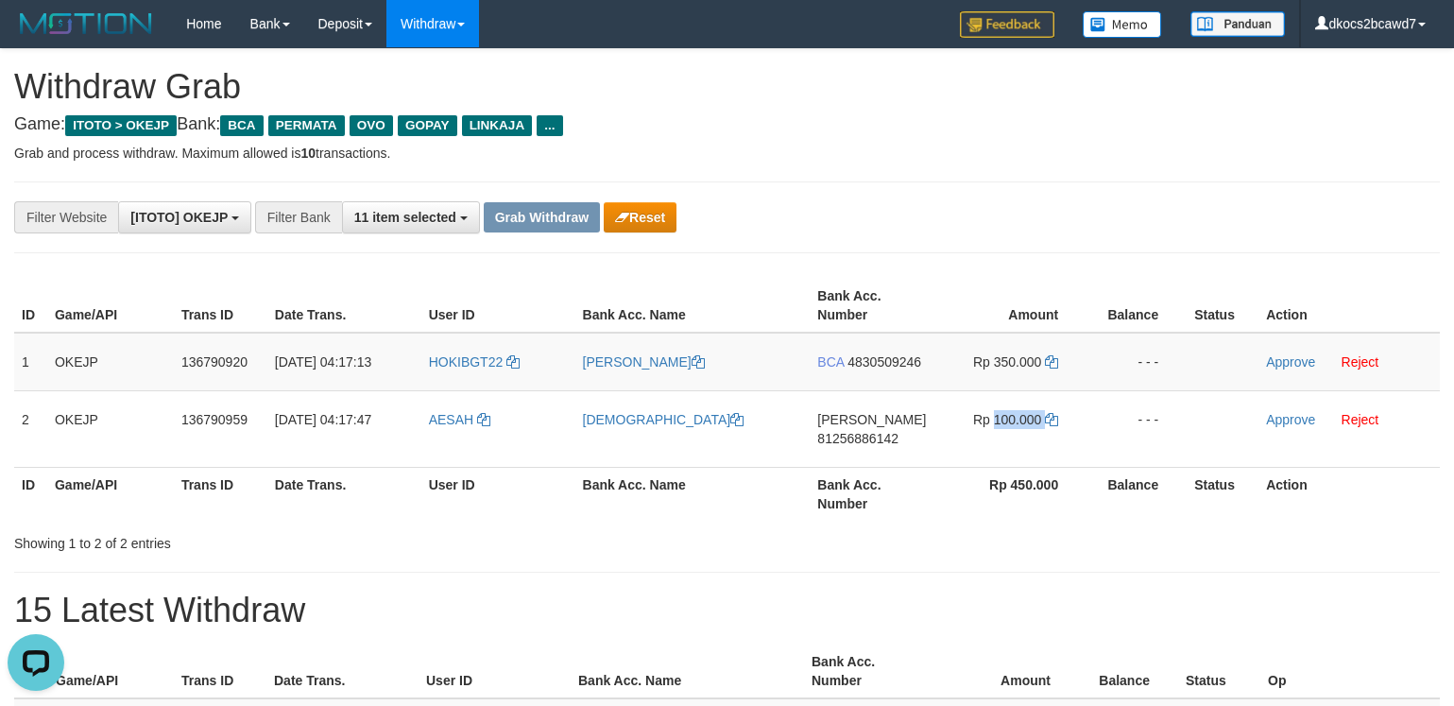
copy td "100.000"
click at [1287, 367] on link "Approve" at bounding box center [1290, 361] width 49 height 15
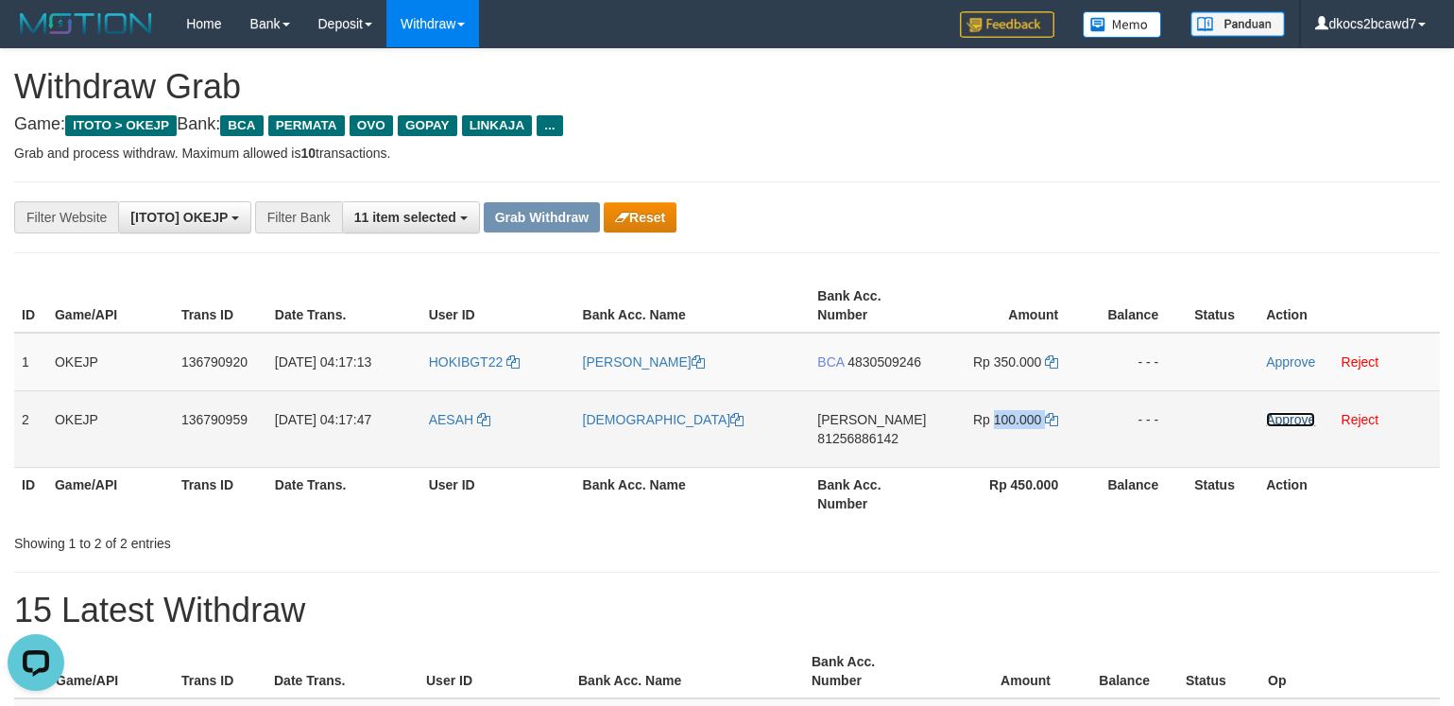
click at [1285, 415] on link "Approve" at bounding box center [1290, 419] width 49 height 15
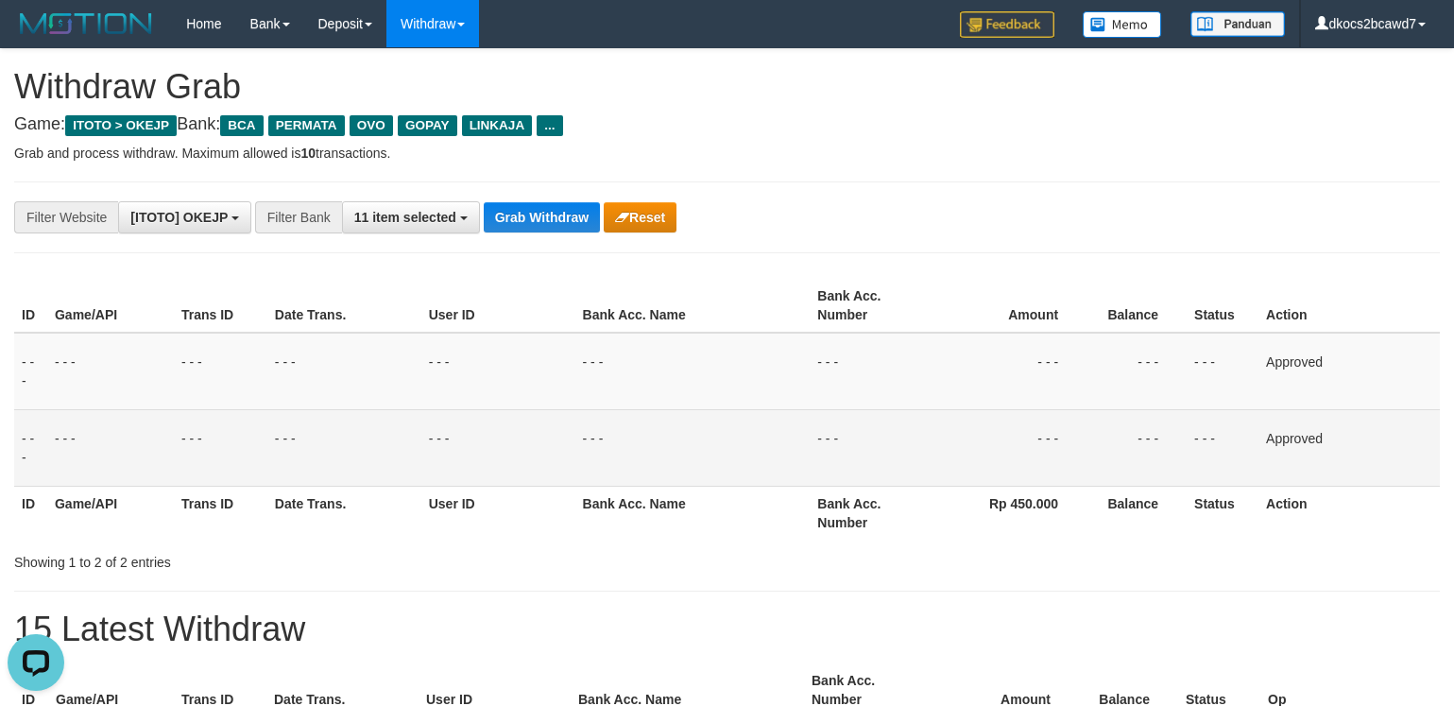
click at [1015, 248] on div "**********" at bounding box center [727, 217] width 1426 height 72
click at [541, 224] on button "Grab Withdraw" at bounding box center [542, 217] width 116 height 30
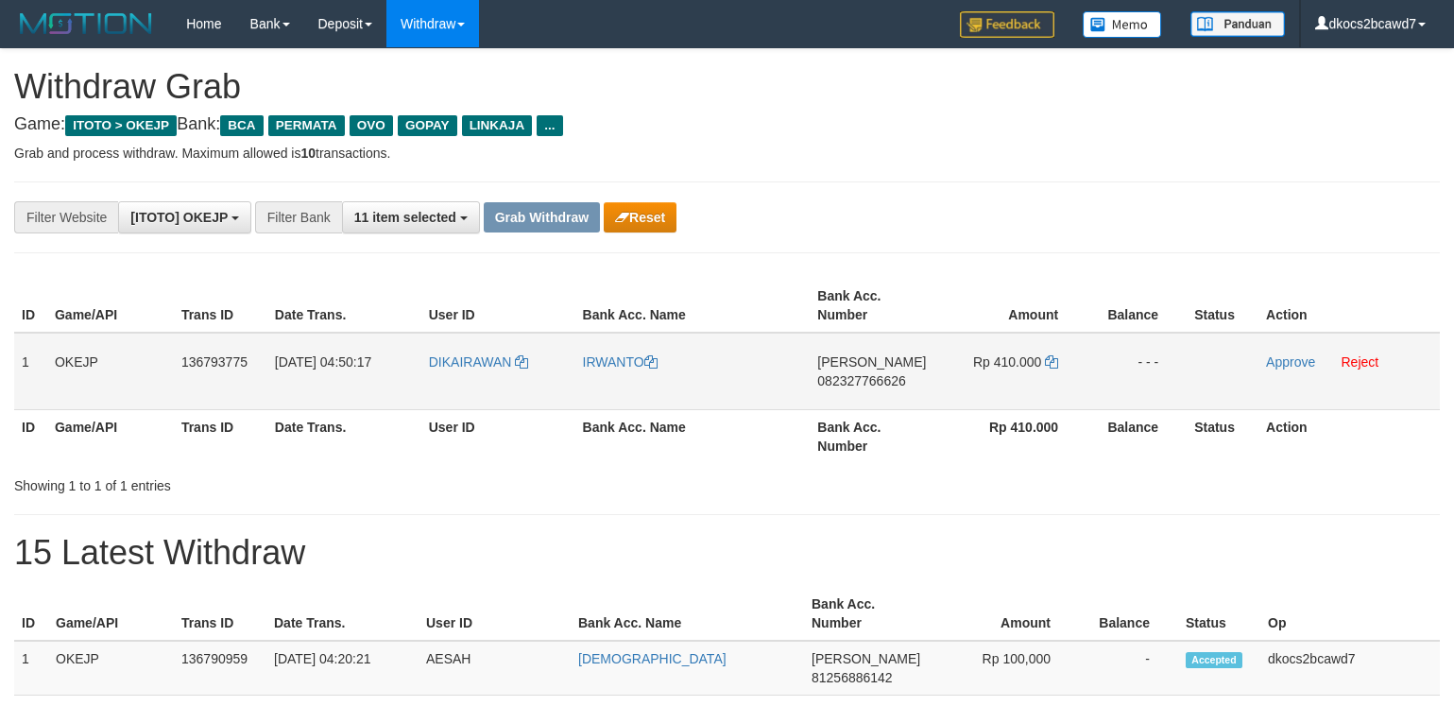
click at [469, 375] on td "DIKAIRAWAN" at bounding box center [498, 371] width 154 height 77
copy link "DIKAIRAWAN"
click at [613, 368] on link "IRWANTO" at bounding box center [620, 361] width 75 height 15
copy link "DIKAIRAWAN"
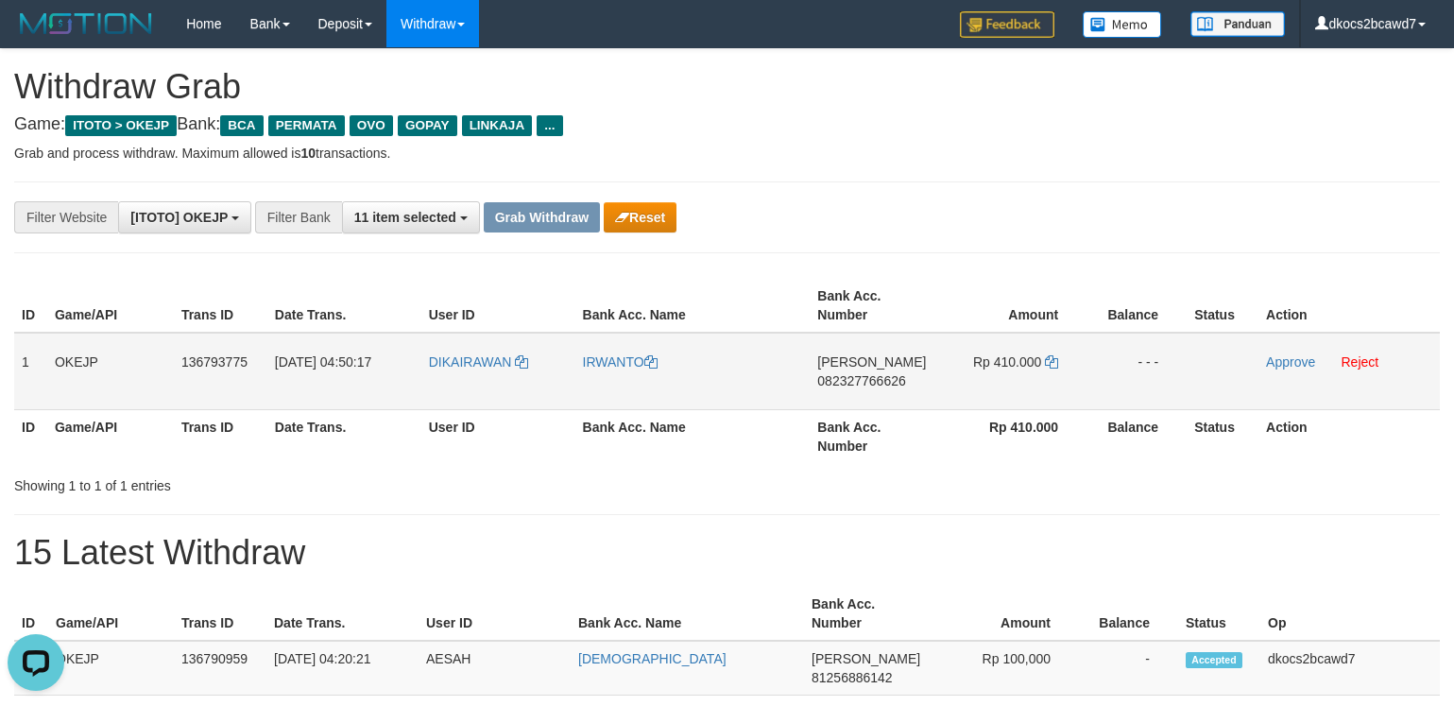
click at [891, 398] on td "DANA 082327766626" at bounding box center [873, 371] width 127 height 77
copy span "082327766626"
click at [1013, 378] on td "Rp 410.000" at bounding box center [1011, 371] width 150 height 77
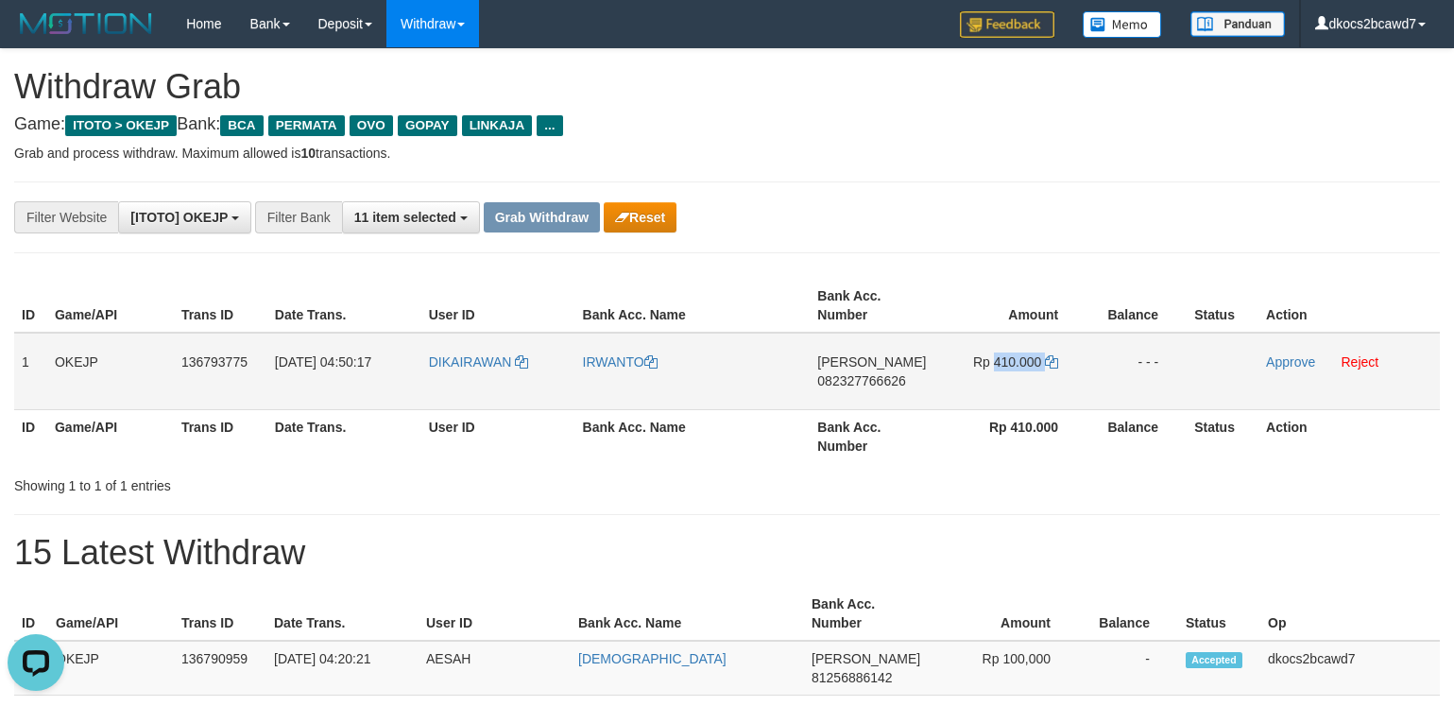
copy td "410.000"
click at [1289, 366] on link "Approve" at bounding box center [1290, 361] width 49 height 15
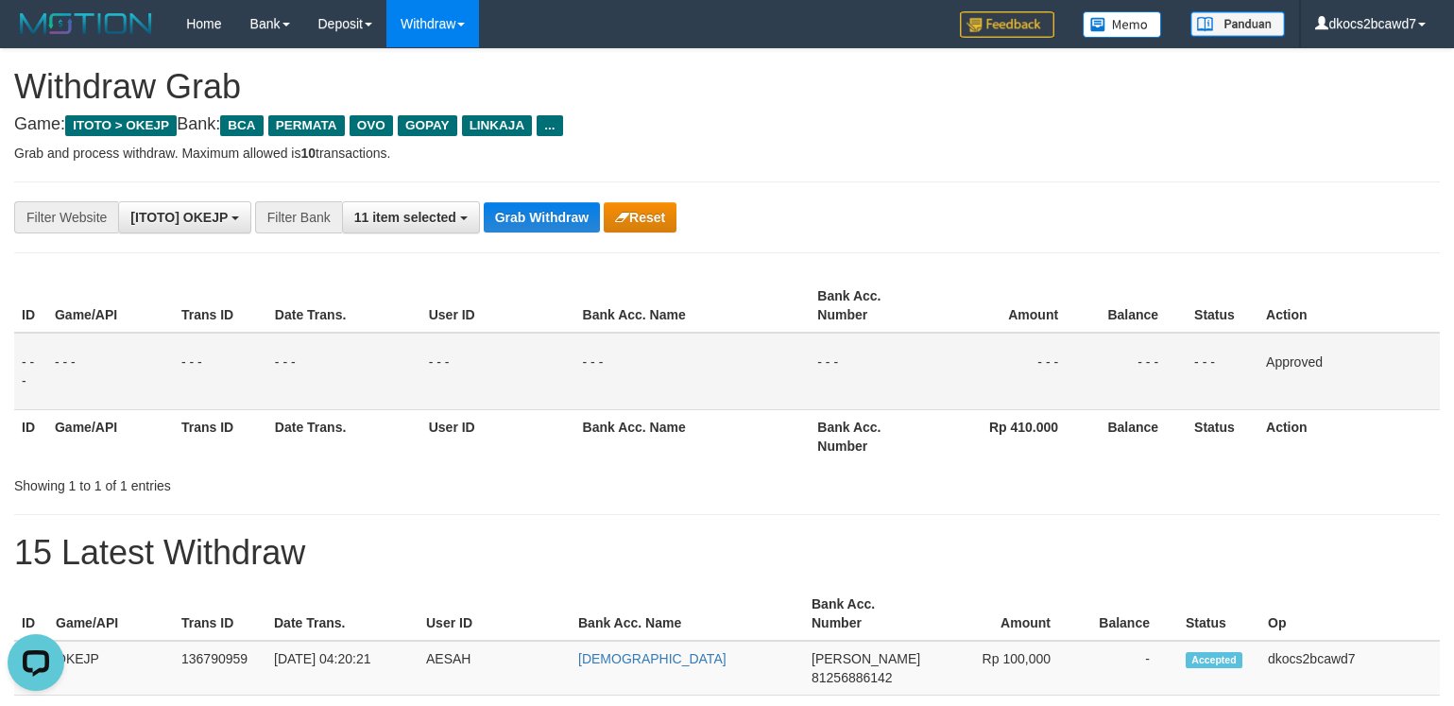
drag, startPoint x: 1074, startPoint y: 147, endPoint x: 1061, endPoint y: 156, distance: 15.7
click at [1074, 147] on p "Grab and process withdraw. Maximum allowed is 10 transactions." at bounding box center [727, 153] width 1426 height 19
click at [550, 222] on button "Grab Withdraw" at bounding box center [542, 217] width 116 height 30
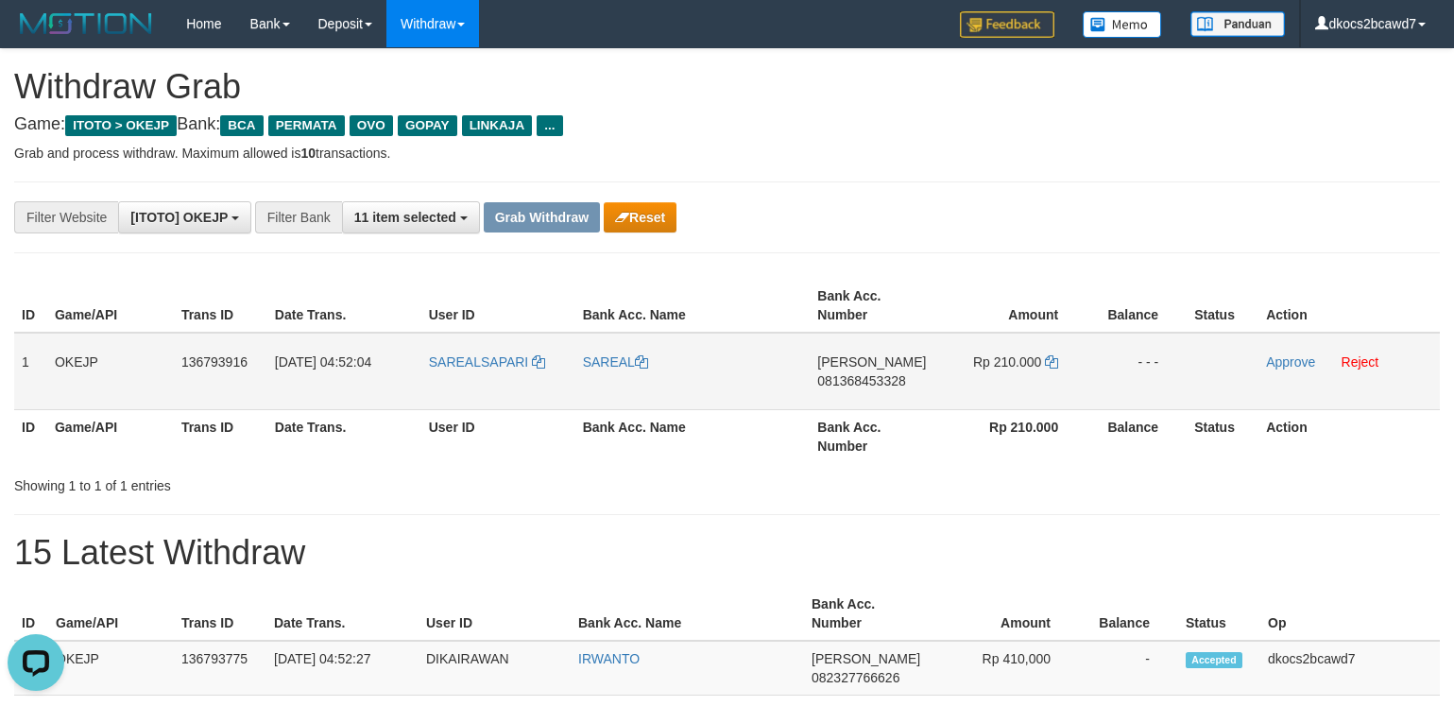
click at [471, 383] on td "SAREALSAPARI" at bounding box center [498, 371] width 154 height 77
copy link "SAREALSAPARI"
click at [604, 364] on link "SAREAL" at bounding box center [615, 361] width 65 height 15
copy link "SAREALSAPARI"
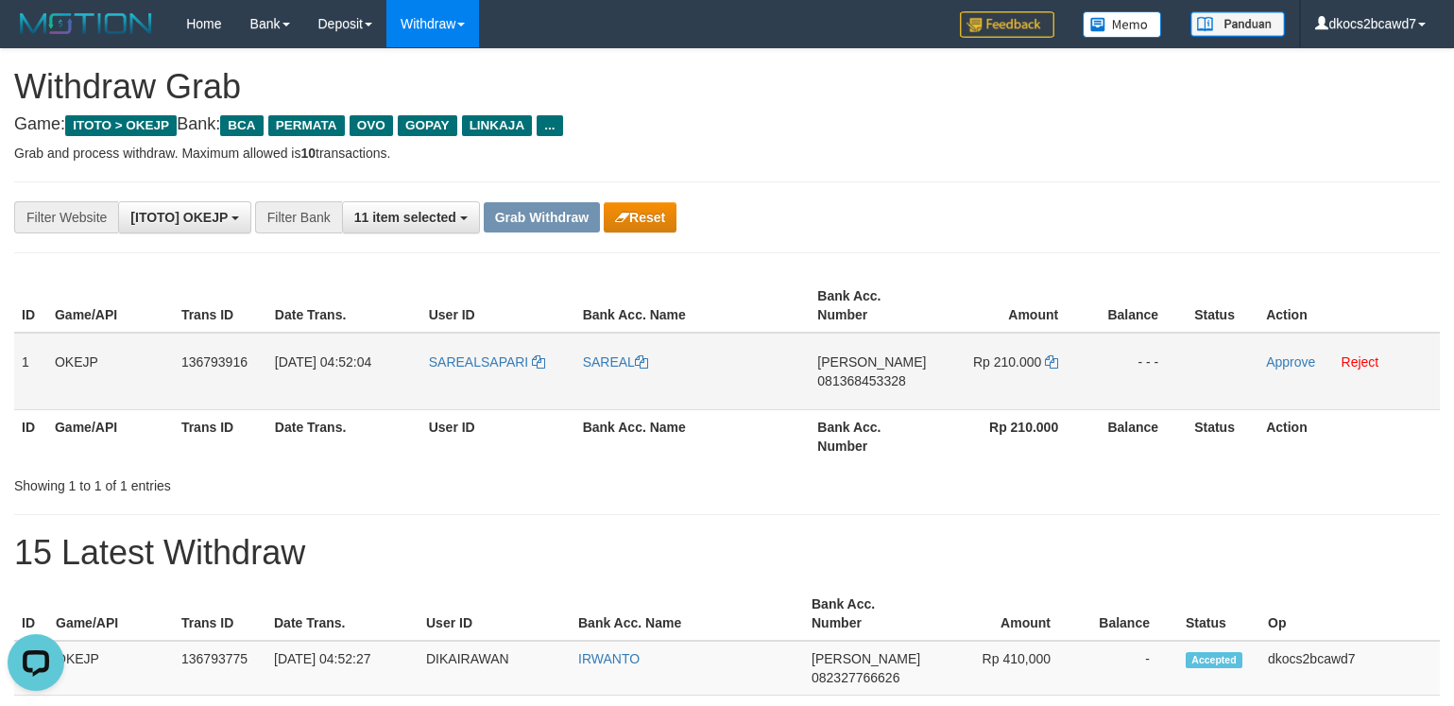
click at [890, 400] on td "DANA 081368453328" at bounding box center [873, 371] width 127 height 77
copy span "081368453328"
click at [898, 395] on td "DANA 081368453328" at bounding box center [873, 371] width 127 height 77
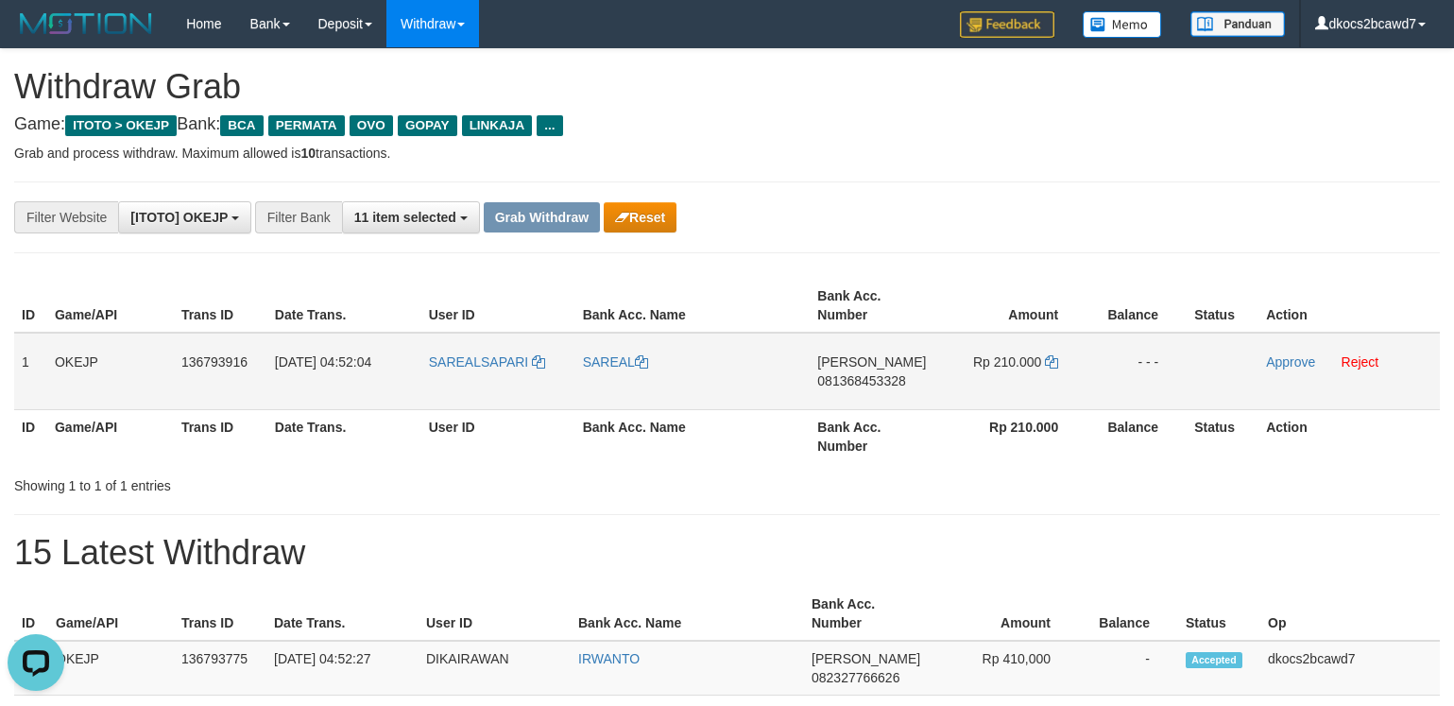
click at [476, 380] on td "SAREALSAPARI" at bounding box center [498, 371] width 154 height 77
copy link "SAREALSAPARI"
click at [1369, 361] on link "Reject" at bounding box center [1360, 361] width 38 height 15
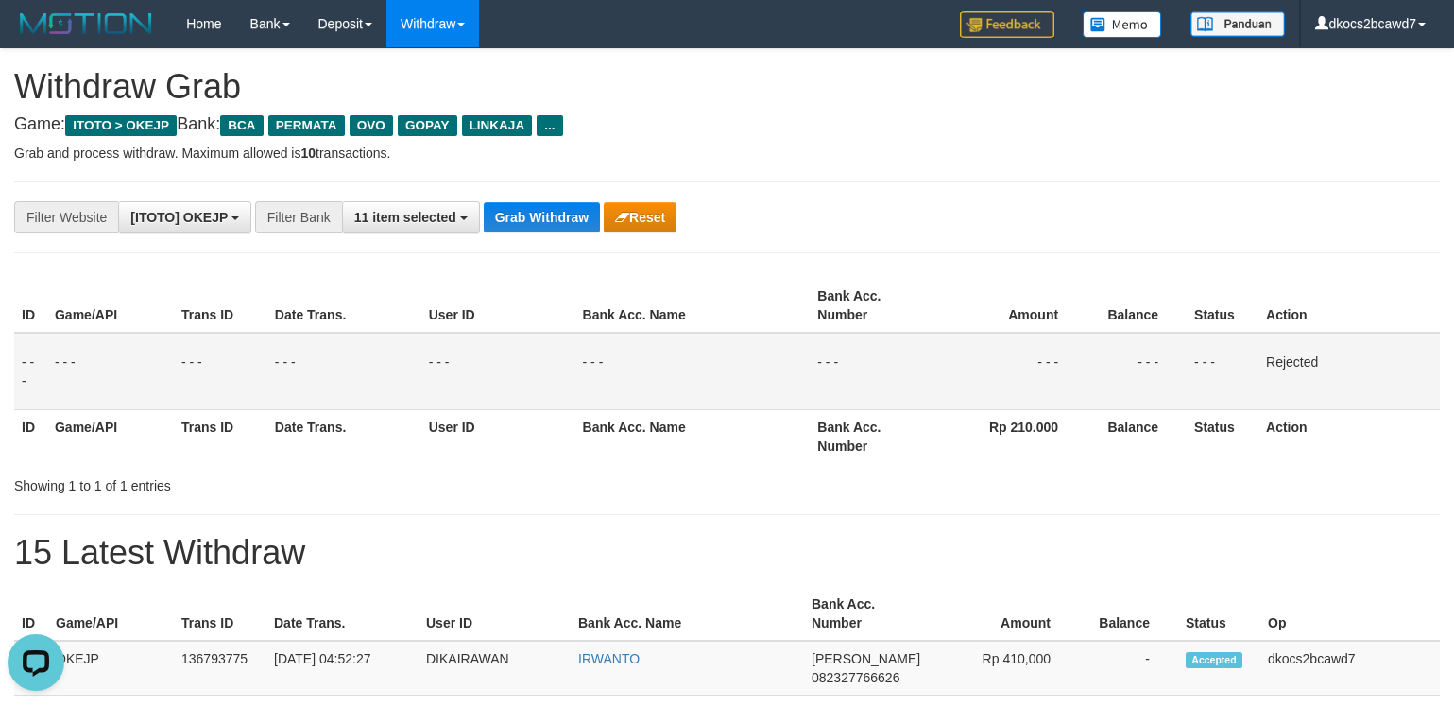
click at [990, 228] on div "**********" at bounding box center [606, 217] width 1212 height 32
click at [528, 222] on button "Grab Withdraw" at bounding box center [542, 217] width 116 height 30
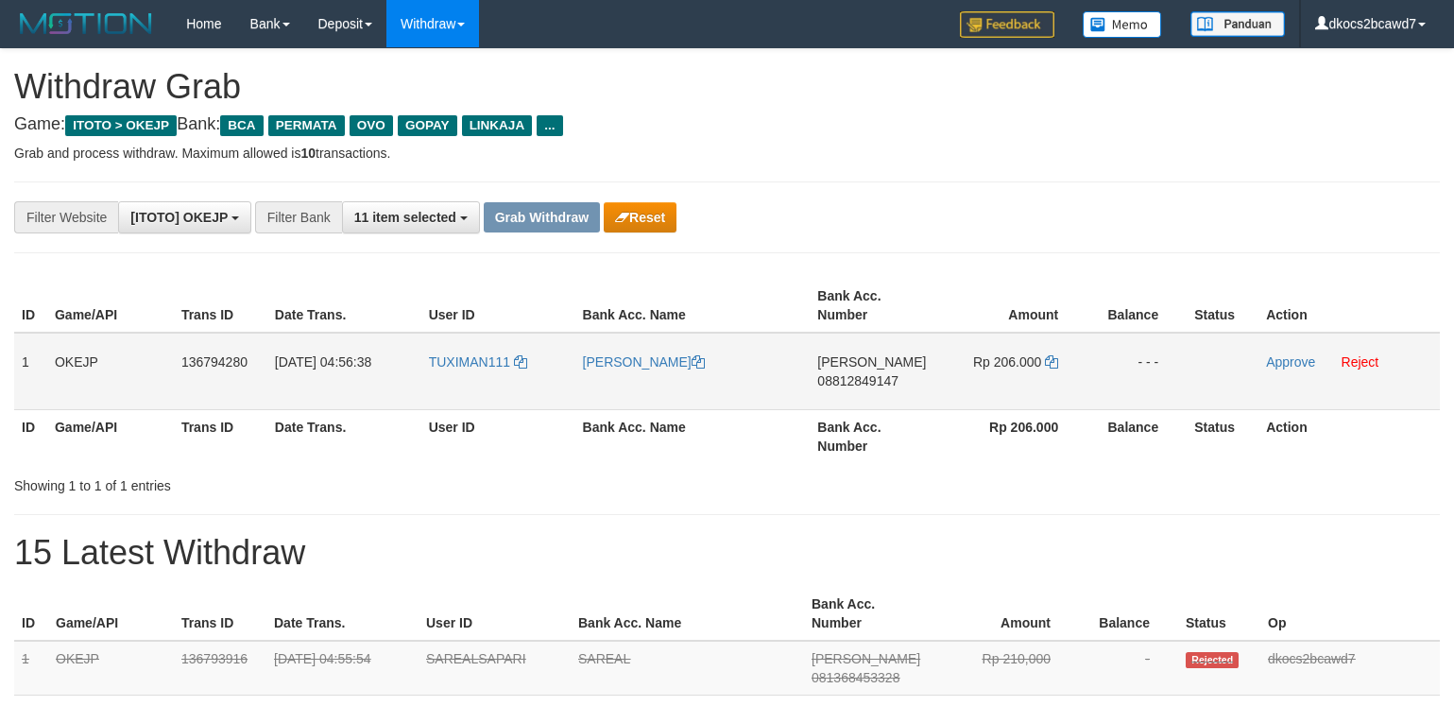
click at [470, 381] on td "TUXIMAN111" at bounding box center [498, 371] width 154 height 77
copy link "TUXIMAN111"
click at [610, 363] on link "[PERSON_NAME]" at bounding box center [644, 361] width 122 height 15
copy link "TUXIMAN111"
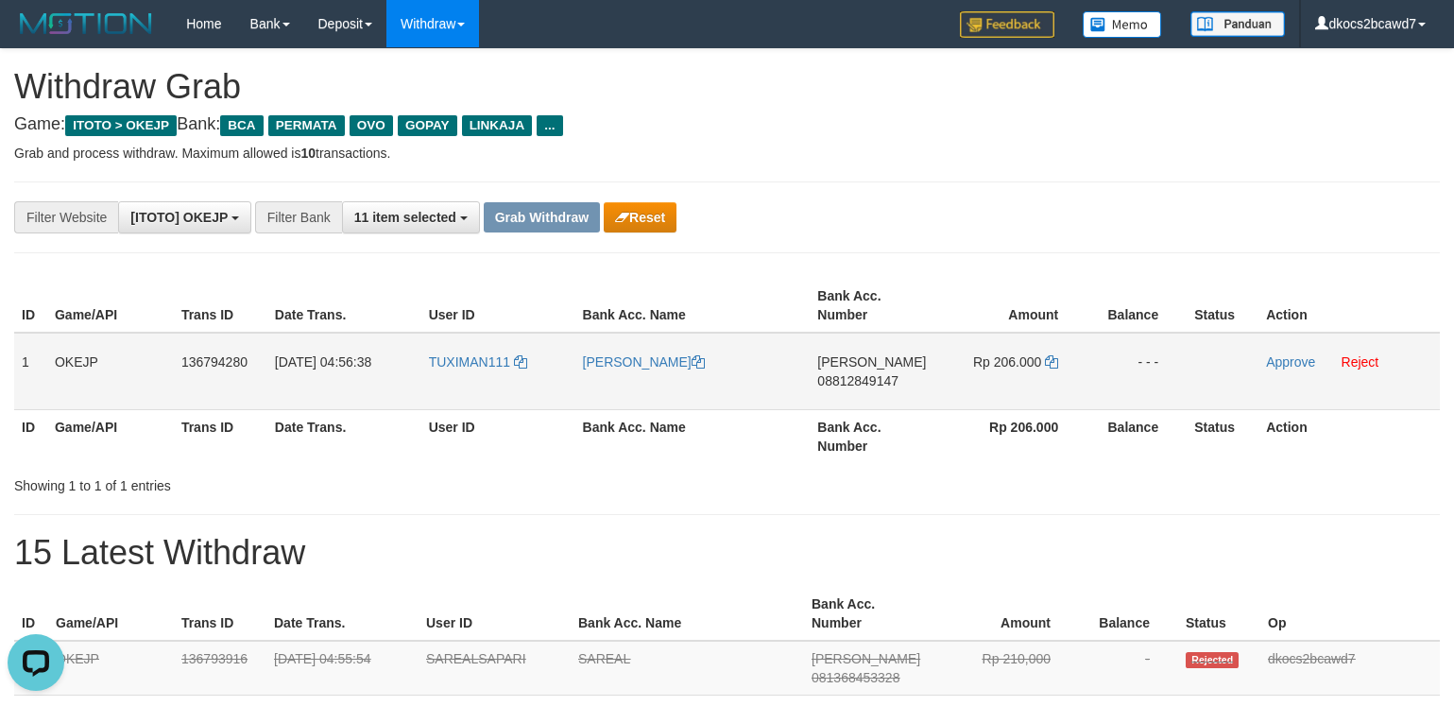
click at [876, 401] on td "[PERSON_NAME] 08812849147" at bounding box center [873, 371] width 127 height 77
copy span "08812849147"
click at [1024, 375] on td "Rp 206.000" at bounding box center [1011, 371] width 150 height 77
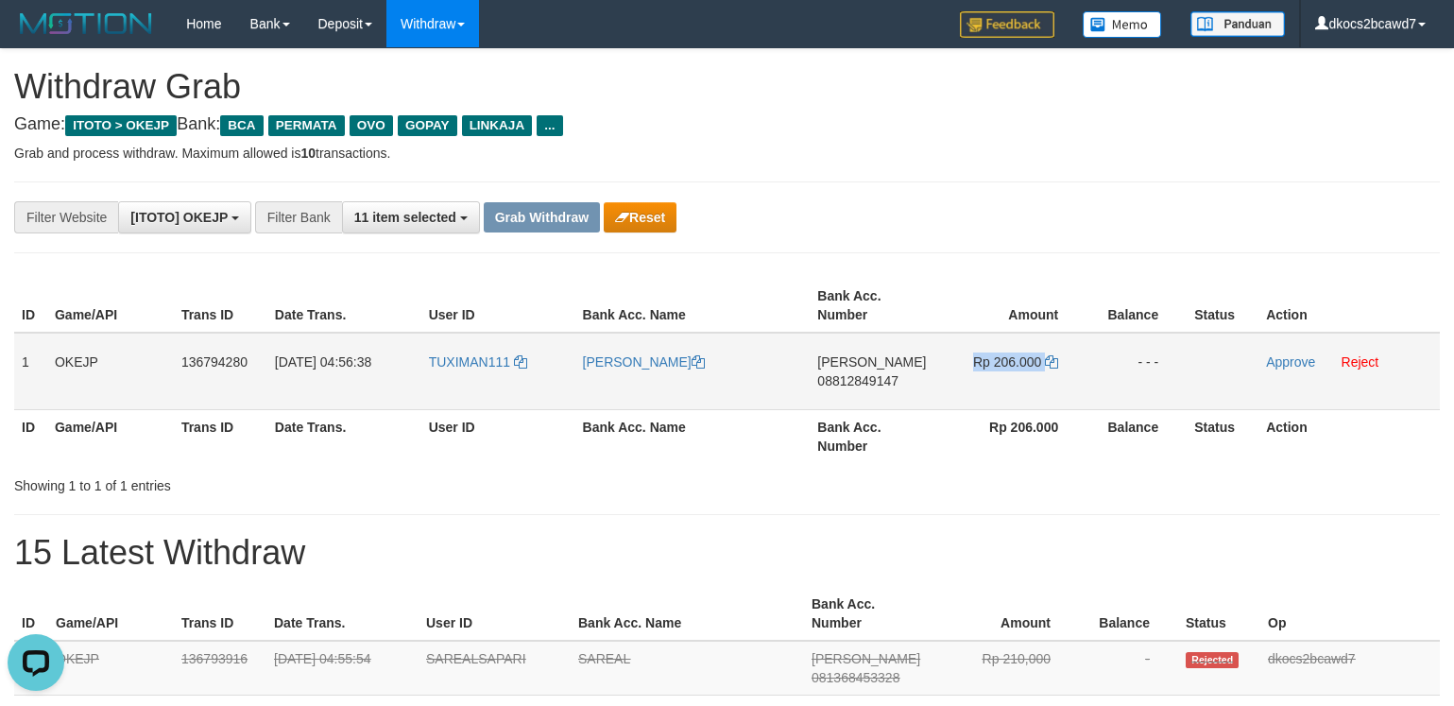
click at [1024, 375] on td "Rp 206.000" at bounding box center [1011, 371] width 150 height 77
click at [1017, 381] on td "Rp 206.000" at bounding box center [1011, 371] width 150 height 77
click at [1292, 361] on link "Approve" at bounding box center [1290, 361] width 49 height 15
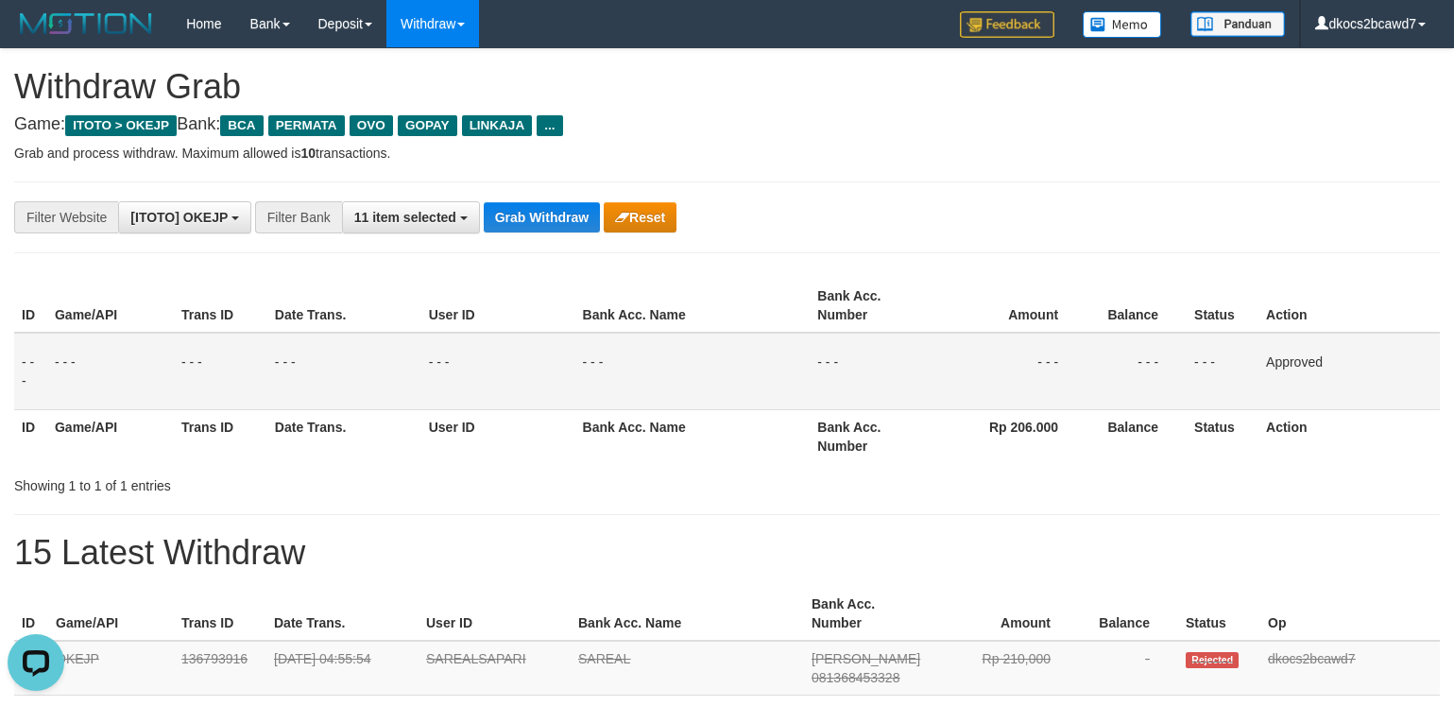
drag, startPoint x: 1114, startPoint y: 248, endPoint x: 1105, endPoint y: 216, distance: 32.3
click at [1114, 248] on div "**********" at bounding box center [727, 217] width 1426 height 72
click at [550, 211] on button "Grab Withdraw" at bounding box center [542, 217] width 116 height 30
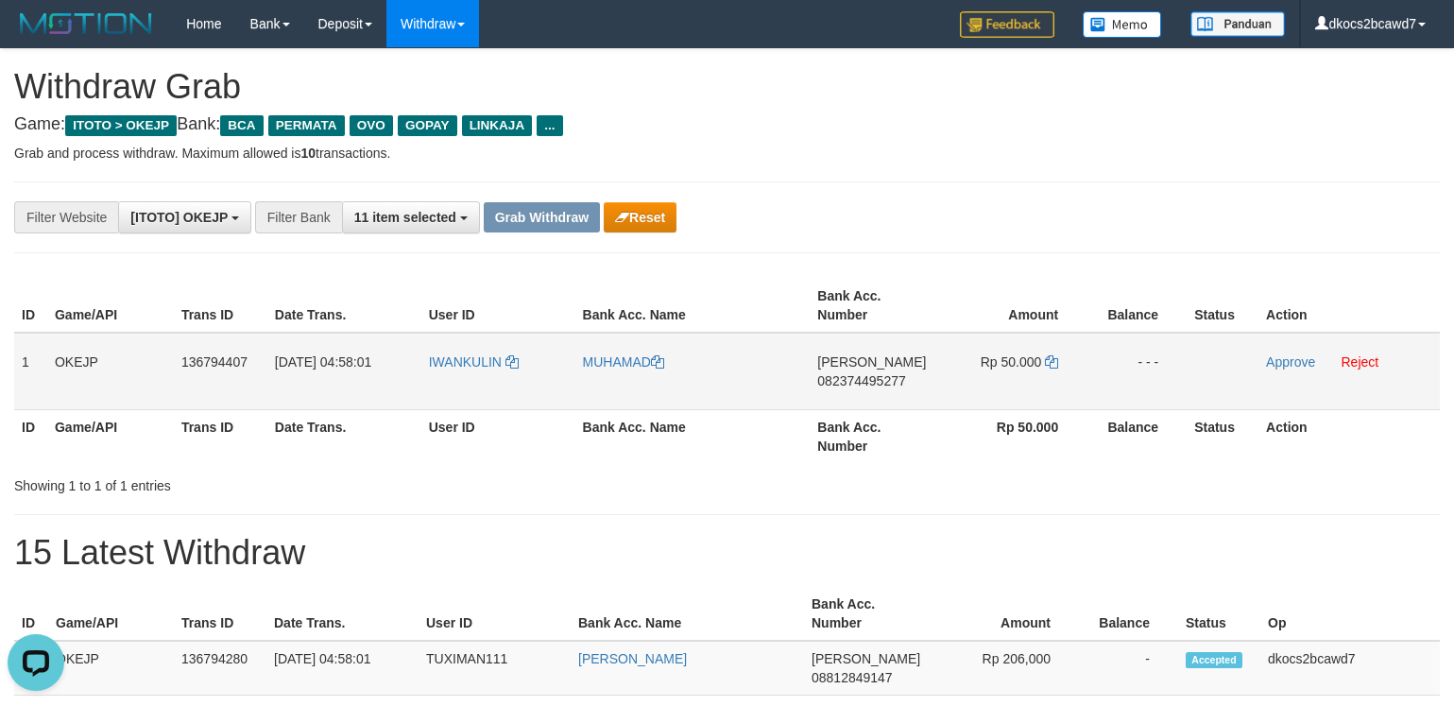
click at [463, 385] on td "IWANKULIN" at bounding box center [498, 371] width 154 height 77
copy link "IWANKULIN"
click at [601, 361] on link "MUHAMAD" at bounding box center [623, 361] width 81 height 15
copy link "IWANKULIN"
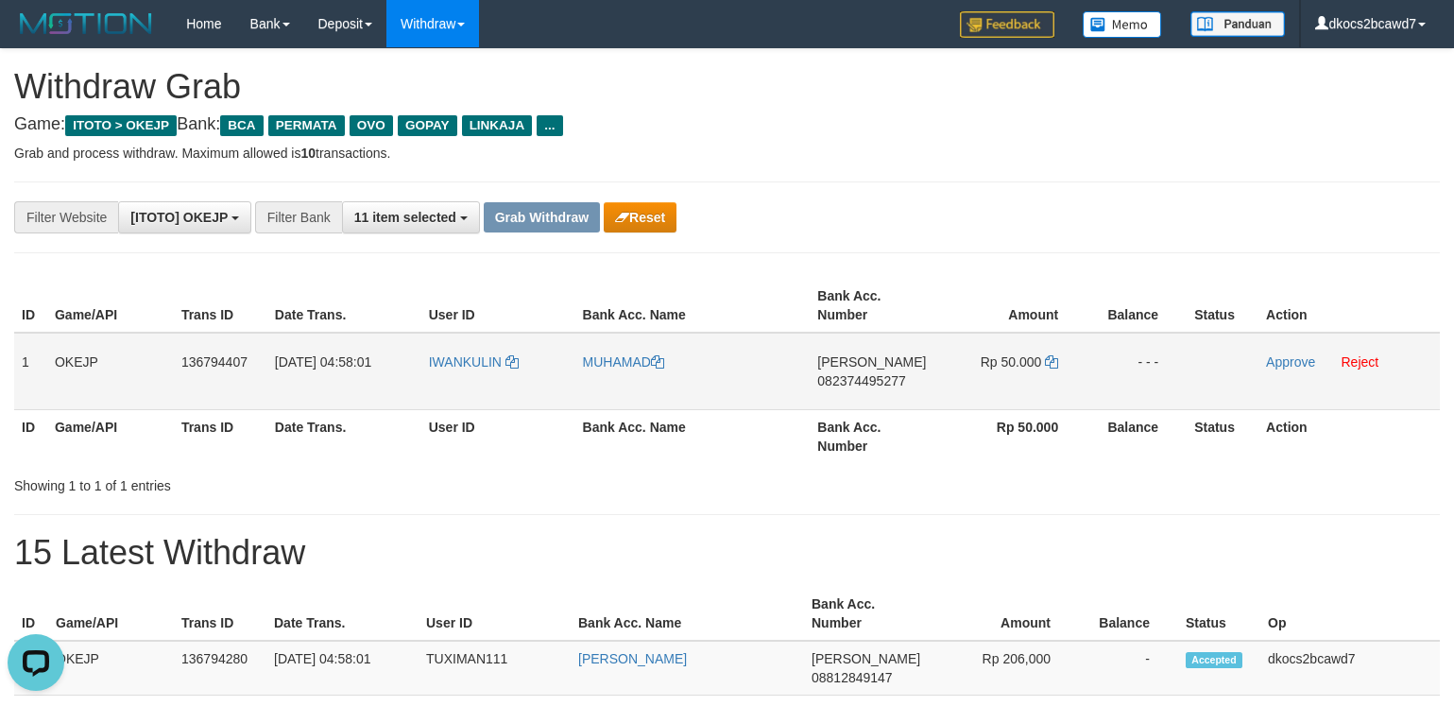
click at [850, 400] on td "DANA 082374495277" at bounding box center [873, 371] width 127 height 77
copy span "082374495277"
click at [1030, 371] on td "Rp 50.000" at bounding box center [1011, 371] width 150 height 77
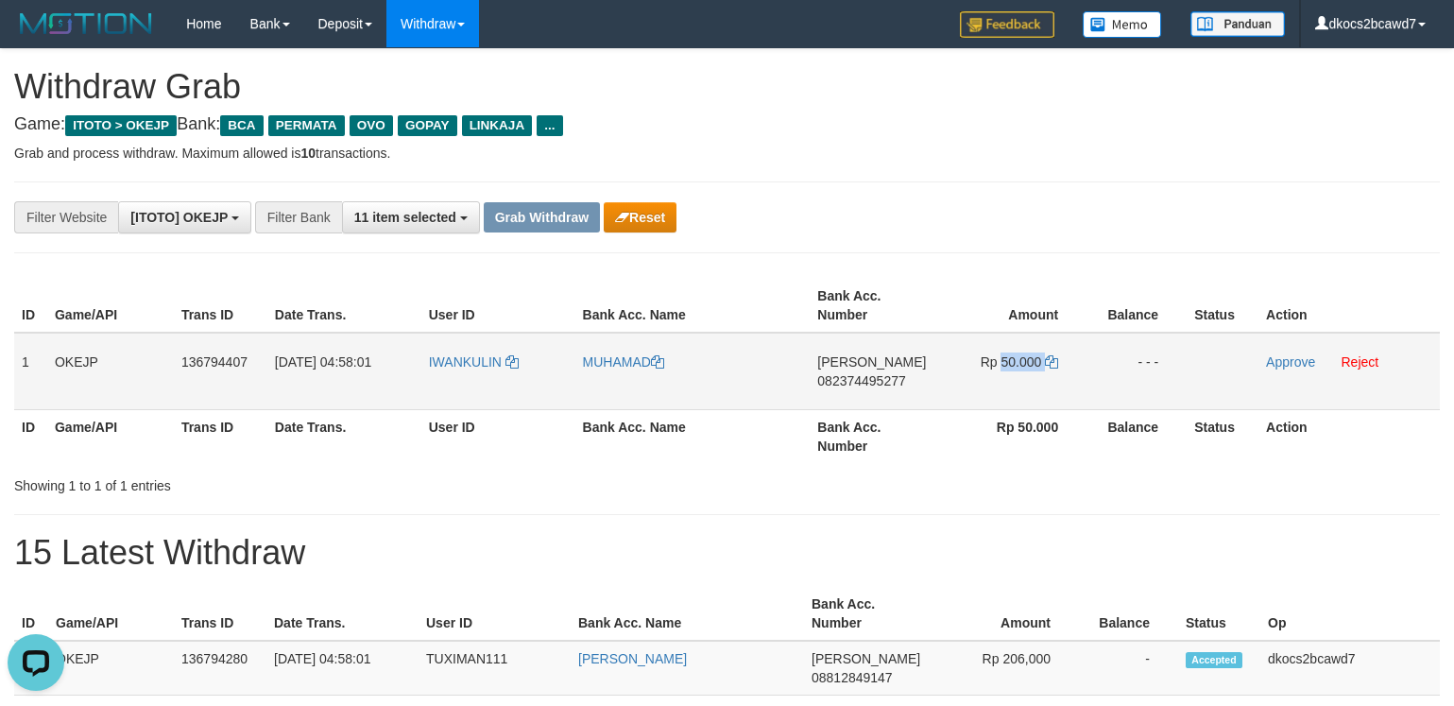
copy td "50.000"
click at [1293, 360] on link "Approve" at bounding box center [1290, 361] width 49 height 15
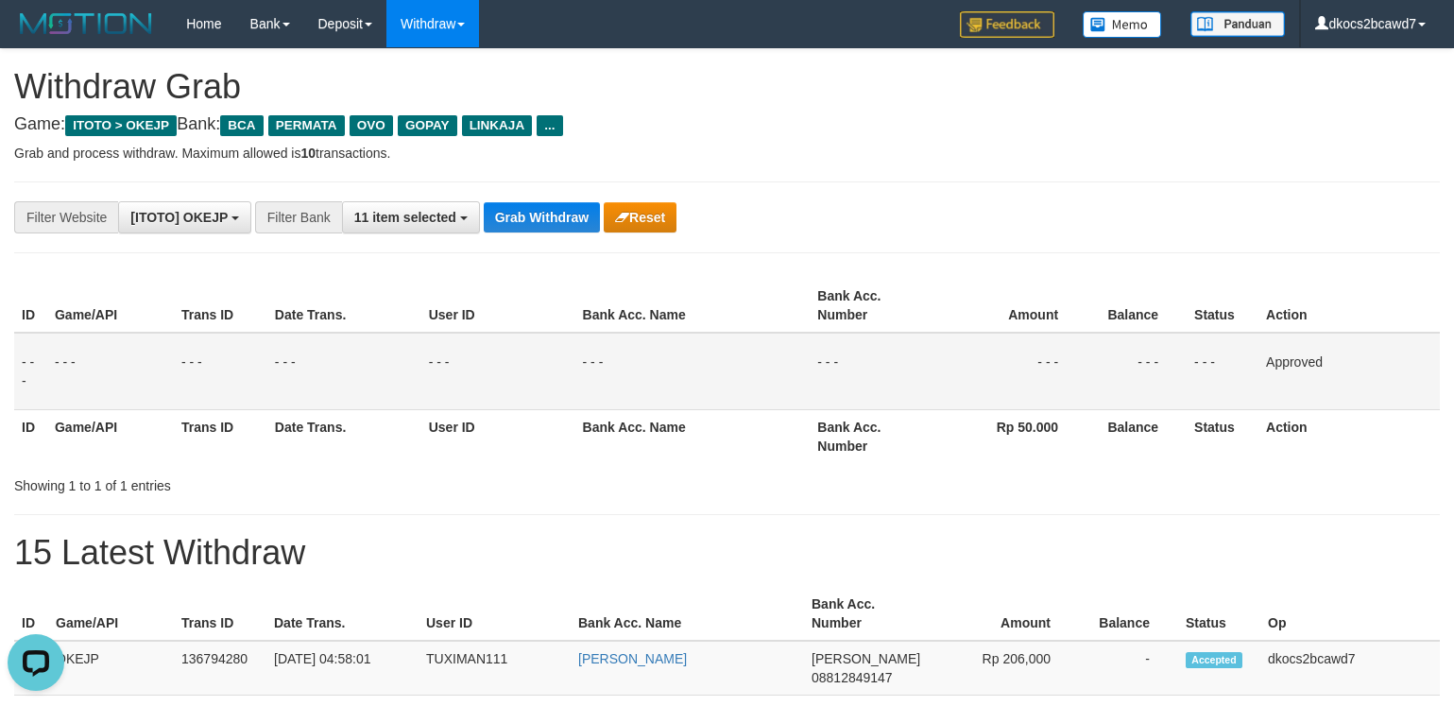
click at [1250, 236] on div "**********" at bounding box center [727, 217] width 1426 height 72
click at [559, 227] on button "Grab Withdraw" at bounding box center [542, 217] width 116 height 30
click at [550, 221] on button "Grab Withdraw" at bounding box center [542, 217] width 116 height 30
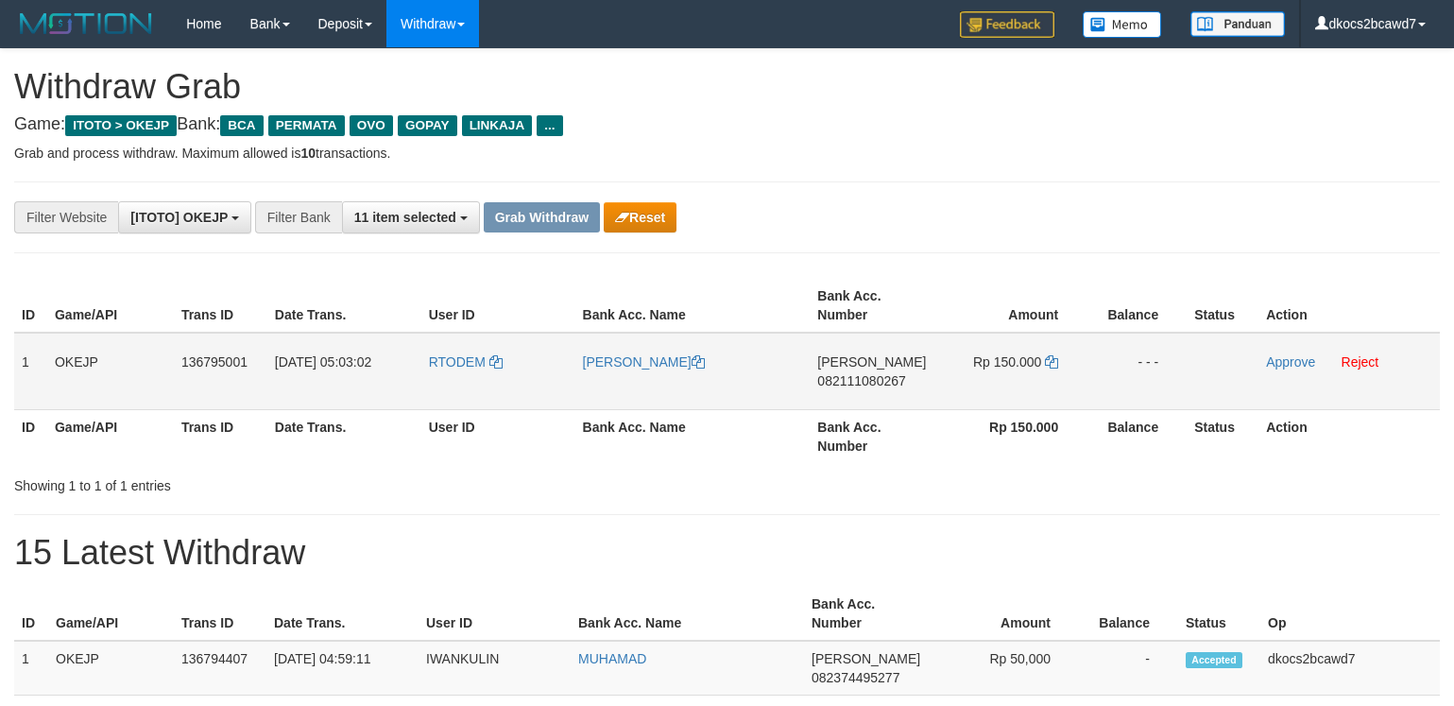
click at [463, 378] on td "RTODEM" at bounding box center [498, 371] width 154 height 77
copy link "RTODEM"
click at [635, 363] on link "[PERSON_NAME]" at bounding box center [644, 361] width 122 height 15
copy link "RTODEM"
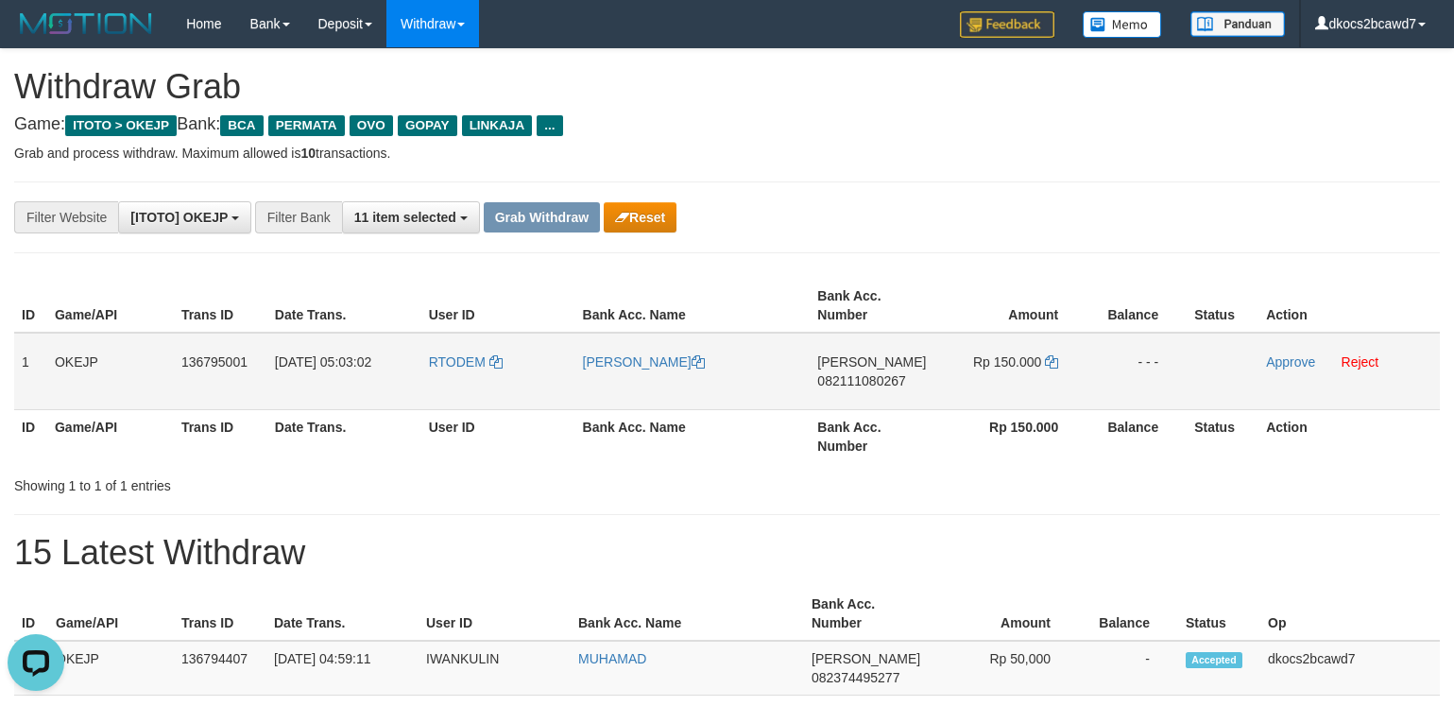
click at [877, 397] on td "[PERSON_NAME] 082111080267" at bounding box center [873, 371] width 127 height 77
copy span "082111080267"
click at [1021, 381] on td "Rp 150.000" at bounding box center [1011, 371] width 150 height 77
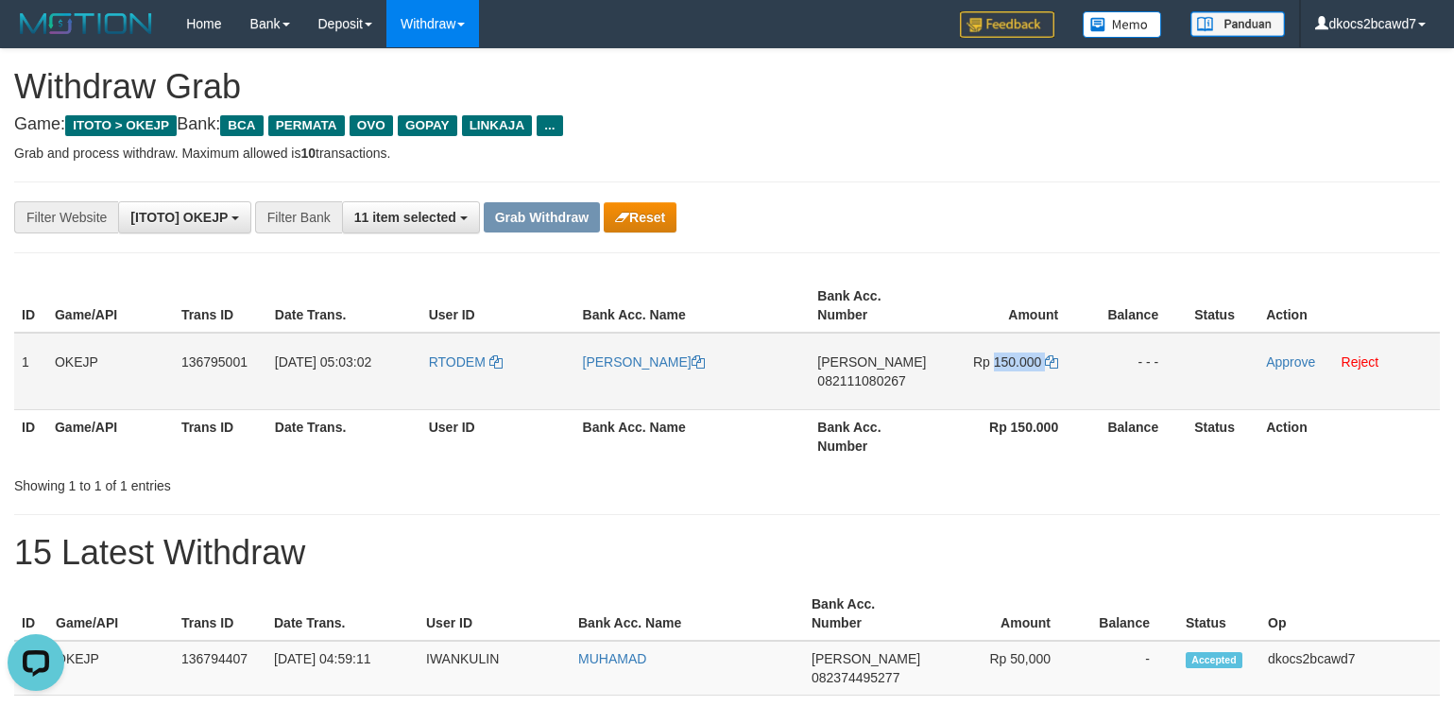
copy td "150.000"
click at [1287, 367] on link "Approve" at bounding box center [1290, 361] width 49 height 15
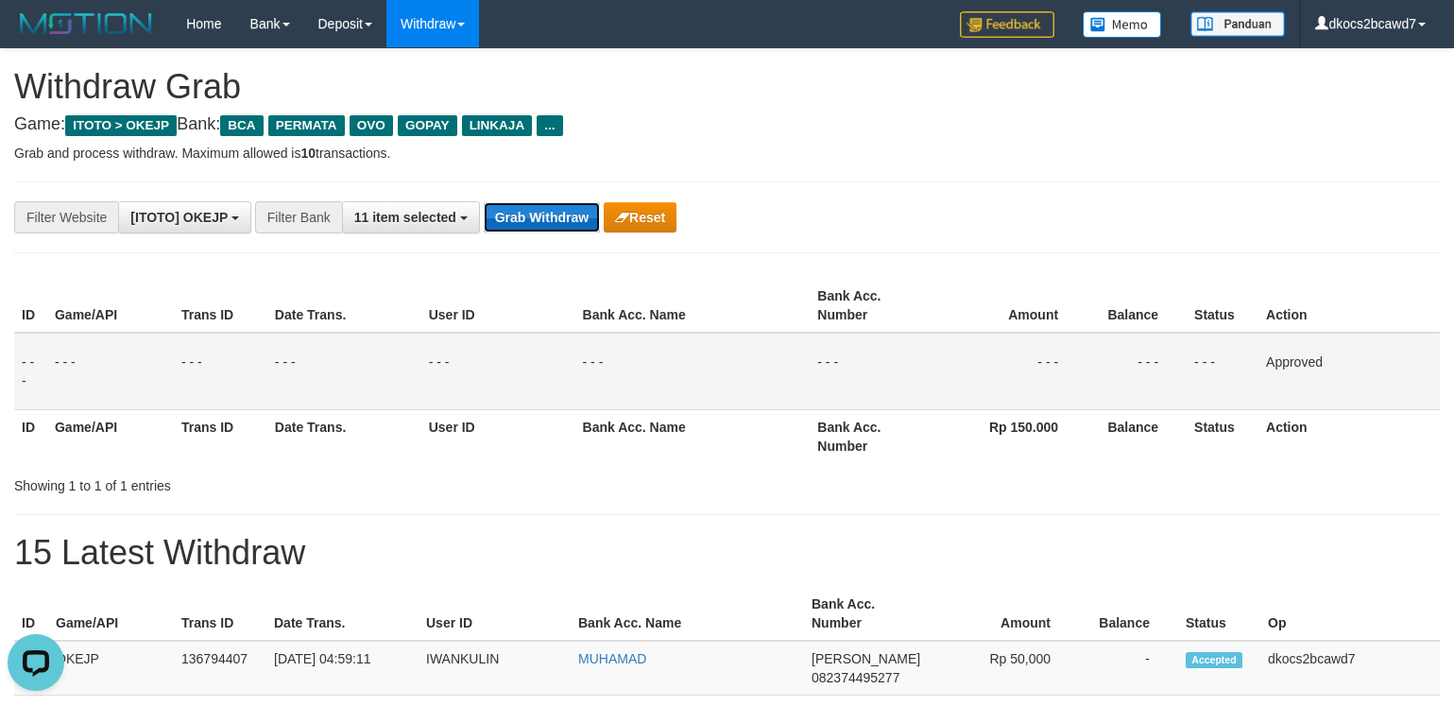
click at [521, 225] on button "Grab Withdraw" at bounding box center [542, 217] width 116 height 30
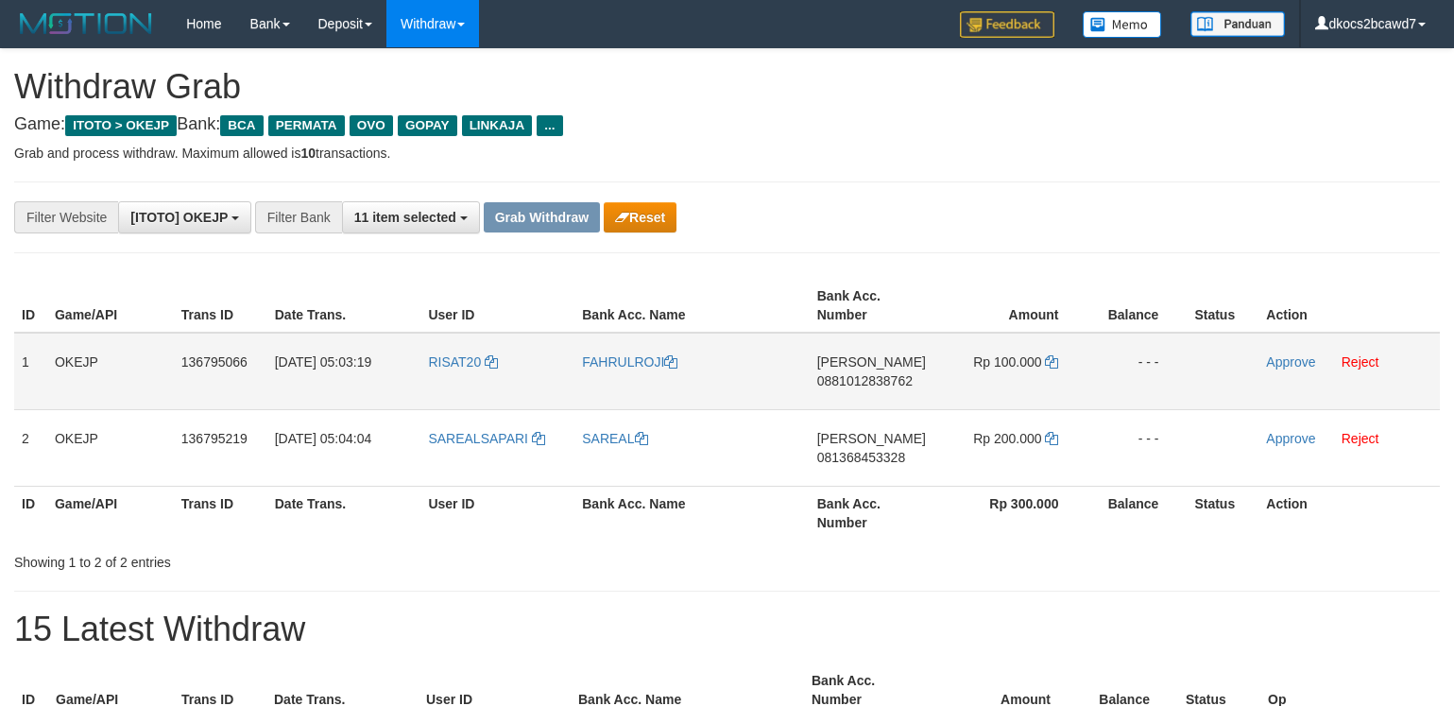
click at [459, 375] on td "RISAT20" at bounding box center [497, 371] width 154 height 77
copy span "RISAT20"
click at [596, 364] on link "FAHRULROJI" at bounding box center [629, 361] width 95 height 15
copy span "RISAT20"
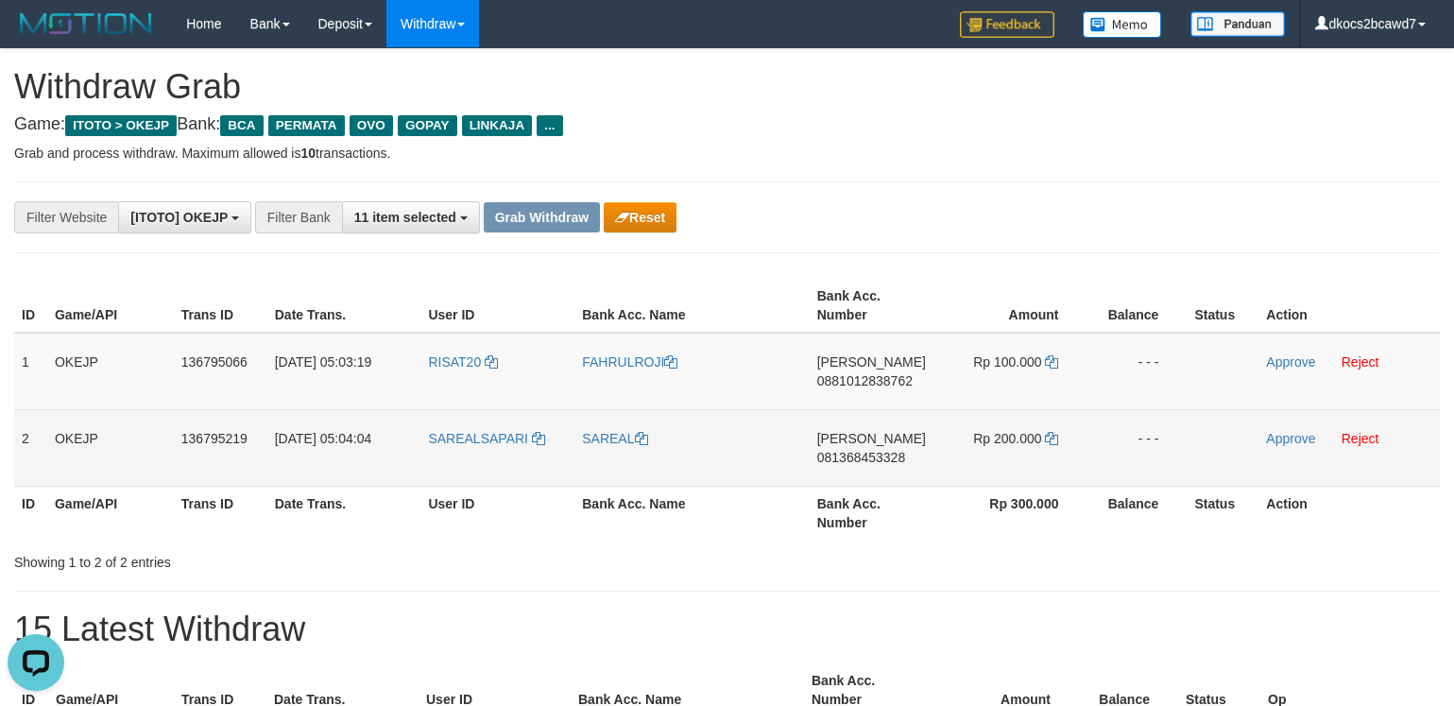
click at [477, 452] on td "SAREALSAPARI" at bounding box center [497, 447] width 154 height 77
click at [1377, 443] on link "Reject" at bounding box center [1360, 438] width 38 height 15
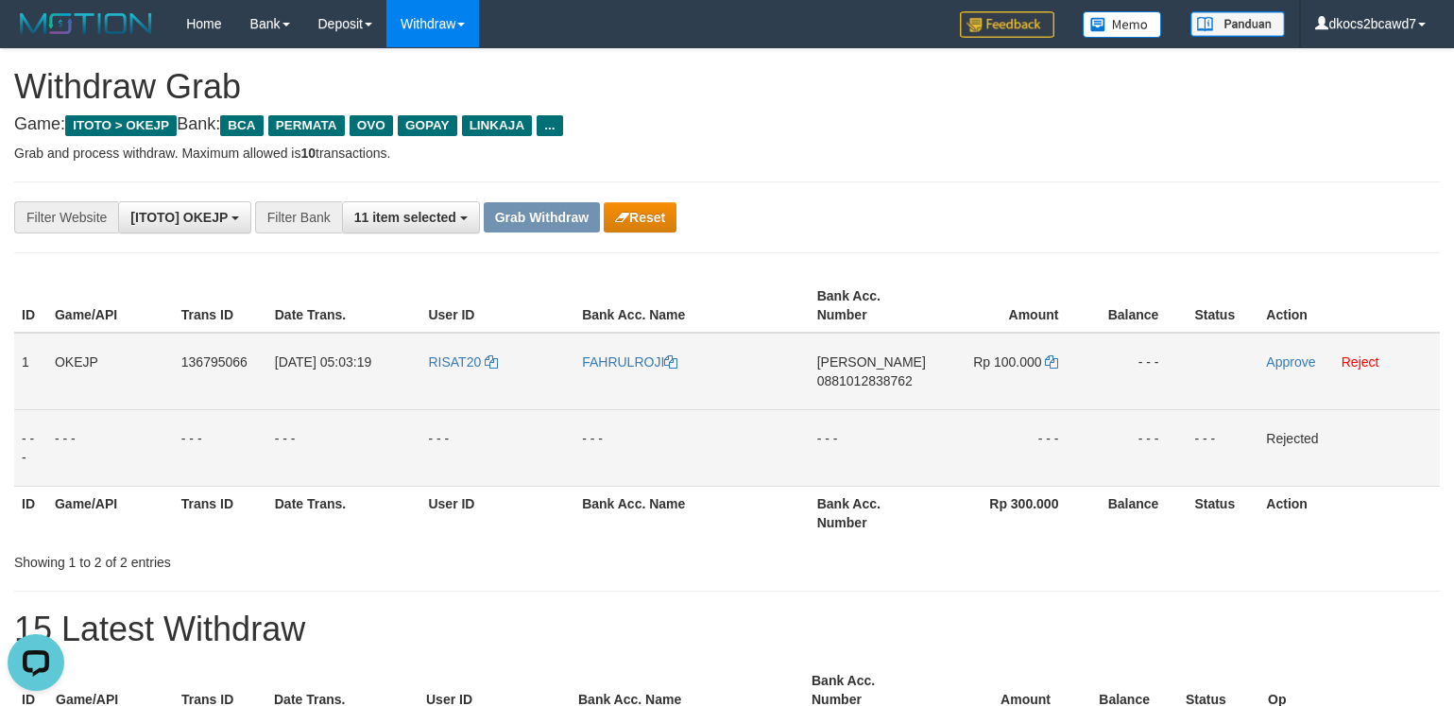
click at [853, 401] on td "DANA 0881012838762" at bounding box center [874, 371] width 128 height 77
copy span "0881012838762"
click at [1009, 385] on td "Rp 100.000" at bounding box center [1012, 371] width 150 height 77
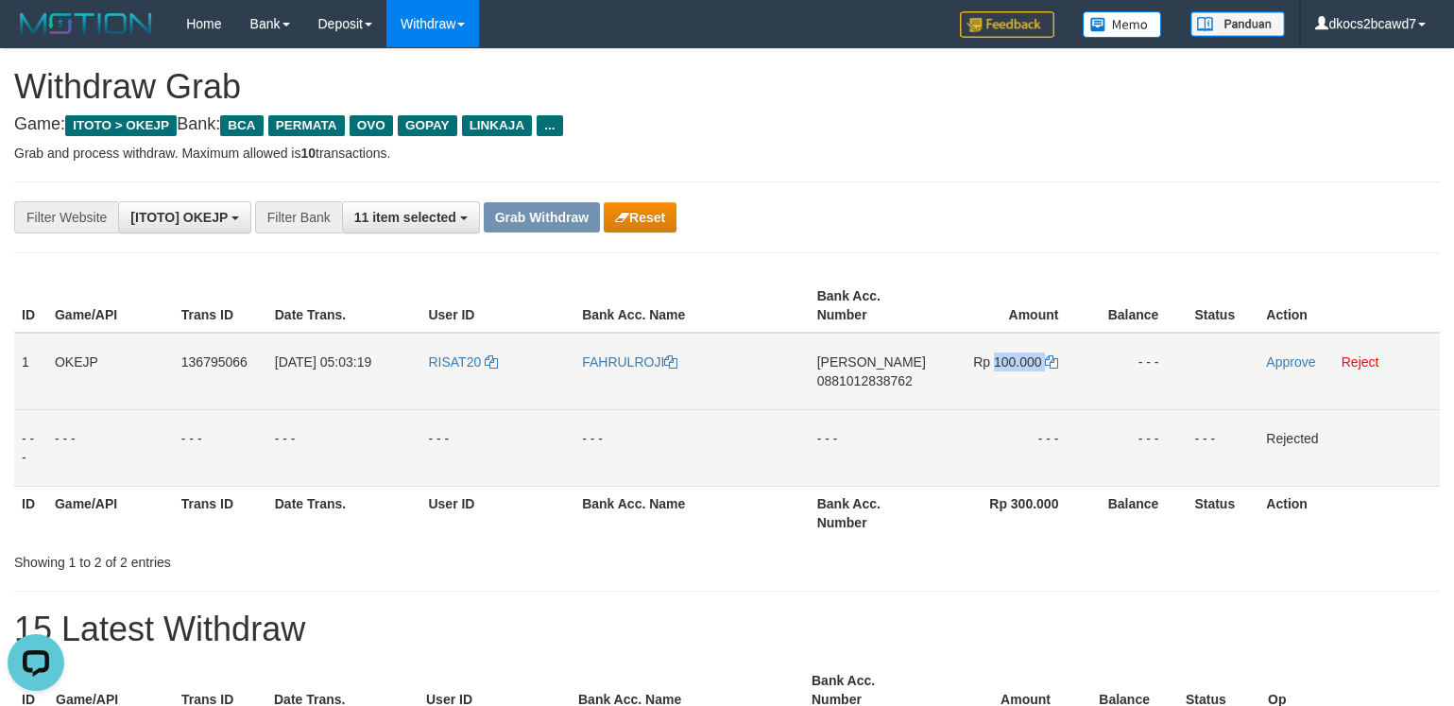
copy td "100.000"
click at [1290, 367] on link "Approve" at bounding box center [1290, 361] width 49 height 15
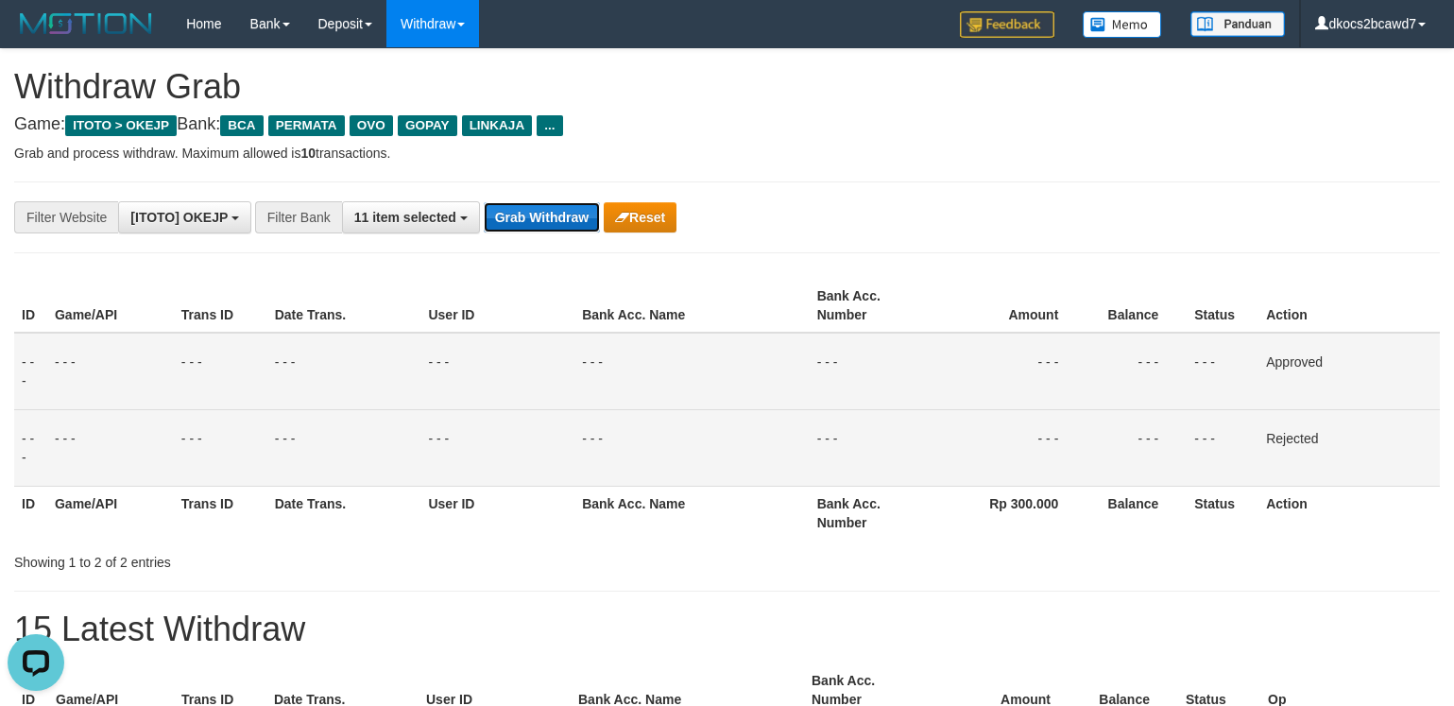
click at [531, 228] on button "Grab Withdraw" at bounding box center [542, 217] width 116 height 30
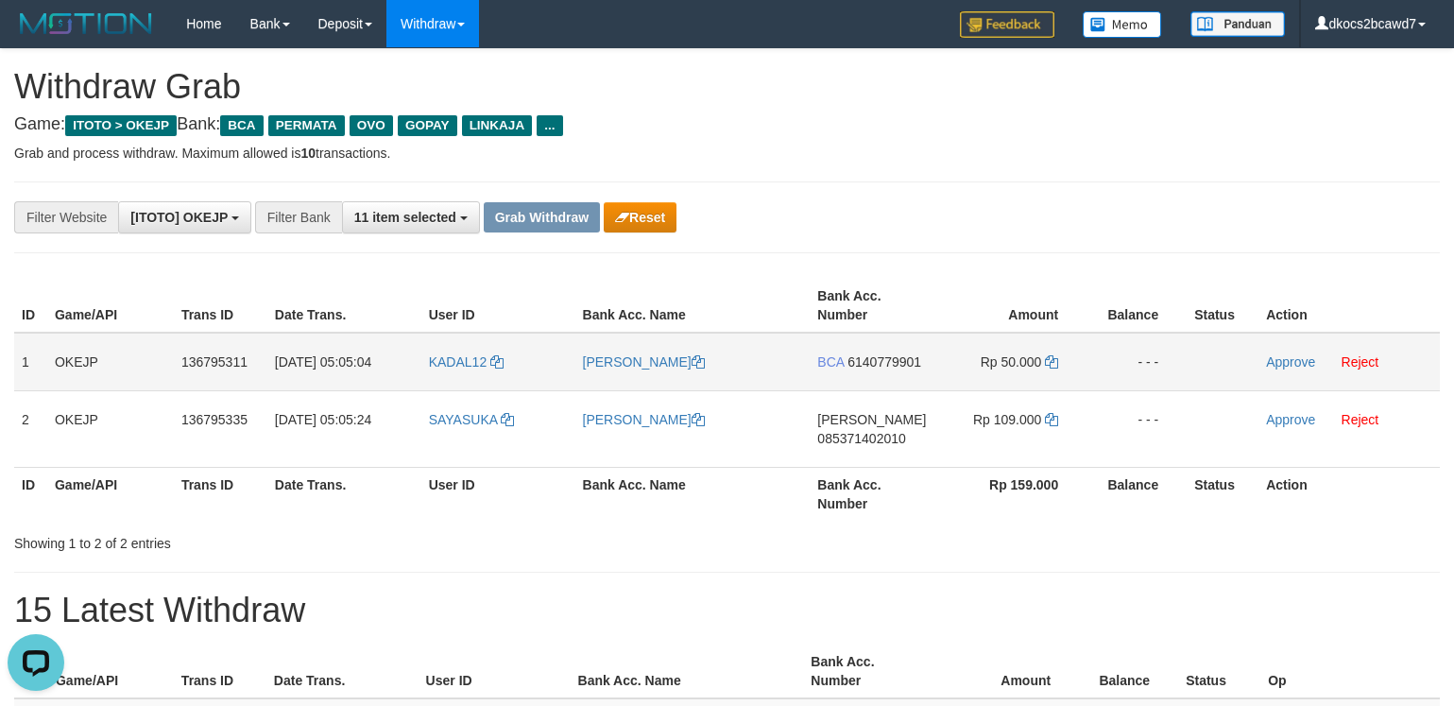
click at [459, 371] on td "KADAL12" at bounding box center [498, 362] width 154 height 59
copy link "KADAL12"
click at [598, 366] on link "[PERSON_NAME]" at bounding box center [644, 361] width 122 height 15
copy link "KADAL12"
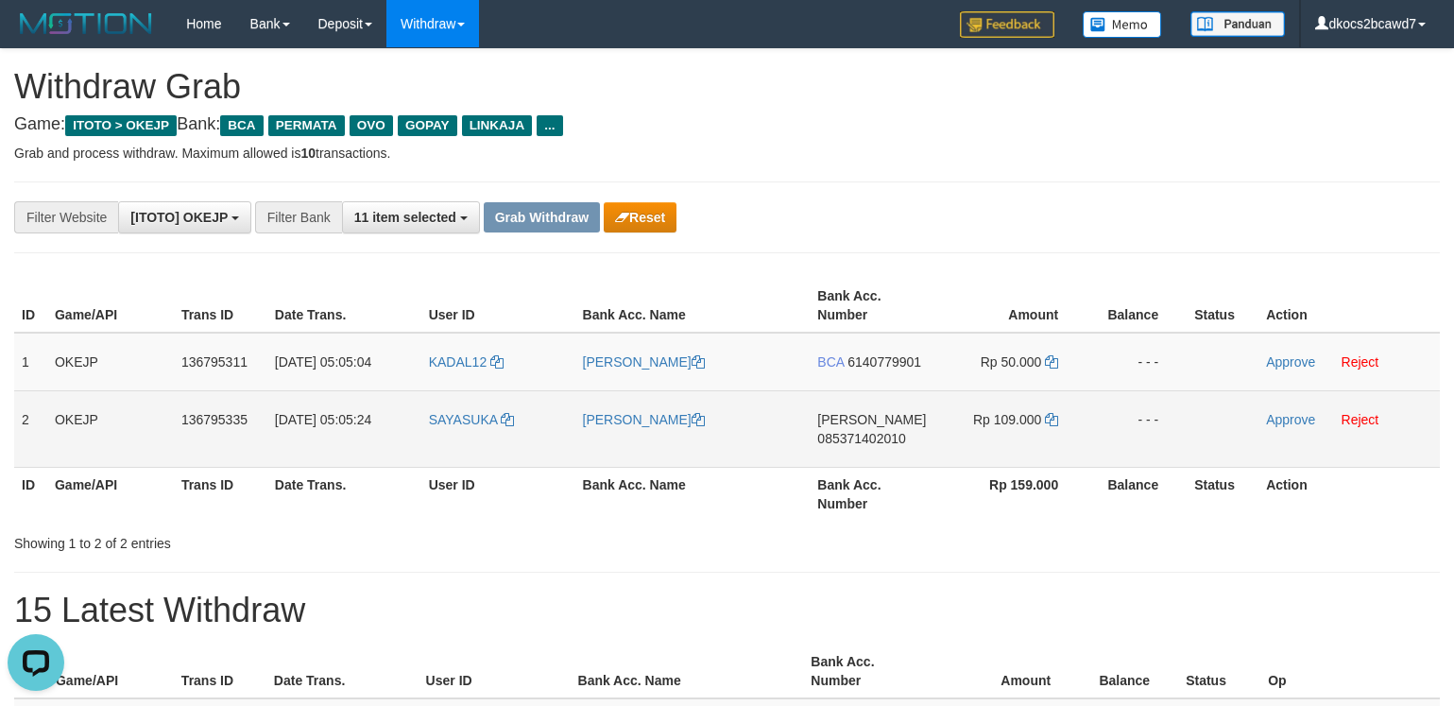
click at [452, 437] on td "SAYASUKA" at bounding box center [498, 428] width 154 height 77
copy span "SAYASUKA"
click at [650, 423] on link "[PERSON_NAME]" at bounding box center [644, 419] width 122 height 15
copy span "SAYASUKA"
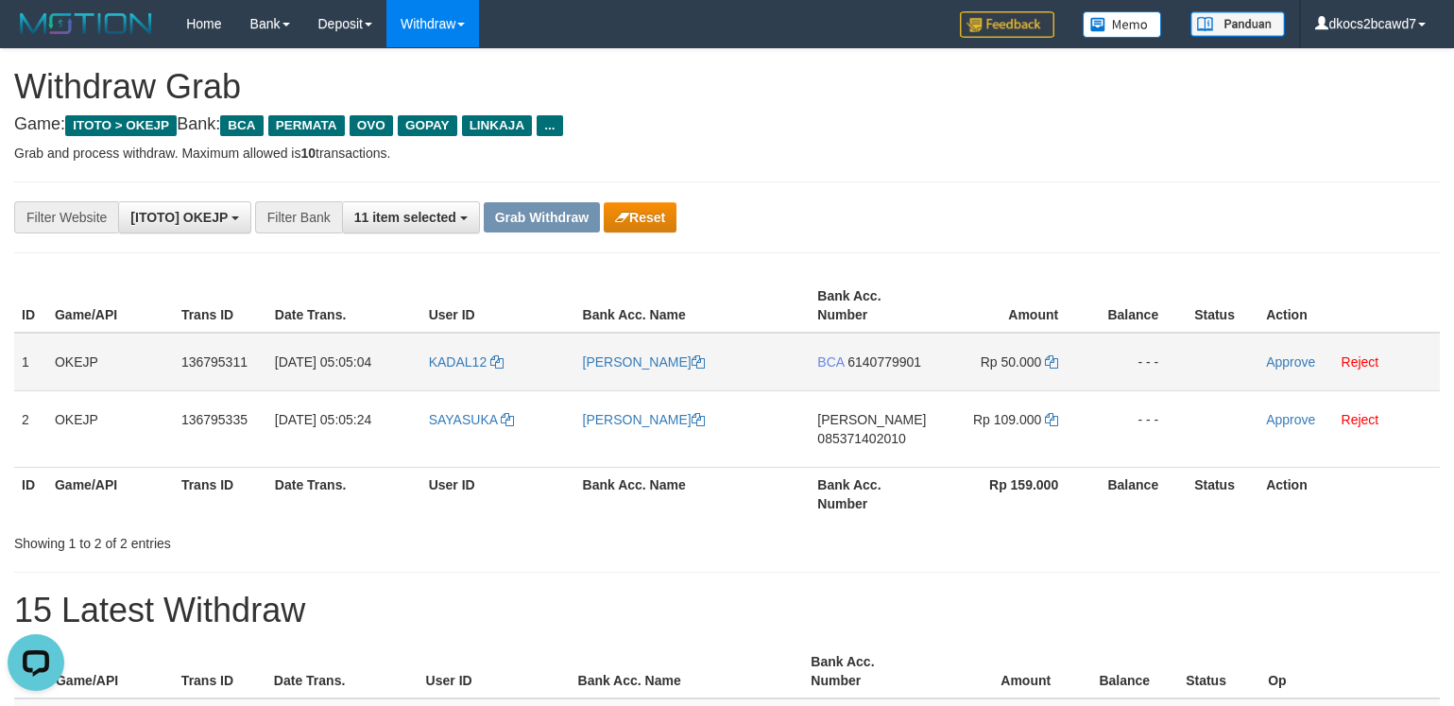
click at [893, 380] on td "BCA 6140779901" at bounding box center [873, 362] width 127 height 59
copy span "6140779901"
click at [1050, 364] on icon at bounding box center [1051, 361] width 13 height 13
copy span "6140779901"
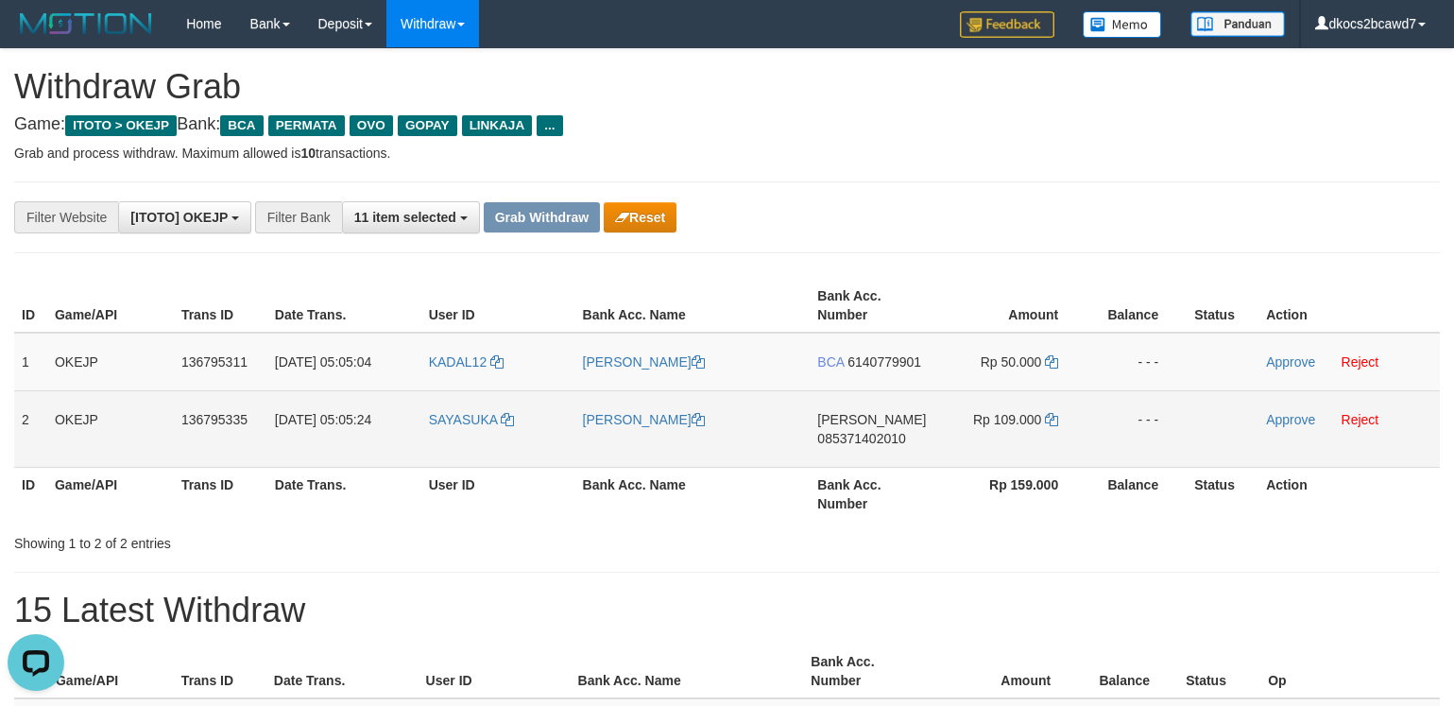
click at [864, 457] on td "DANA 085371402010" at bounding box center [873, 428] width 127 height 77
copy span "085371402010"
click at [1020, 432] on td "Rp 109.000" at bounding box center [1011, 428] width 150 height 77
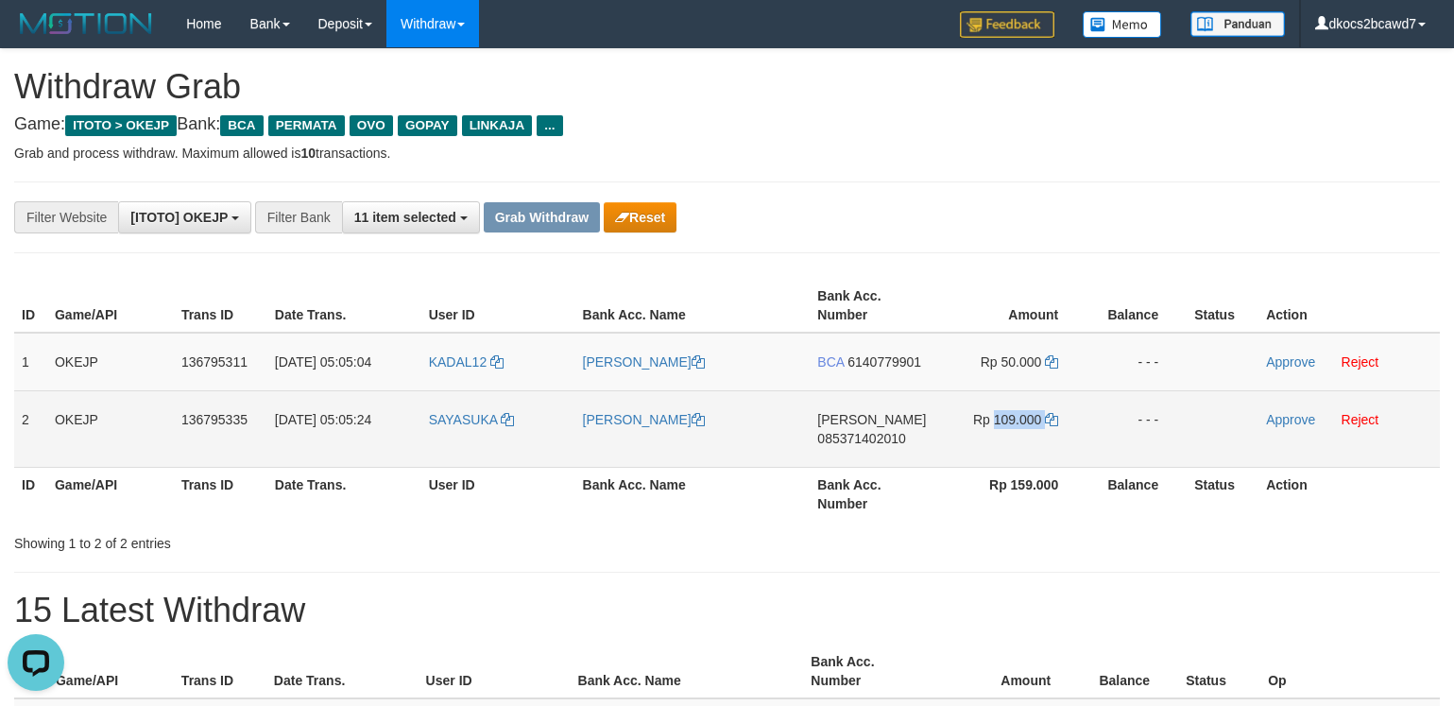
copy td "109.000"
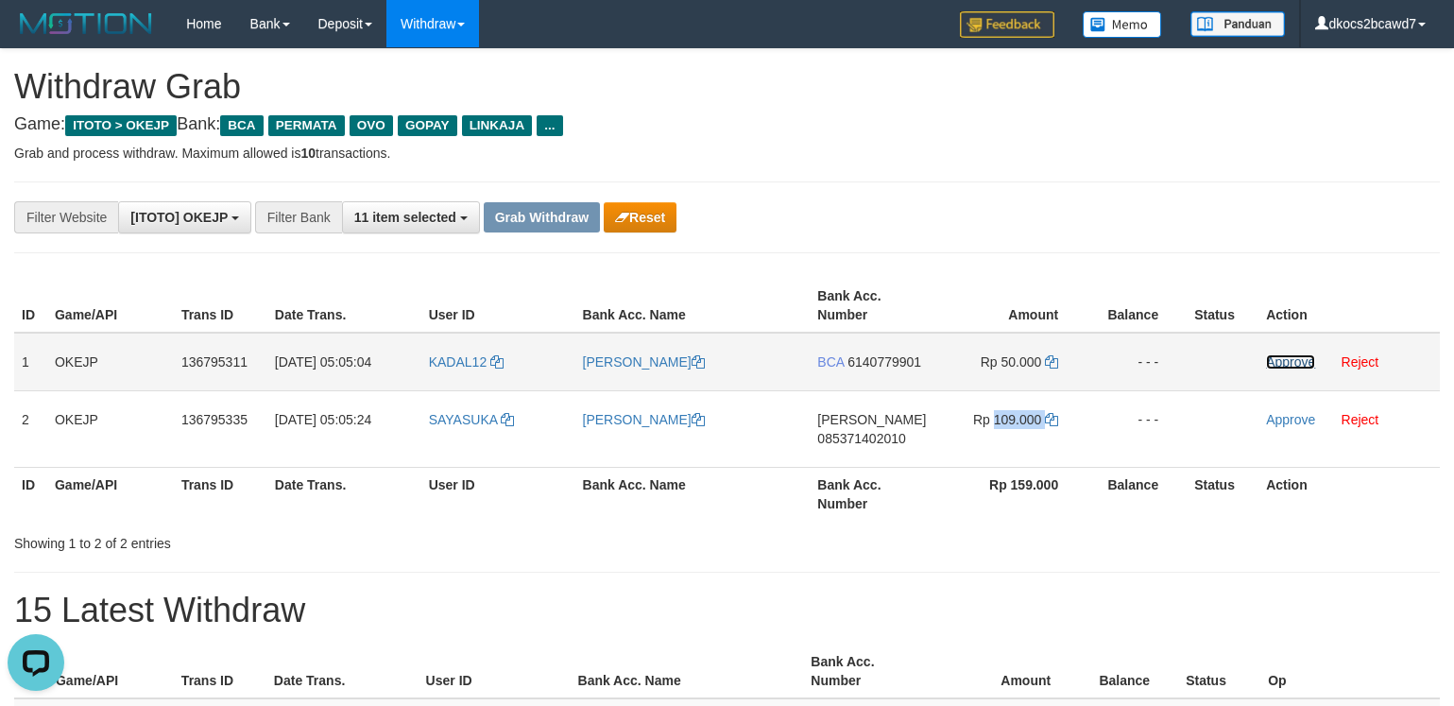
click at [1295, 363] on link "Approve" at bounding box center [1290, 361] width 49 height 15
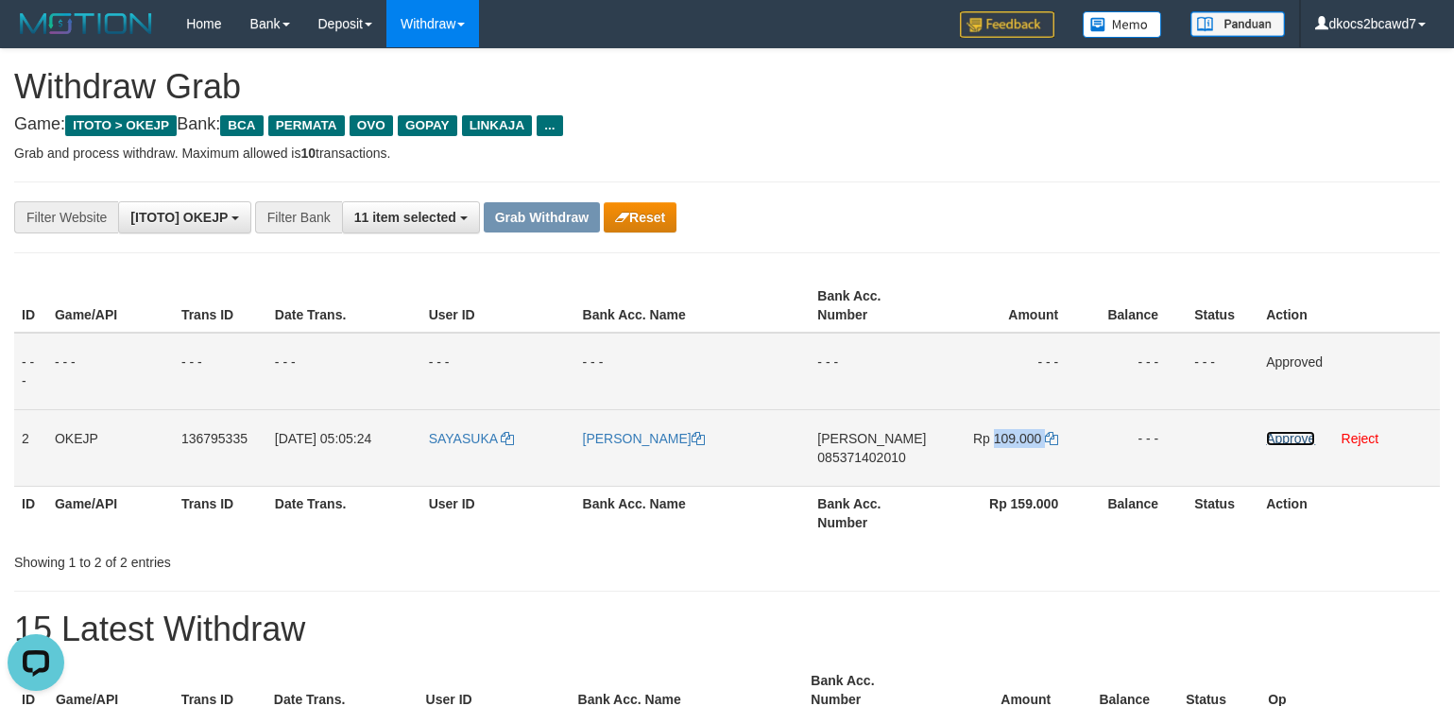
click at [1281, 435] on link "Approve" at bounding box center [1290, 438] width 49 height 15
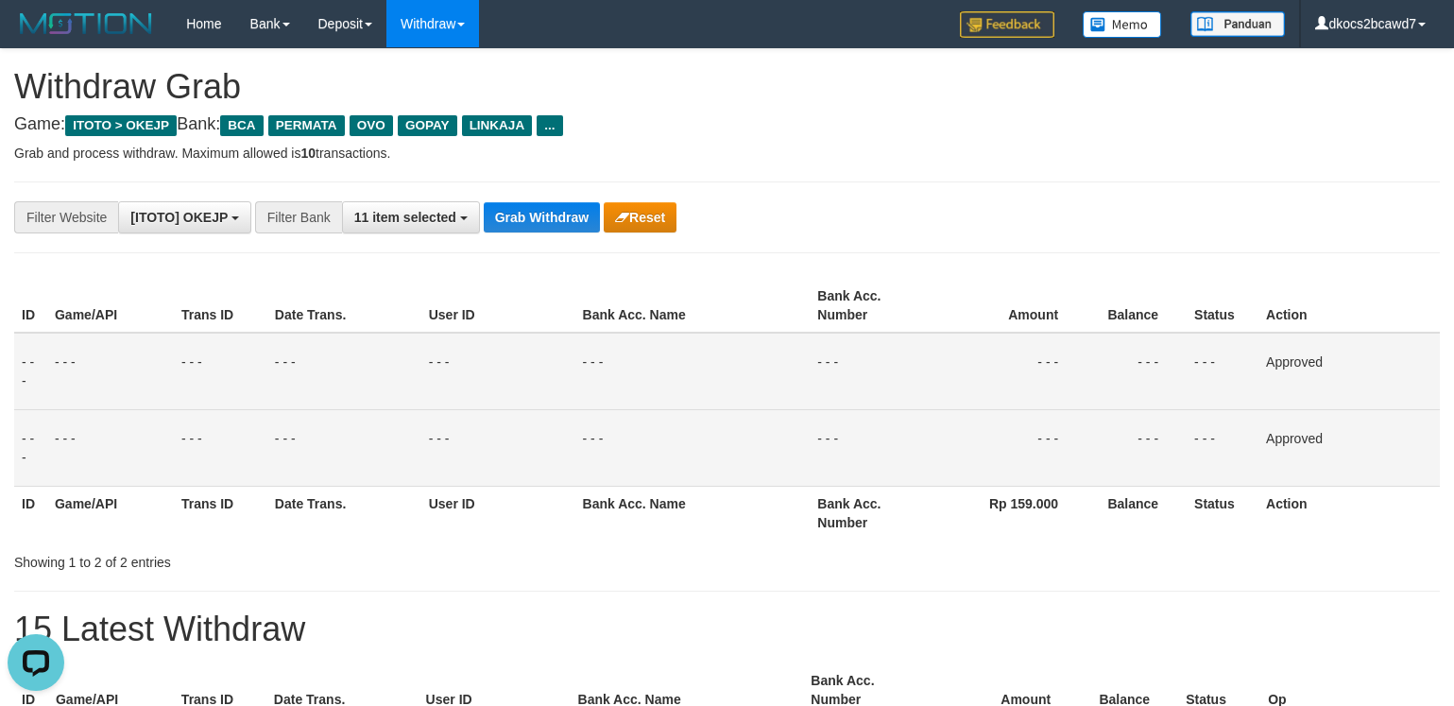
drag, startPoint x: 1069, startPoint y: 208, endPoint x: 1006, endPoint y: 171, distance: 73.2
click at [1069, 208] on div "**********" at bounding box center [606, 217] width 1212 height 32
click at [516, 222] on button "Grab Withdraw" at bounding box center [542, 217] width 116 height 30
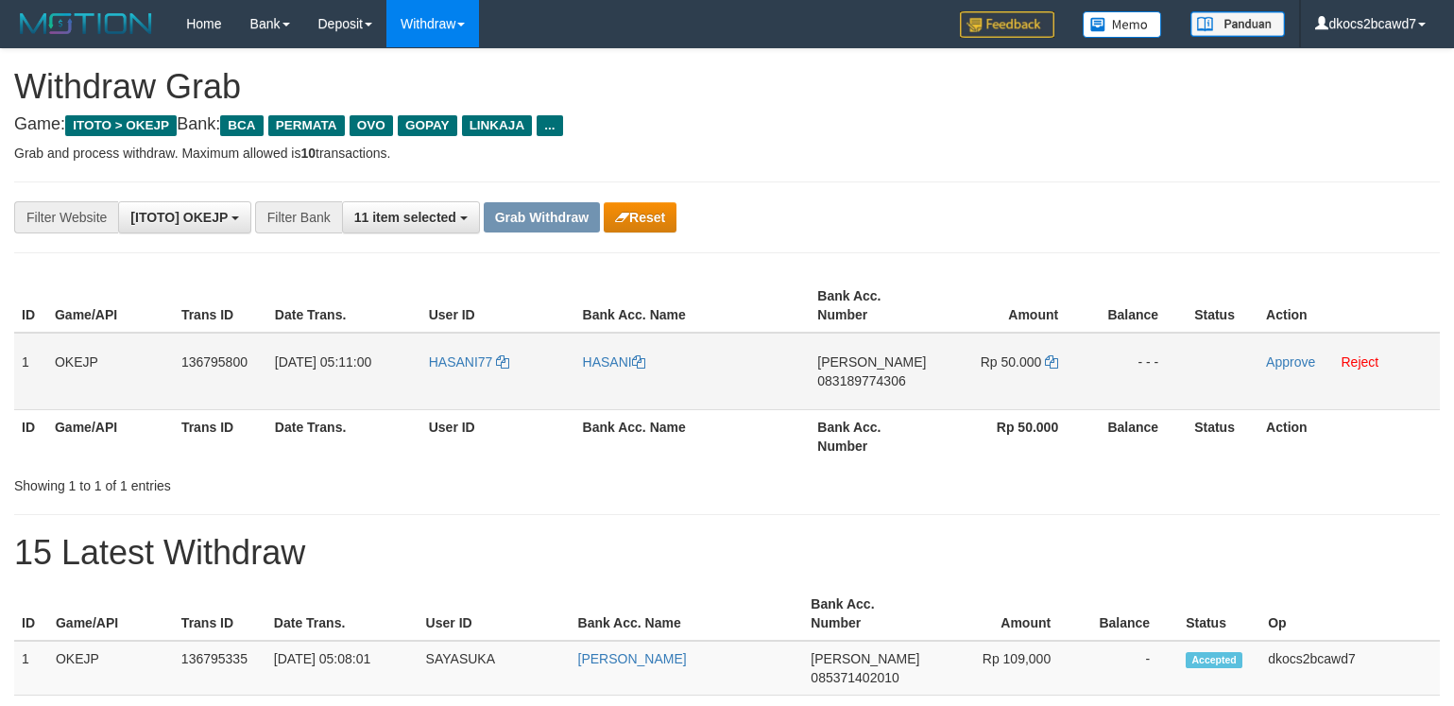
click at [463, 384] on td "HASANI77" at bounding box center [498, 371] width 154 height 77
copy link "HASANI77"
click at [604, 364] on link "HASANI" at bounding box center [614, 361] width 62 height 15
copy link "HASANI77"
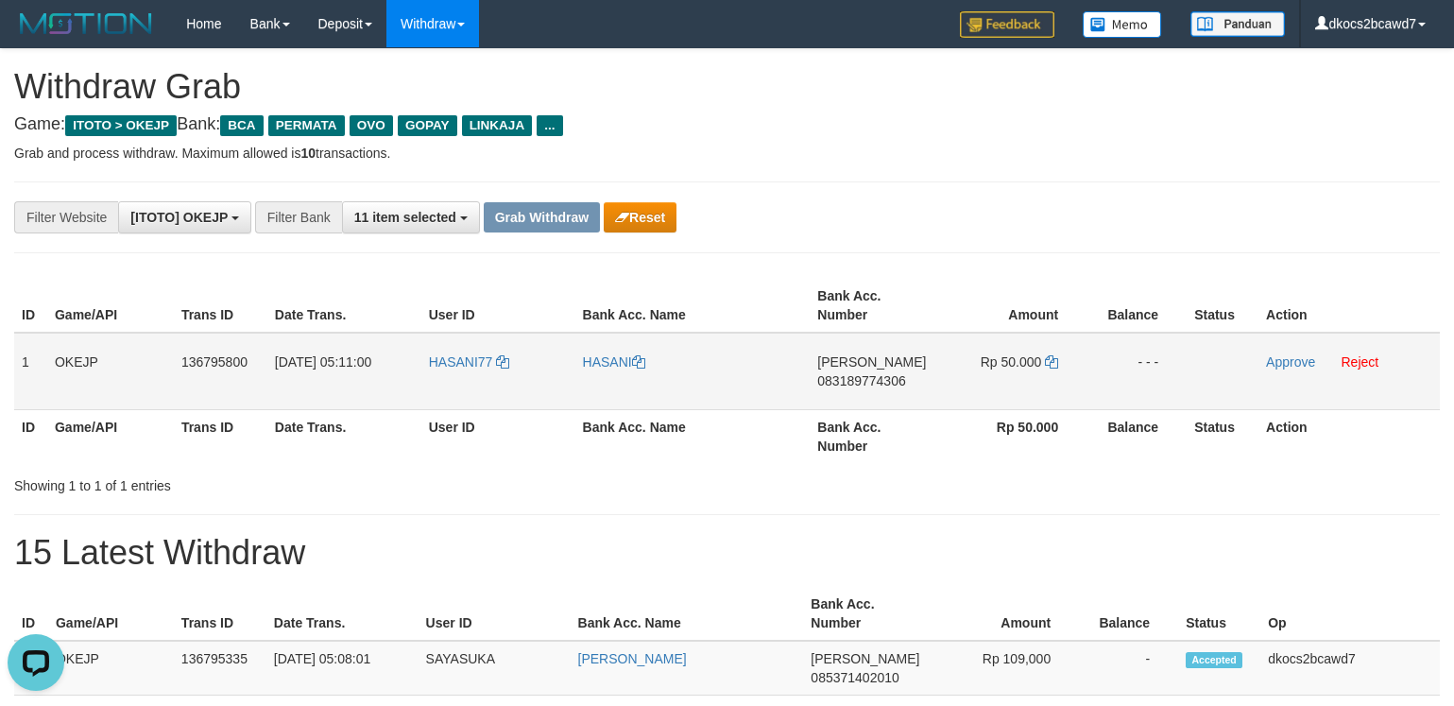
click at [894, 401] on td "[PERSON_NAME] 083189774306" at bounding box center [873, 371] width 127 height 77
copy span "083189774306"
click at [1023, 388] on td "Rp 50.000" at bounding box center [1011, 371] width 150 height 77
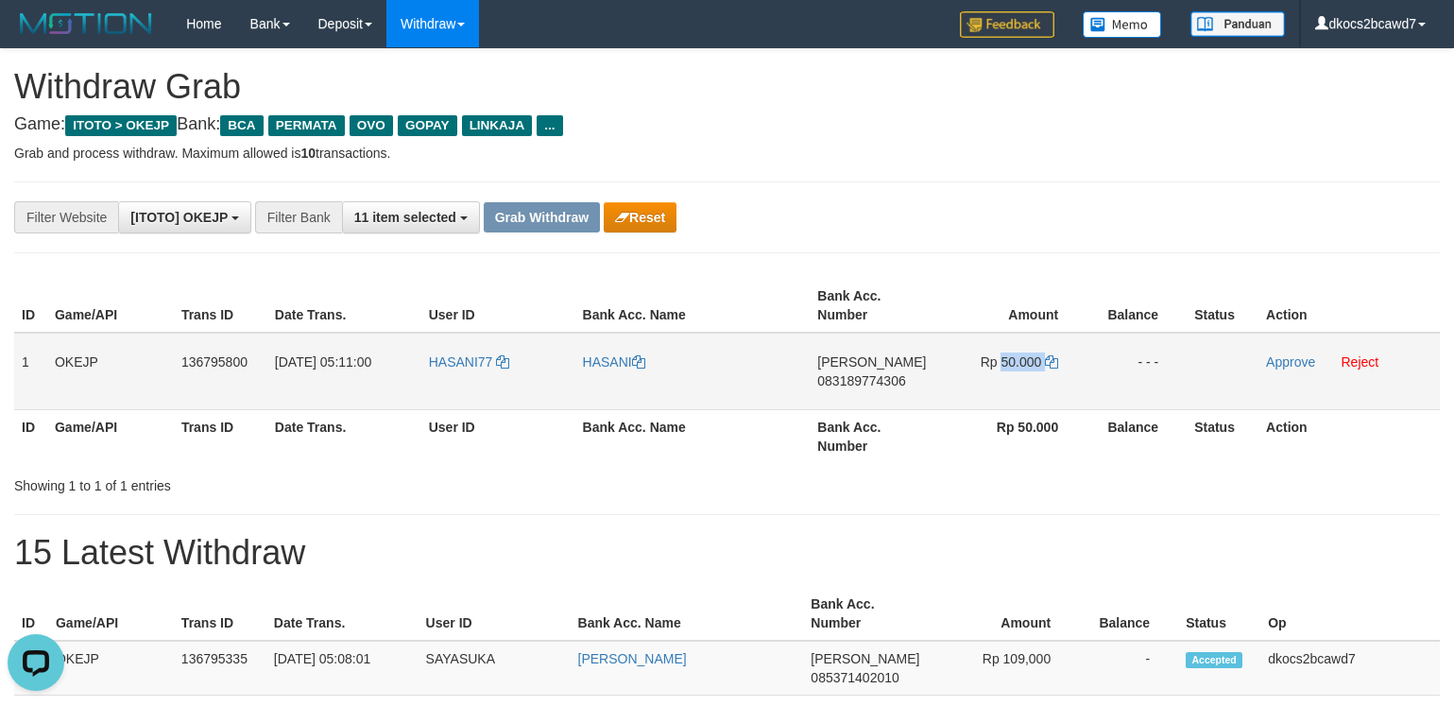
copy td "50.000"
click at [1296, 366] on link "Approve" at bounding box center [1290, 361] width 49 height 15
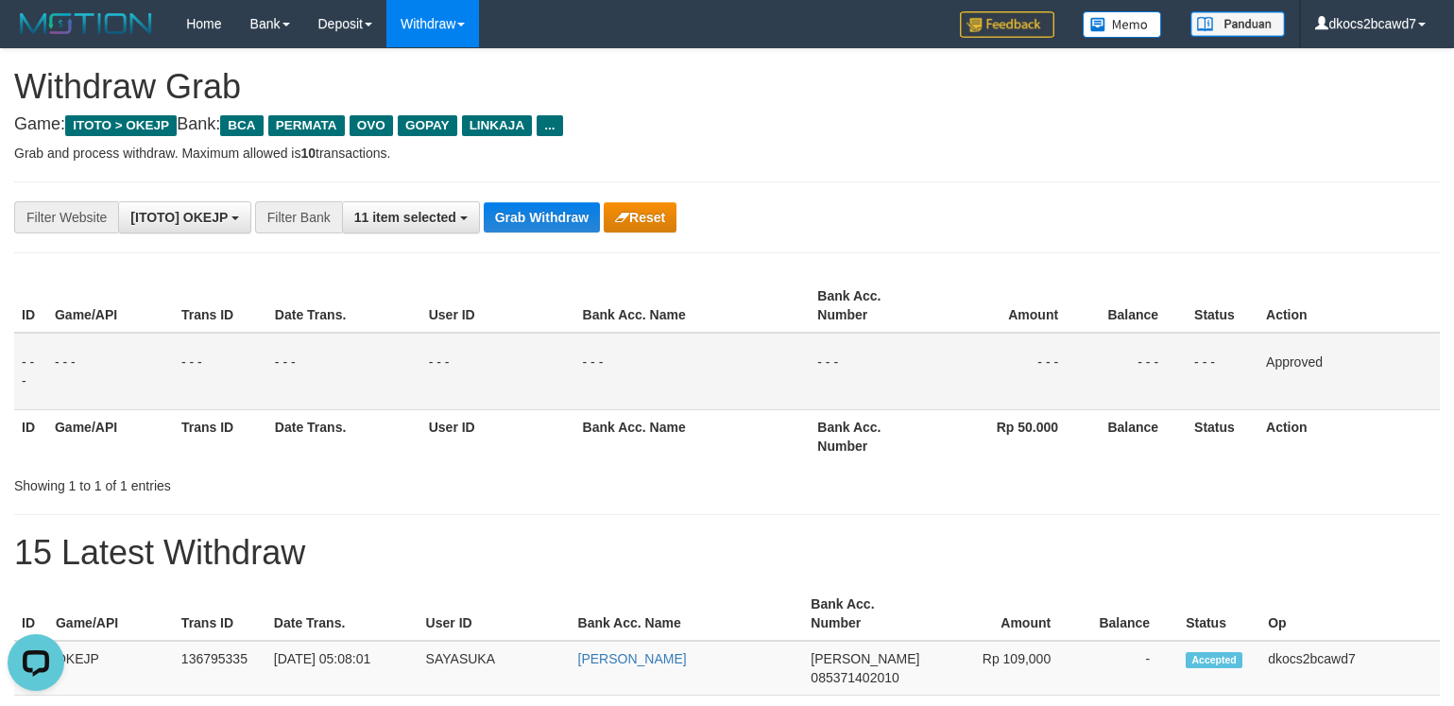
click at [1233, 230] on div "**********" at bounding box center [727, 217] width 1454 height 32
click at [551, 221] on button "Grab Withdraw" at bounding box center [542, 217] width 116 height 30
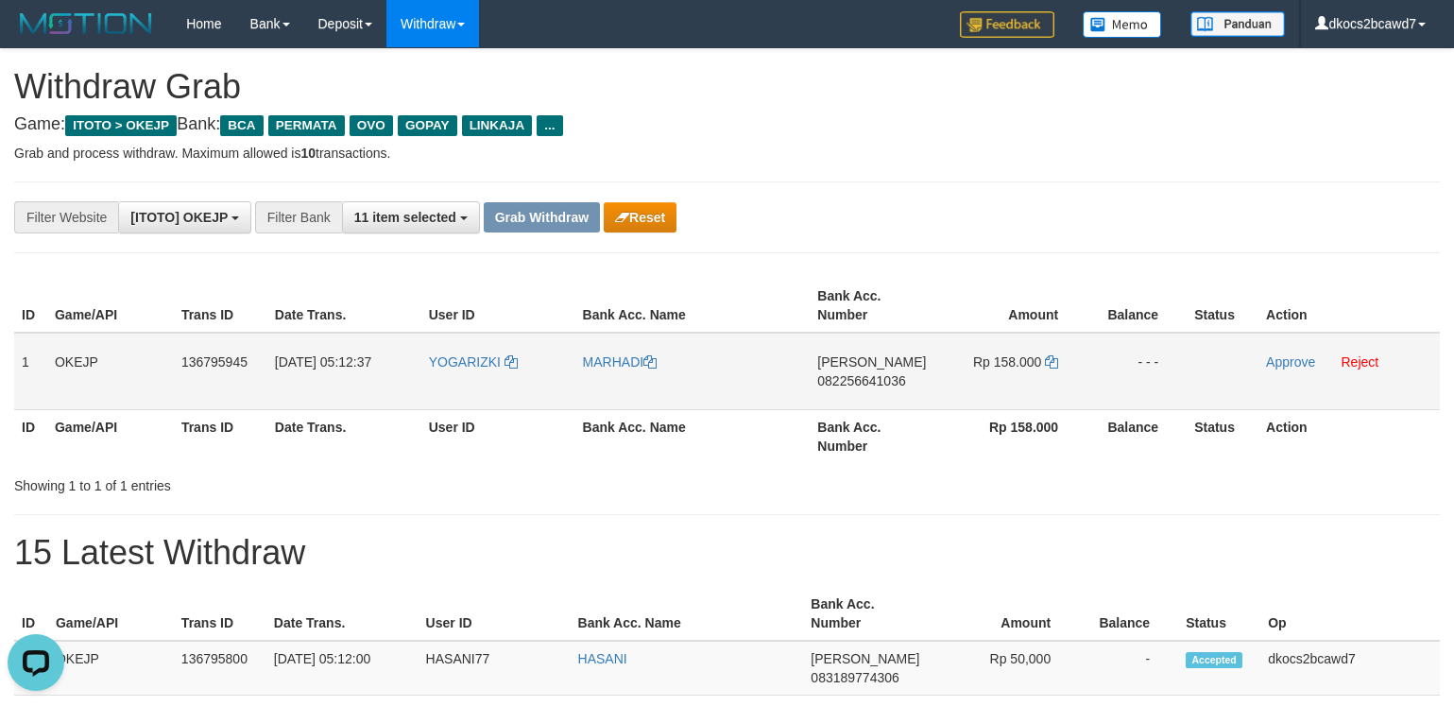
click at [463, 380] on td "YOGARIZKI" at bounding box center [498, 371] width 154 height 77
copy link "YOGARIZKI"
click at [613, 367] on link "MARHADI" at bounding box center [620, 361] width 75 height 15
copy link "YOGARIZKI"
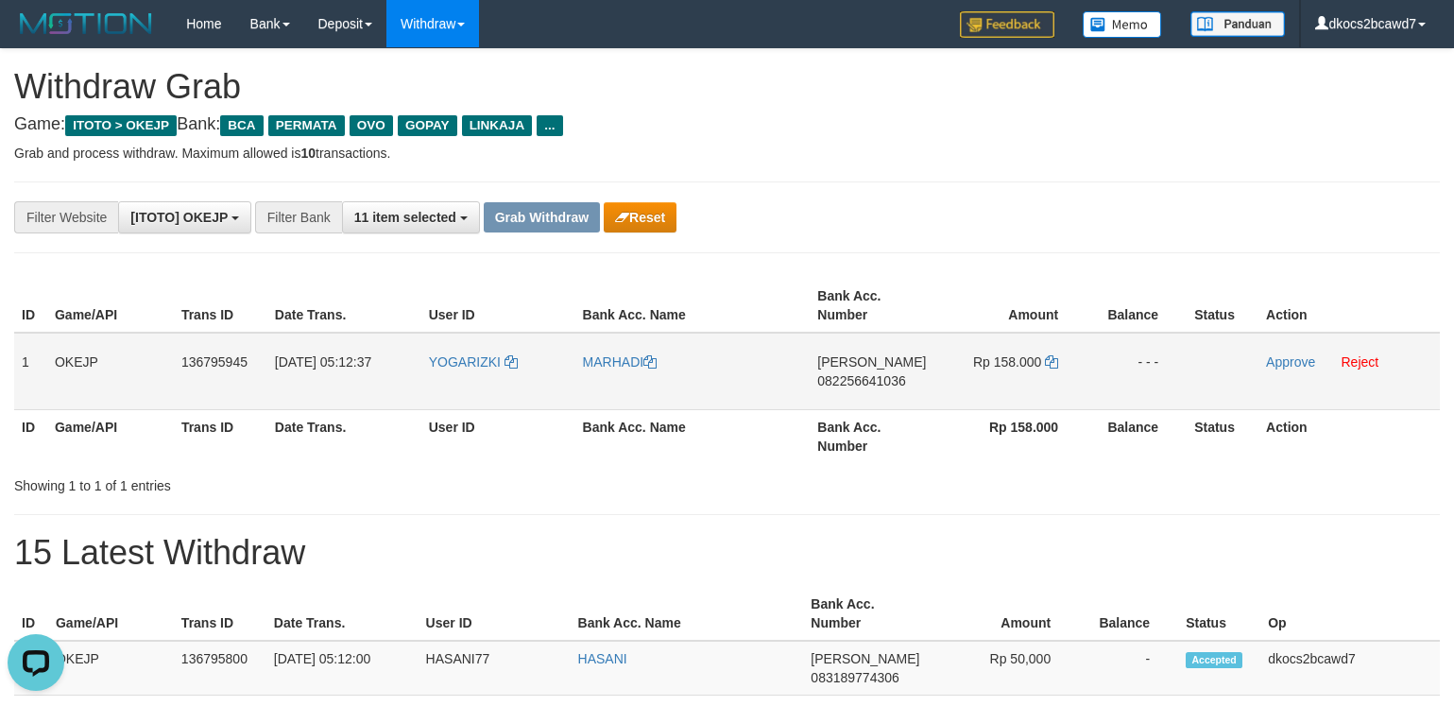
click at [879, 403] on td "[PERSON_NAME] 082256641036" at bounding box center [873, 371] width 127 height 77
copy span "082256641036"
click at [1026, 380] on td "Rp 158.000" at bounding box center [1011, 371] width 150 height 77
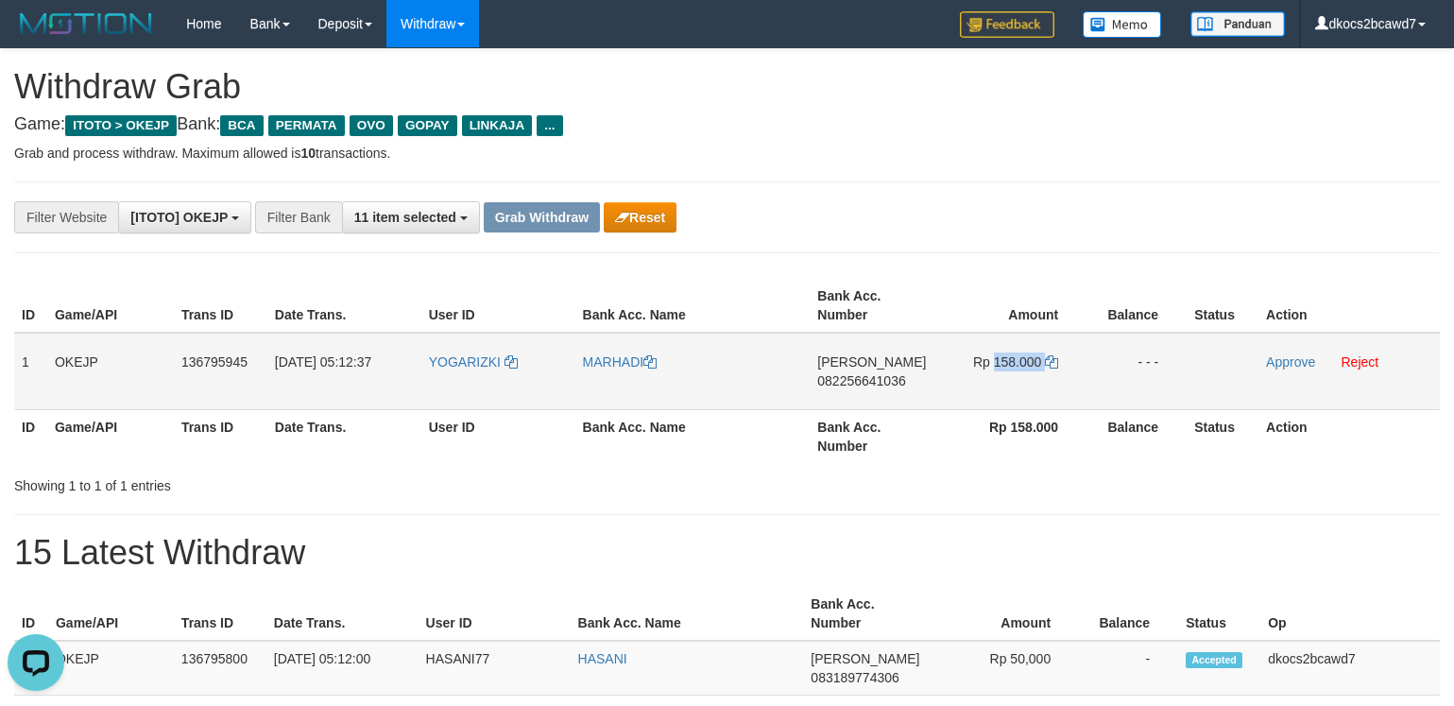
copy td "158.000"
click at [1276, 358] on link "Approve" at bounding box center [1290, 361] width 49 height 15
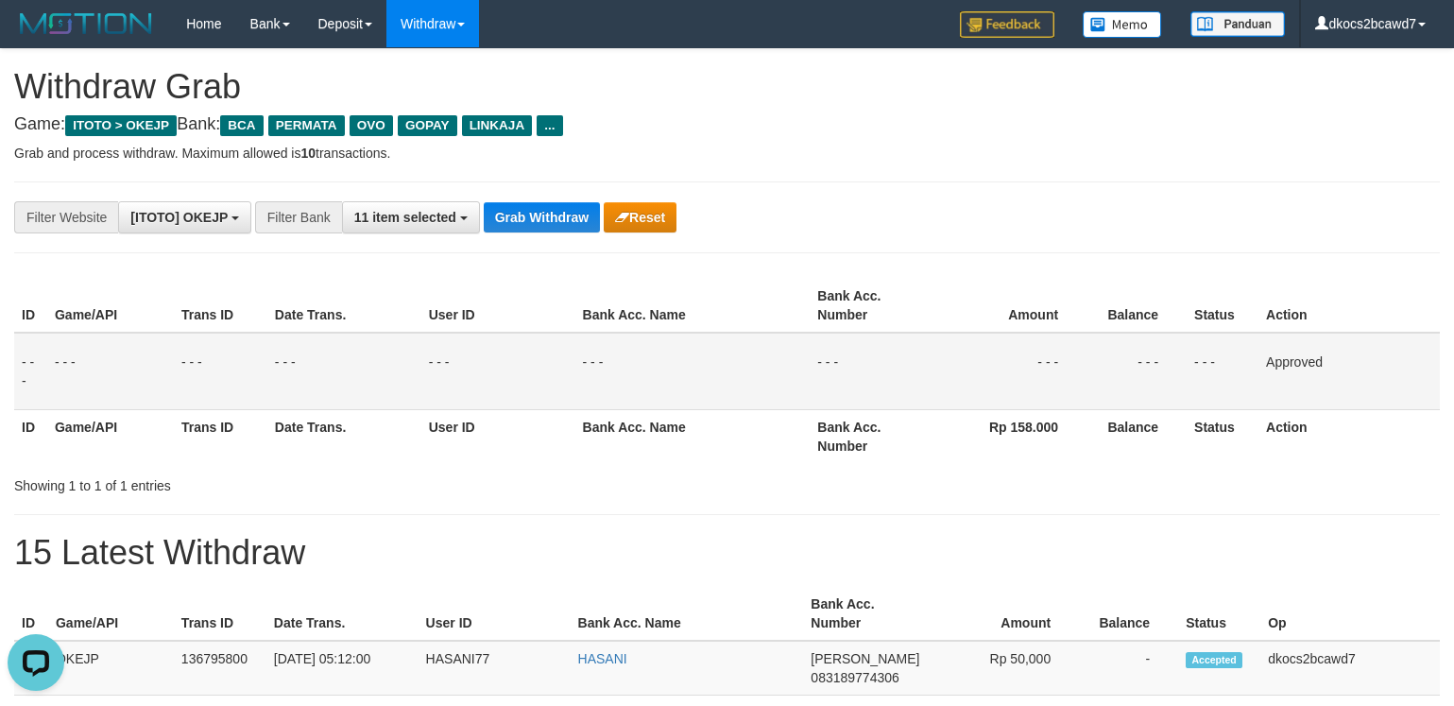
click at [907, 196] on div "**********" at bounding box center [727, 217] width 1426 height 72
click at [527, 218] on button "Grab Withdraw" at bounding box center [542, 217] width 116 height 30
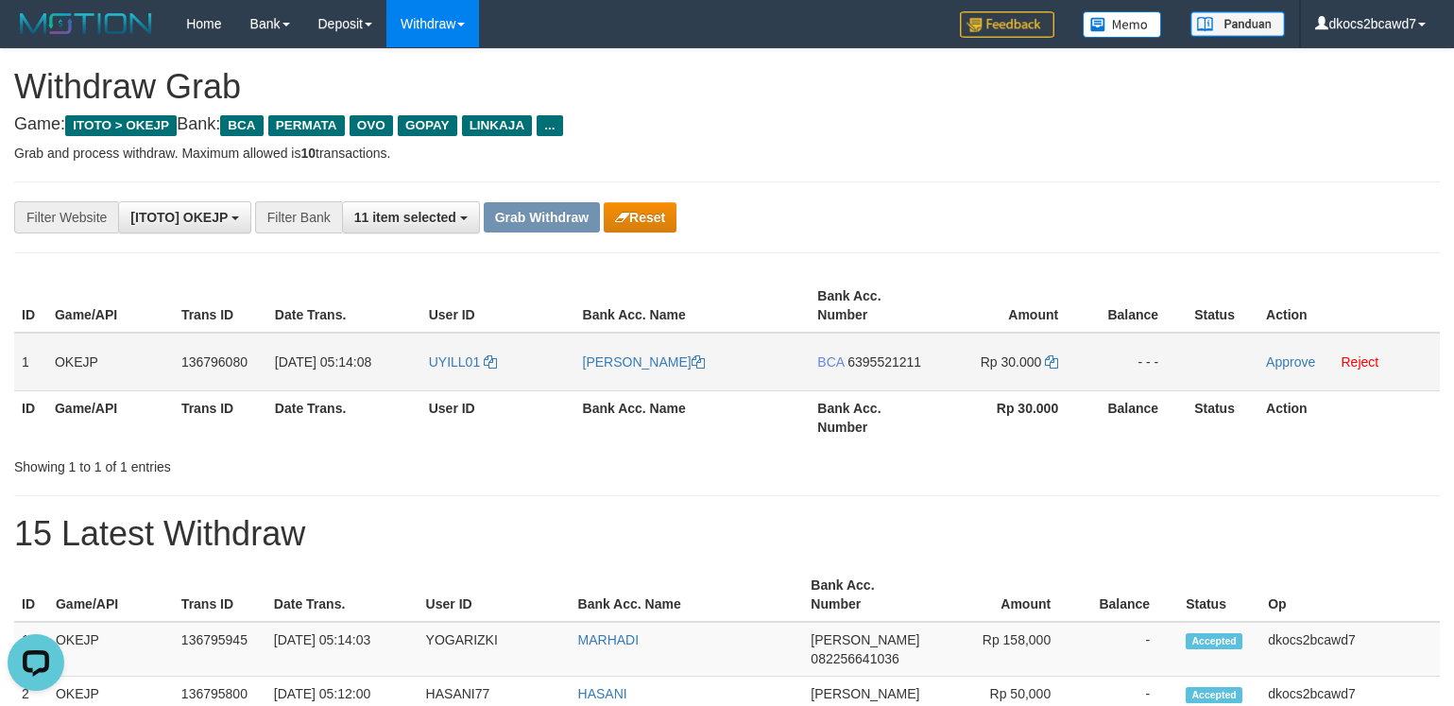
click at [454, 380] on td "UYILL01" at bounding box center [498, 362] width 154 height 59
click at [454, 374] on td "UYILL01" at bounding box center [498, 362] width 154 height 59
copy link "UYILL01"
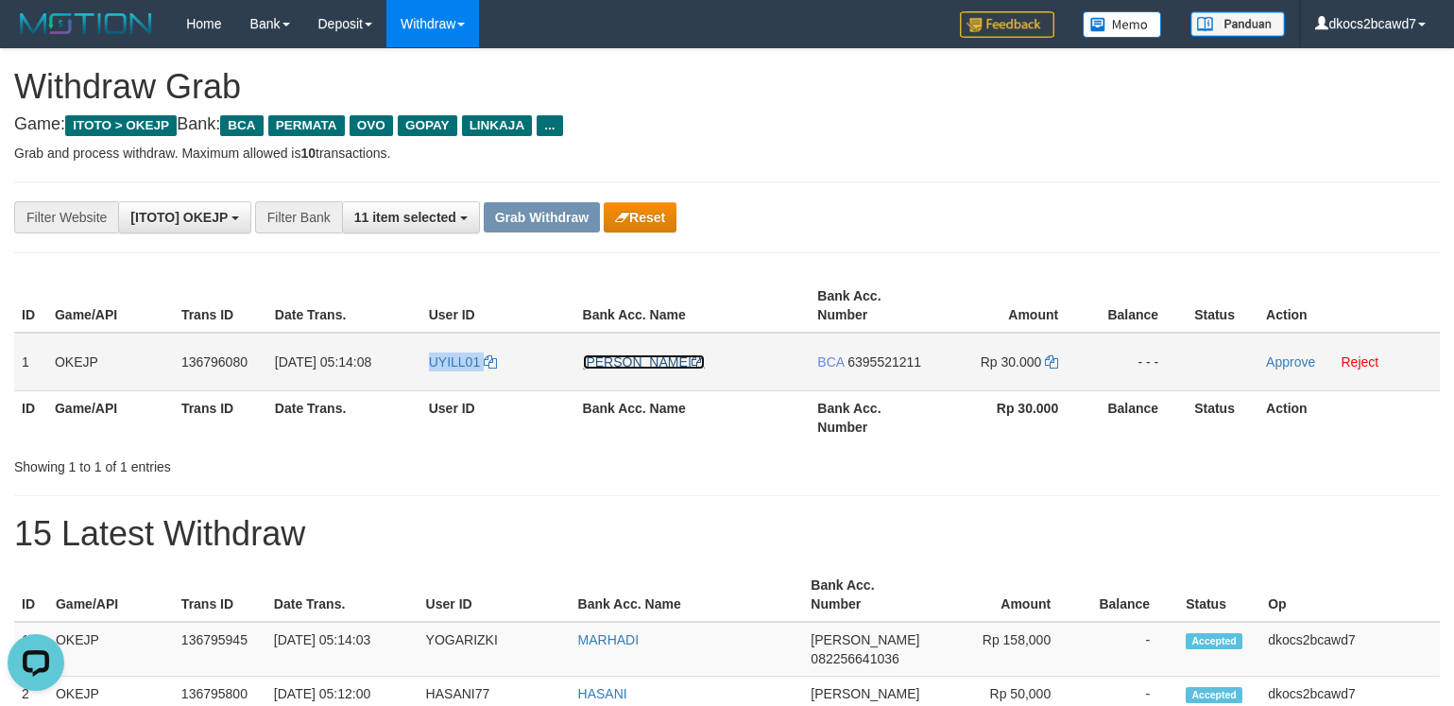
click at [599, 363] on link "[PERSON_NAME]" at bounding box center [644, 361] width 122 height 15
copy link "UYILL01"
click at [874, 384] on td "BCA 6395521211" at bounding box center [873, 362] width 127 height 59
copy span "6395521211"
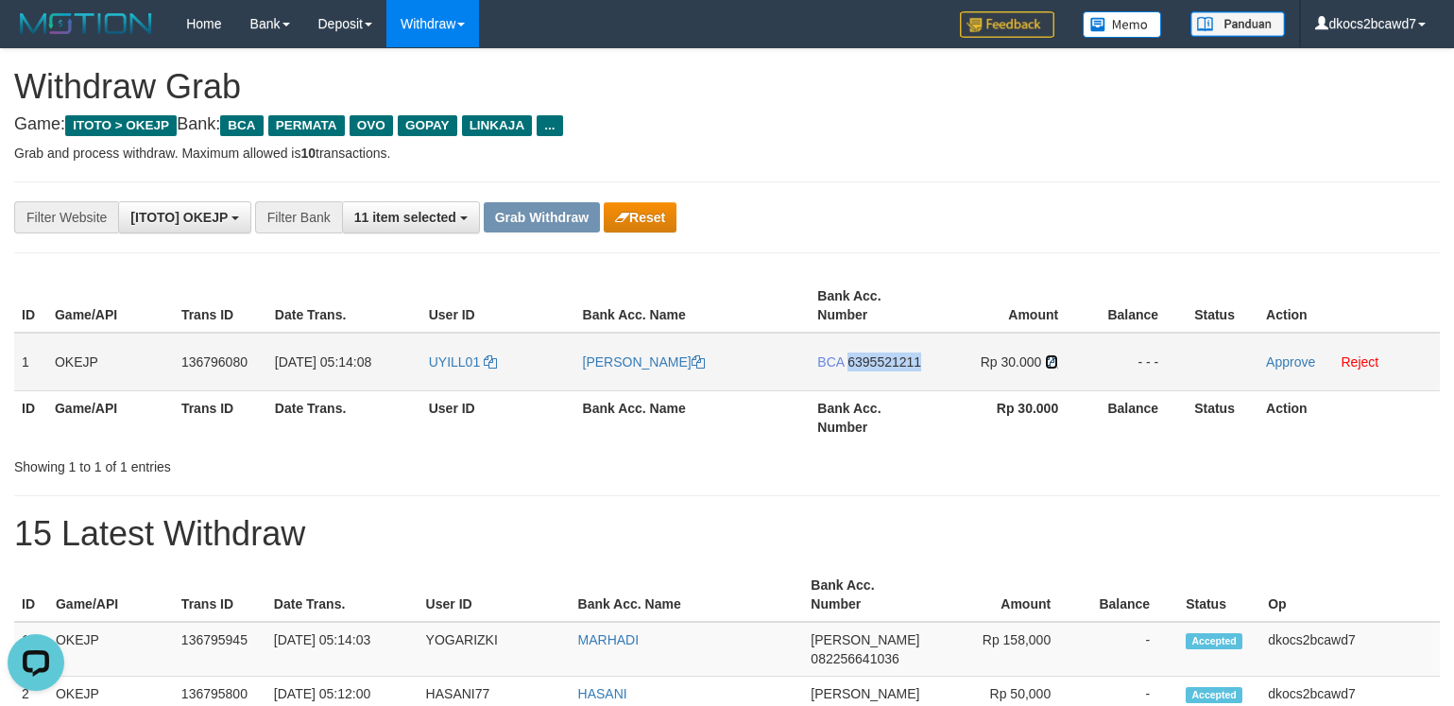
click at [1049, 360] on icon at bounding box center [1051, 361] width 13 height 13
copy span "6395521211"
click at [1285, 355] on link "Approve" at bounding box center [1290, 361] width 49 height 15
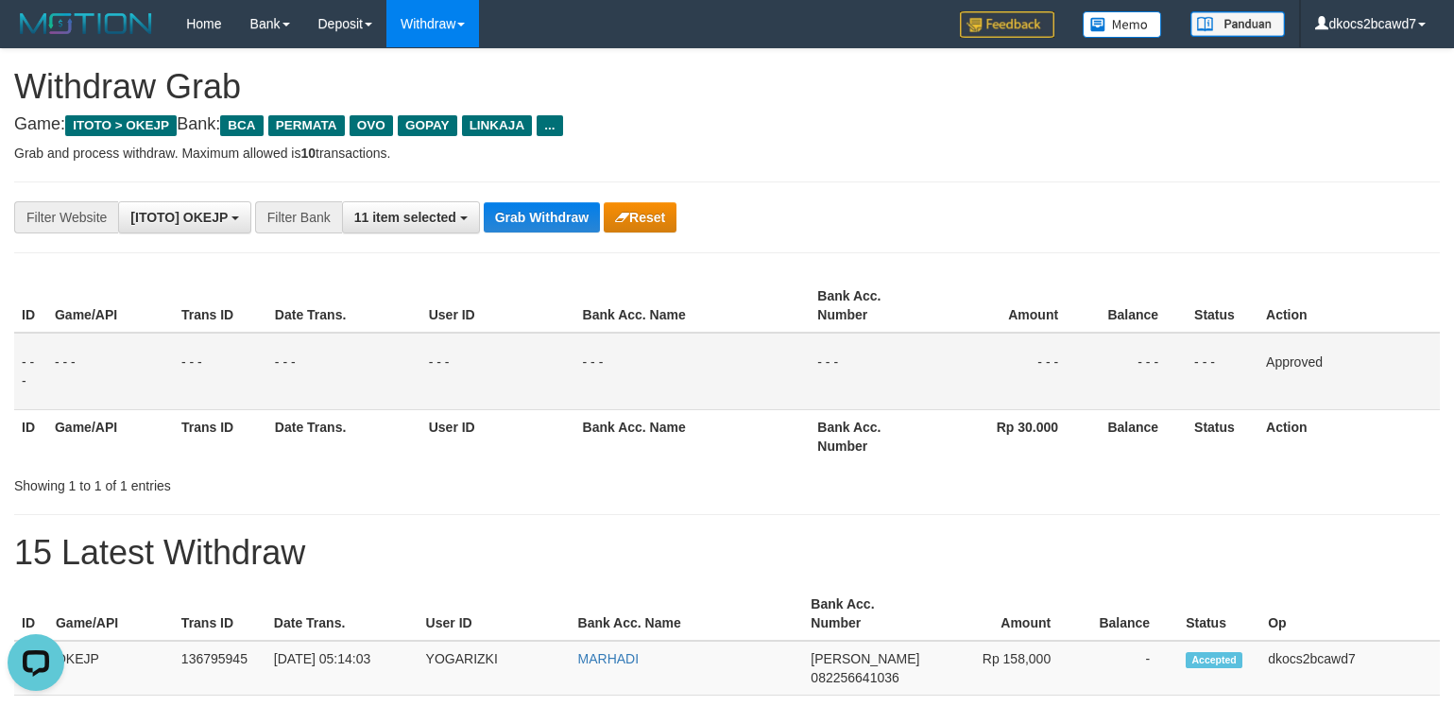
drag, startPoint x: 1197, startPoint y: 187, endPoint x: 1013, endPoint y: 181, distance: 184.3
click at [1196, 185] on div "**********" at bounding box center [727, 217] width 1426 height 72
click at [528, 216] on button "Grab Withdraw" at bounding box center [542, 217] width 116 height 30
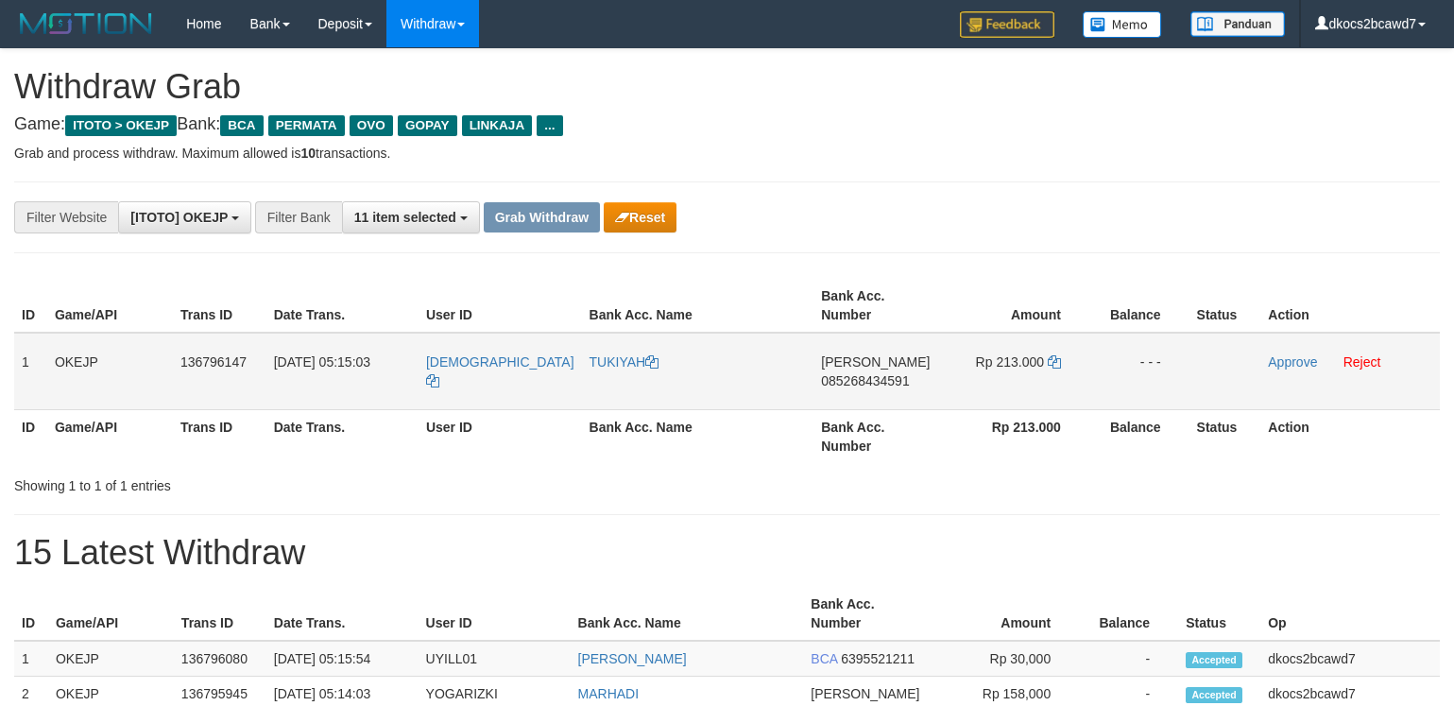
click at [445, 372] on td "[DEMOGRAPHIC_DATA]" at bounding box center [499, 371] width 163 height 77
copy link "[DEMOGRAPHIC_DATA]"
click at [605, 367] on link "TUKIYAH" at bounding box center [624, 361] width 70 height 15
copy link "[DEMOGRAPHIC_DATA]"
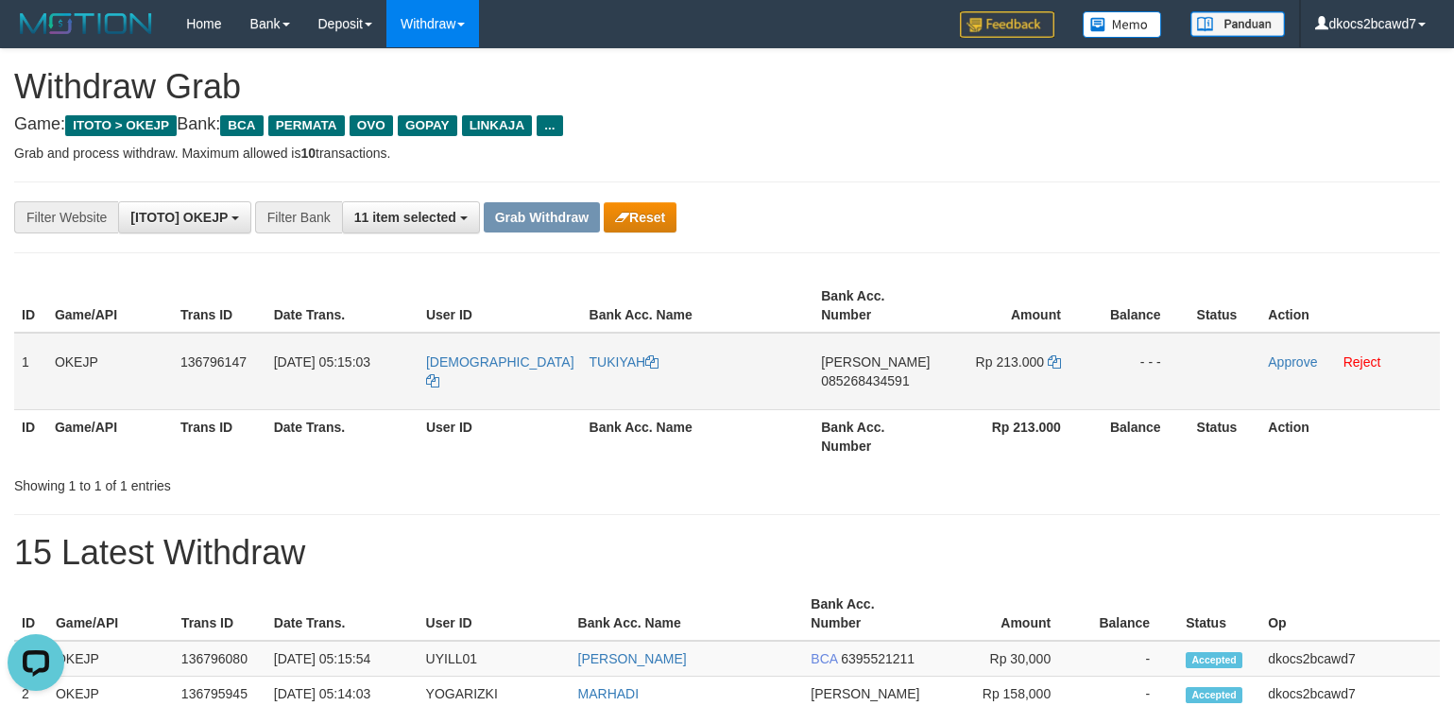
click at [891, 398] on td "[PERSON_NAME] 085268434591" at bounding box center [876, 371] width 127 height 77
copy span "085268434591"
click at [1033, 386] on td "Rp 213.000" at bounding box center [1014, 371] width 149 height 77
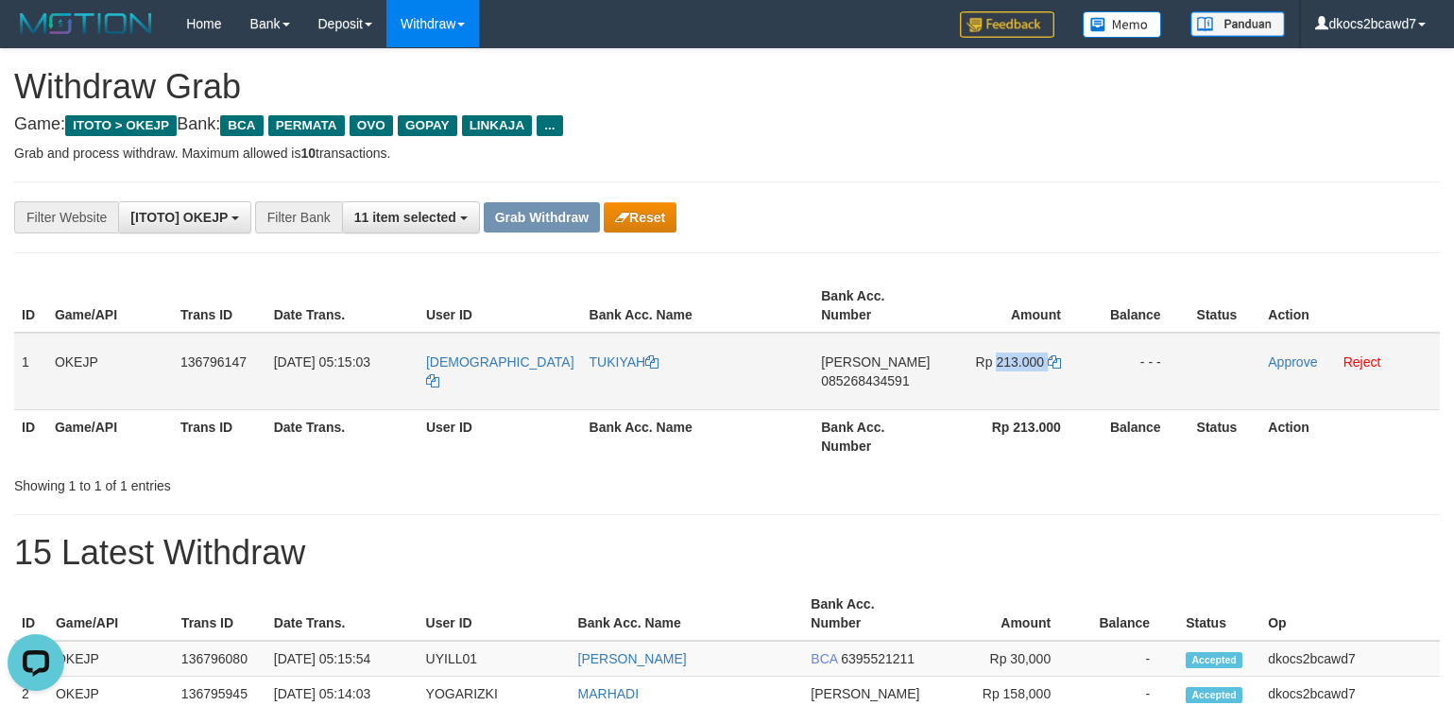
copy td "213.000"
click at [1292, 358] on link "Approve" at bounding box center [1292, 361] width 49 height 15
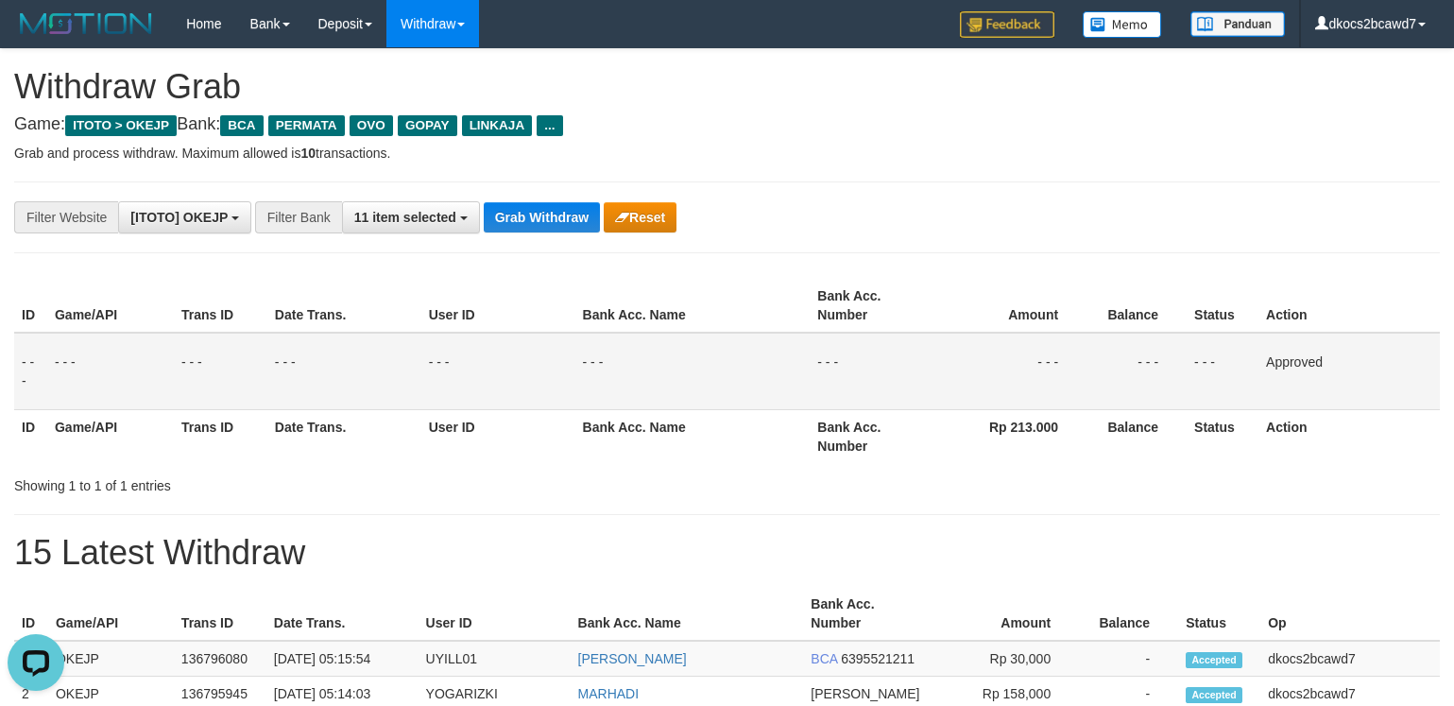
click at [1224, 194] on div "**********" at bounding box center [727, 217] width 1426 height 72
click at [508, 219] on button "Grab Withdraw" at bounding box center [542, 217] width 116 height 30
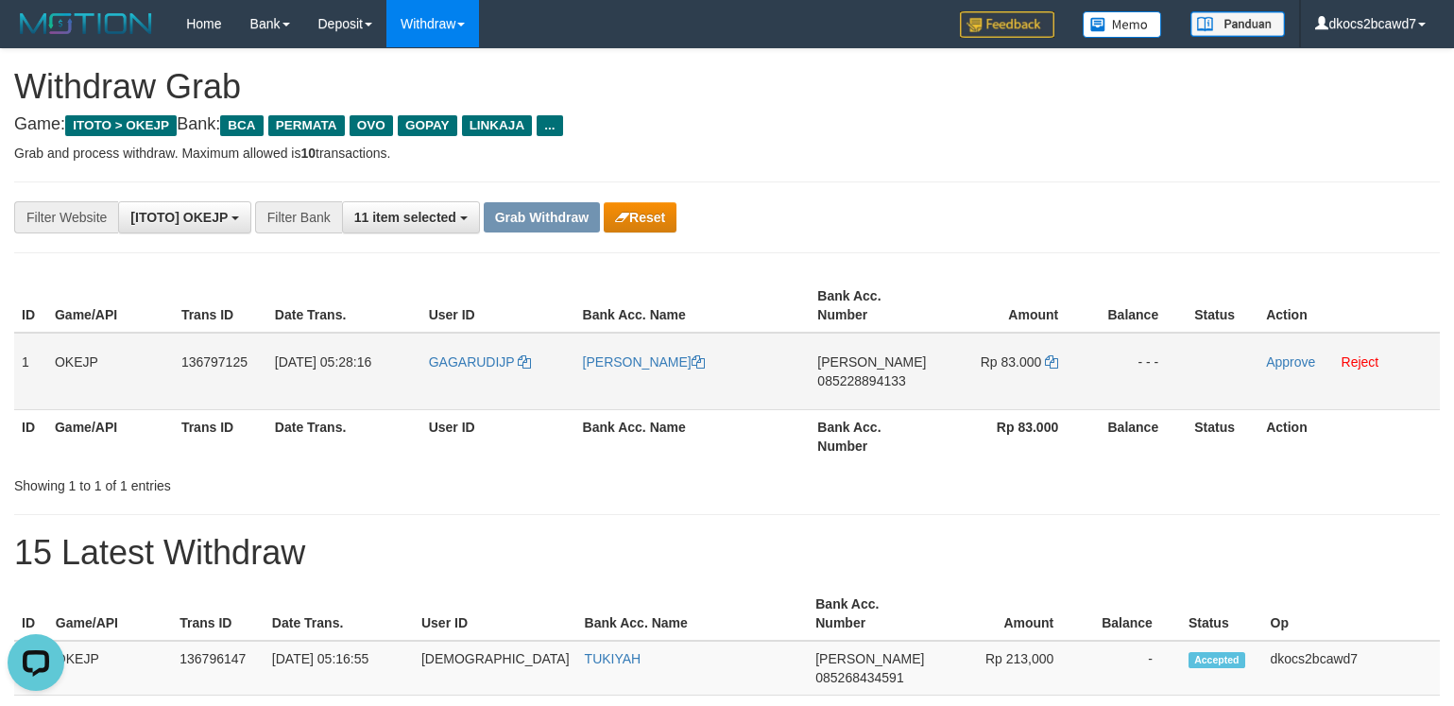
click at [480, 375] on td "GAGARUDIJP" at bounding box center [498, 371] width 154 height 77
copy link "GAGARUDIJP"
click at [641, 366] on link "[PERSON_NAME]" at bounding box center [644, 361] width 122 height 15
copy link "GAGARUDIJP"
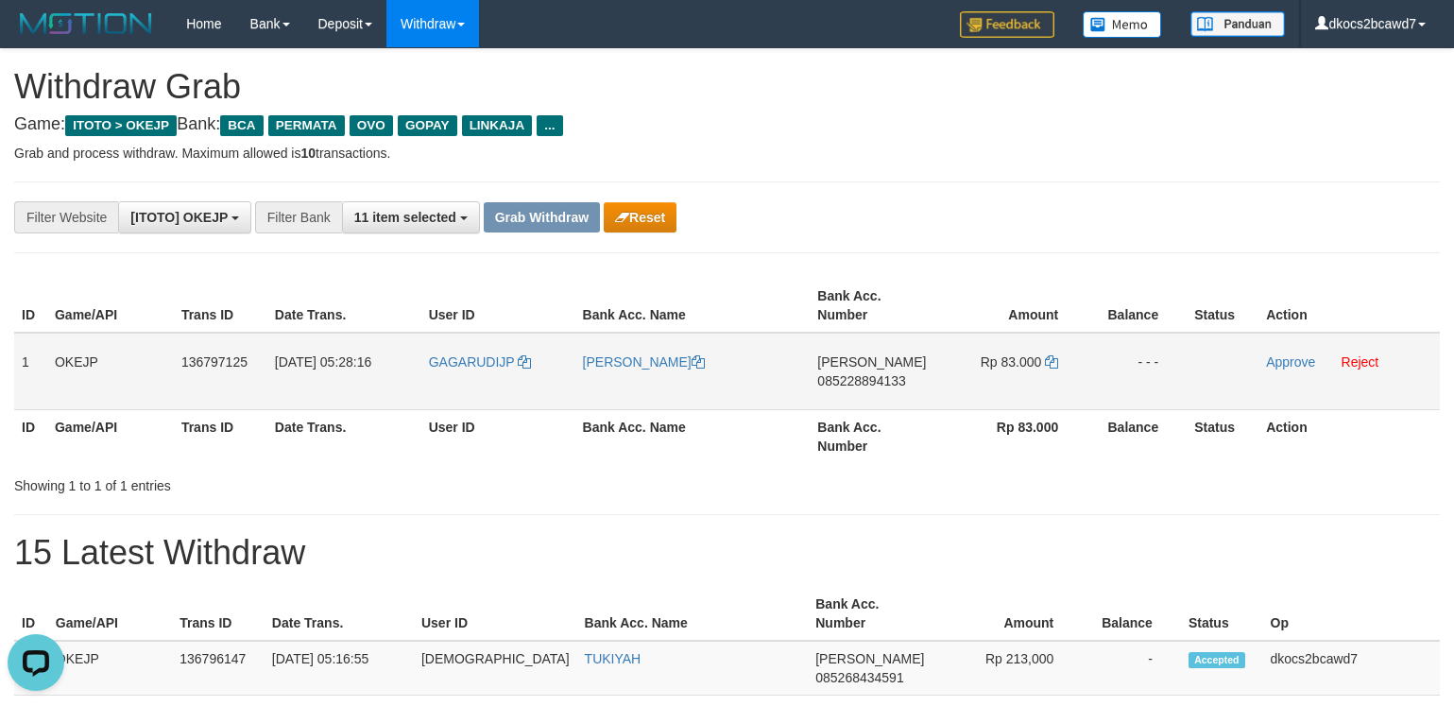
click at [1026, 380] on td "Rp 83.000" at bounding box center [1011, 371] width 150 height 77
click at [868, 400] on td "DANA 085228894133" at bounding box center [873, 371] width 127 height 77
copy span "085228894133"
click at [1024, 378] on td "Rp 83.000" at bounding box center [1011, 371] width 150 height 77
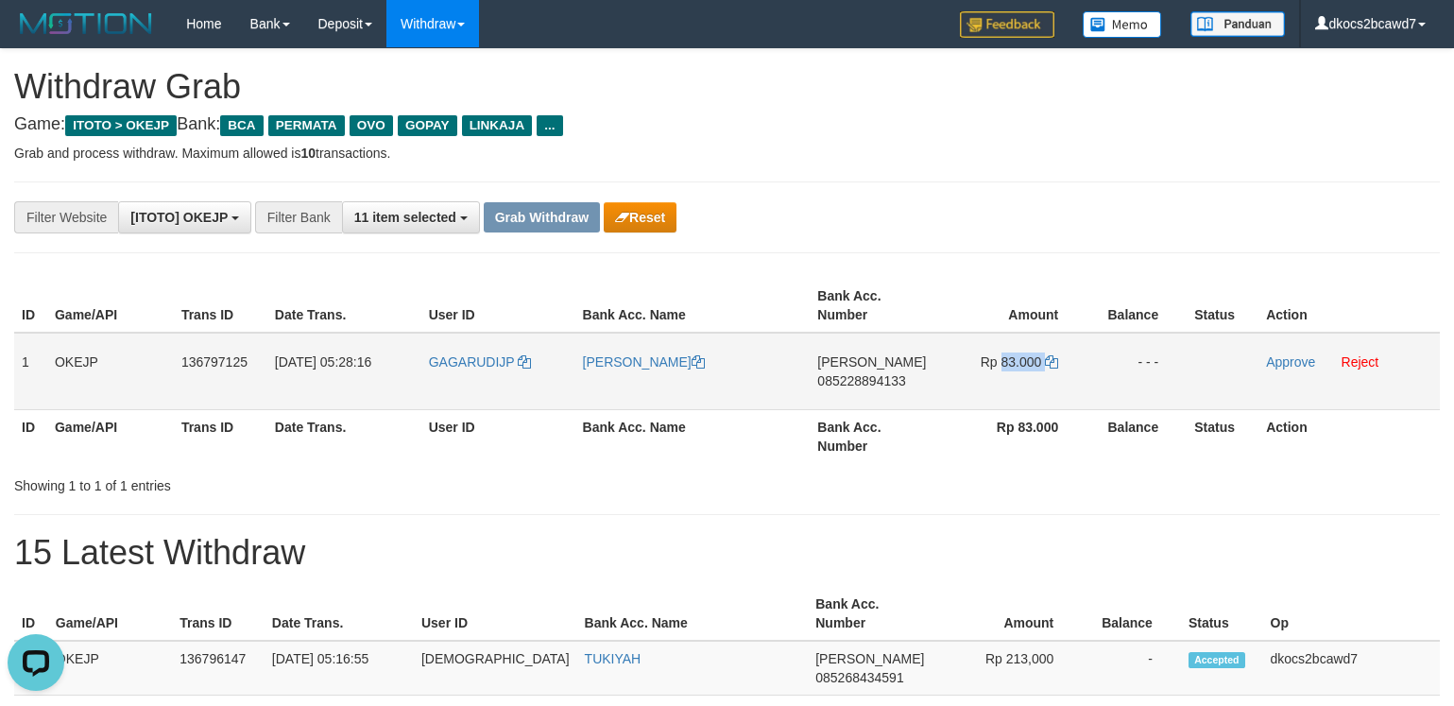
click at [1024, 378] on td "Rp 83.000" at bounding box center [1011, 371] width 150 height 77
copy td "83.000"
click at [1290, 364] on link "Approve" at bounding box center [1290, 361] width 49 height 15
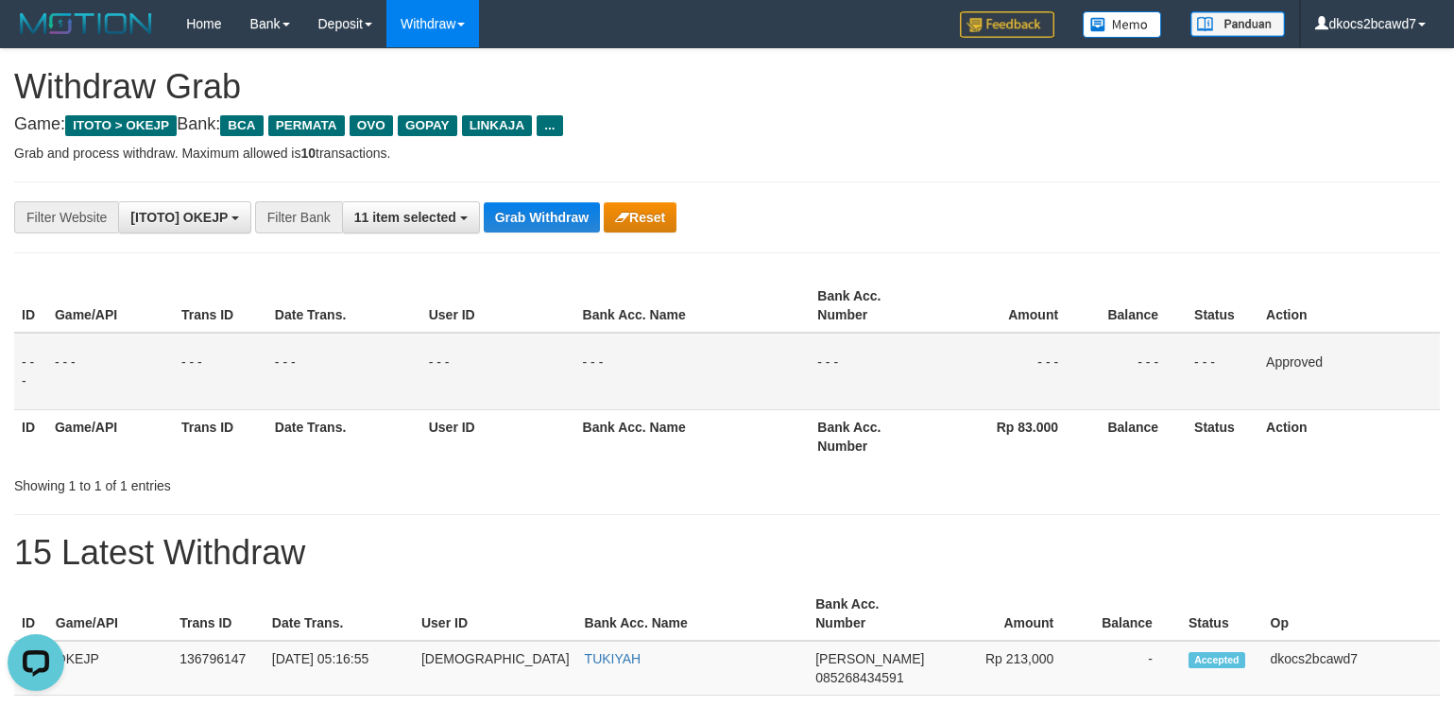
drag, startPoint x: 1358, startPoint y: 482, endPoint x: 1352, endPoint y: 468, distance: 15.6
click at [1358, 480] on div "Showing 1 to 1 of 1 entries" at bounding box center [727, 482] width 1454 height 26
click at [534, 225] on button "Grab Withdraw" at bounding box center [542, 217] width 116 height 30
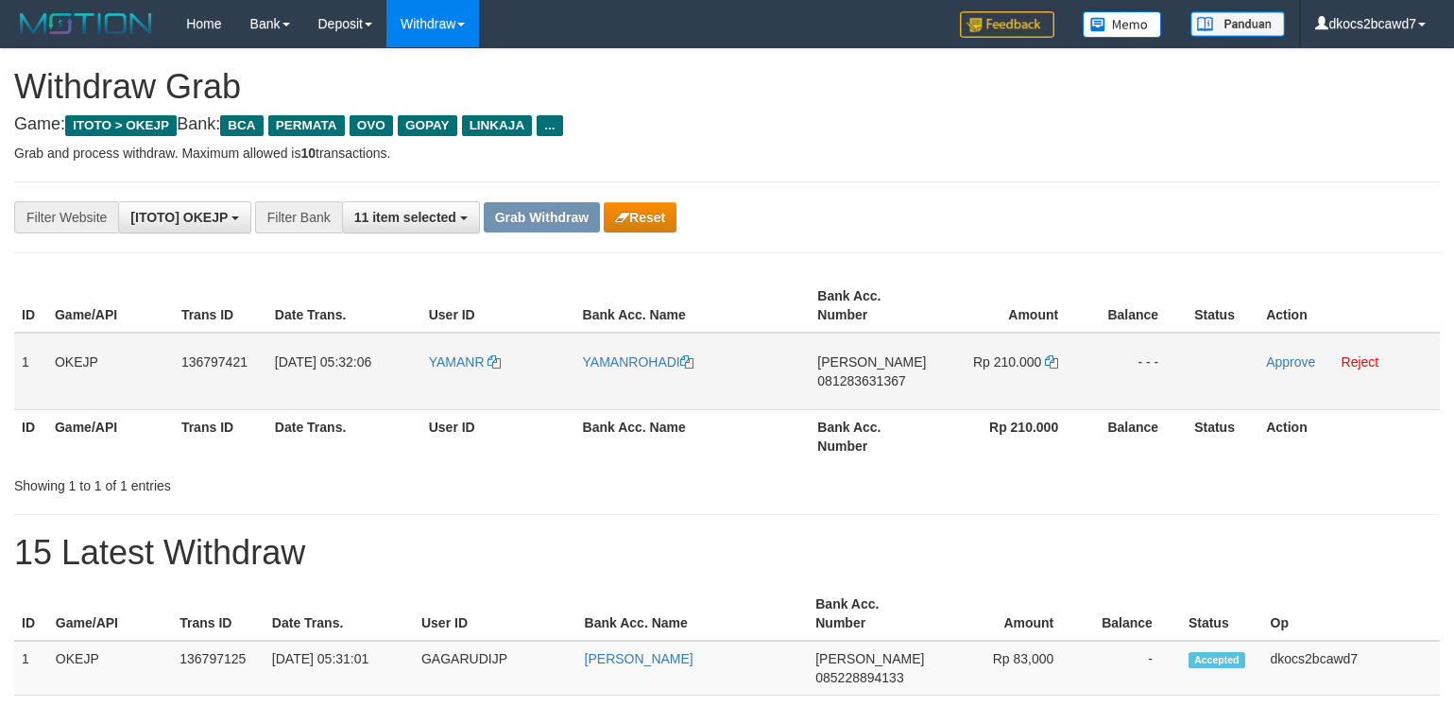
click at [445, 381] on td "YAMANR" at bounding box center [498, 371] width 154 height 77
copy link "YAMANR"
click at [629, 363] on link "YAMANROHADI" at bounding box center [638, 361] width 111 height 15
copy link "YAMANR"
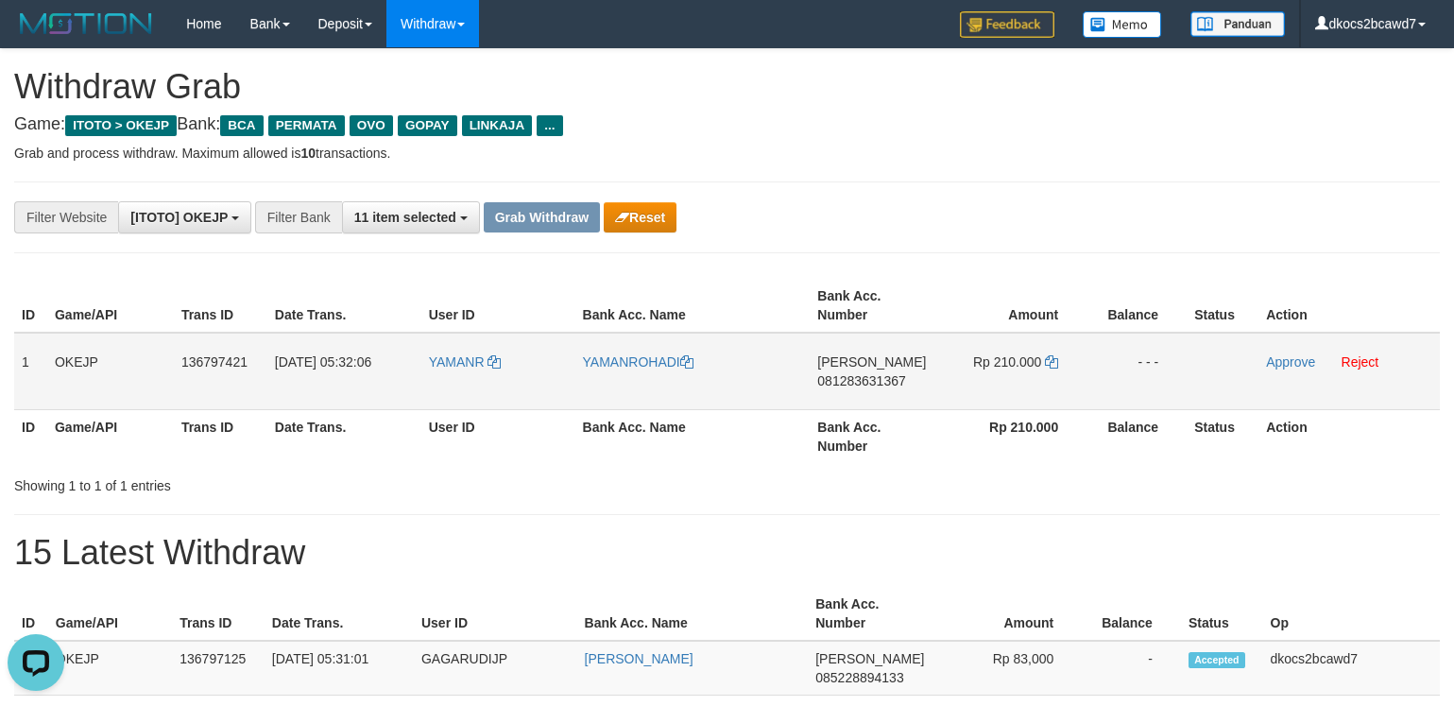
click at [877, 398] on td "[PERSON_NAME] 081283631367" at bounding box center [873, 371] width 127 height 77
copy span "081283631367"
click at [1024, 385] on td "Rp 210.000" at bounding box center [1011, 371] width 150 height 77
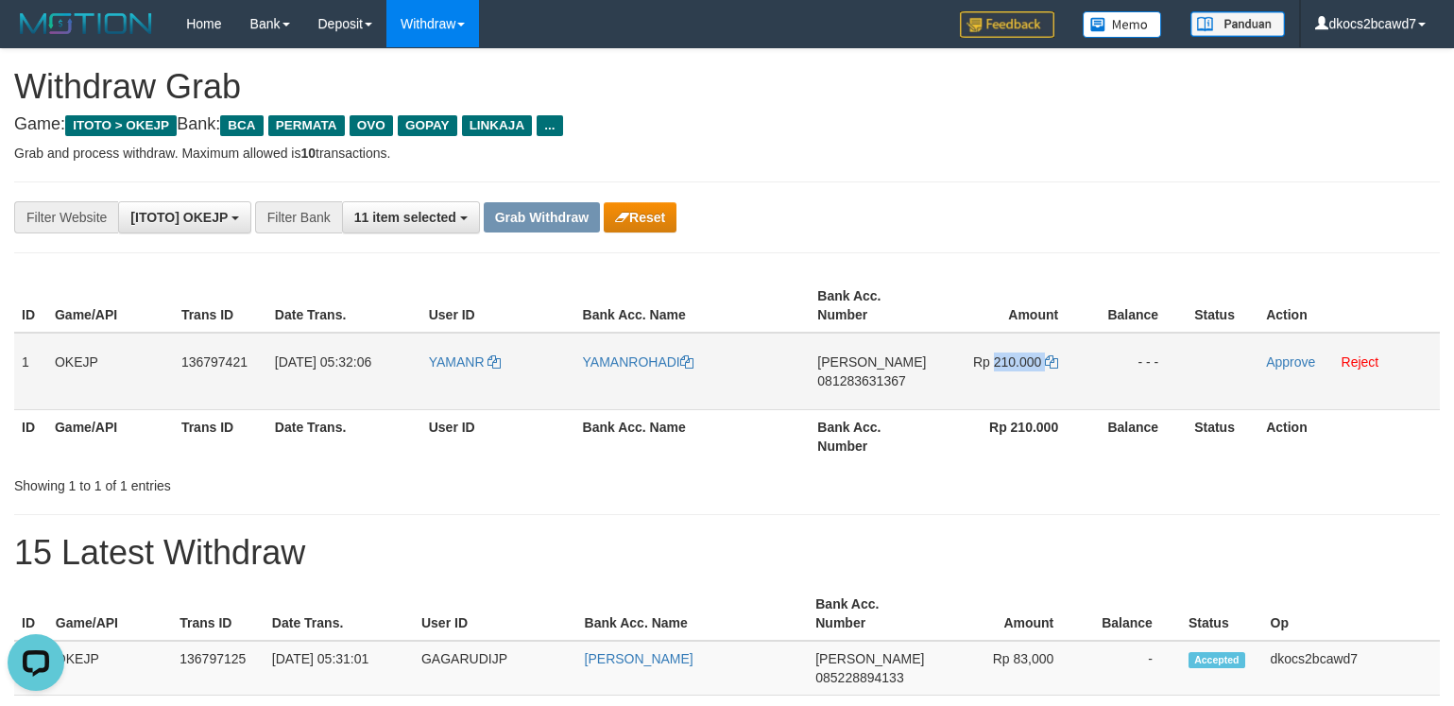
copy td "210.000"
click at [1288, 367] on link "Approve" at bounding box center [1290, 361] width 49 height 15
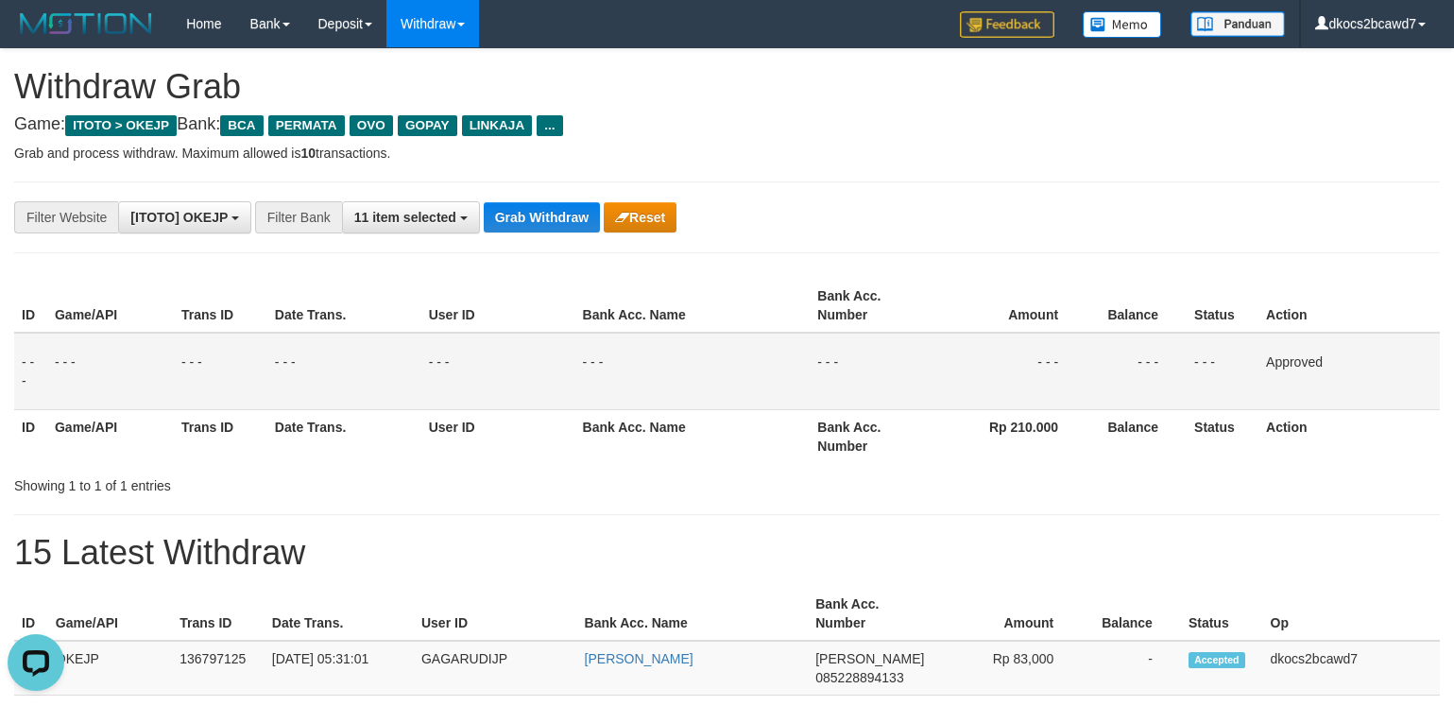
drag, startPoint x: 1305, startPoint y: 201, endPoint x: 1211, endPoint y: 142, distance: 110.9
click at [1305, 201] on div "**********" at bounding box center [727, 217] width 1454 height 32
click at [565, 213] on button "Grab Withdraw" at bounding box center [542, 217] width 116 height 30
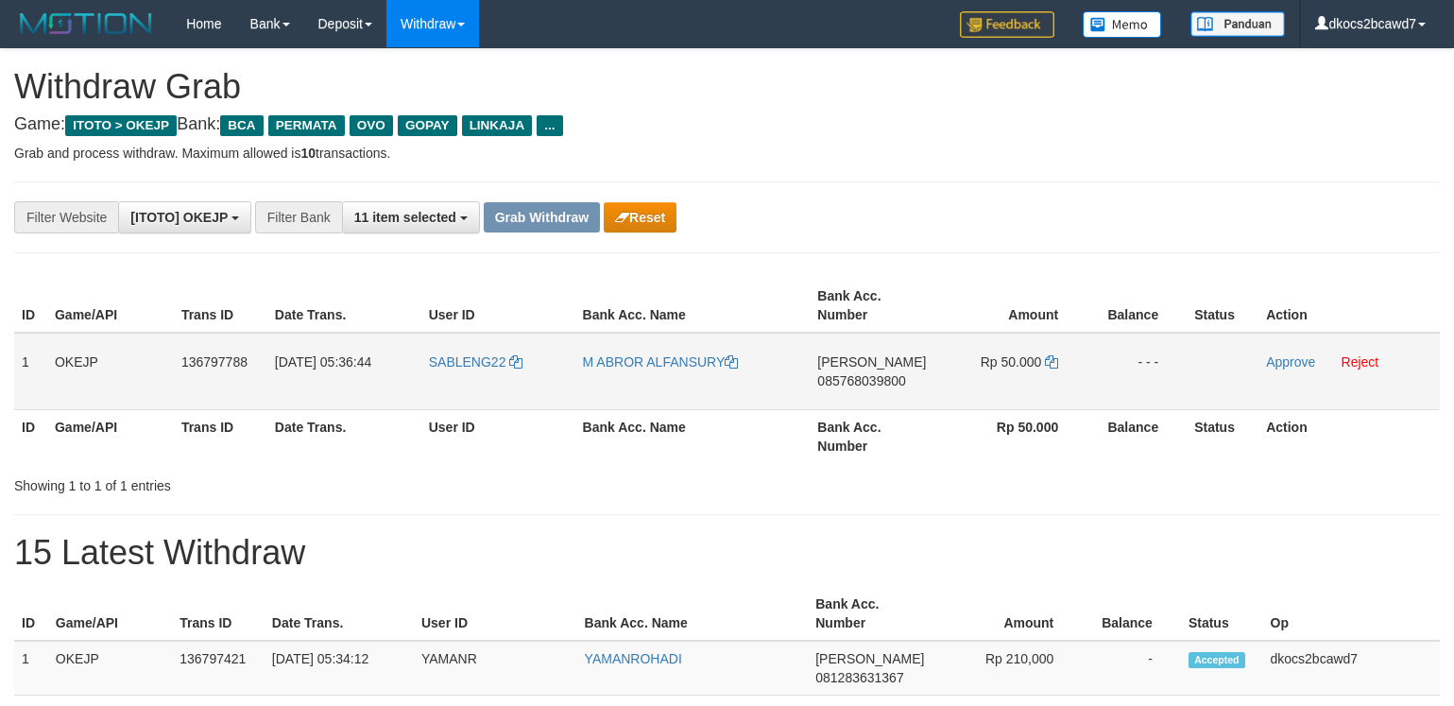
click at [457, 375] on td "SABLENG22" at bounding box center [498, 371] width 154 height 77
copy link "SABLENG22"
click at [1364, 367] on link "Reject" at bounding box center [1360, 361] width 38 height 15
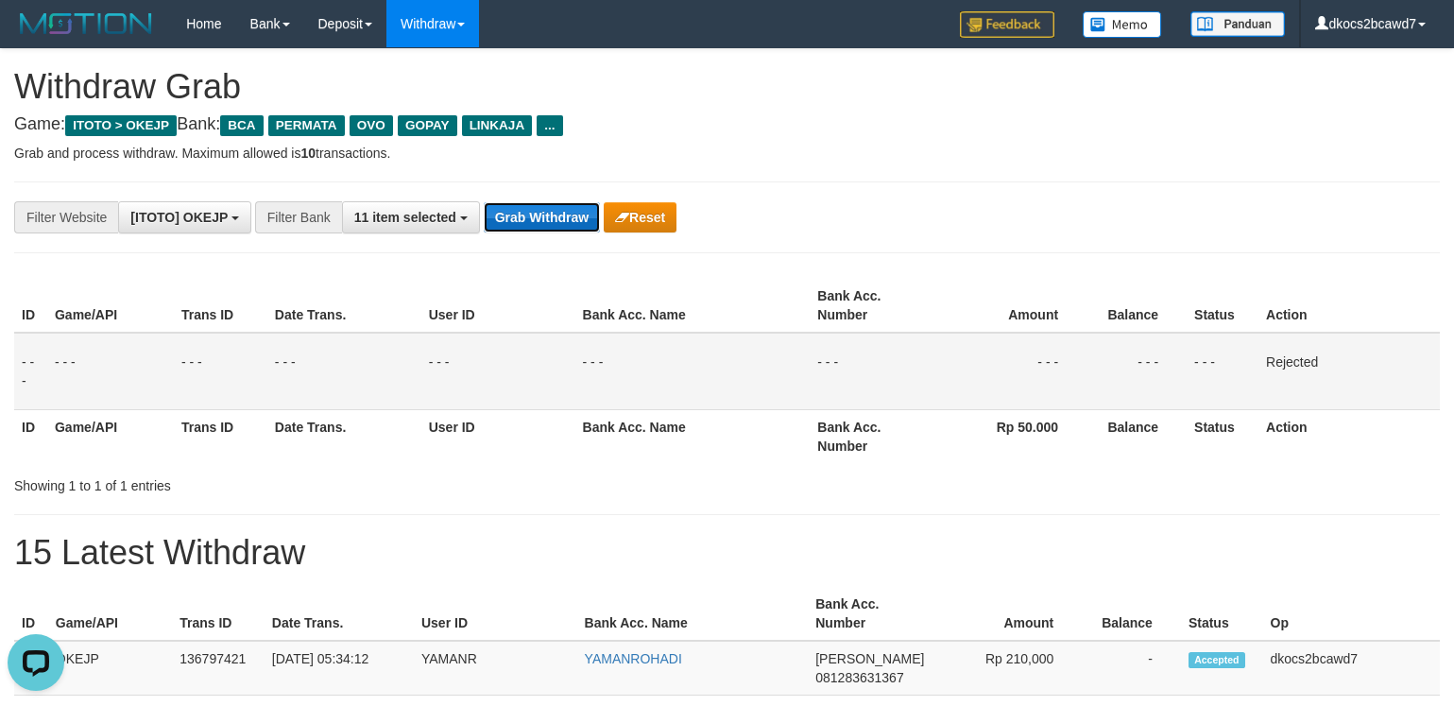
click at [533, 225] on button "Grab Withdraw" at bounding box center [542, 217] width 116 height 30
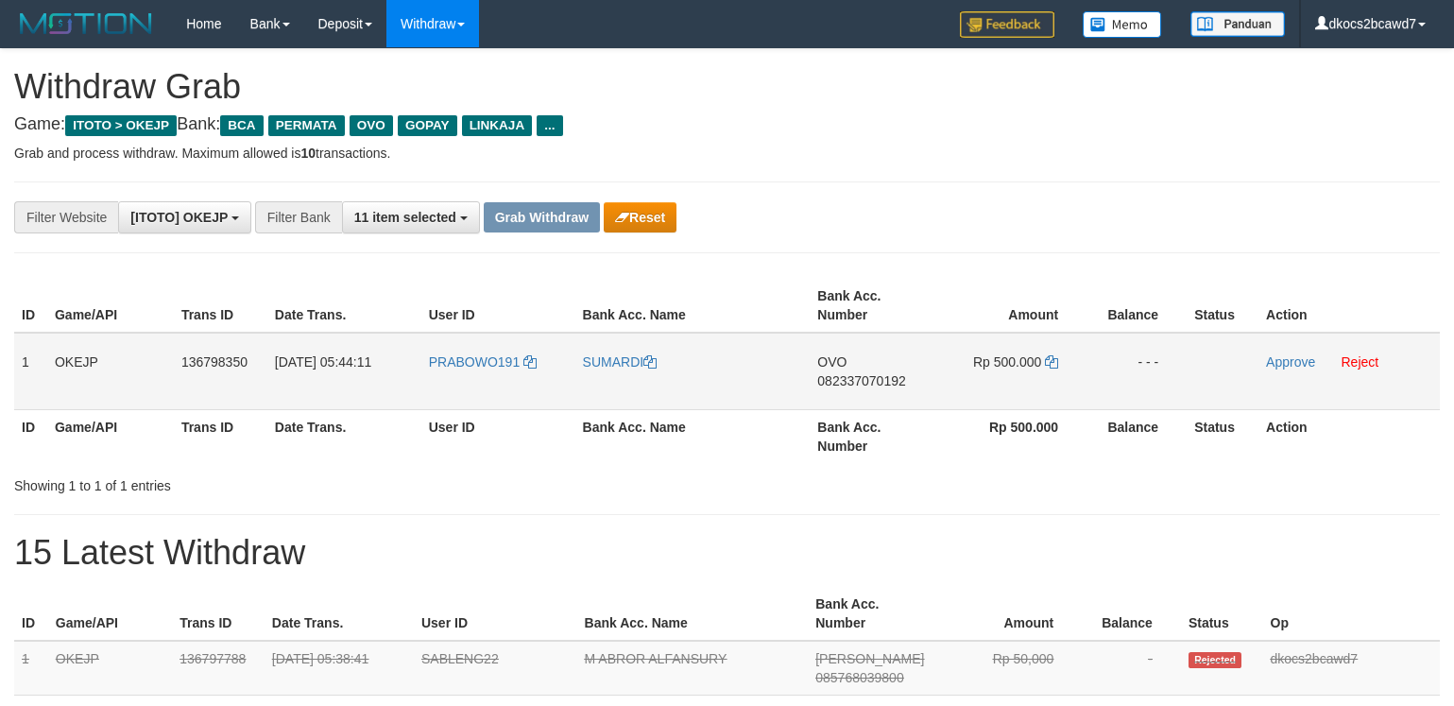
click at [473, 384] on td "PRABOWO191" at bounding box center [498, 371] width 154 height 77
copy link "PRABOWO191"
click at [615, 367] on link "SUMARDI" at bounding box center [620, 361] width 75 height 15
copy link "PRABOWO191"
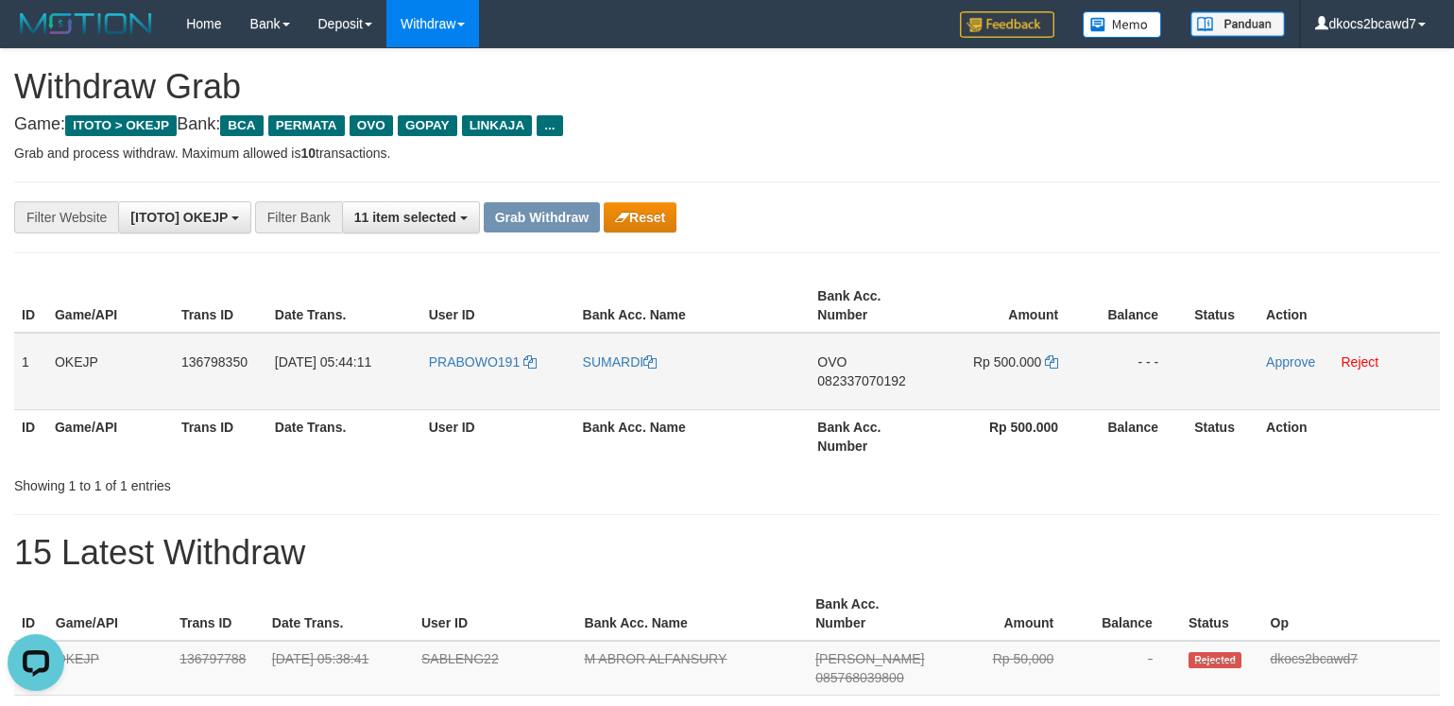
click at [867, 401] on td "OVO 082337070192" at bounding box center [873, 371] width 127 height 77
copy span "082337070192"
click at [1018, 378] on td "Rp 500.000" at bounding box center [1011, 371] width 150 height 77
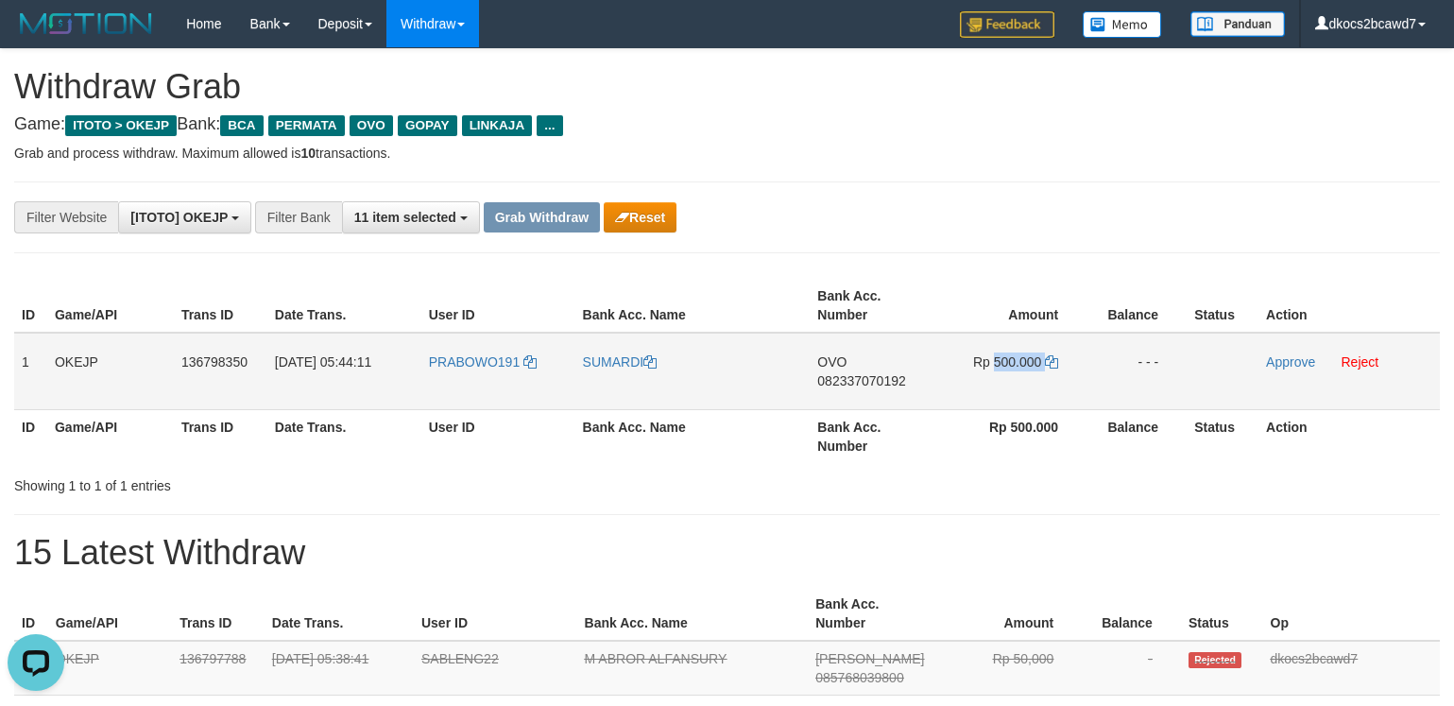
copy td "500.000"
click at [1271, 360] on link "Approve" at bounding box center [1290, 361] width 49 height 15
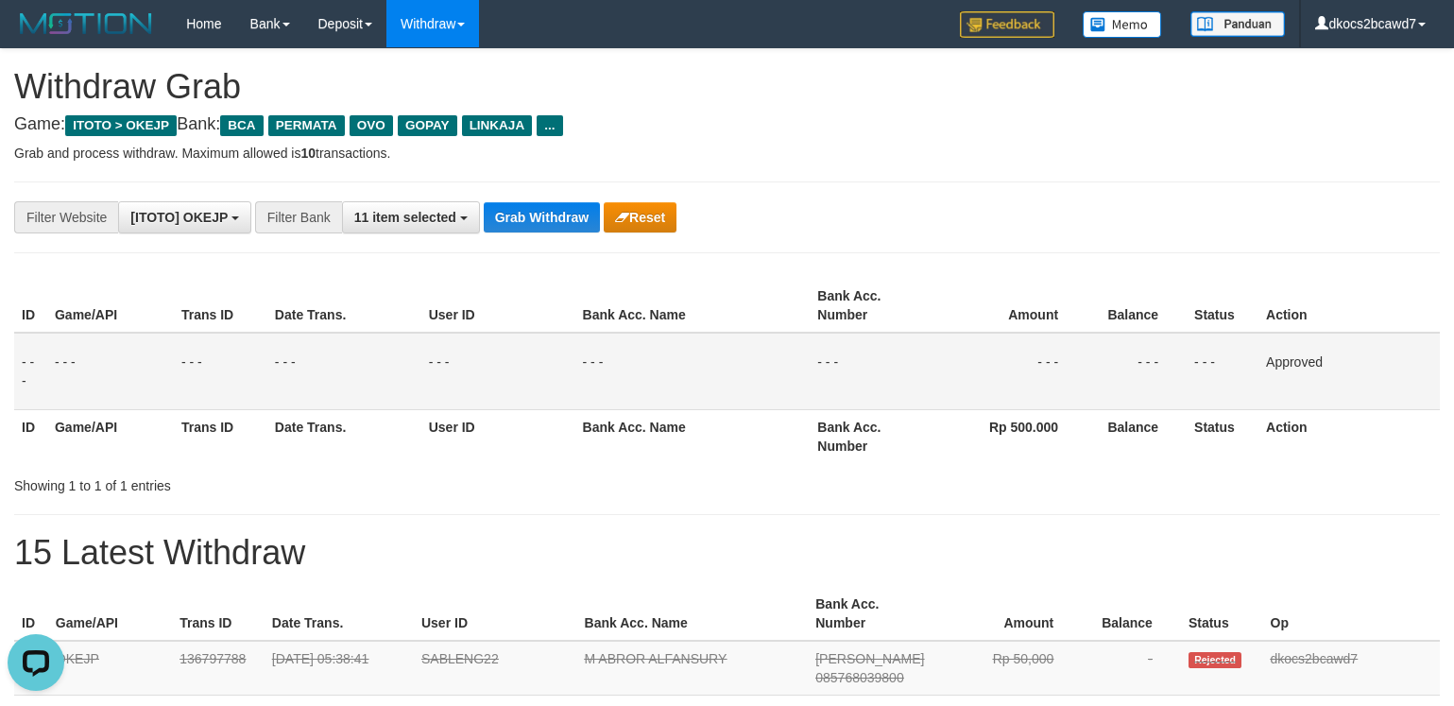
drag, startPoint x: 969, startPoint y: 266, endPoint x: 981, endPoint y: 245, distance: 24.5
click at [572, 221] on button "Grab Withdraw" at bounding box center [542, 217] width 116 height 30
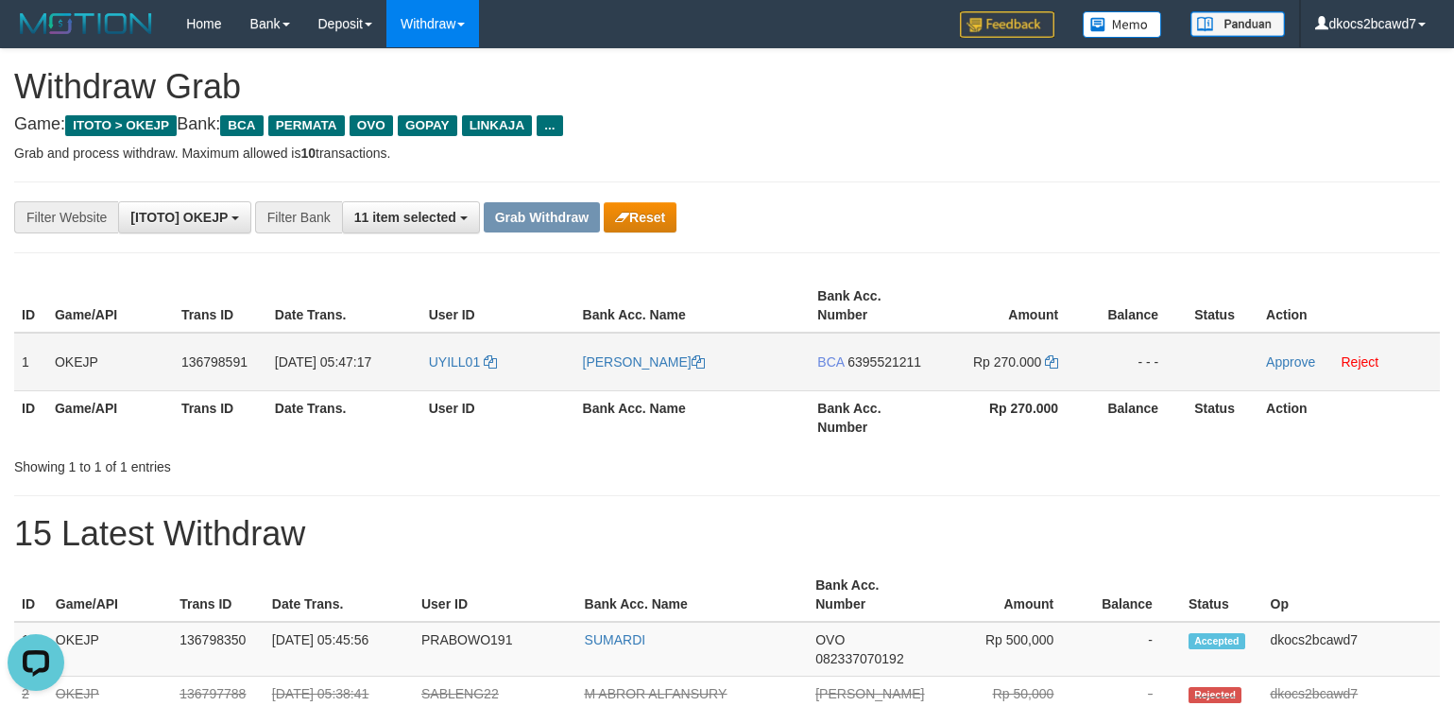
click at [454, 372] on td "UYILL01" at bounding box center [498, 362] width 154 height 59
copy link "UYILL01"
click at [593, 355] on link "[PERSON_NAME]" at bounding box center [644, 361] width 122 height 15
copy link "UYILL01"
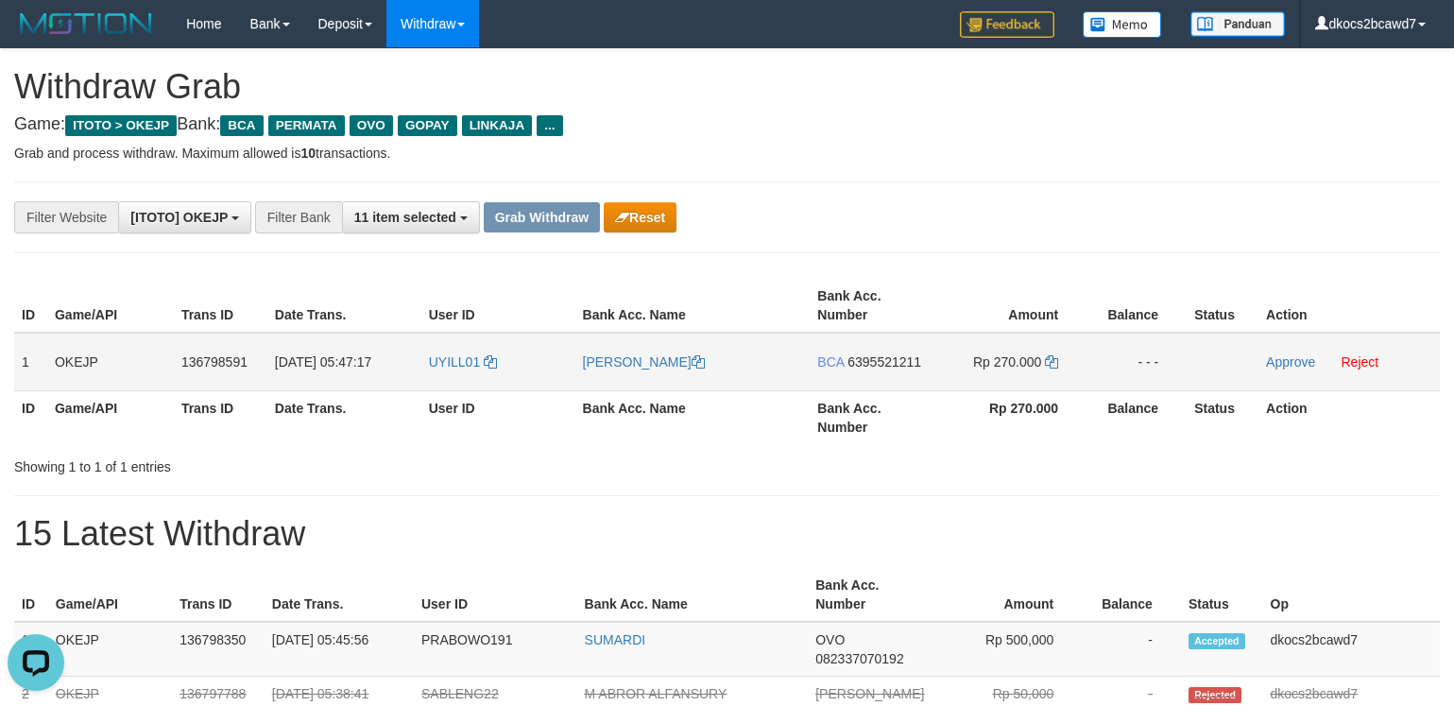
click at [884, 381] on td "BCA 6395521211" at bounding box center [873, 362] width 127 height 59
copy span "6395521211"
click at [1051, 363] on icon at bounding box center [1051, 361] width 13 height 13
copy span "6395521211"
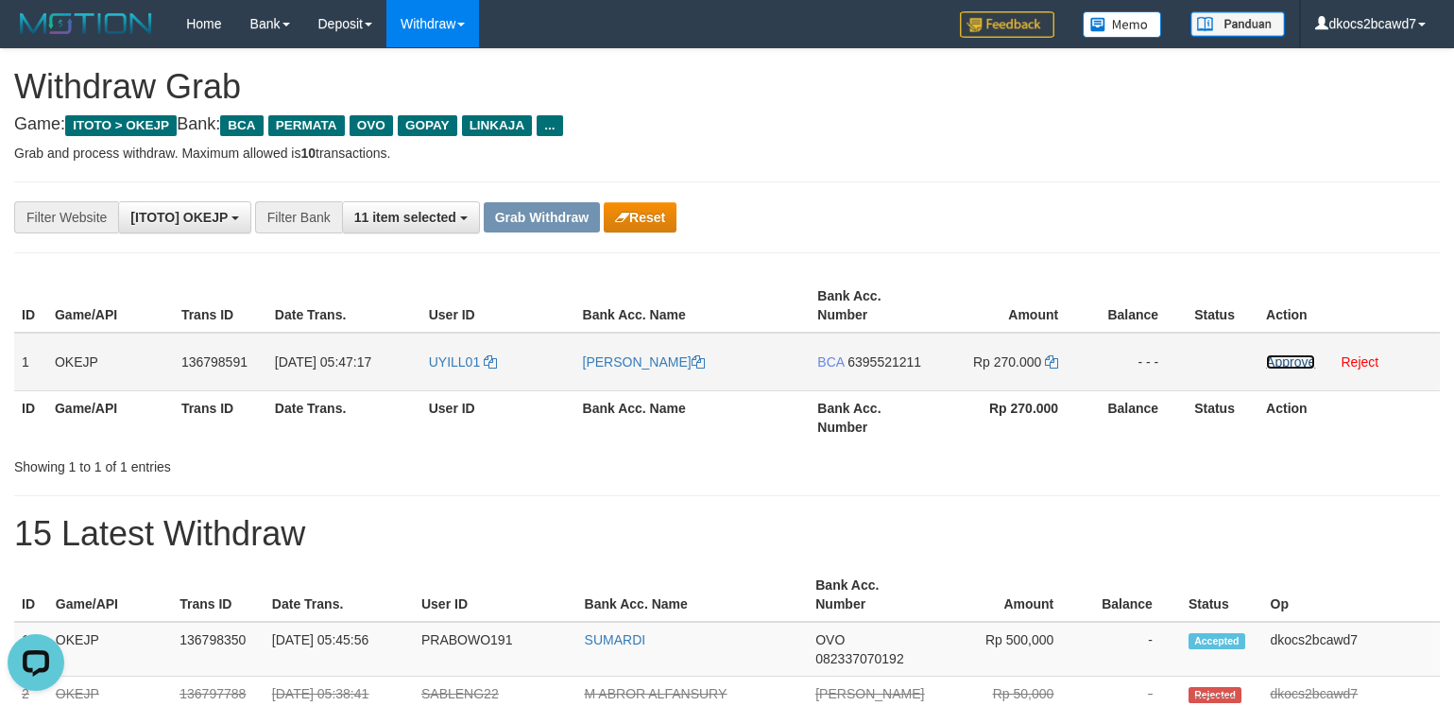
click at [1282, 363] on link "Approve" at bounding box center [1290, 361] width 49 height 15
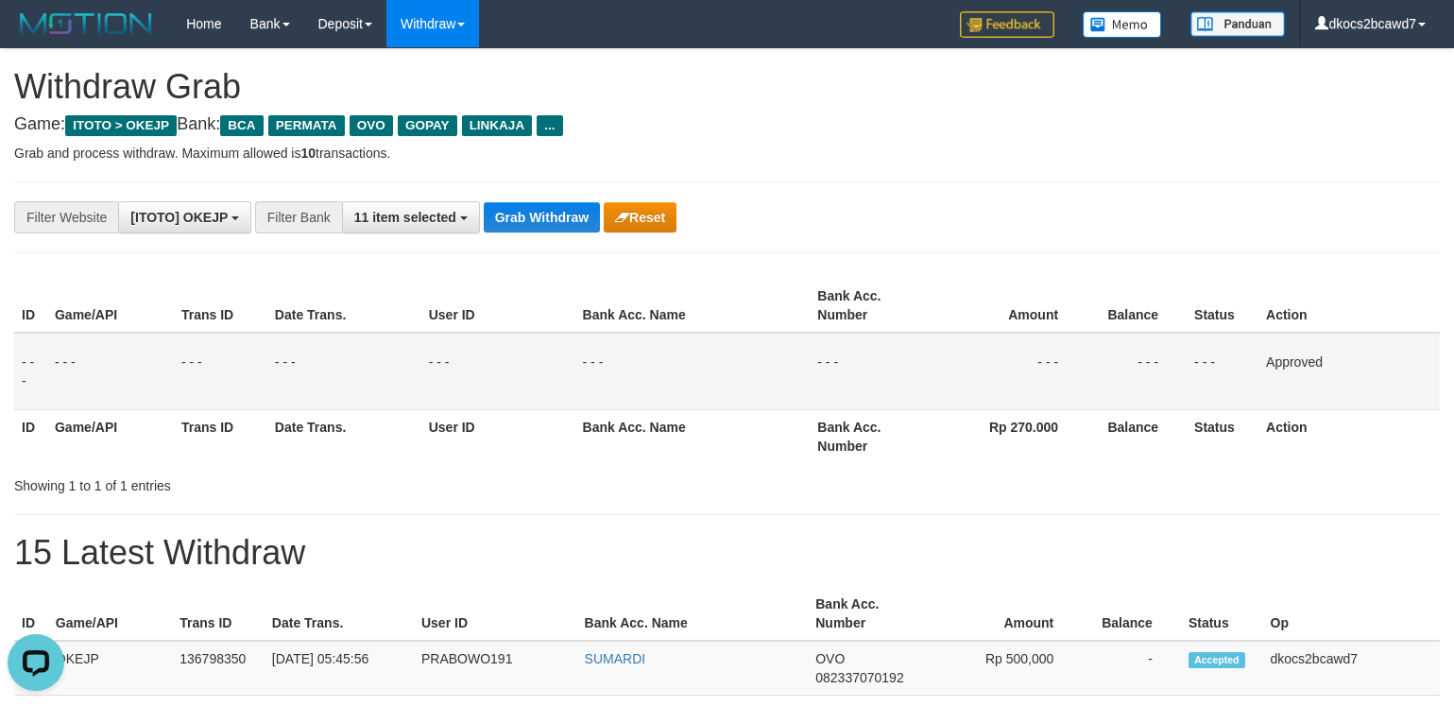
click at [1078, 230] on div "**********" at bounding box center [606, 217] width 1212 height 32
click at [539, 221] on button "Grab Withdraw" at bounding box center [542, 217] width 116 height 30
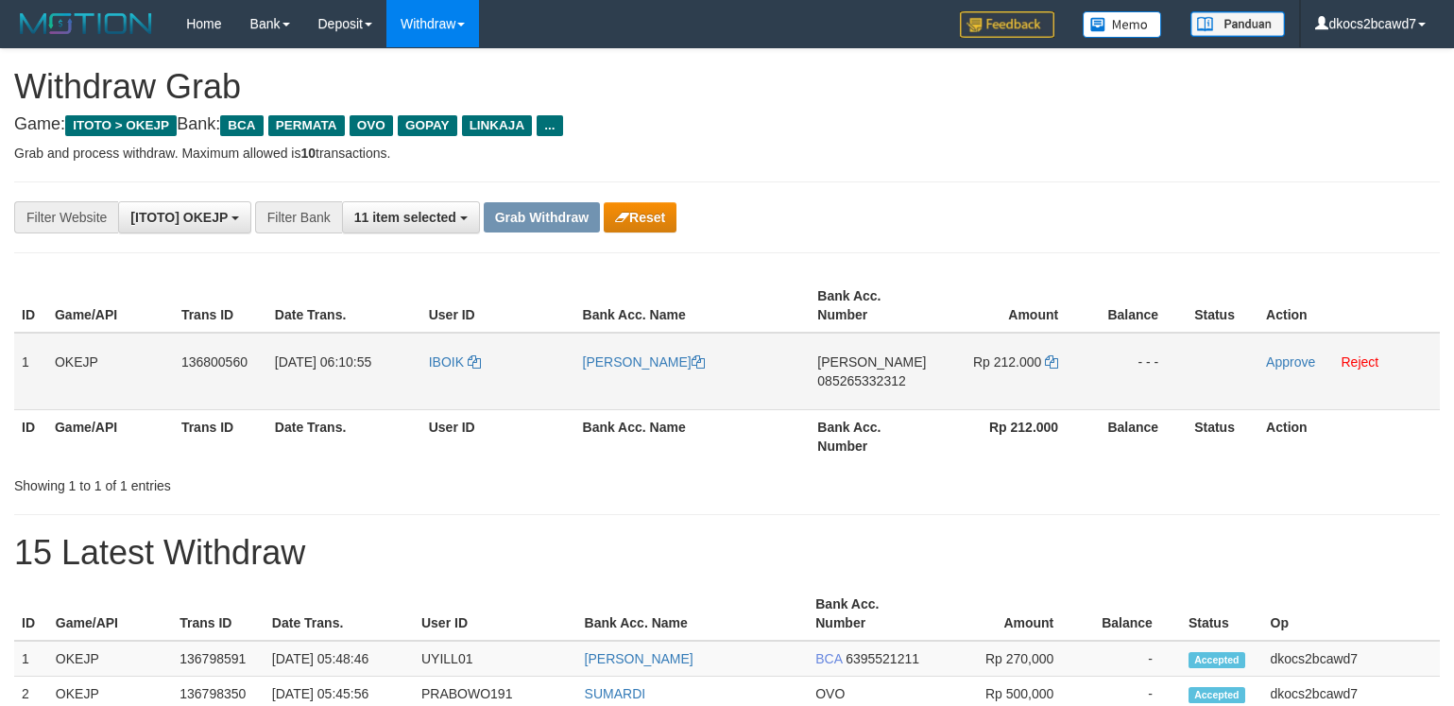
click at [442, 372] on td "IBOIK" at bounding box center [498, 371] width 154 height 77
copy link "IBOIK"
click at [1296, 364] on link "Approve" at bounding box center [1290, 361] width 49 height 15
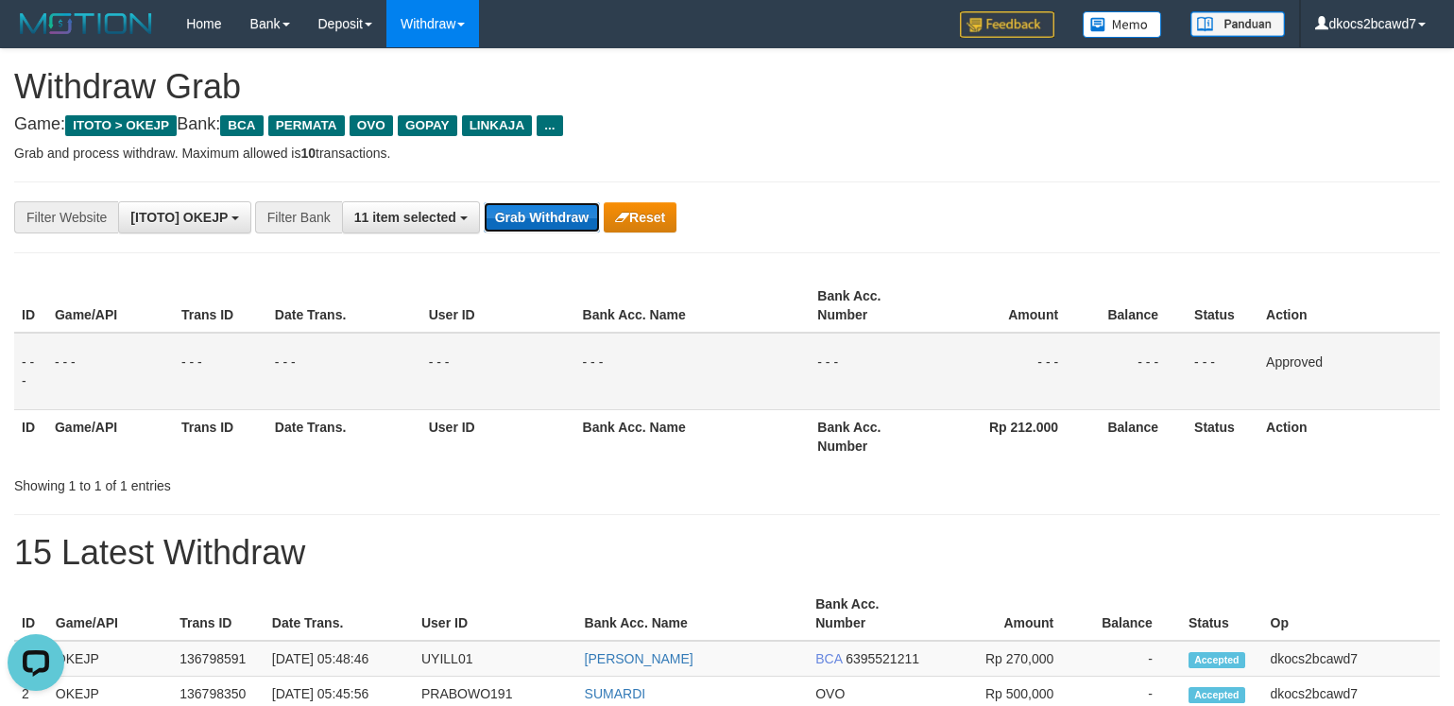
click at [524, 219] on button "Grab Withdraw" at bounding box center [542, 217] width 116 height 30
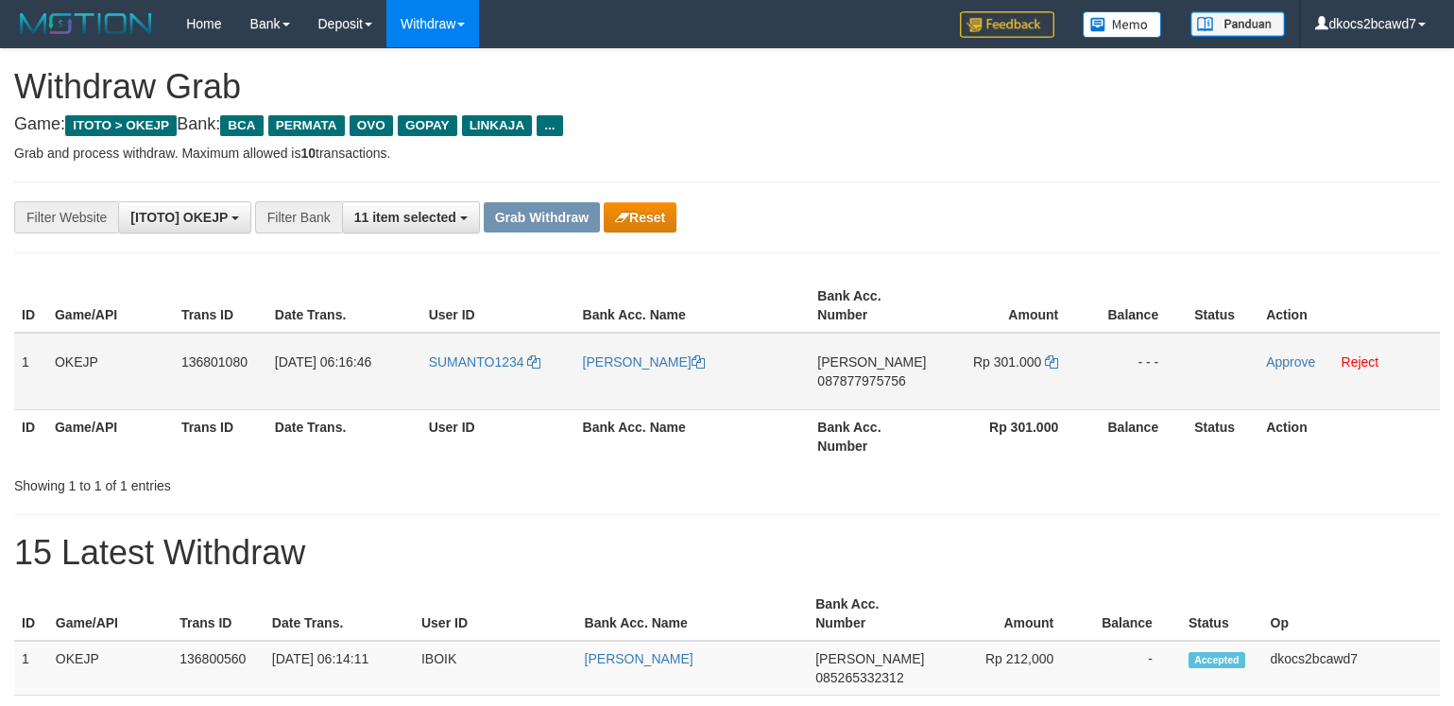
click at [490, 383] on td "SUMANTO1234" at bounding box center [498, 371] width 154 height 77
copy link "SUMANTO1234"
click at [606, 368] on link "SUMANTO" at bounding box center [644, 361] width 122 height 15
copy link "SUMANTO1234"
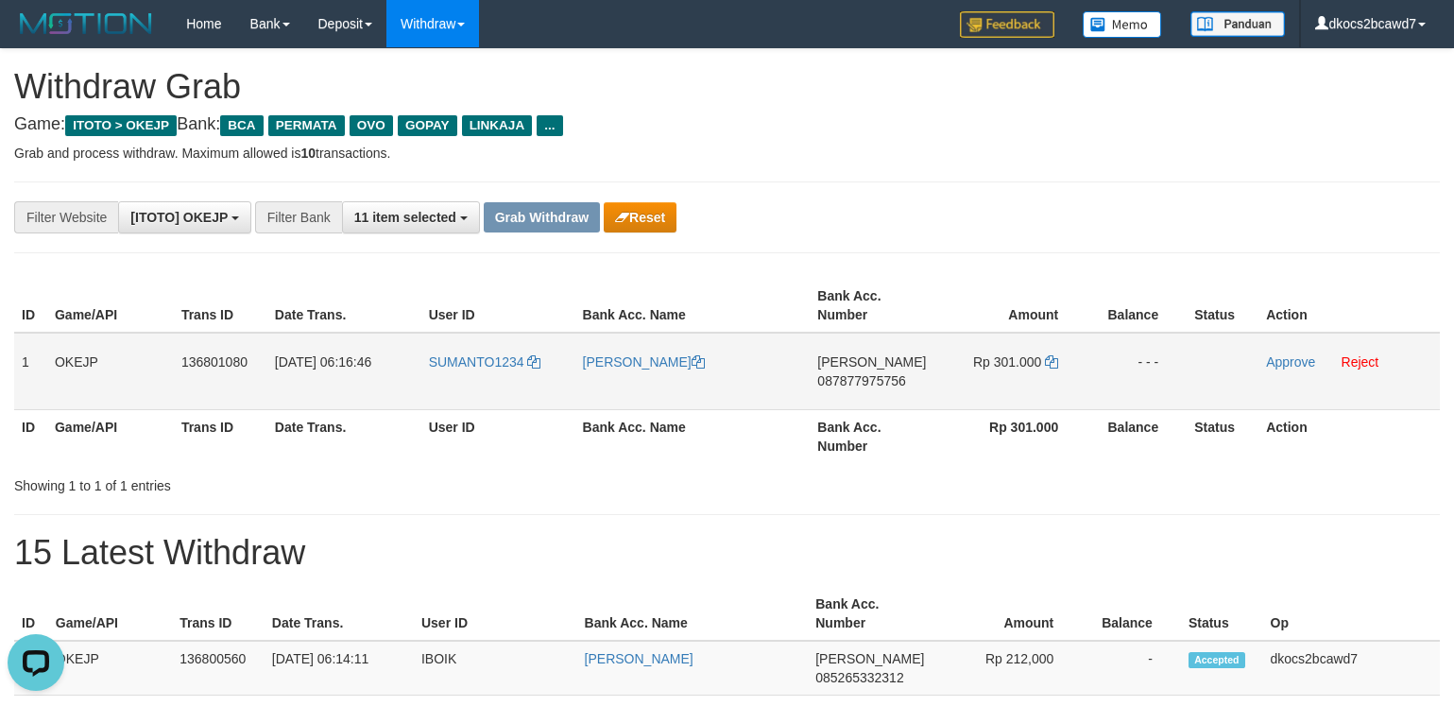
click at [901, 400] on td "DANA 087877975756" at bounding box center [873, 371] width 127 height 77
click at [899, 398] on td "DANA 087877975756" at bounding box center [873, 371] width 127 height 77
copy span "087877975756"
click at [1013, 385] on td "Rp 301.000" at bounding box center [1011, 371] width 150 height 77
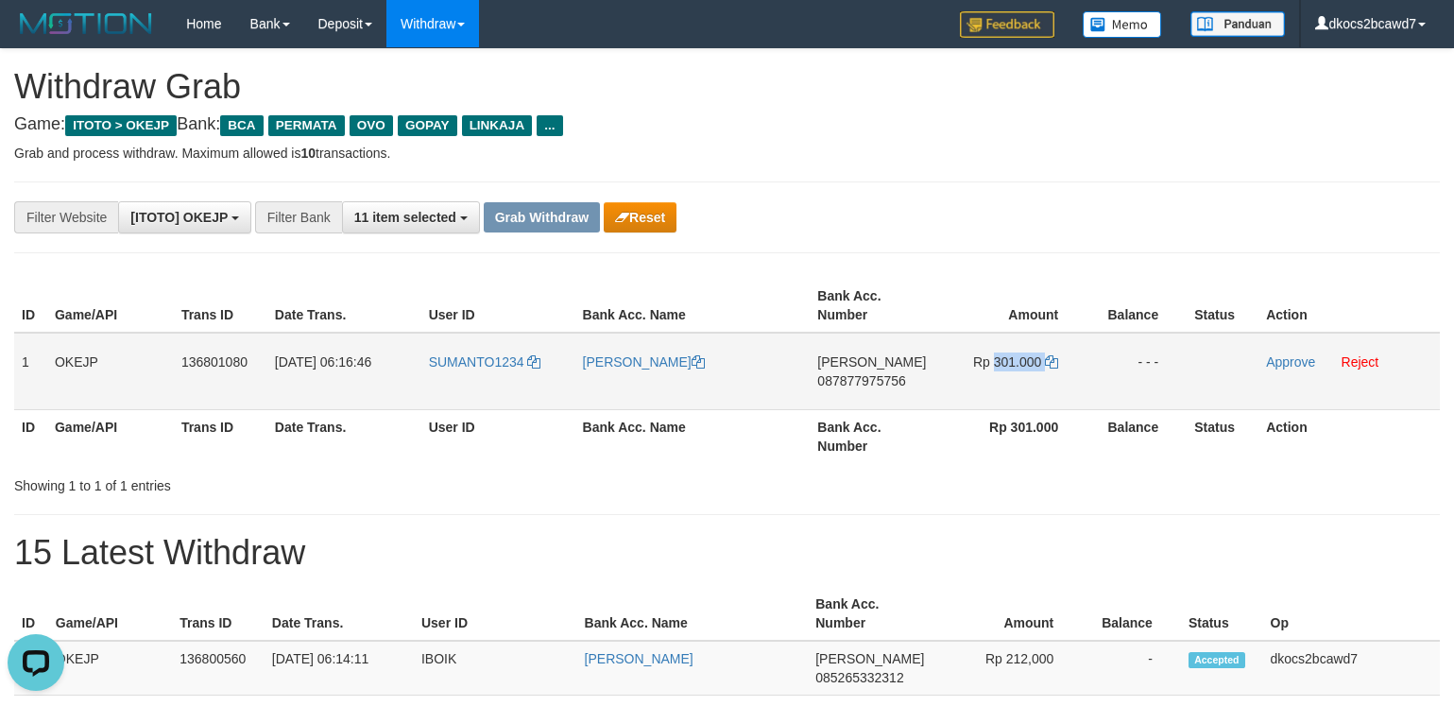
copy td "301.000"
click at [1272, 367] on link "Approve" at bounding box center [1290, 361] width 49 height 15
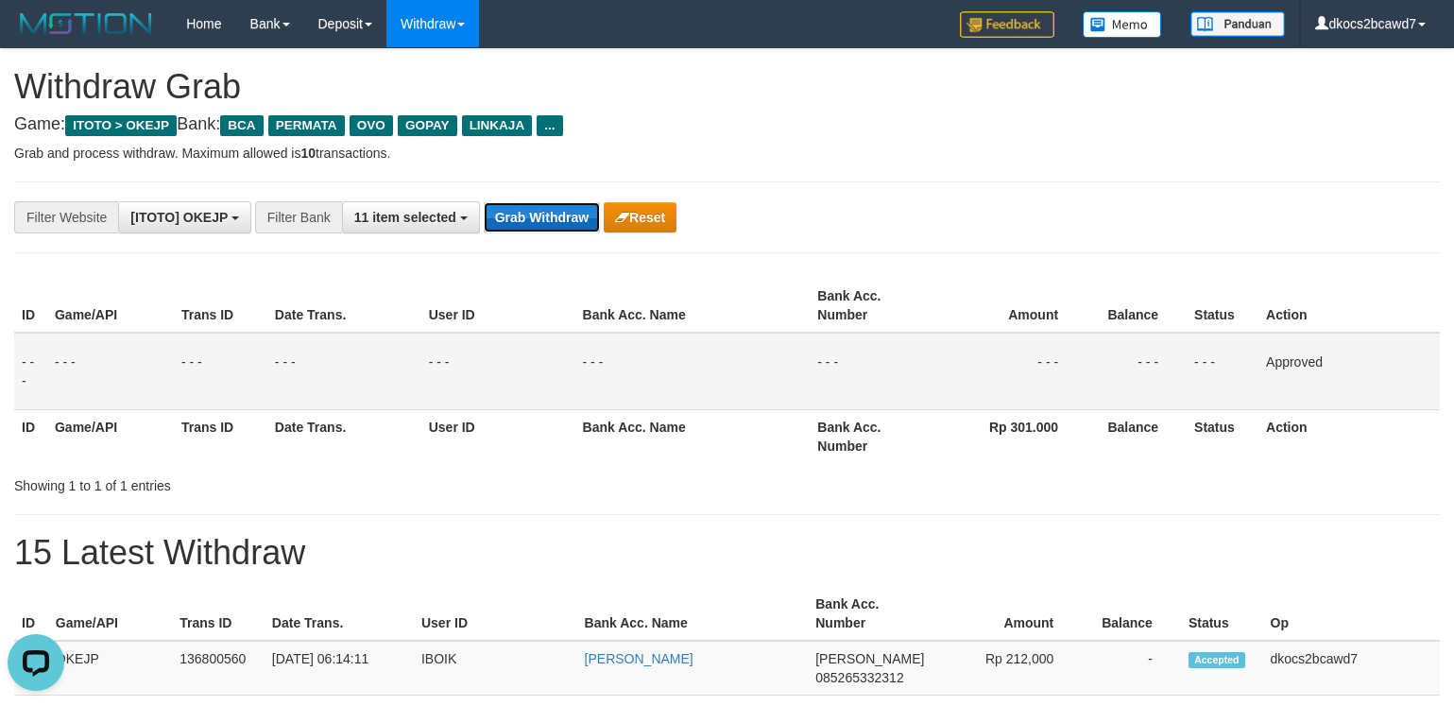
click at [525, 222] on button "Grab Withdraw" at bounding box center [542, 217] width 116 height 30
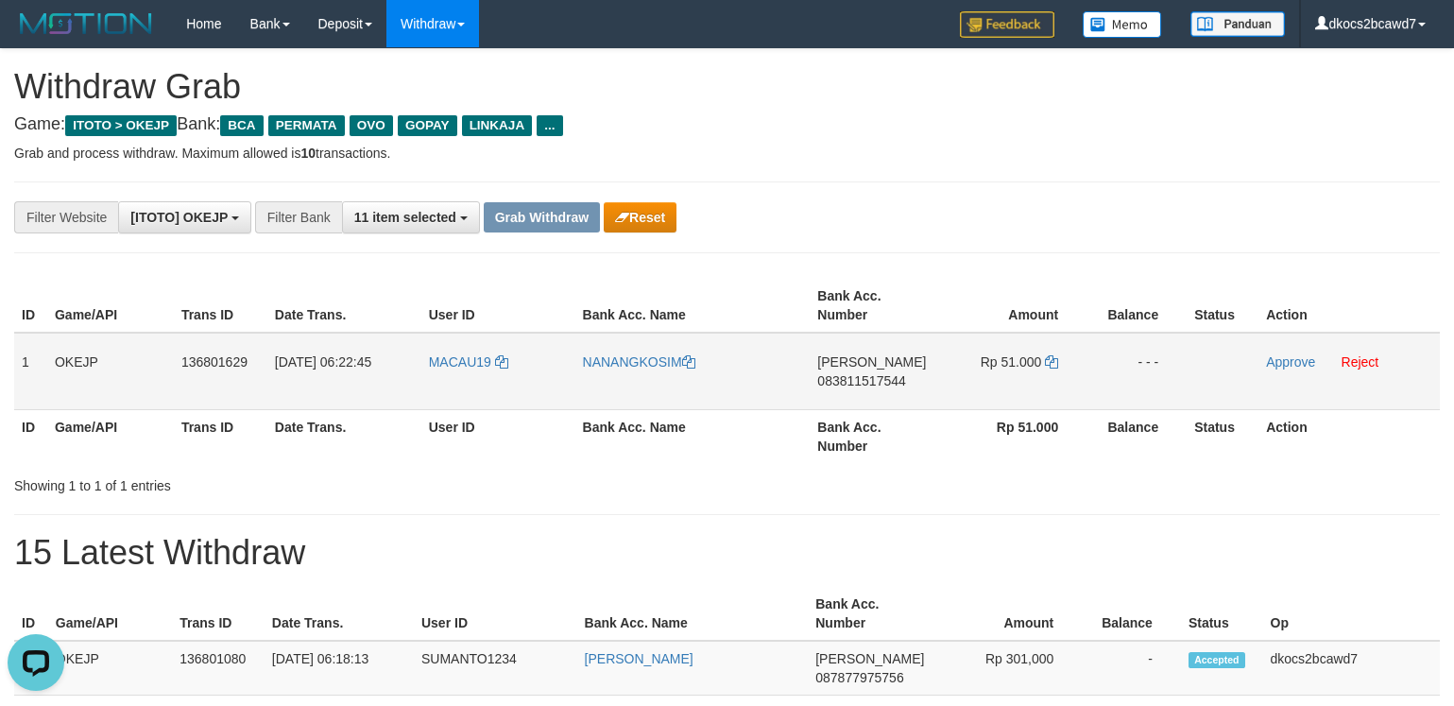
click at [468, 380] on td "MACAU19" at bounding box center [498, 371] width 154 height 77
copy link "MACAU19"
click at [630, 367] on link "NANANGKOSIM" at bounding box center [639, 361] width 112 height 15
copy link "MACAU19"
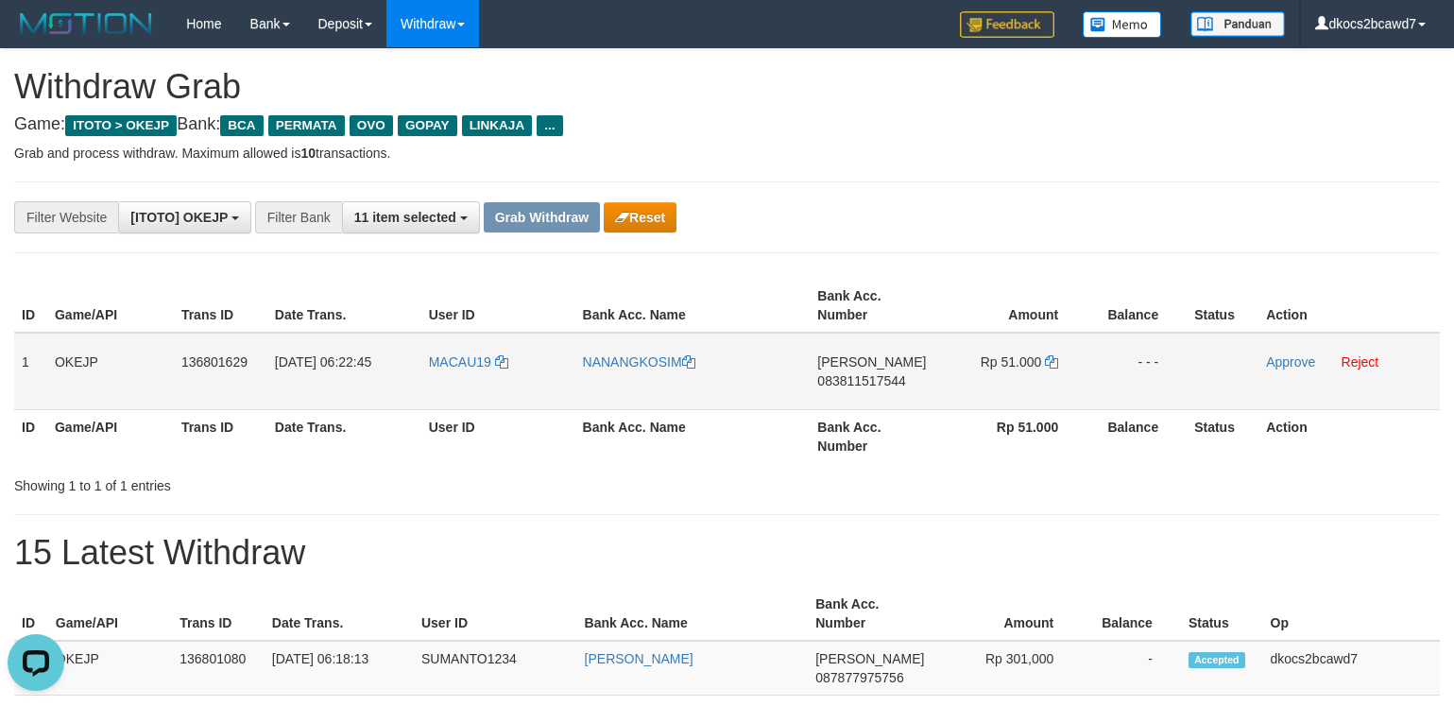
click at [880, 402] on td "[PERSON_NAME] 083811517544" at bounding box center [873, 371] width 127 height 77
copy span "083811517544"
click at [1016, 377] on td "Rp 51.000" at bounding box center [1011, 371] width 150 height 77
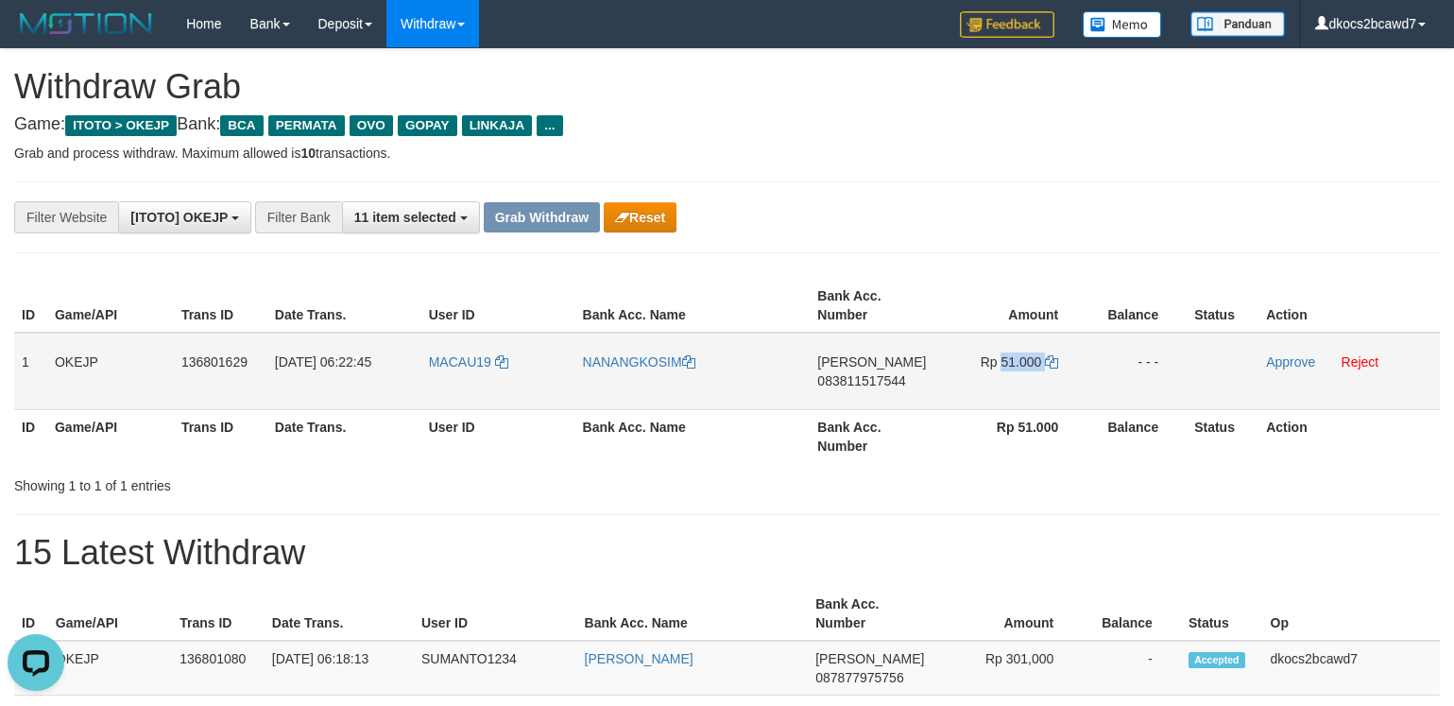
copy td "51.000"
click at [1292, 360] on link "Approve" at bounding box center [1290, 361] width 49 height 15
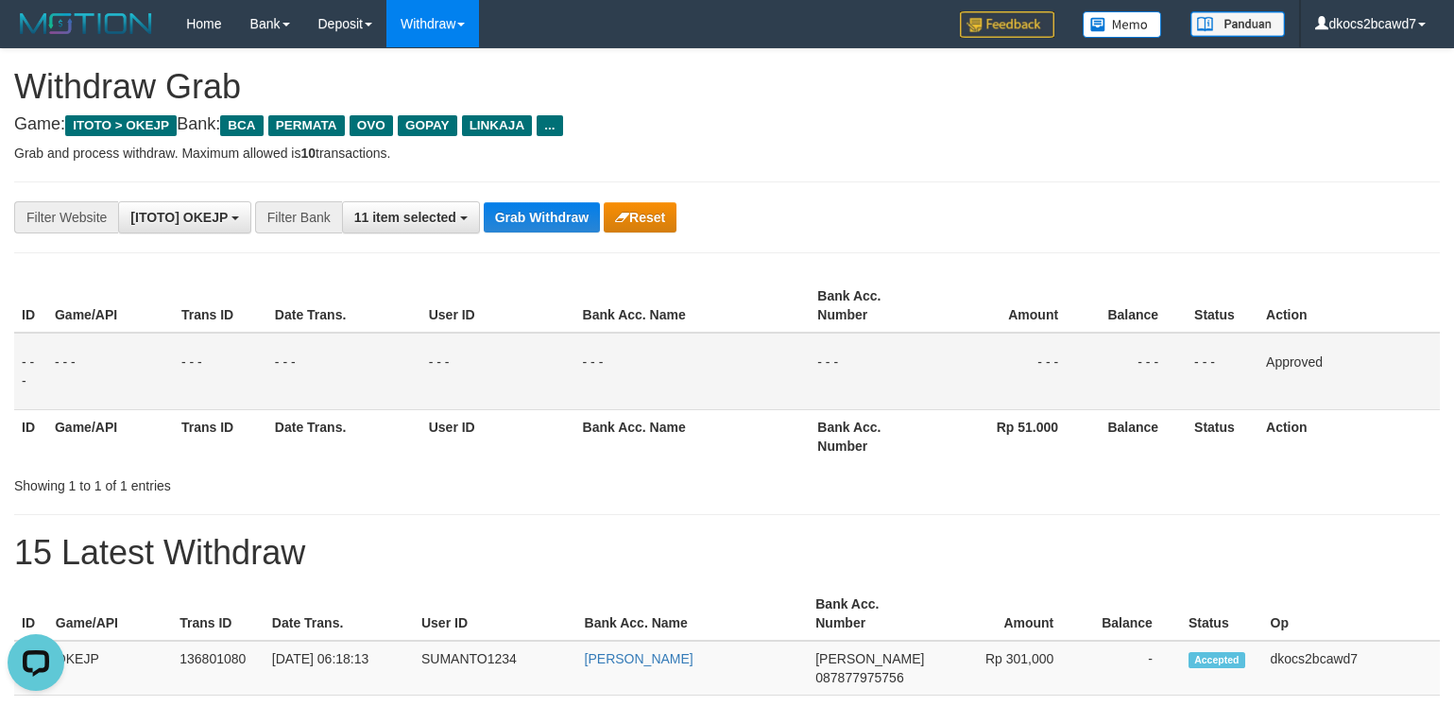
click at [521, 219] on button "Grab Withdraw" at bounding box center [542, 217] width 116 height 30
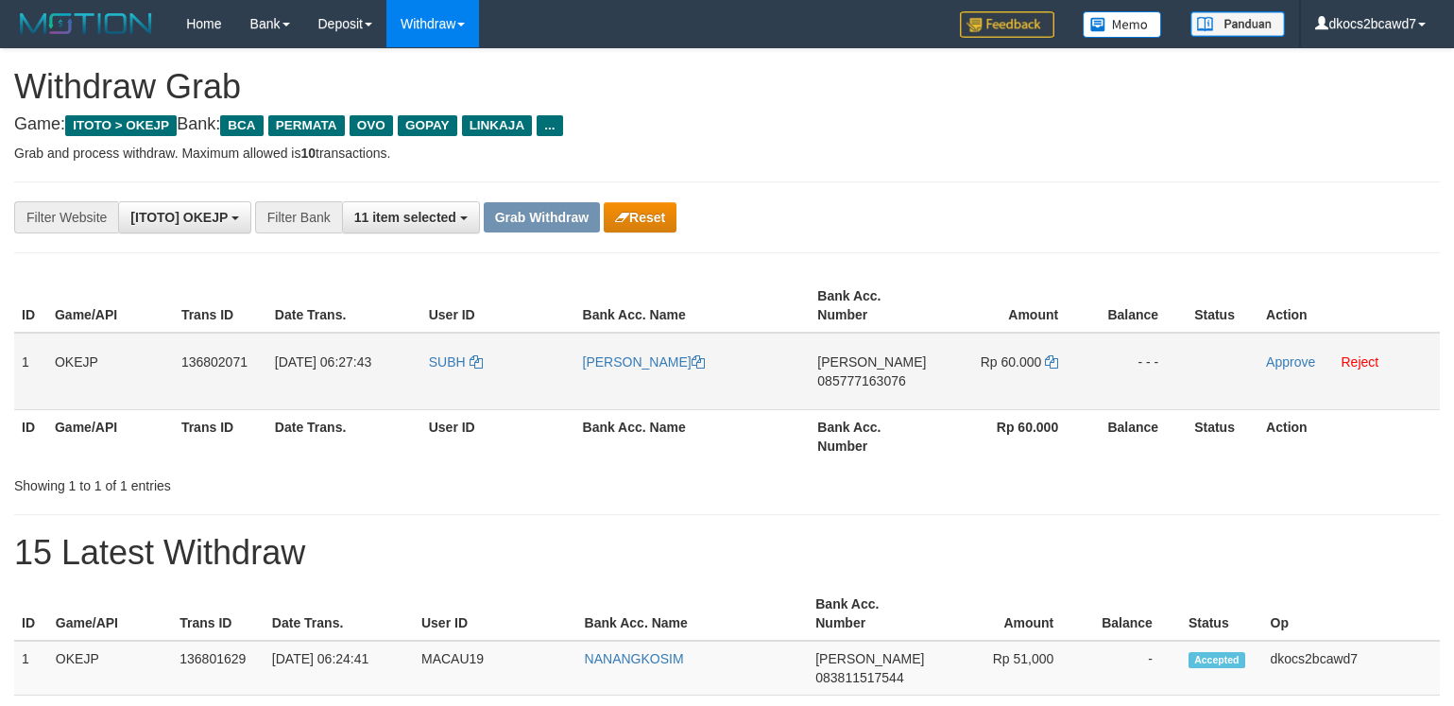
click at [452, 380] on td "SUBH" at bounding box center [498, 371] width 154 height 77
copy link "SUBH"
click at [610, 364] on link "[PERSON_NAME]" at bounding box center [644, 361] width 122 height 15
copy link "SUBH"
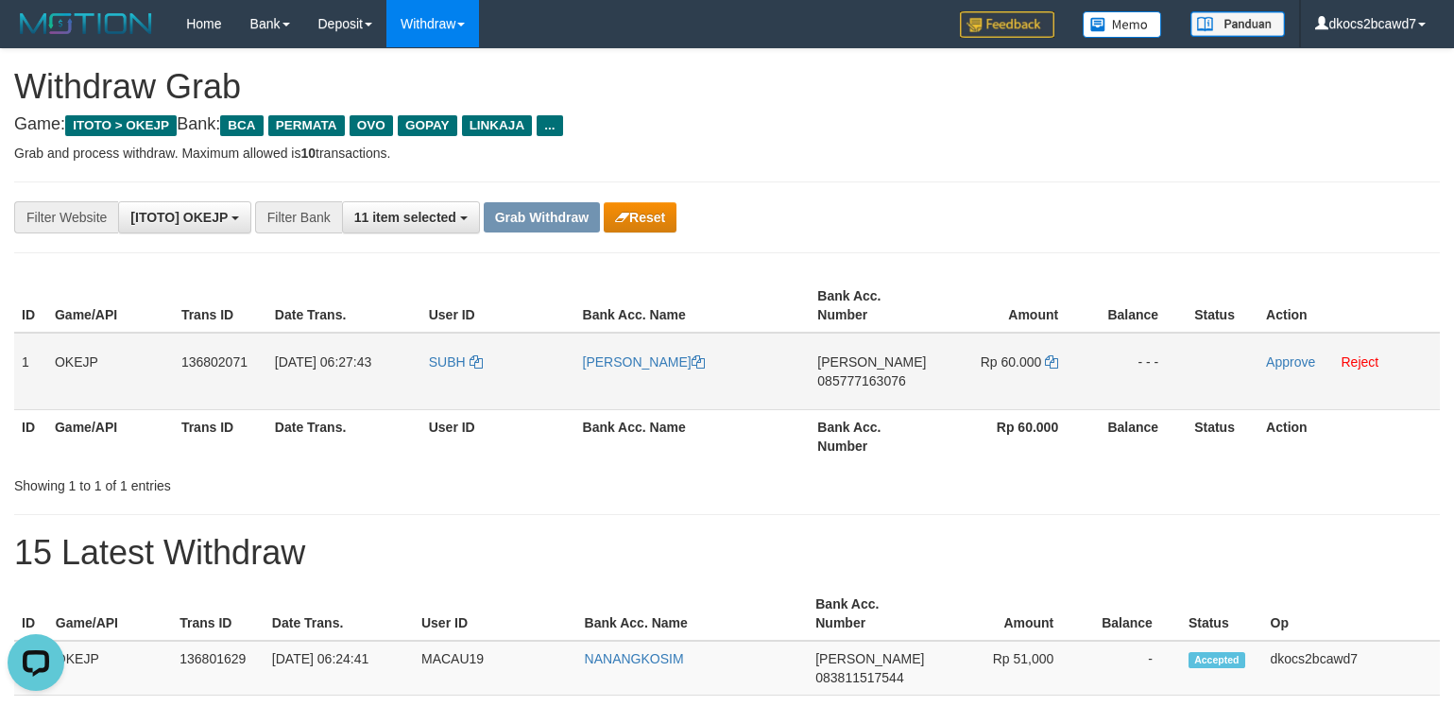
click at [879, 405] on td "[PERSON_NAME] 085777163076" at bounding box center [873, 371] width 127 height 77
copy span "085777163076"
click at [1017, 388] on td "Rp 60.000" at bounding box center [1011, 371] width 150 height 77
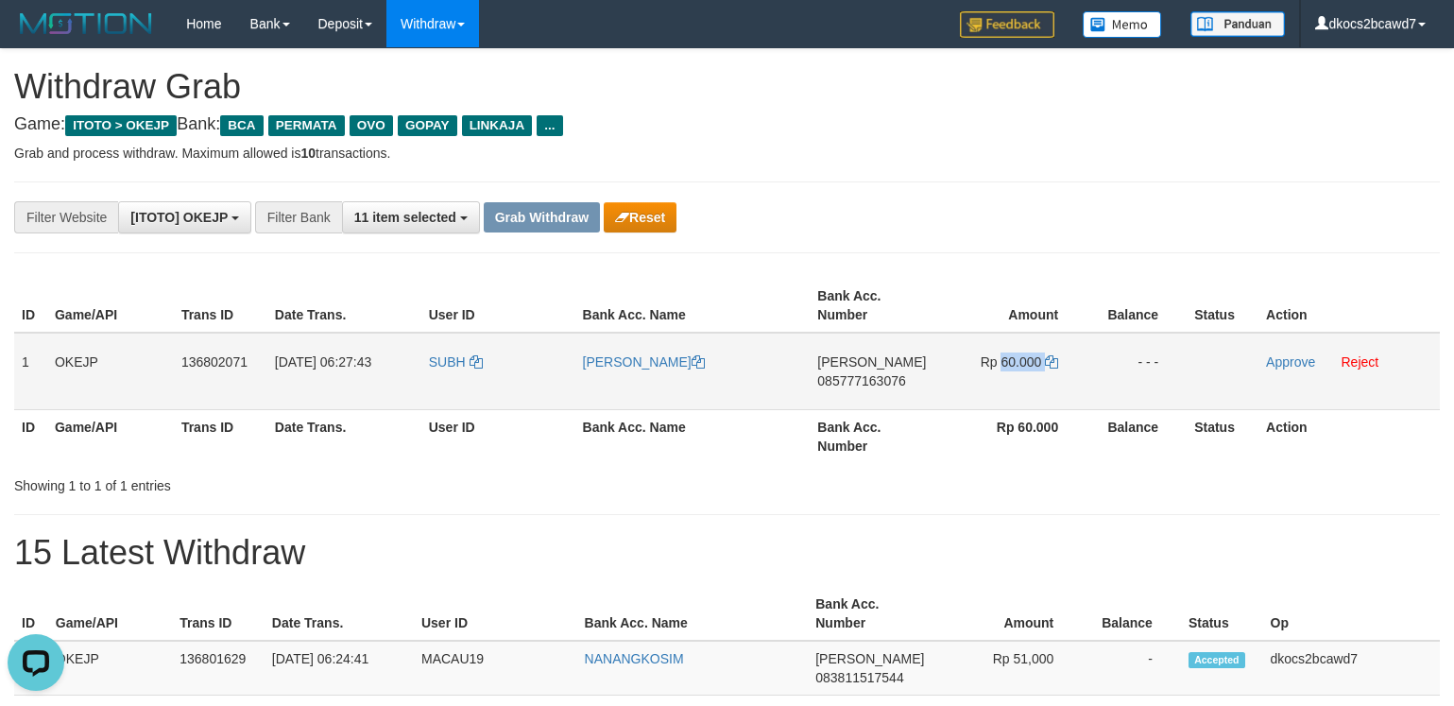
copy td "60.000"
click at [1301, 357] on link "Approve" at bounding box center [1290, 361] width 49 height 15
